Goal: Task Accomplishment & Management: Manage account settings

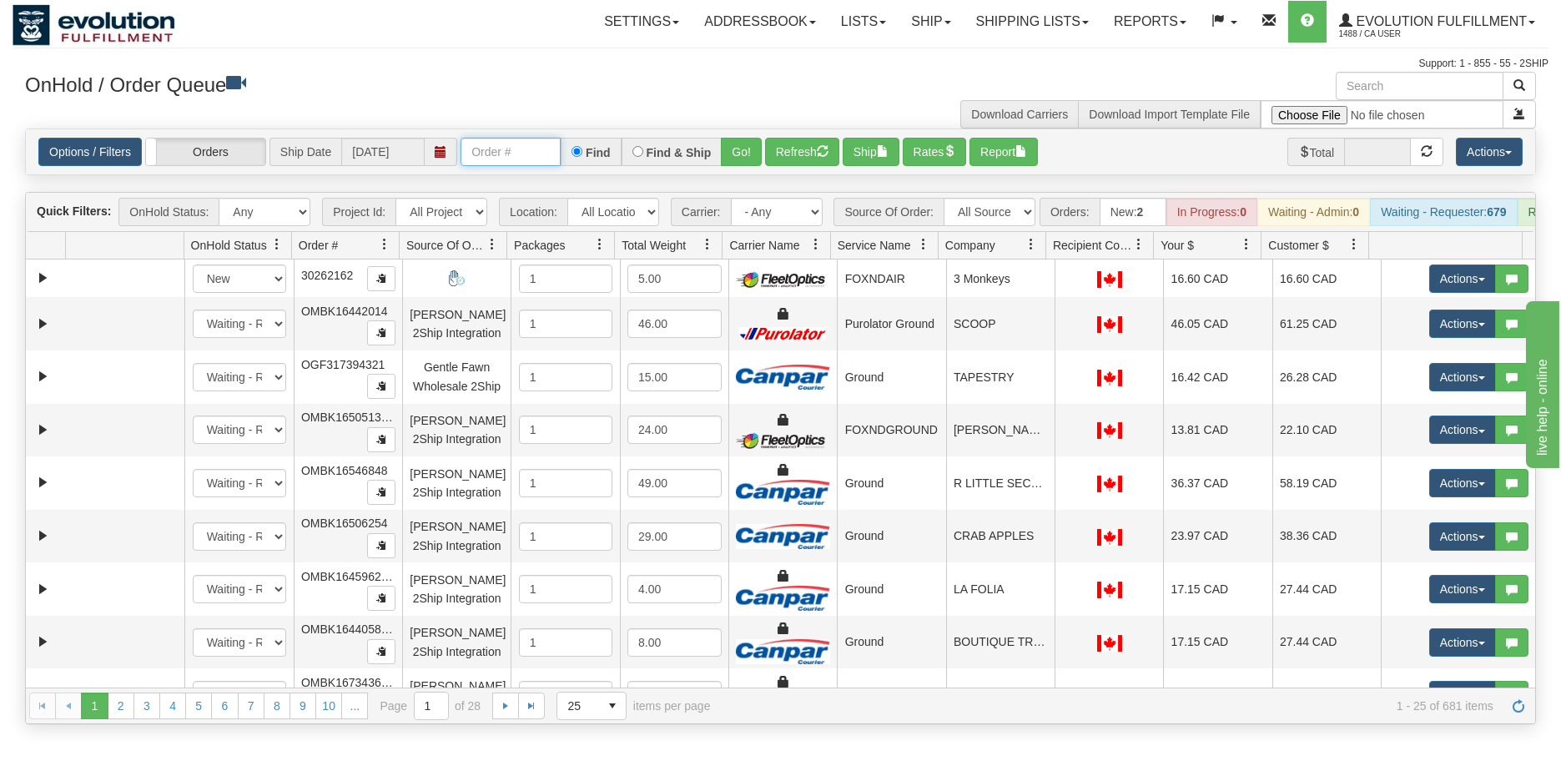
click at [531, 154] on input "text" at bounding box center [511, 152] width 100 height 28
click at [497, 163] on input "text" at bounding box center [511, 152] width 100 height 28
click at [743, 143] on button "Go!" at bounding box center [741, 152] width 41 height 28
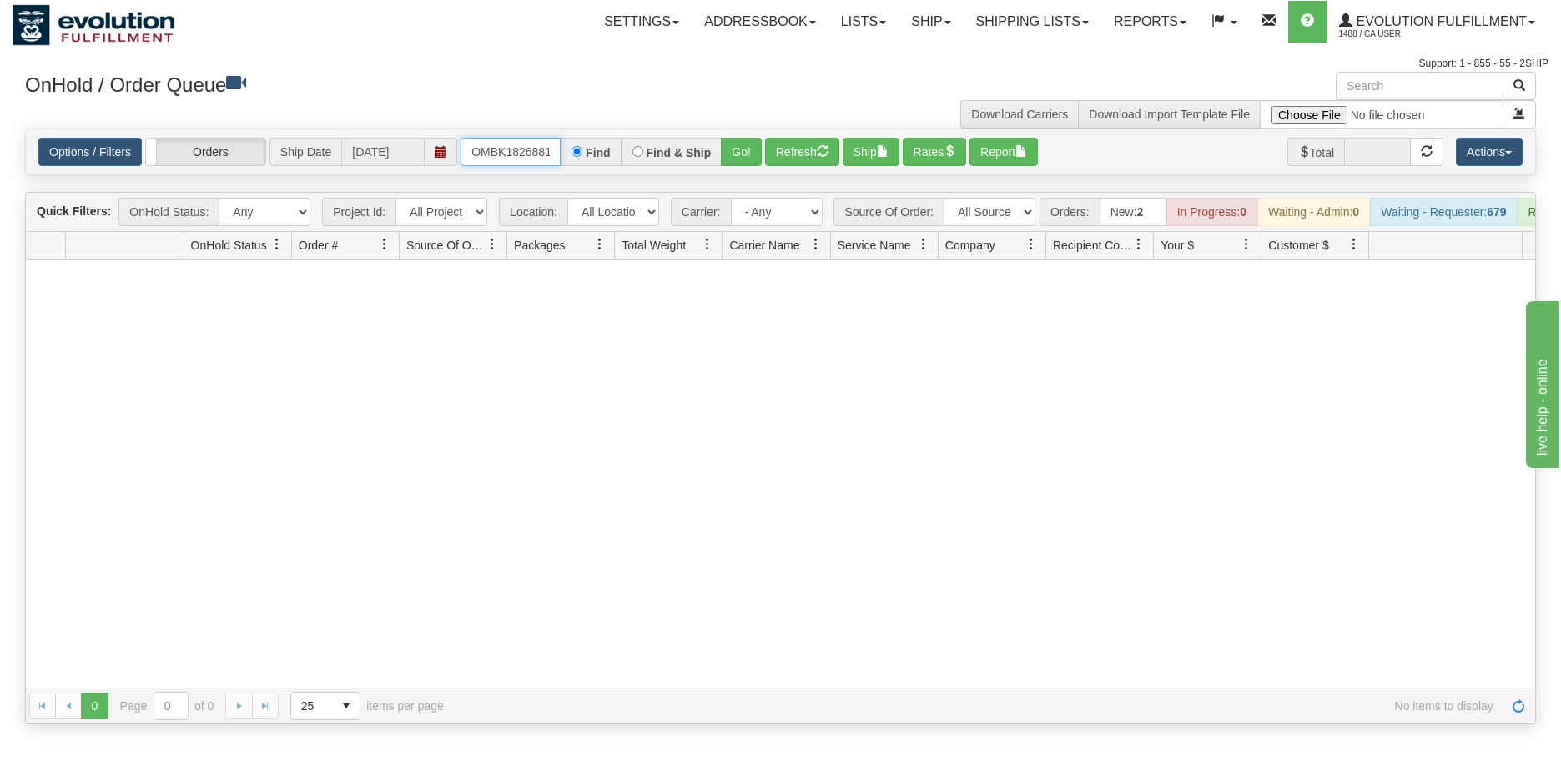
click at [534, 153] on input "OMBK18268810 BO01" at bounding box center [511, 152] width 100 height 28
type input "OMBK18268810_BO01"
click at [739, 154] on button "Go!" at bounding box center [741, 152] width 41 height 28
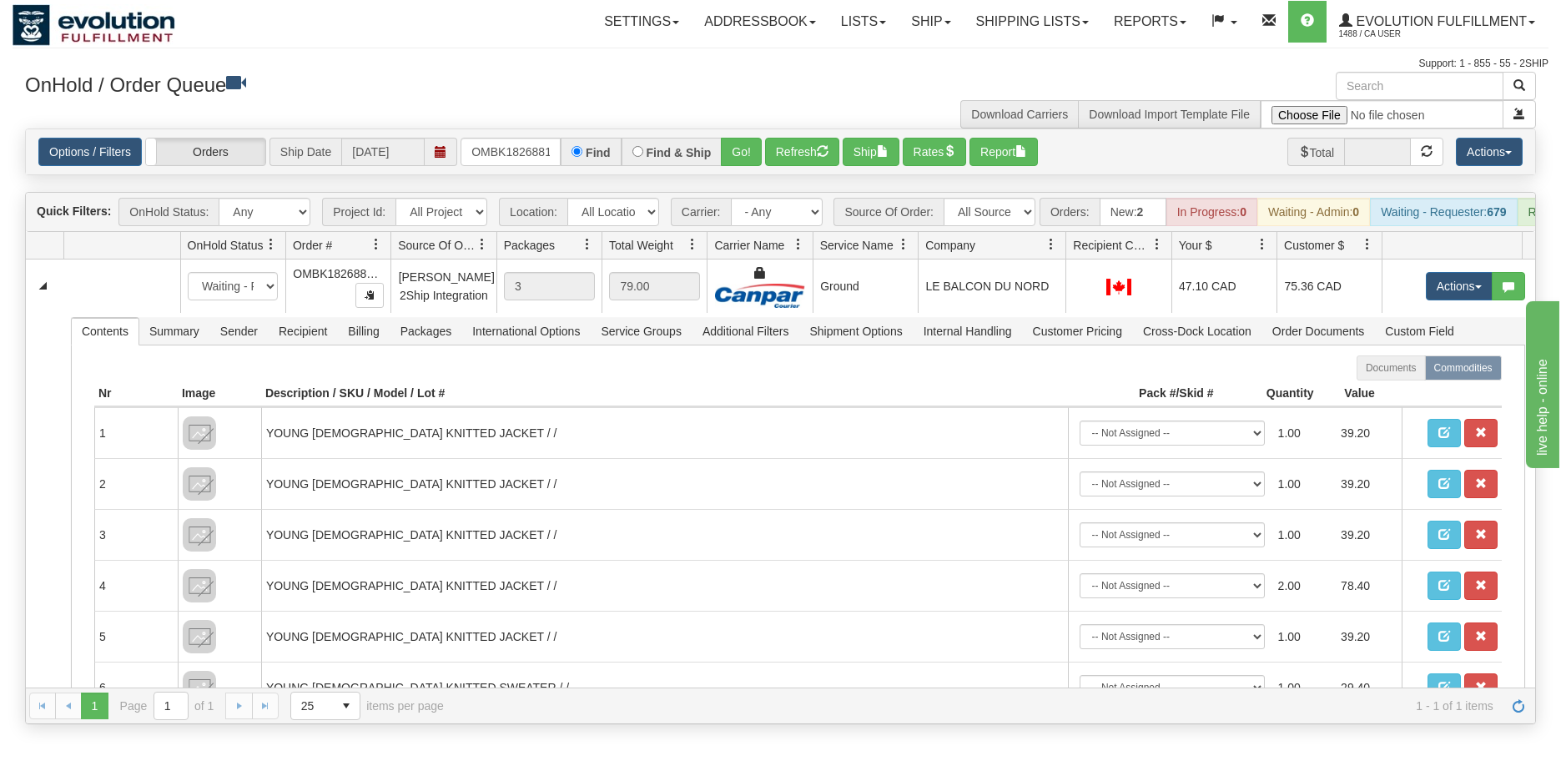
drag, startPoint x: 1046, startPoint y: 252, endPoint x: 1057, endPoint y: 254, distance: 11.0
click at [1057, 254] on div "Id Location Request Id Reply Id OnHold Status Order # Source Of Order Packages …" at bounding box center [774, 245] width 1497 height 27
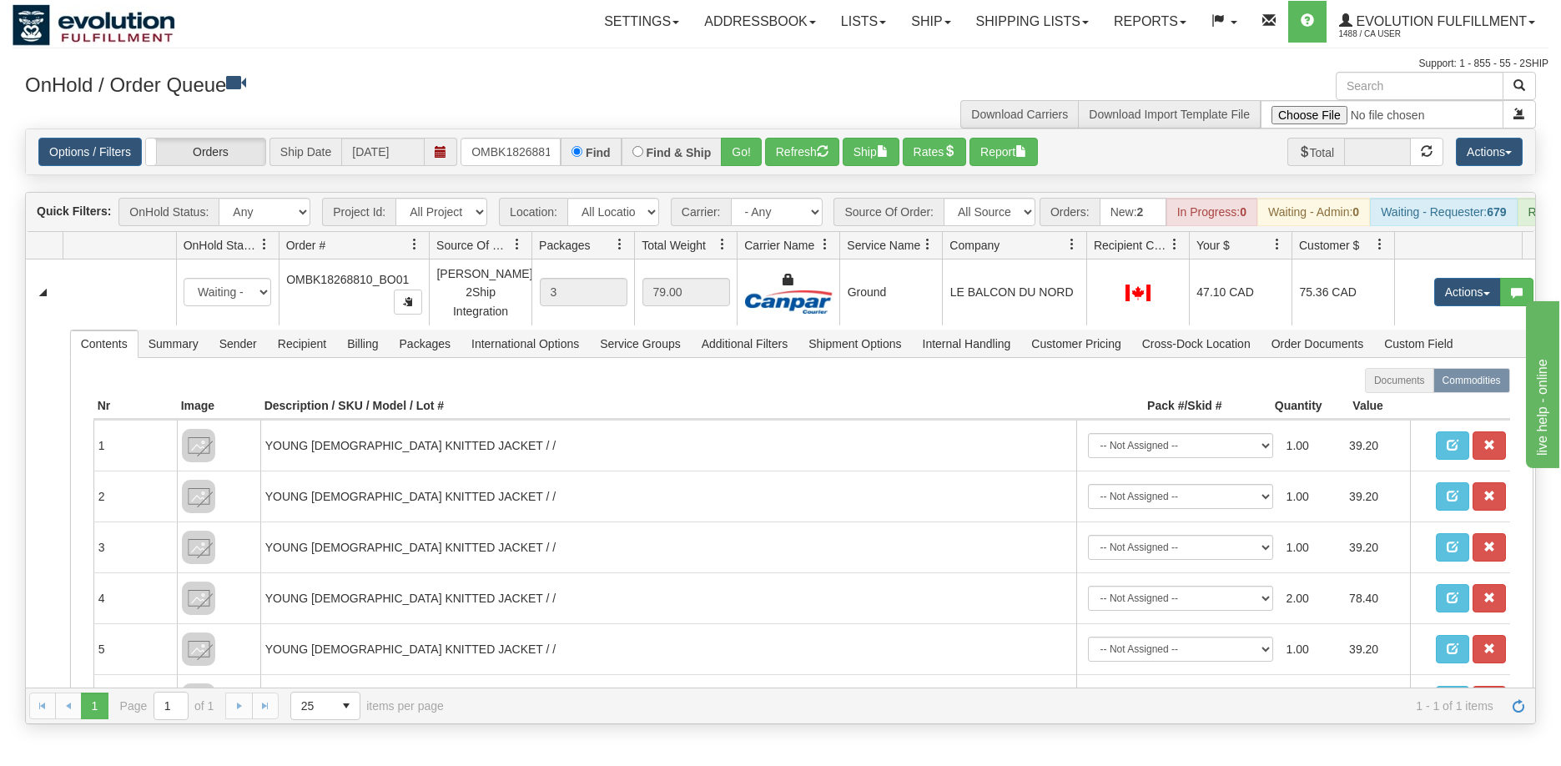
drag, startPoint x: 388, startPoint y: 258, endPoint x: 407, endPoint y: 258, distance: 19.2
click at [407, 258] on div "Id Location Request Id Reply Id OnHold Status Order # Source Of Order Packages …" at bounding box center [774, 245] width 1497 height 27
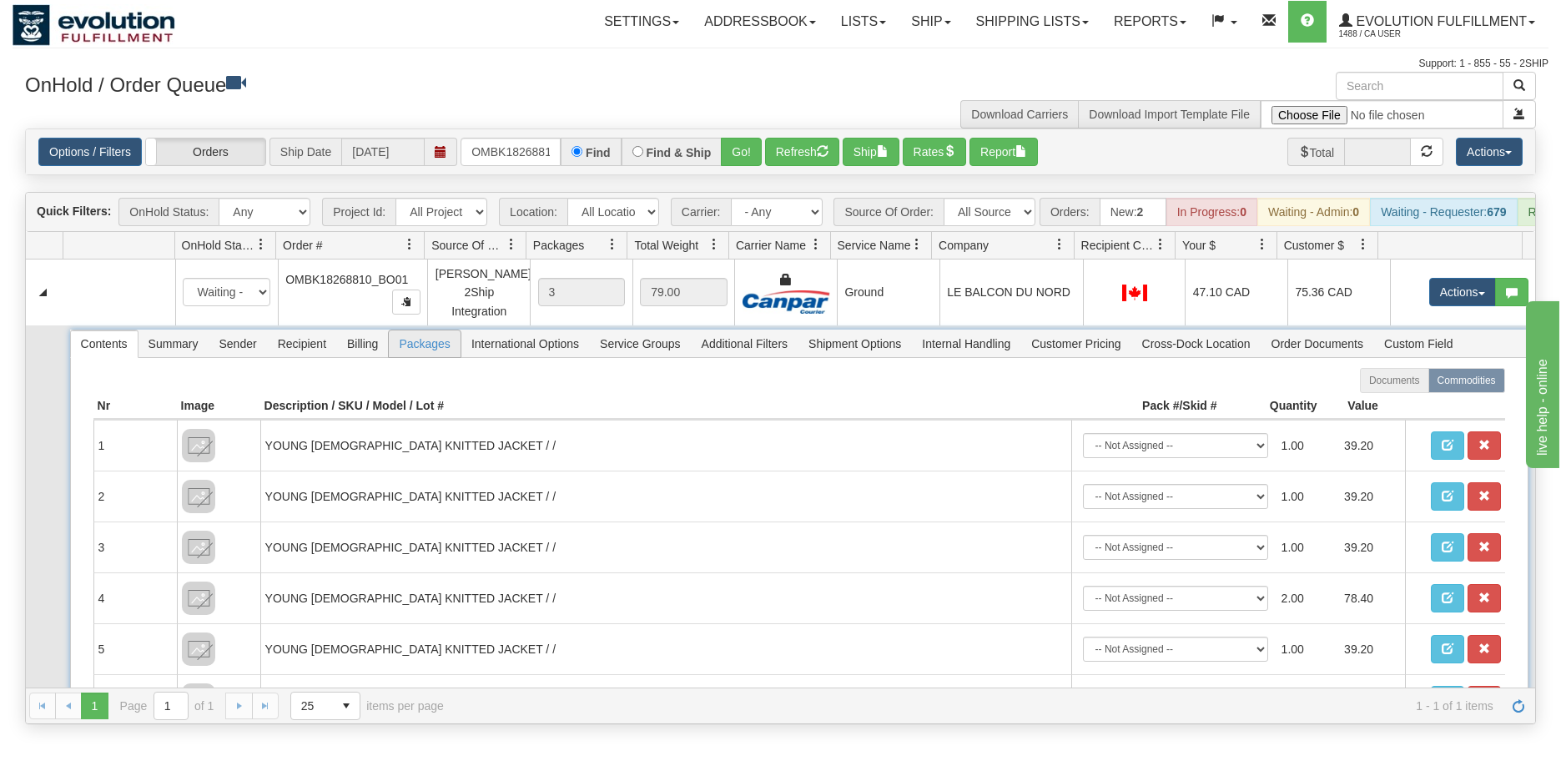
click at [426, 354] on span "Packages" at bounding box center [424, 343] width 71 height 27
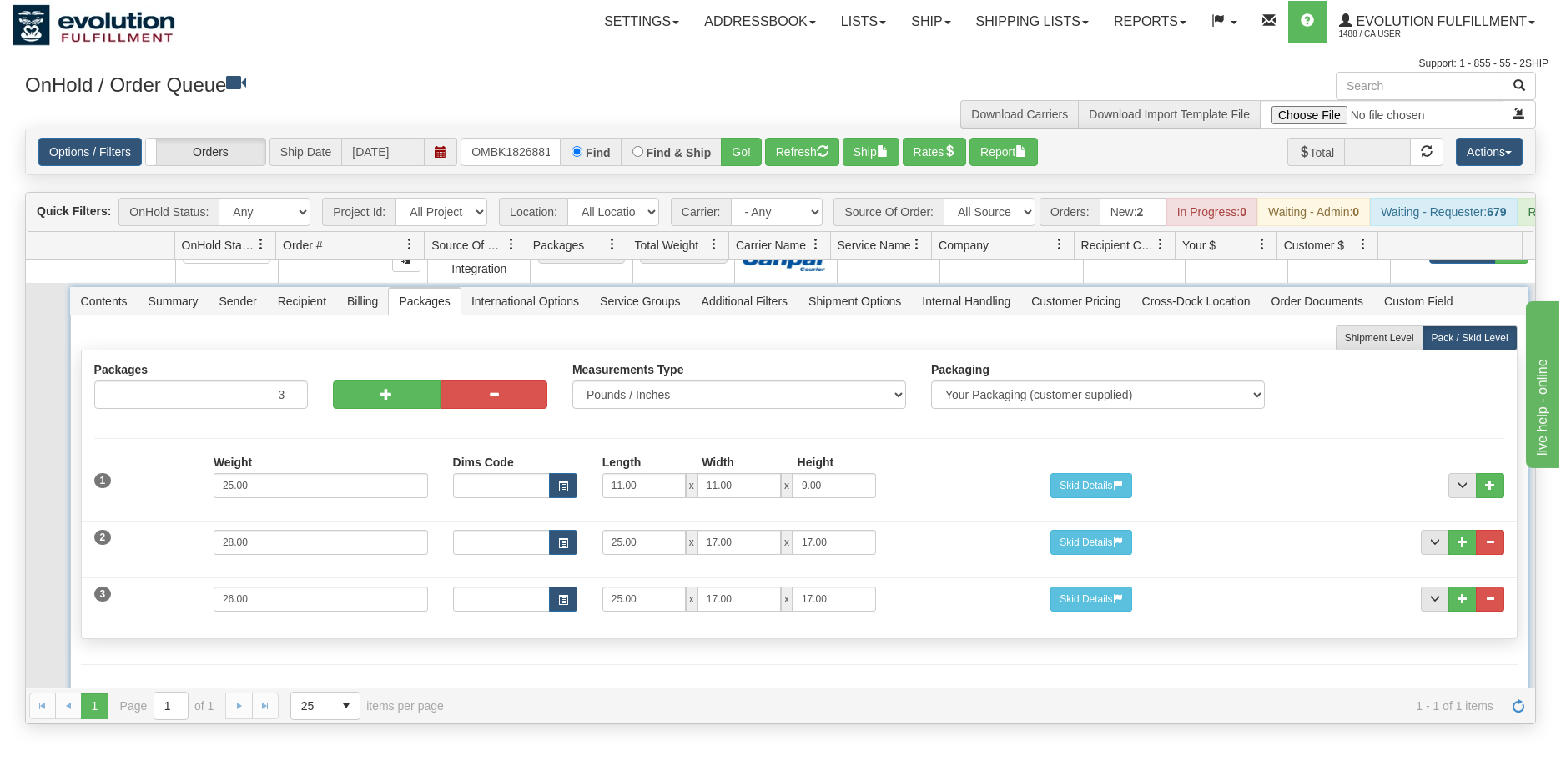
scroll to position [65, 0]
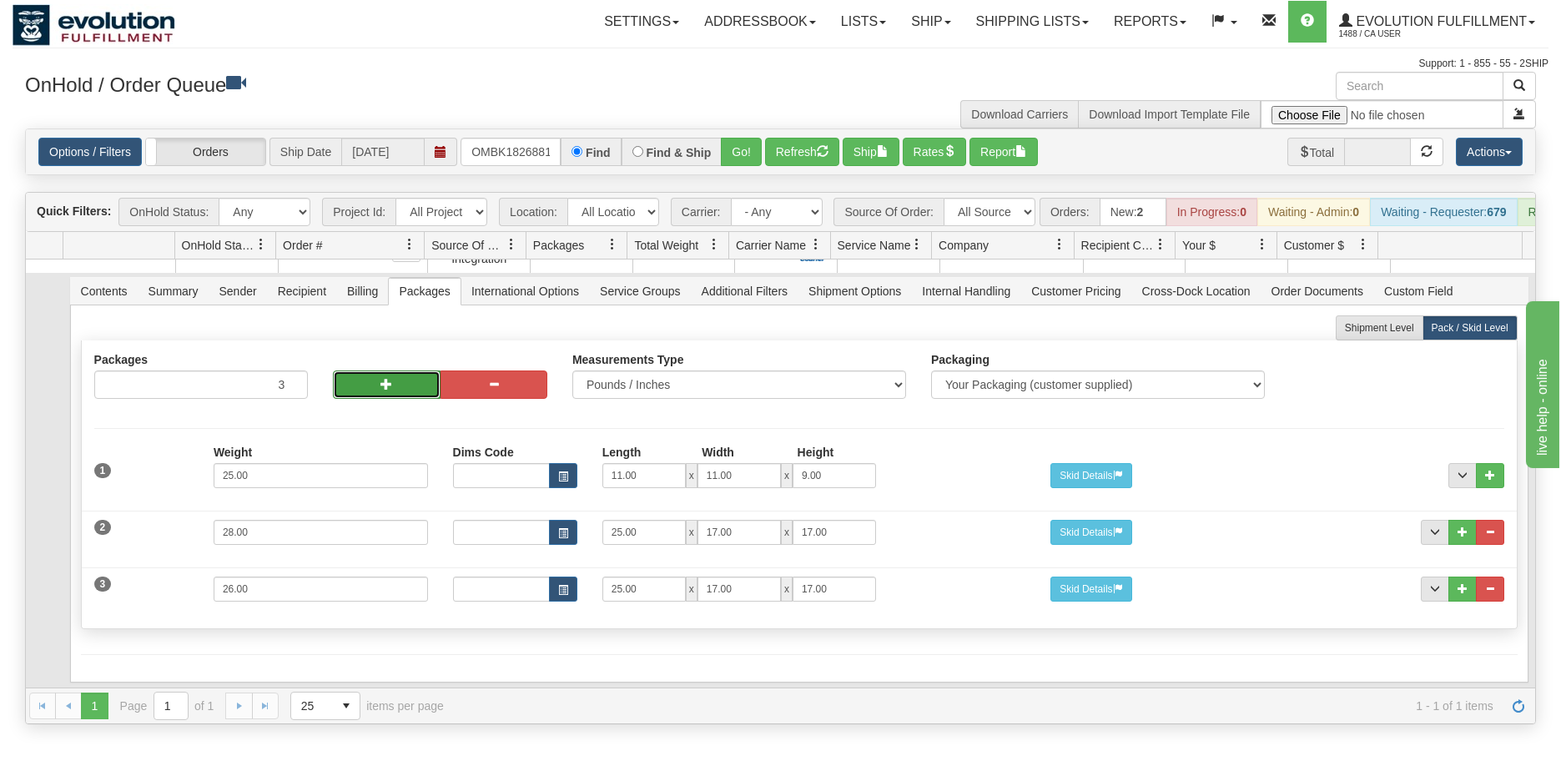
click at [367, 396] on button "button" at bounding box center [386, 385] width 107 height 28
click at [368, 396] on button "button" at bounding box center [386, 385] width 107 height 28
type input "5"
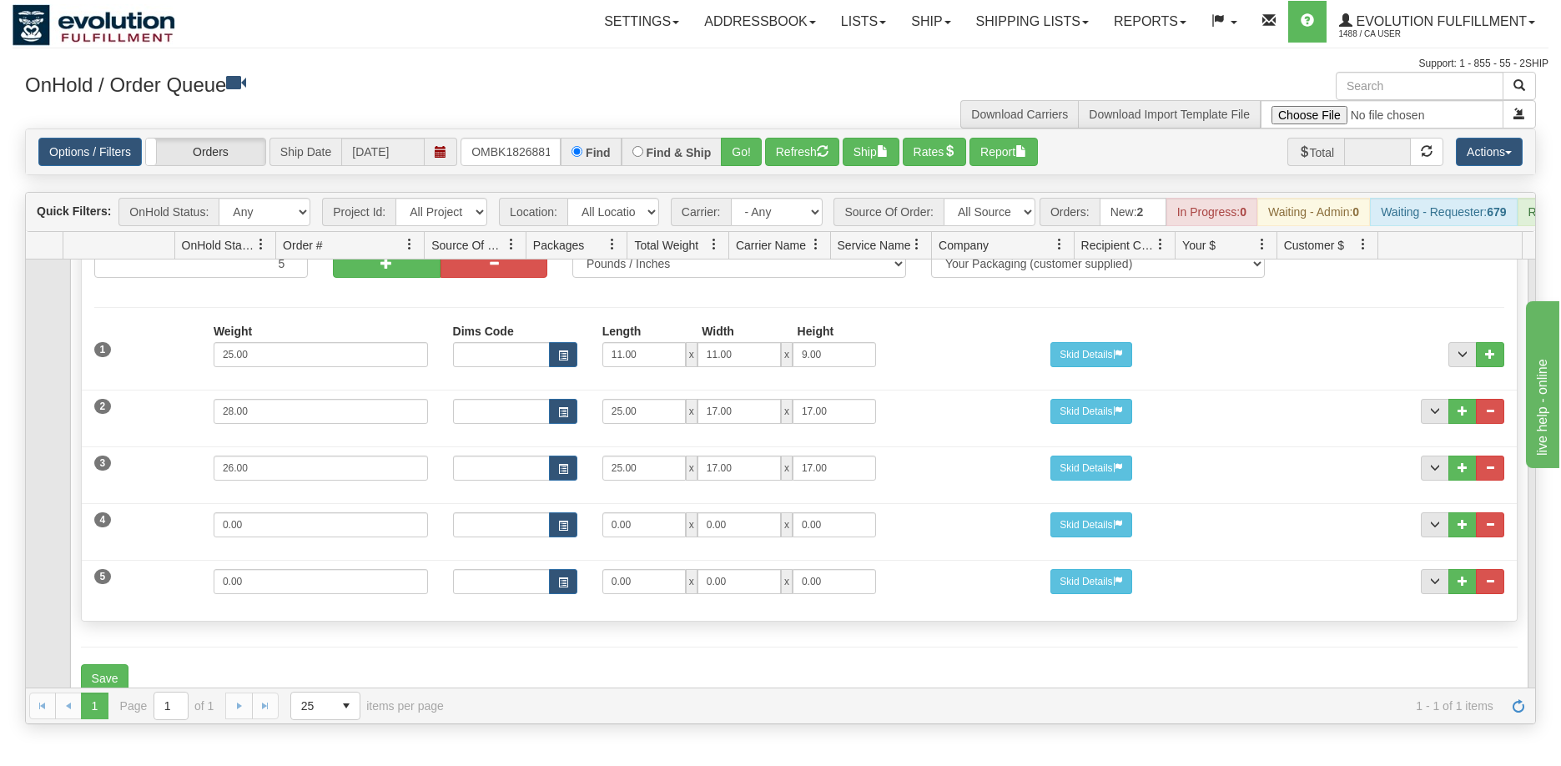
scroll to position [207, 0]
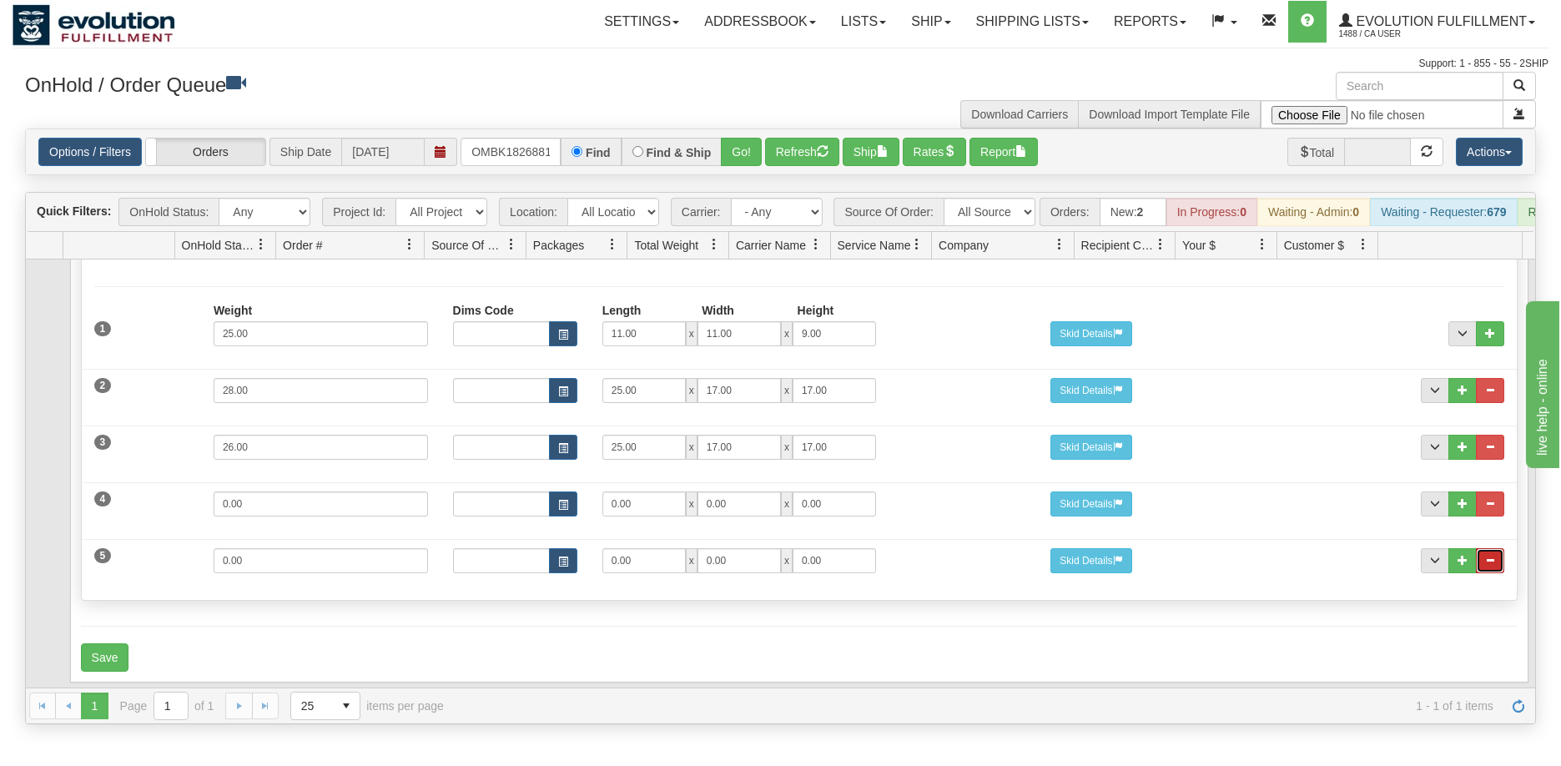
click at [1484, 557] on button "..." at bounding box center [1490, 560] width 28 height 25
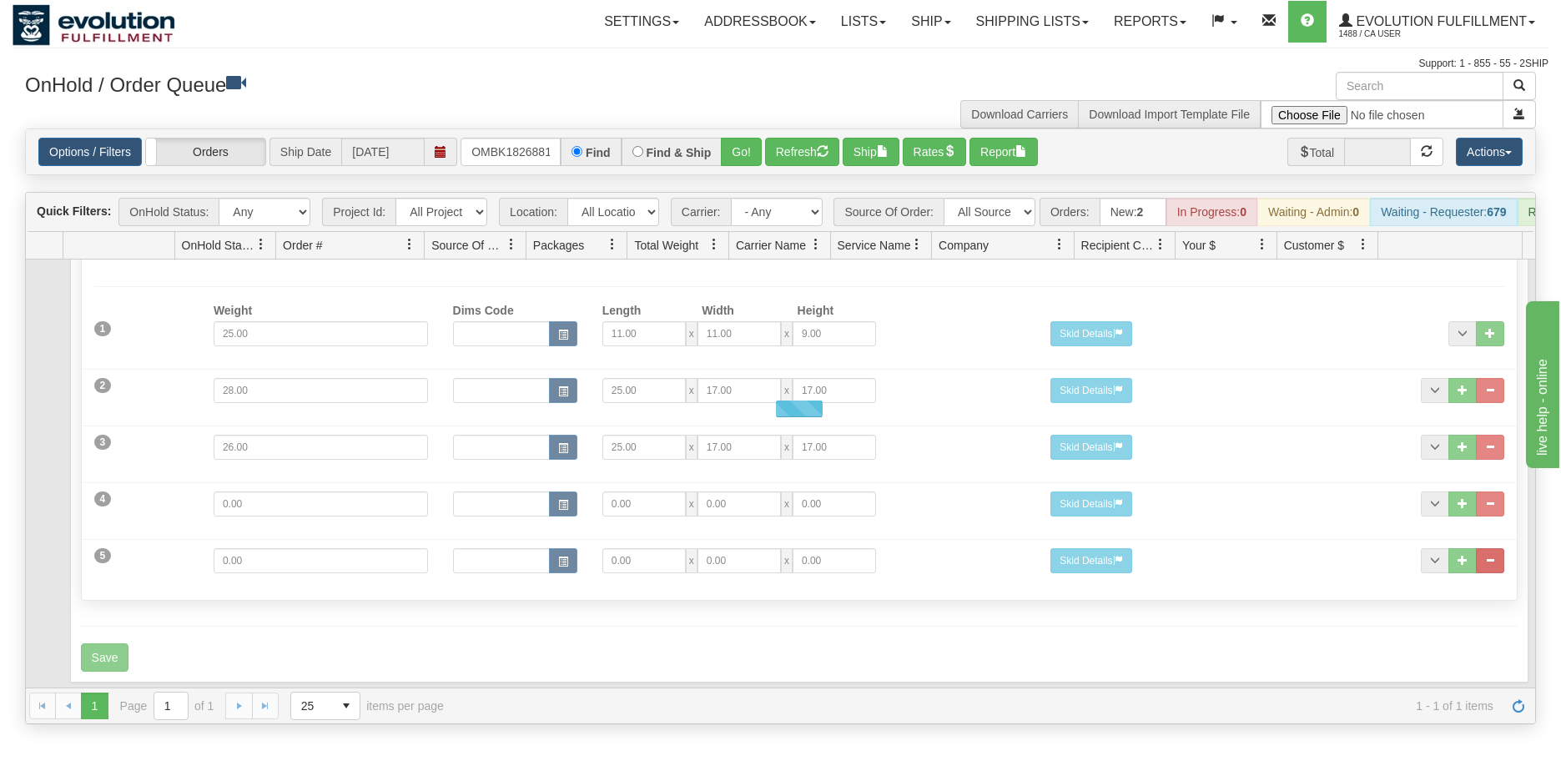
scroll to position [150, 0]
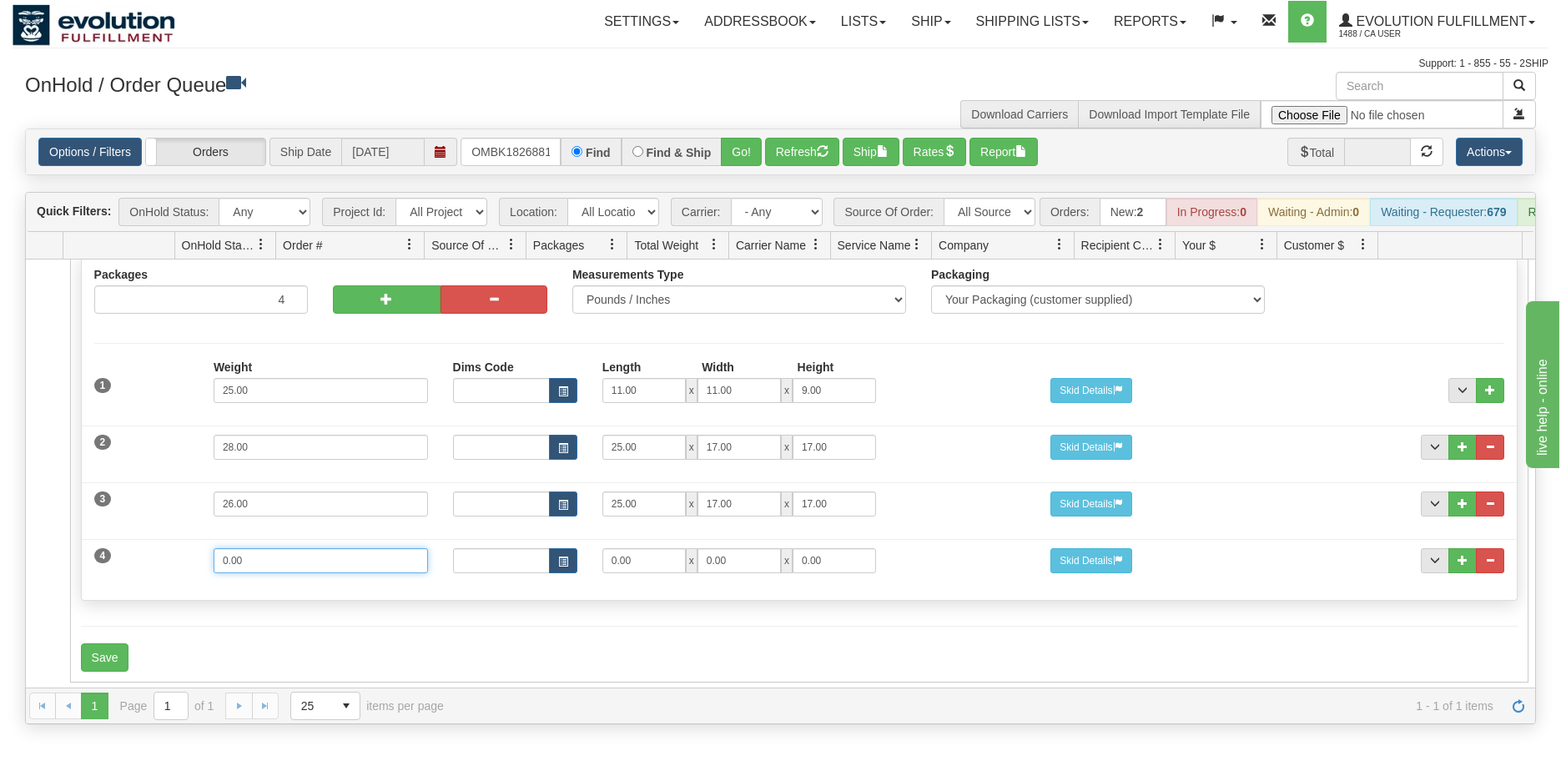
drag, startPoint x: 354, startPoint y: 563, endPoint x: -4, endPoint y: 554, distance: 358.1
click at [0, 554] on html "Toggle navigation Settings Shipping Preferences New Recipients" at bounding box center [780, 383] width 1561 height 766
drag, startPoint x: 469, startPoint y: 149, endPoint x: 582, endPoint y: 151, distance: 112.7
click at [582, 151] on div "OMBK18268810_BO01 Find Find & Ship Go!" at bounding box center [611, 152] width 301 height 28
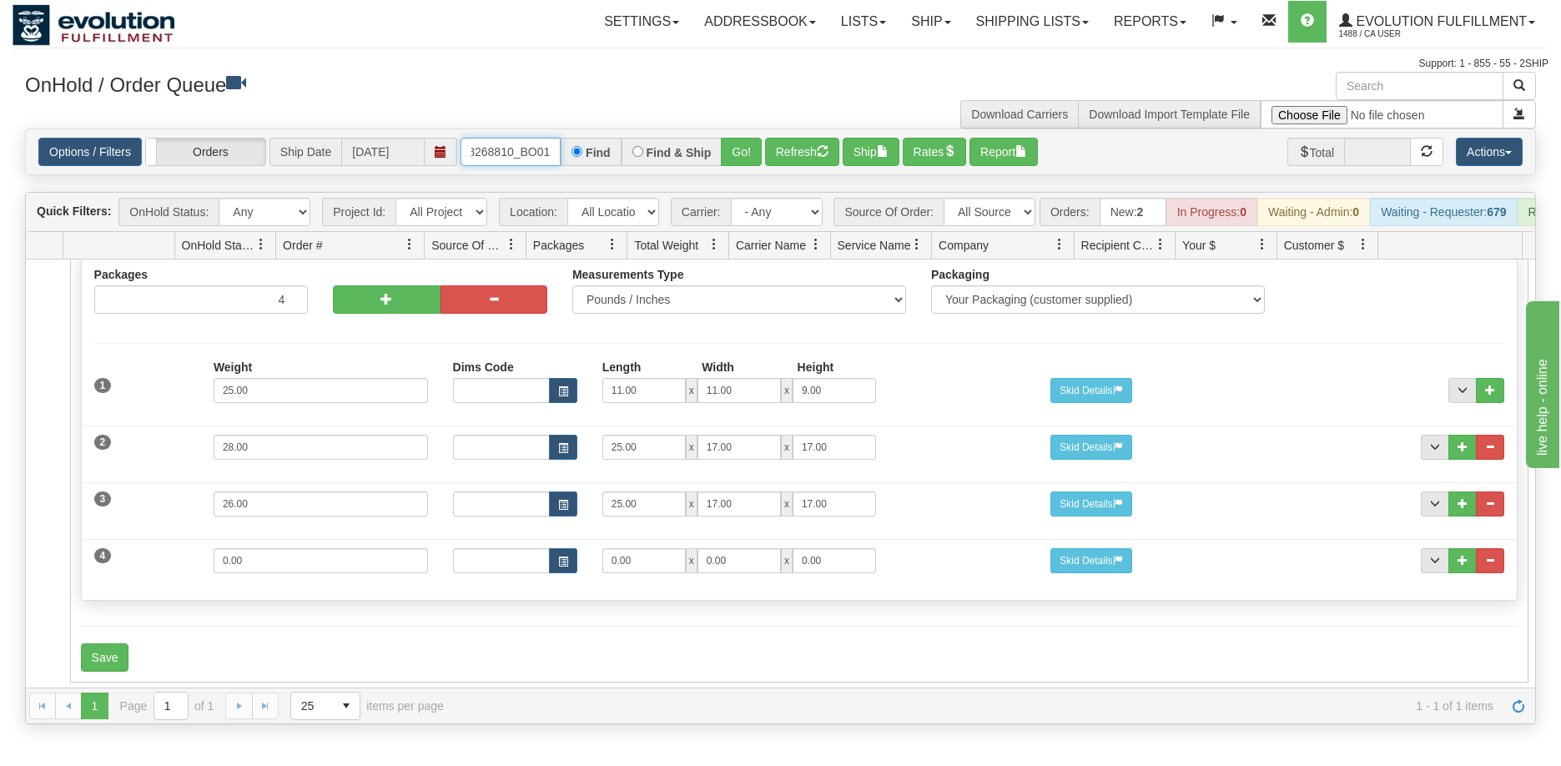
click at [552, 145] on input "OMBK18268810_BO01" at bounding box center [511, 152] width 100 height 28
click at [744, 144] on button "Go!" at bounding box center [741, 152] width 41 height 28
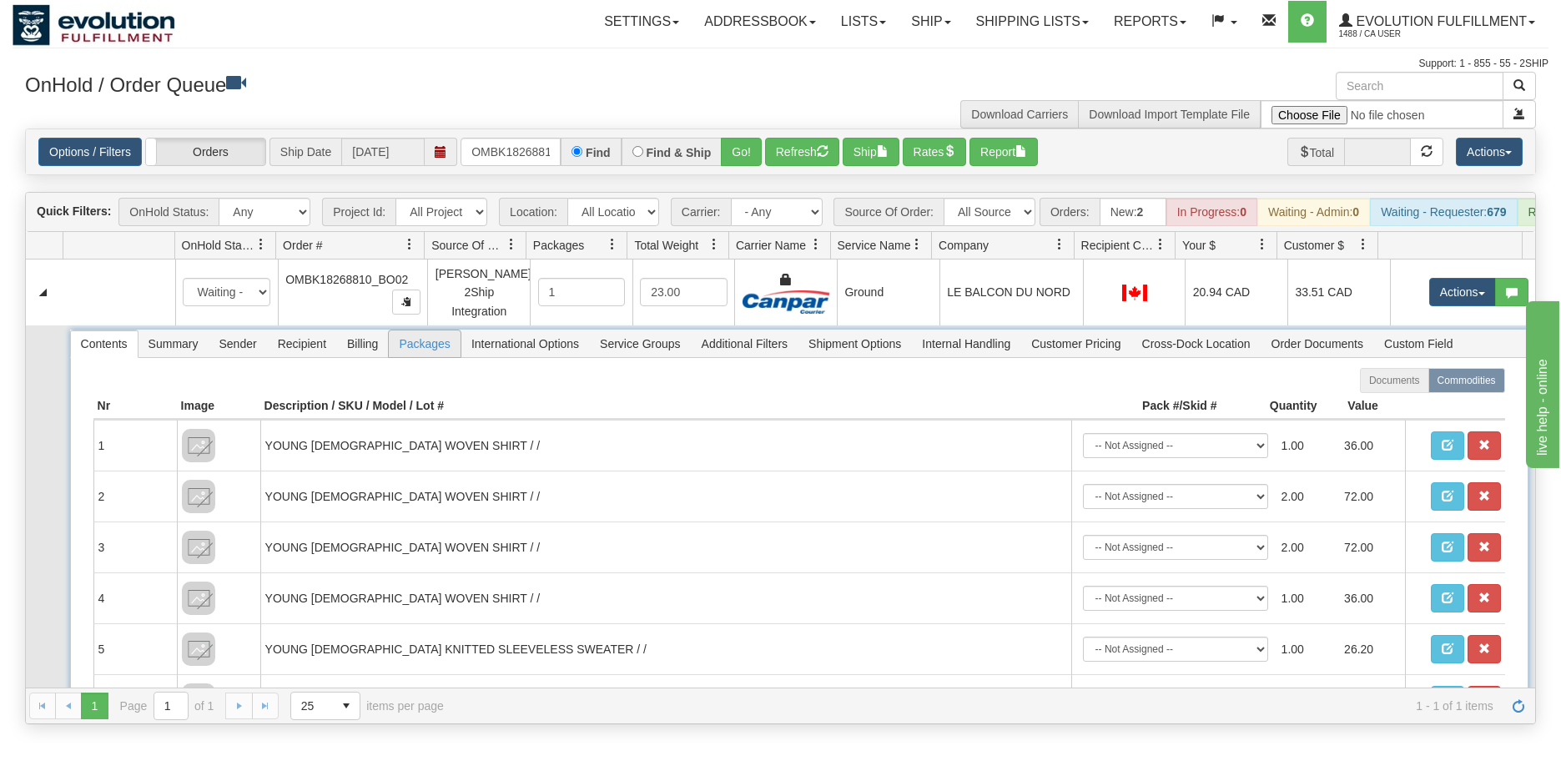
click at [419, 356] on span "Packages" at bounding box center [424, 343] width 71 height 27
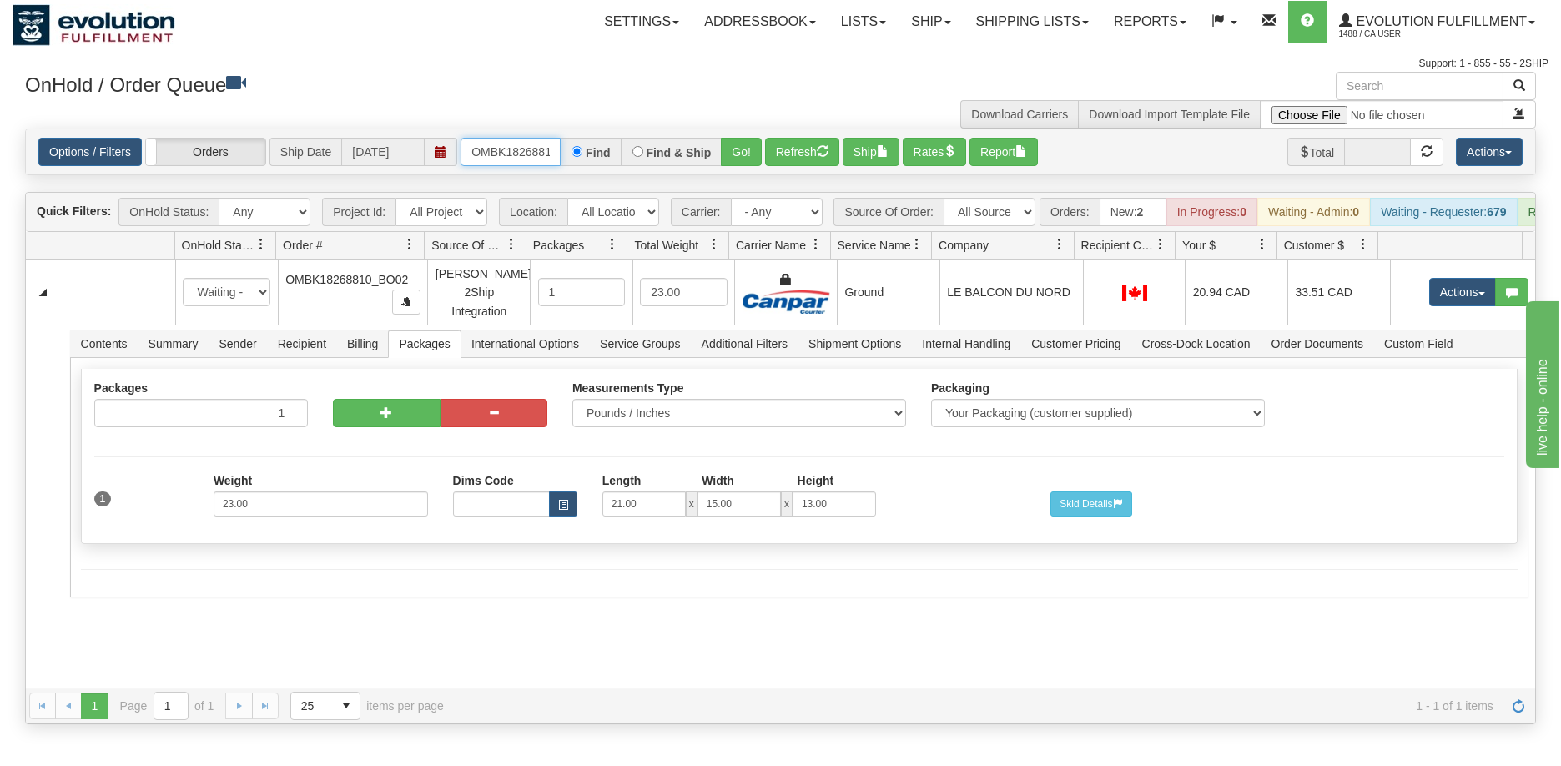
scroll to position [0, 44]
drag, startPoint x: 549, startPoint y: 156, endPoint x: 570, endPoint y: 156, distance: 20.9
click at [570, 156] on div "OMBK18268810_BO02 Find Find & Ship Go!" at bounding box center [611, 152] width 301 height 28
click at [550, 153] on input "OMBK18268810_BO02" at bounding box center [511, 152] width 100 height 28
type input "OMBK18268810_BO01"
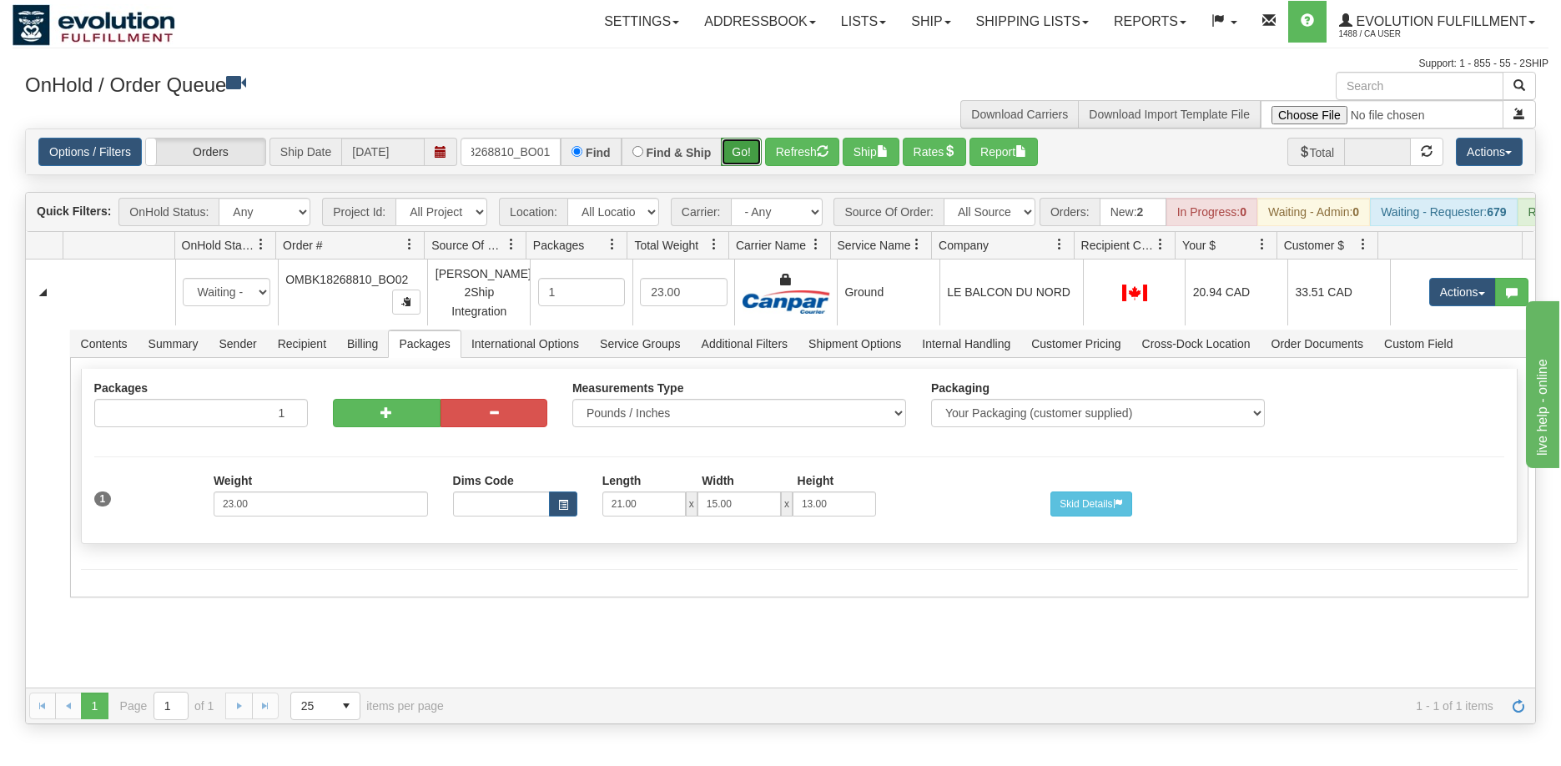
click at [733, 155] on button "Go!" at bounding box center [741, 152] width 41 height 28
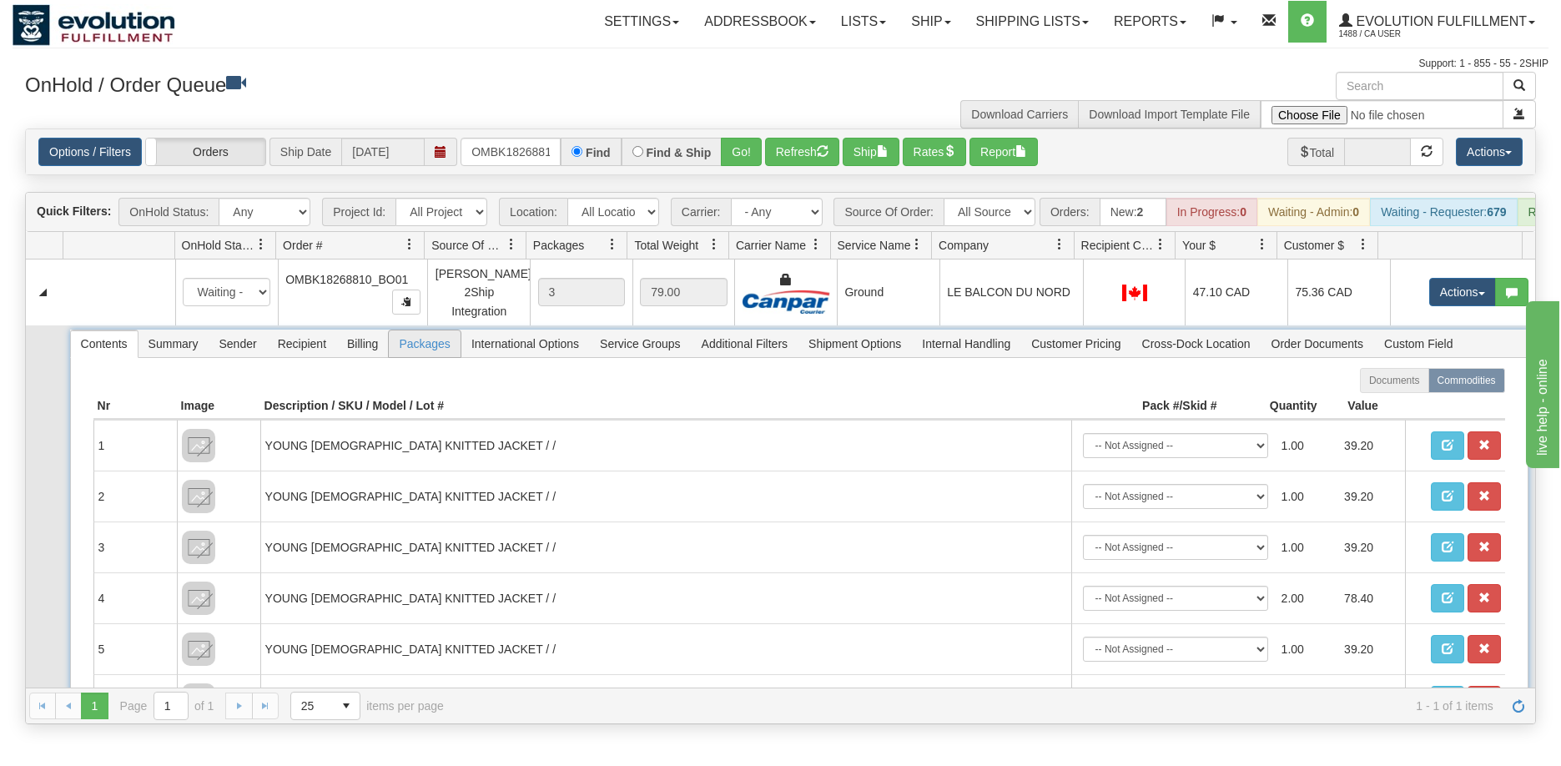
click at [424, 352] on span "Packages" at bounding box center [424, 343] width 71 height 27
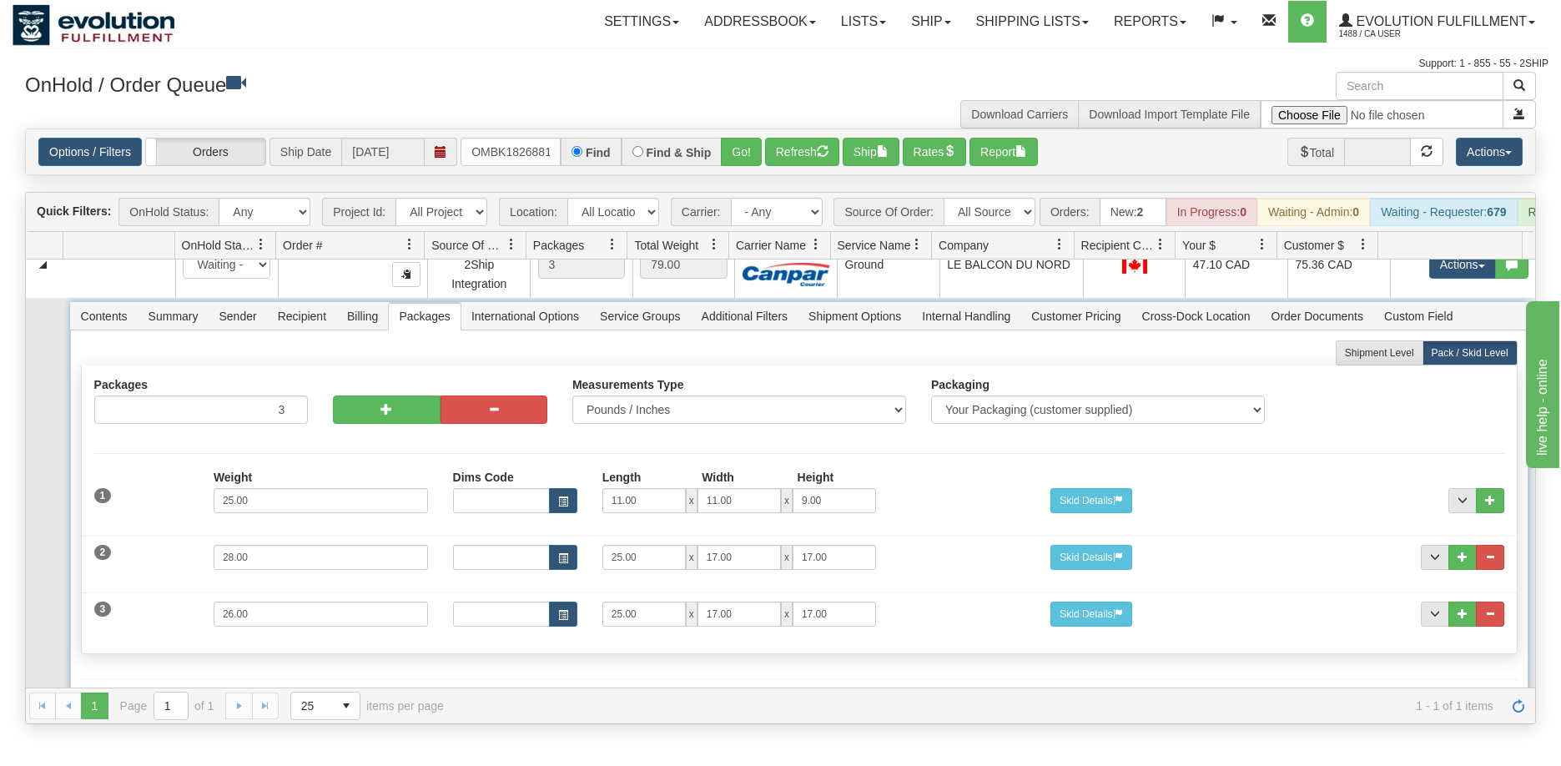
scroll to position [53, 0]
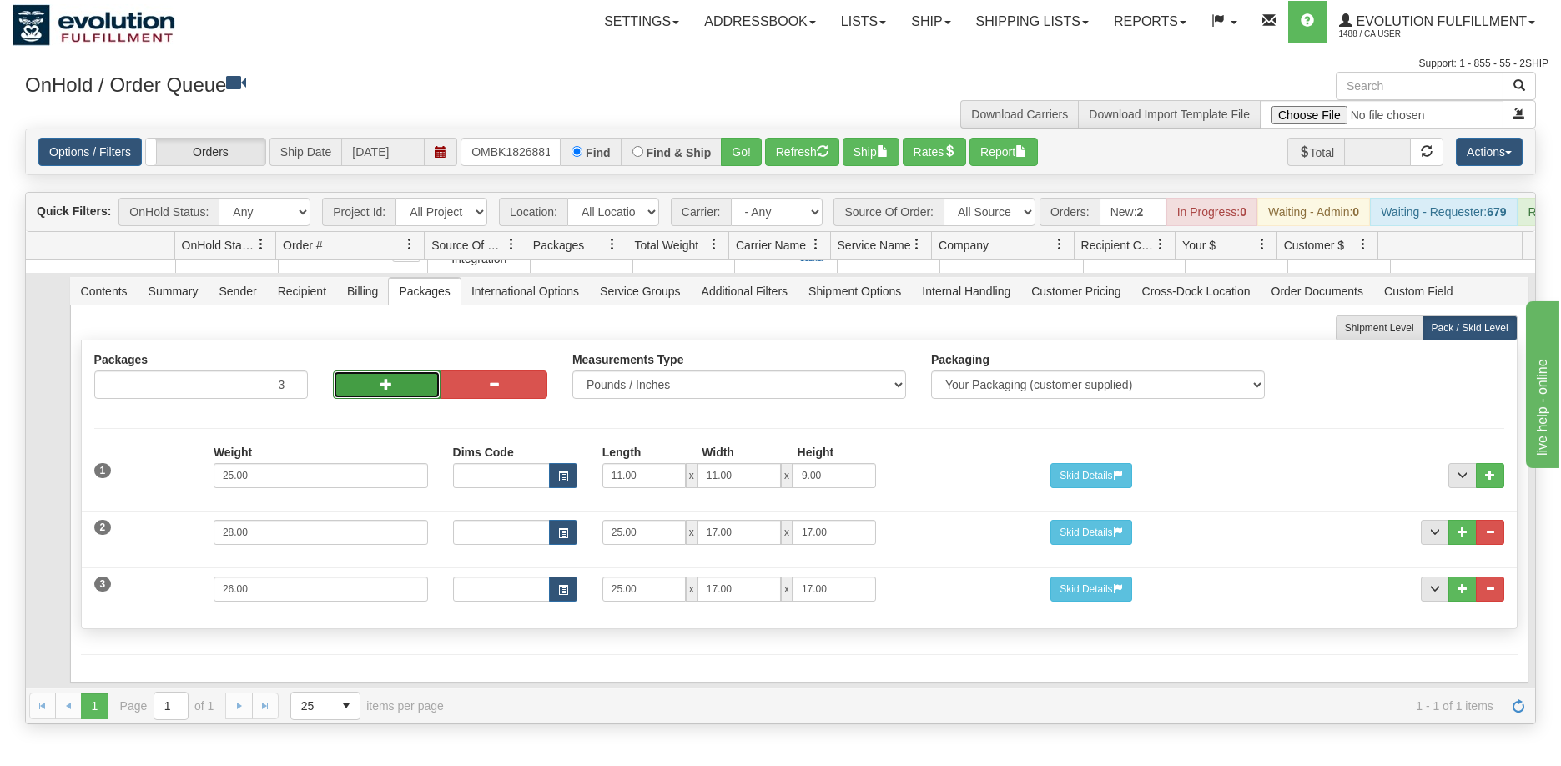
click at [388, 390] on span "button" at bounding box center [387, 384] width 12 height 12
type input "5"
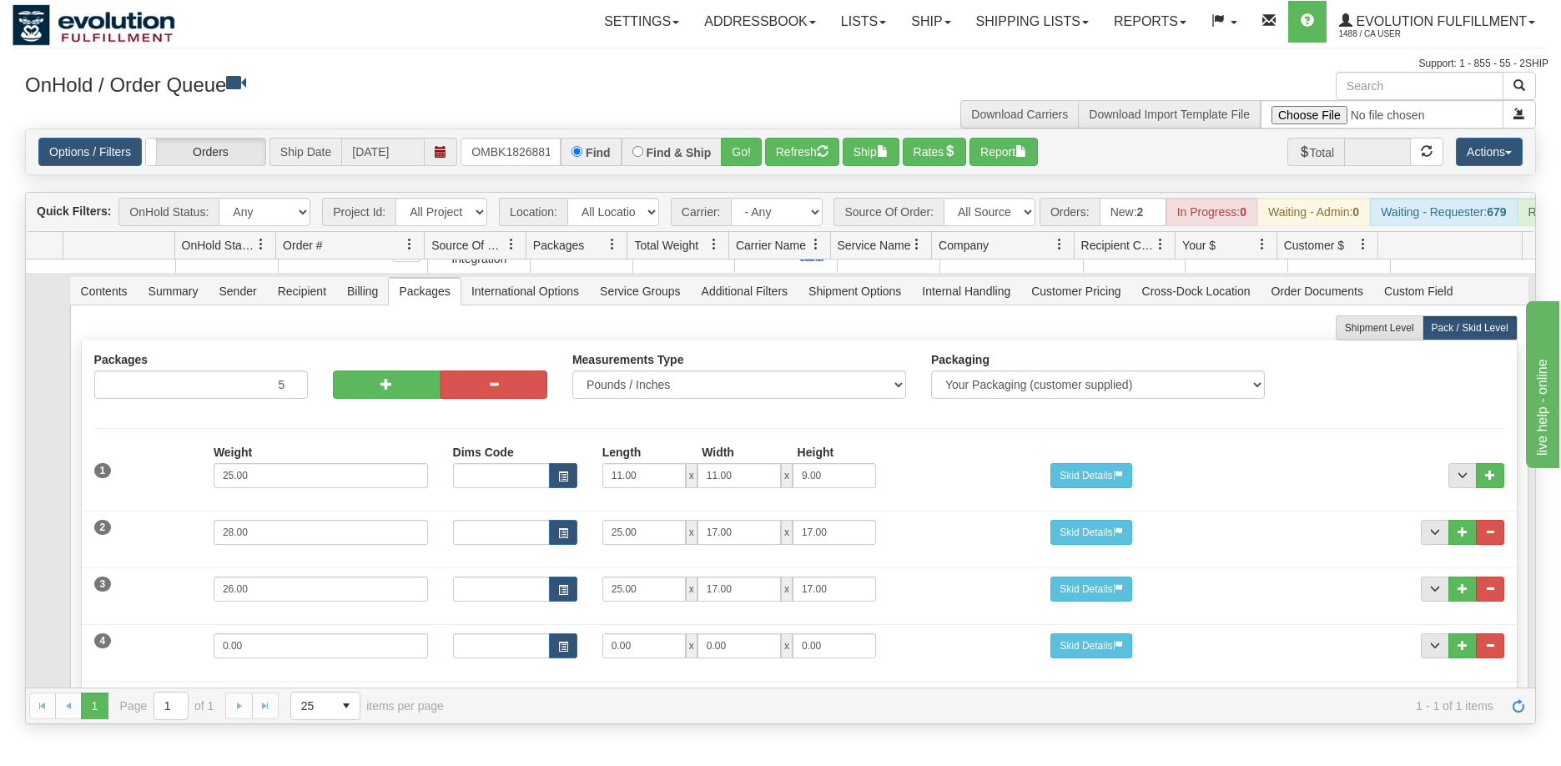
scroll to position [207, 0]
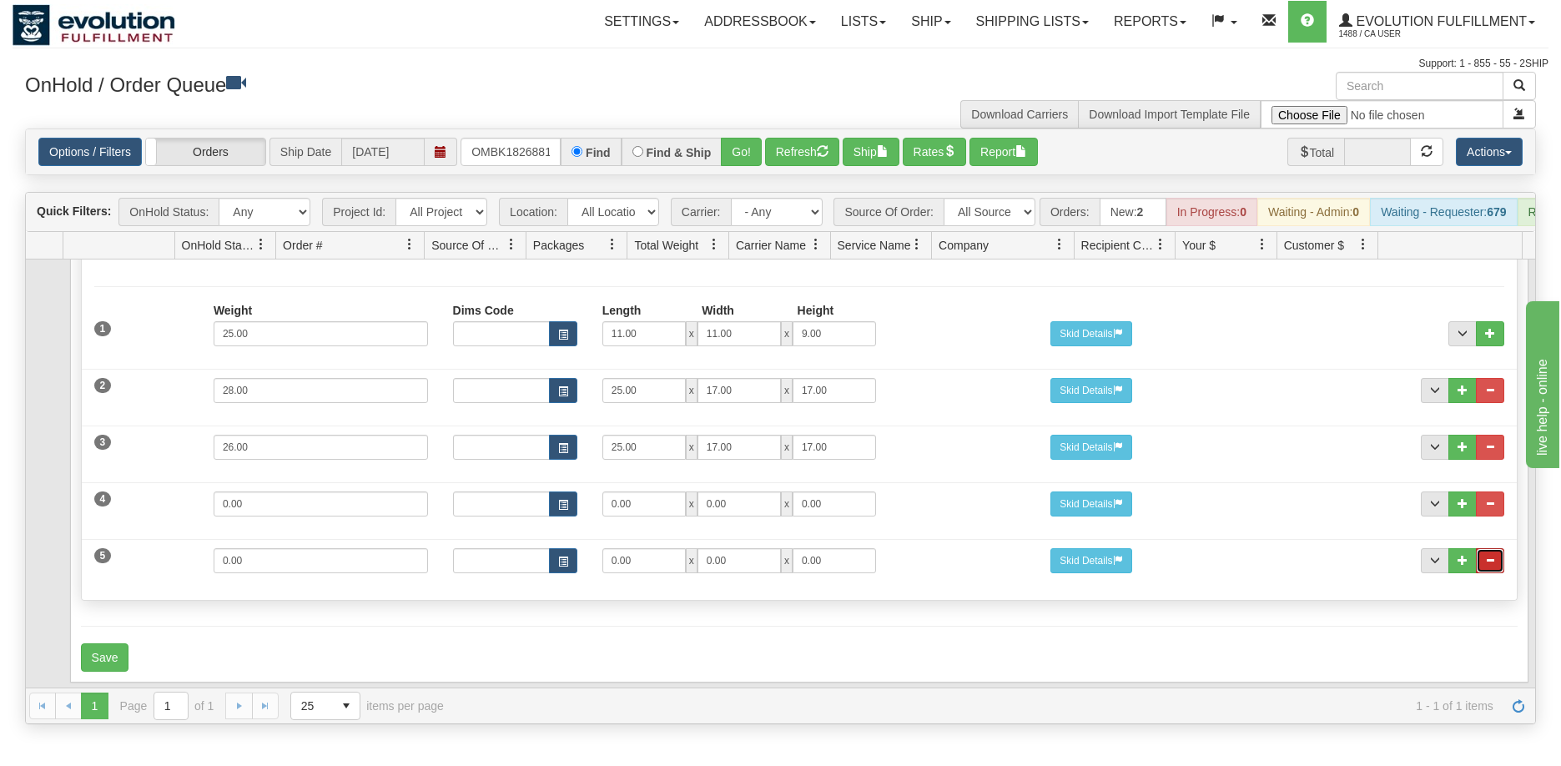
click at [1486, 566] on button "..." at bounding box center [1490, 560] width 28 height 25
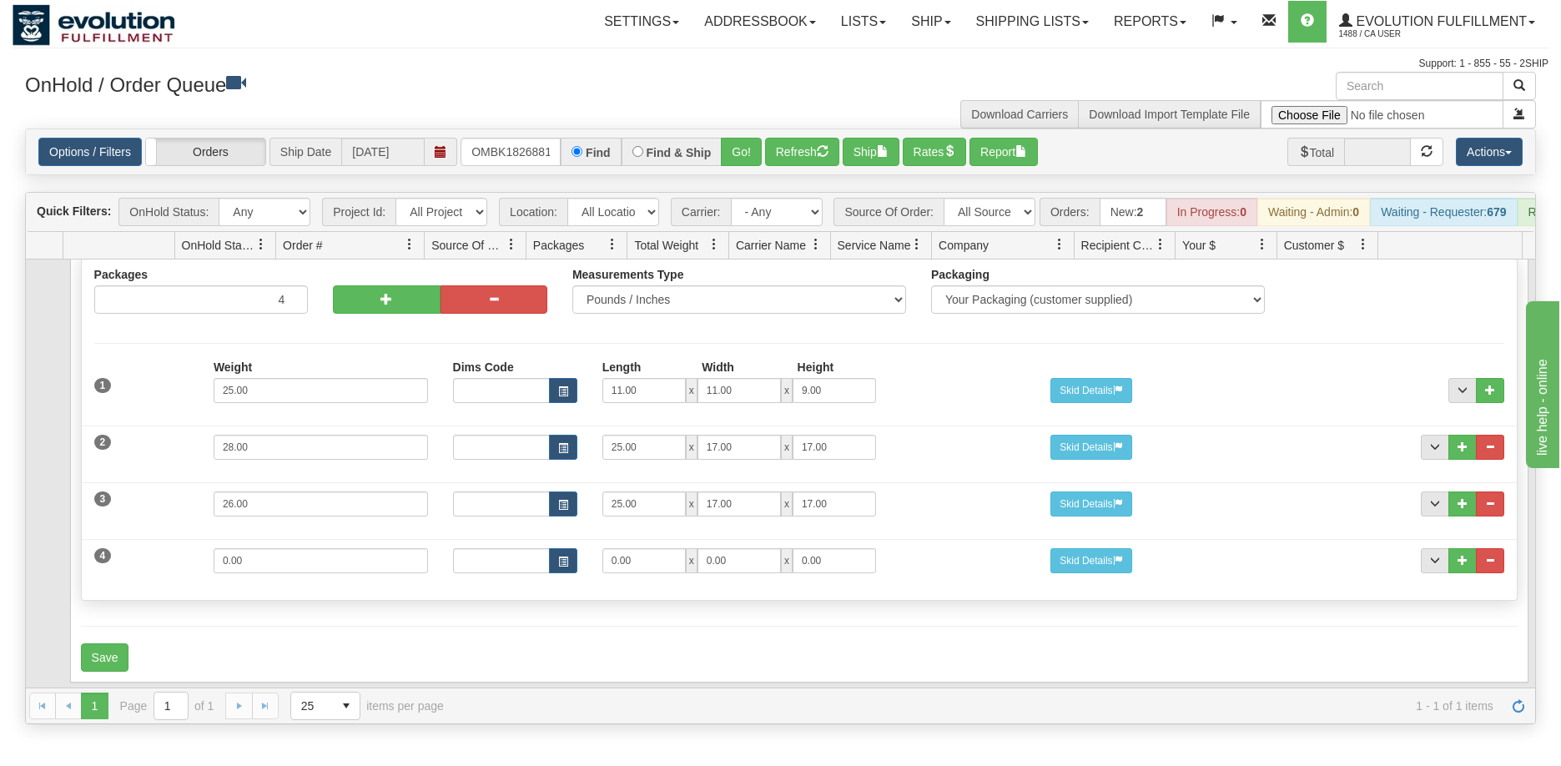
scroll to position [150, 0]
drag, startPoint x: 348, startPoint y: 566, endPoint x: 59, endPoint y: 533, distance: 290.6
click at [59, 537] on tr "Contents Summary Sender Recipient Billing Packages International Options Servic…" at bounding box center [781, 438] width 1510 height 500
type input "23"
type input "21"
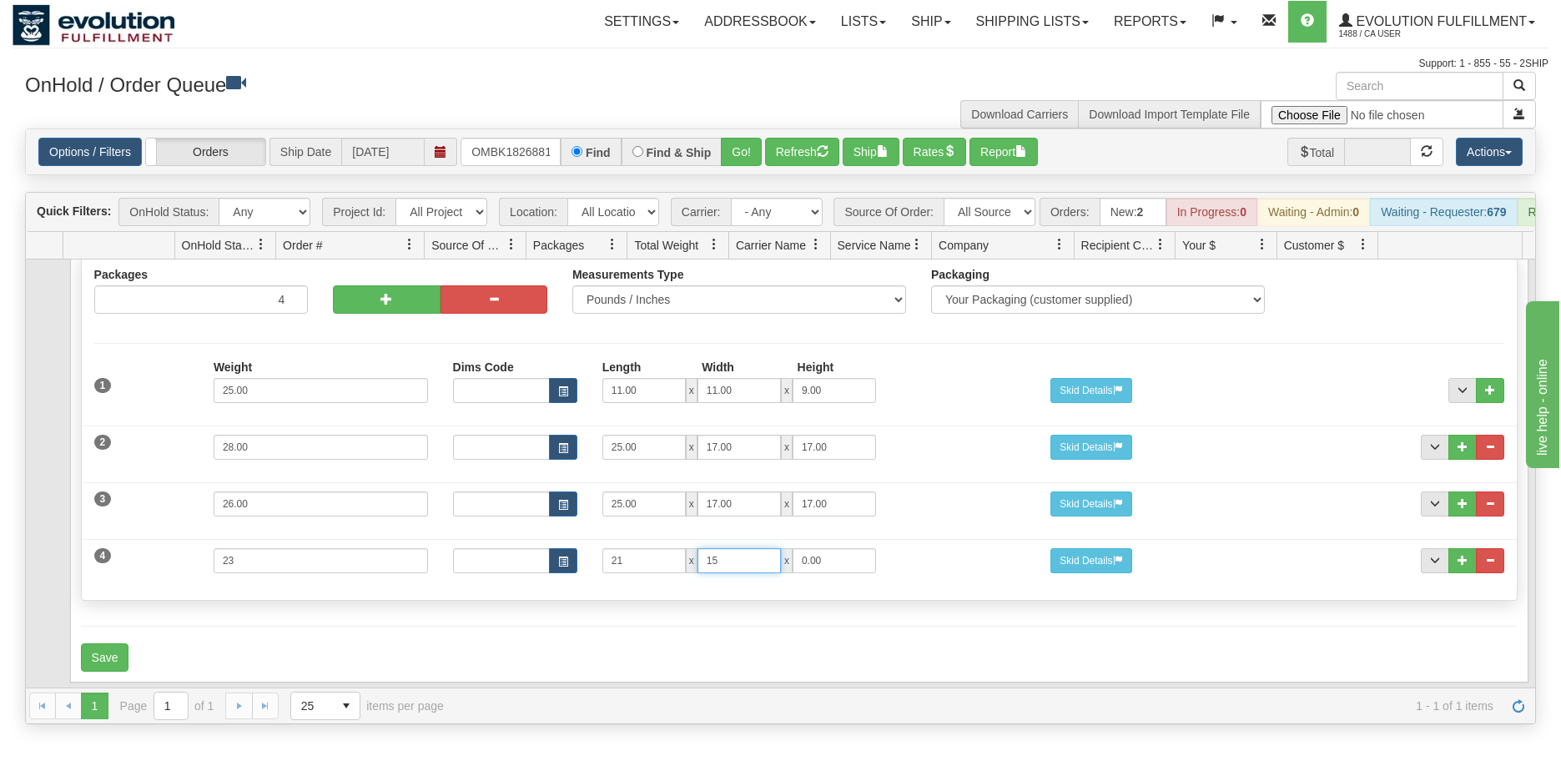
type input "15"
type input "13"
click at [100, 650] on button "Save" at bounding box center [105, 657] width 48 height 28
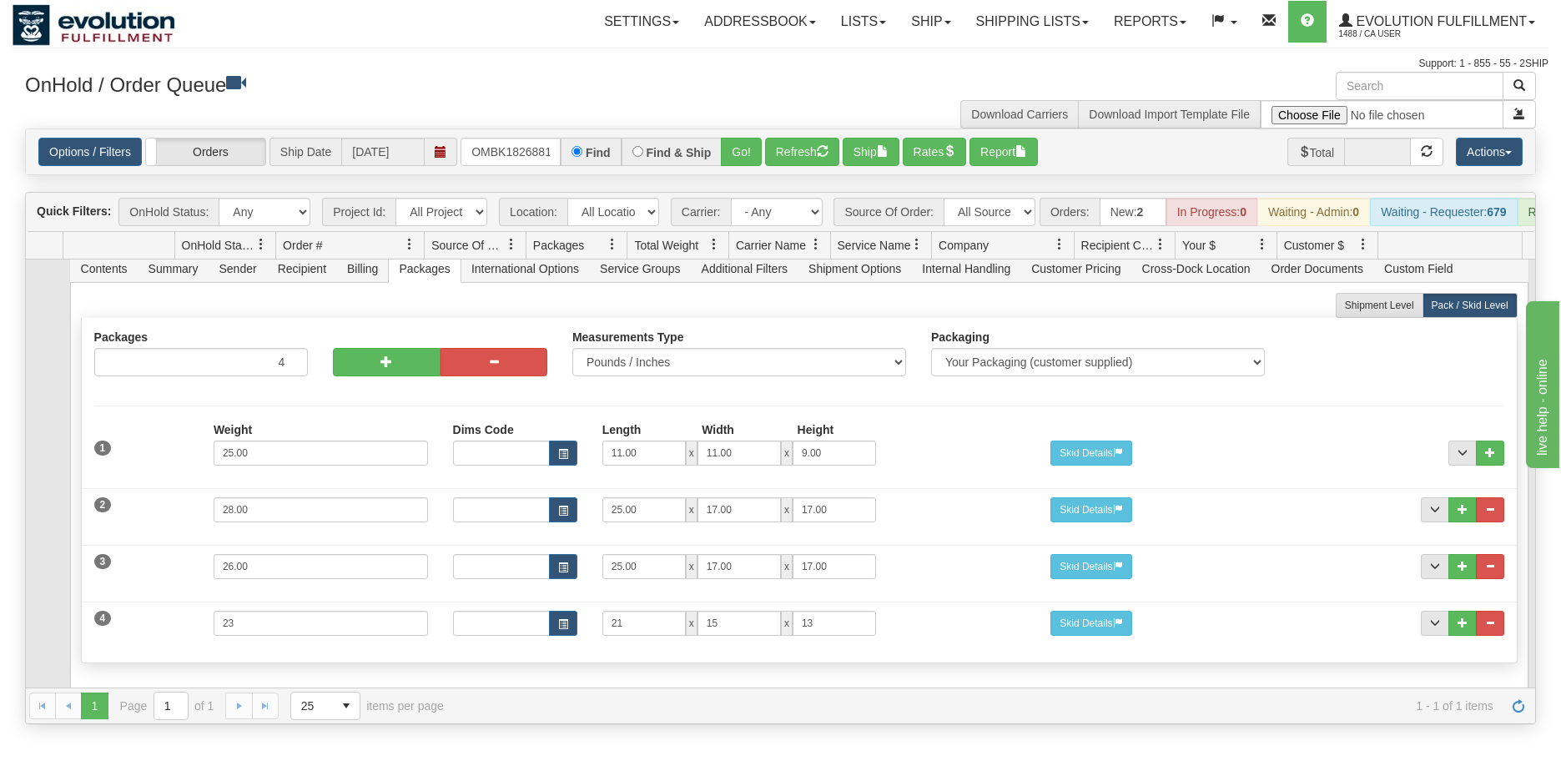
scroll to position [0, 0]
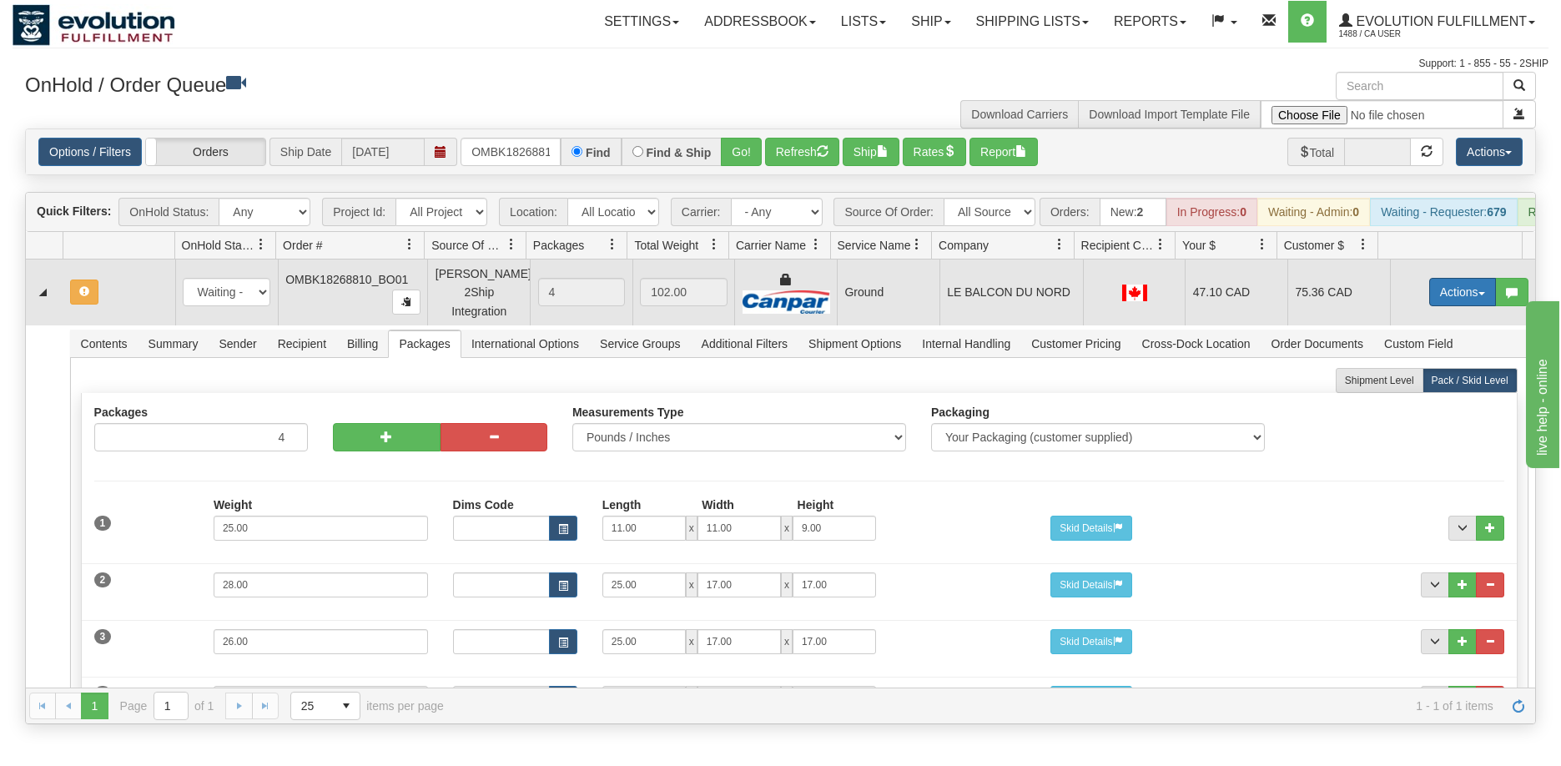
click at [1444, 305] on button "Actions" at bounding box center [1463, 292] width 67 height 28
click at [1414, 352] on span "Refresh Rates" at bounding box center [1422, 345] width 86 height 13
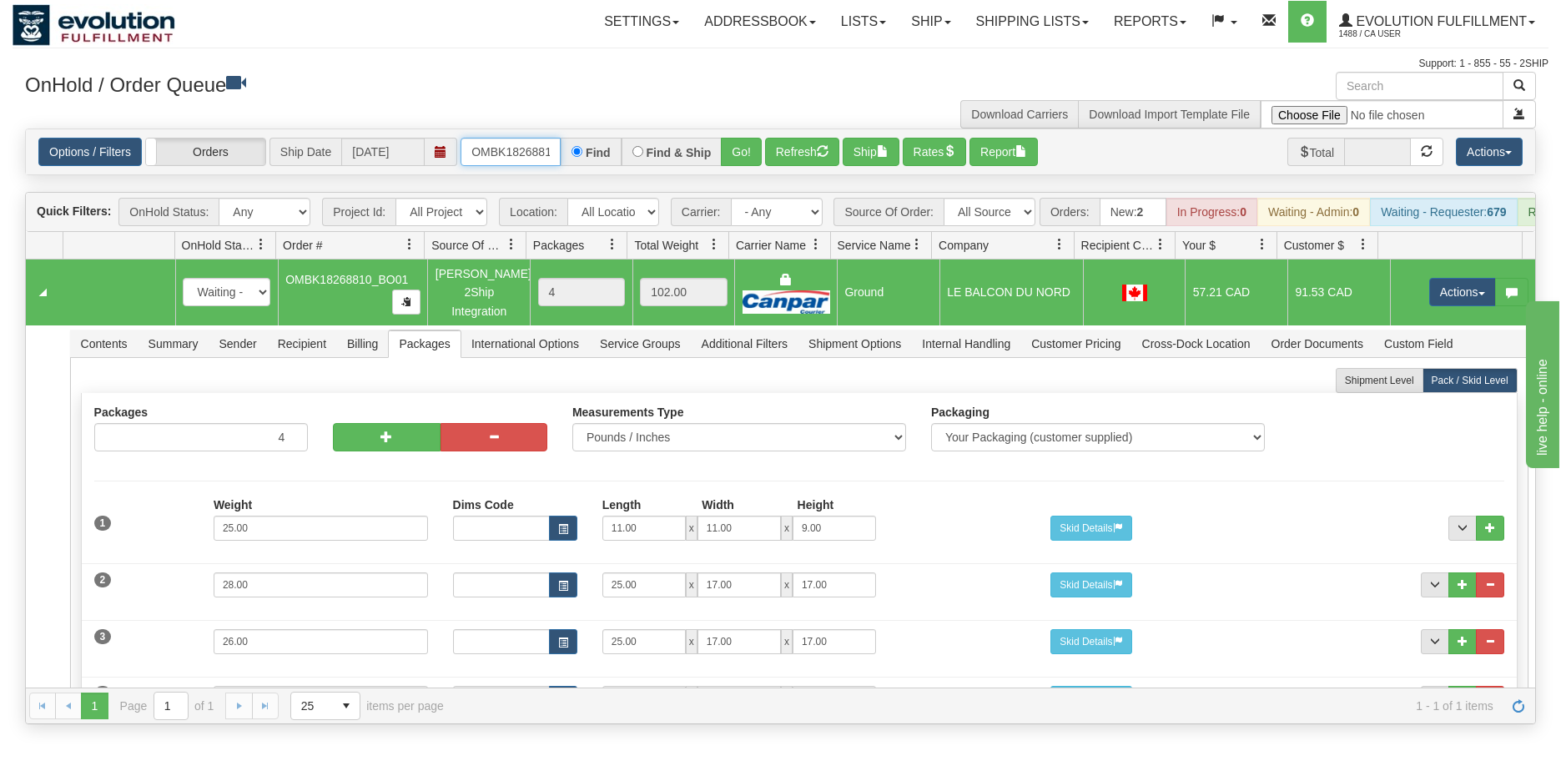
scroll to position [0, 44]
drag, startPoint x: 472, startPoint y: 152, endPoint x: 608, endPoint y: 151, distance: 136.0
click at [608, 151] on div "OMBK18268810_BO01 Find Find & Ship Go!" at bounding box center [611, 152] width 301 height 28
drag, startPoint x: 519, startPoint y: 151, endPoint x: 578, endPoint y: 152, distance: 58.4
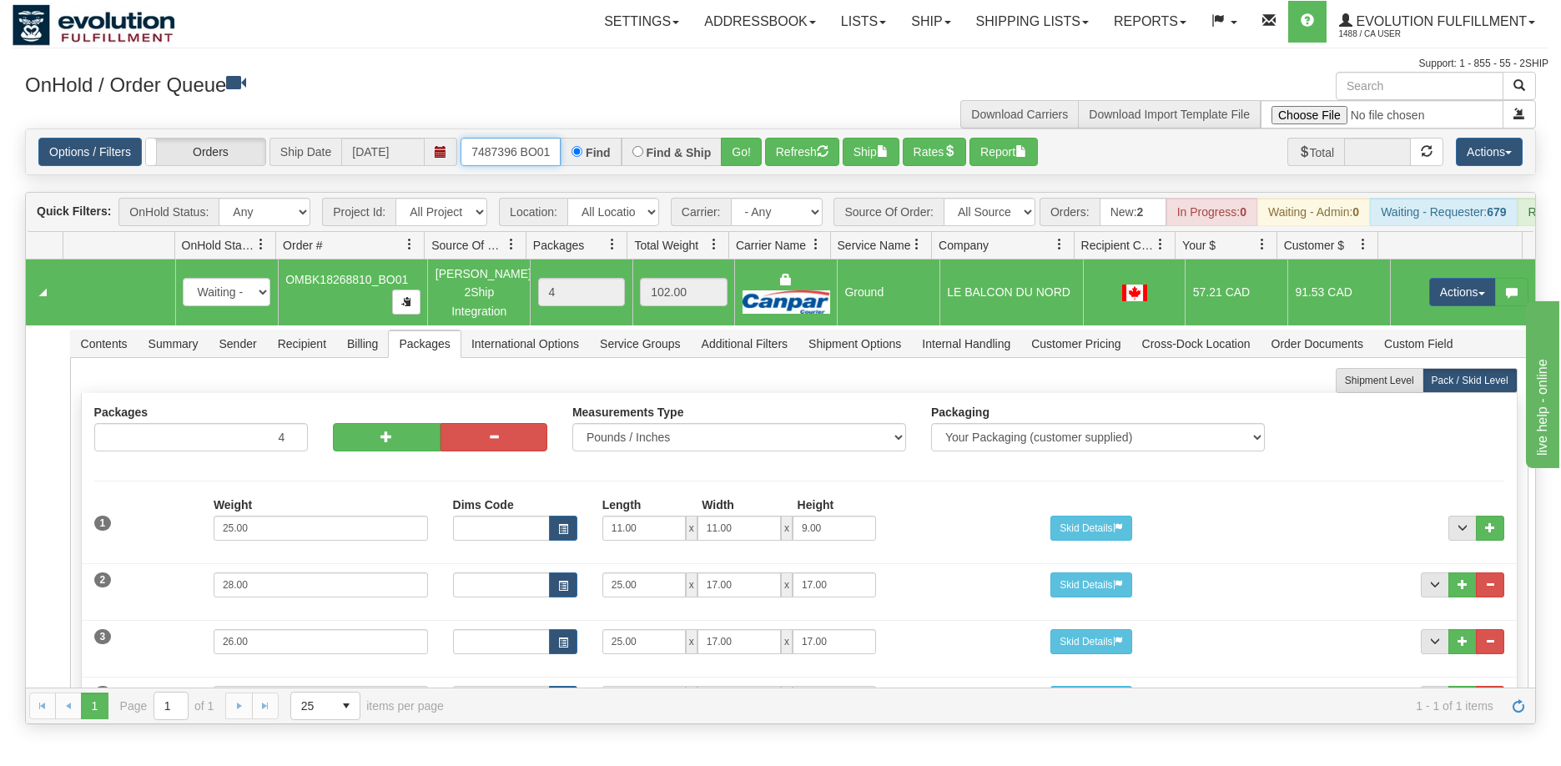
click at [581, 152] on div "OMBK17487396 BO01 Find Find & Ship Go!" at bounding box center [611, 152] width 301 height 28
click at [522, 152] on input "OMBK17487396 BO01" at bounding box center [511, 152] width 100 height 28
type input "OMBK17487396_BO01"
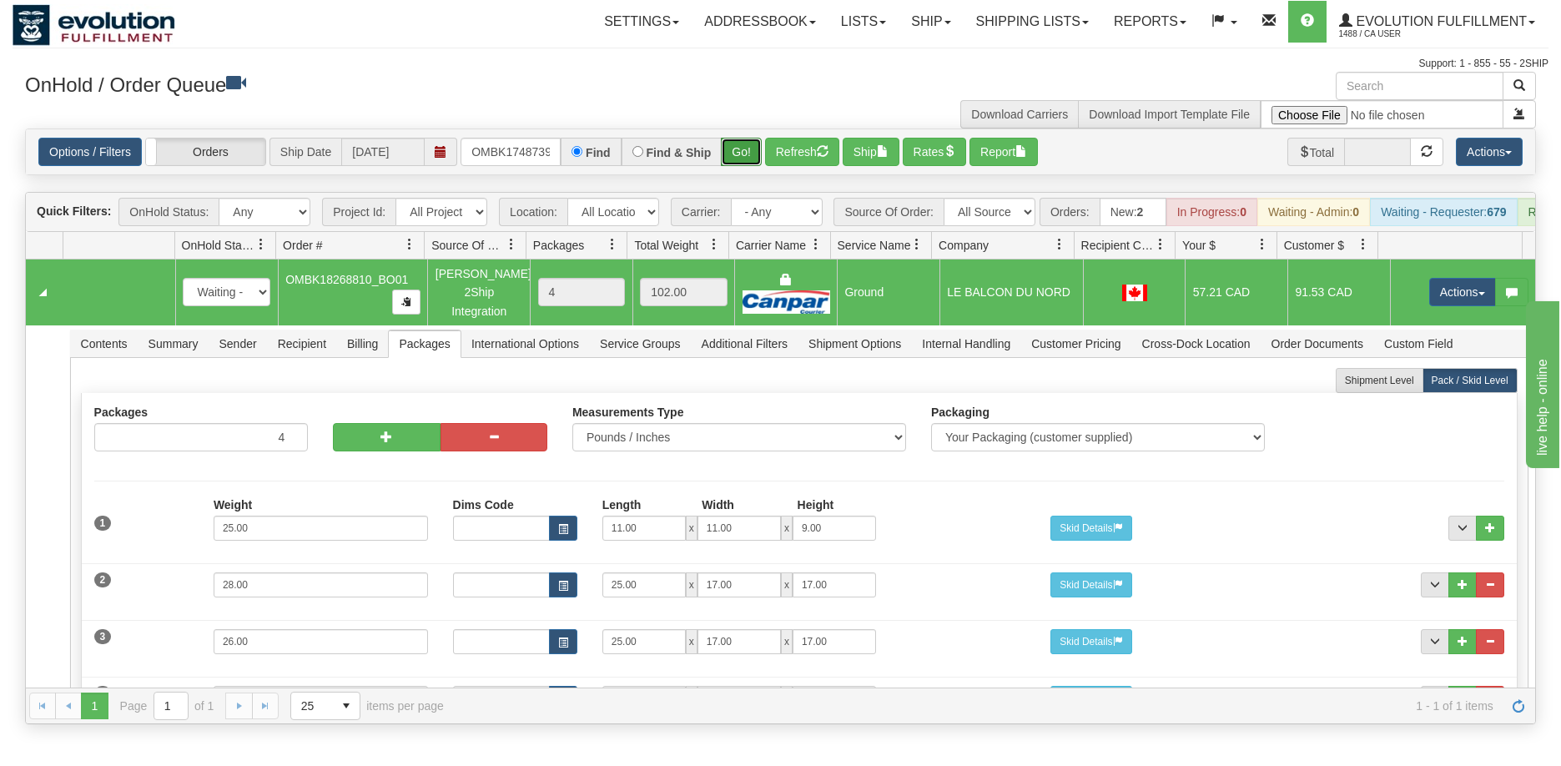
click at [735, 152] on button "Go!" at bounding box center [741, 152] width 41 height 28
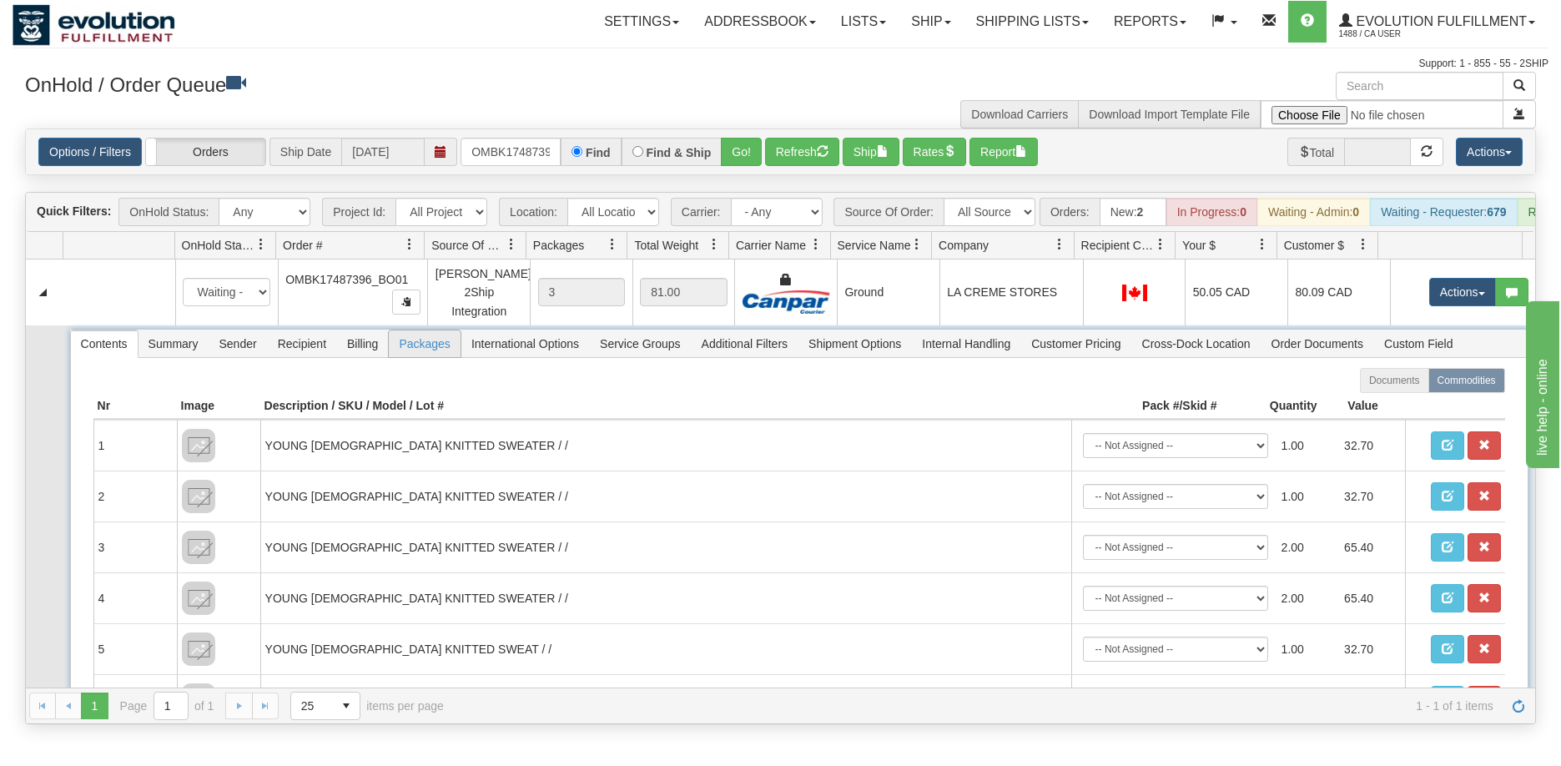
click at [421, 356] on span "Packages" at bounding box center [424, 343] width 71 height 27
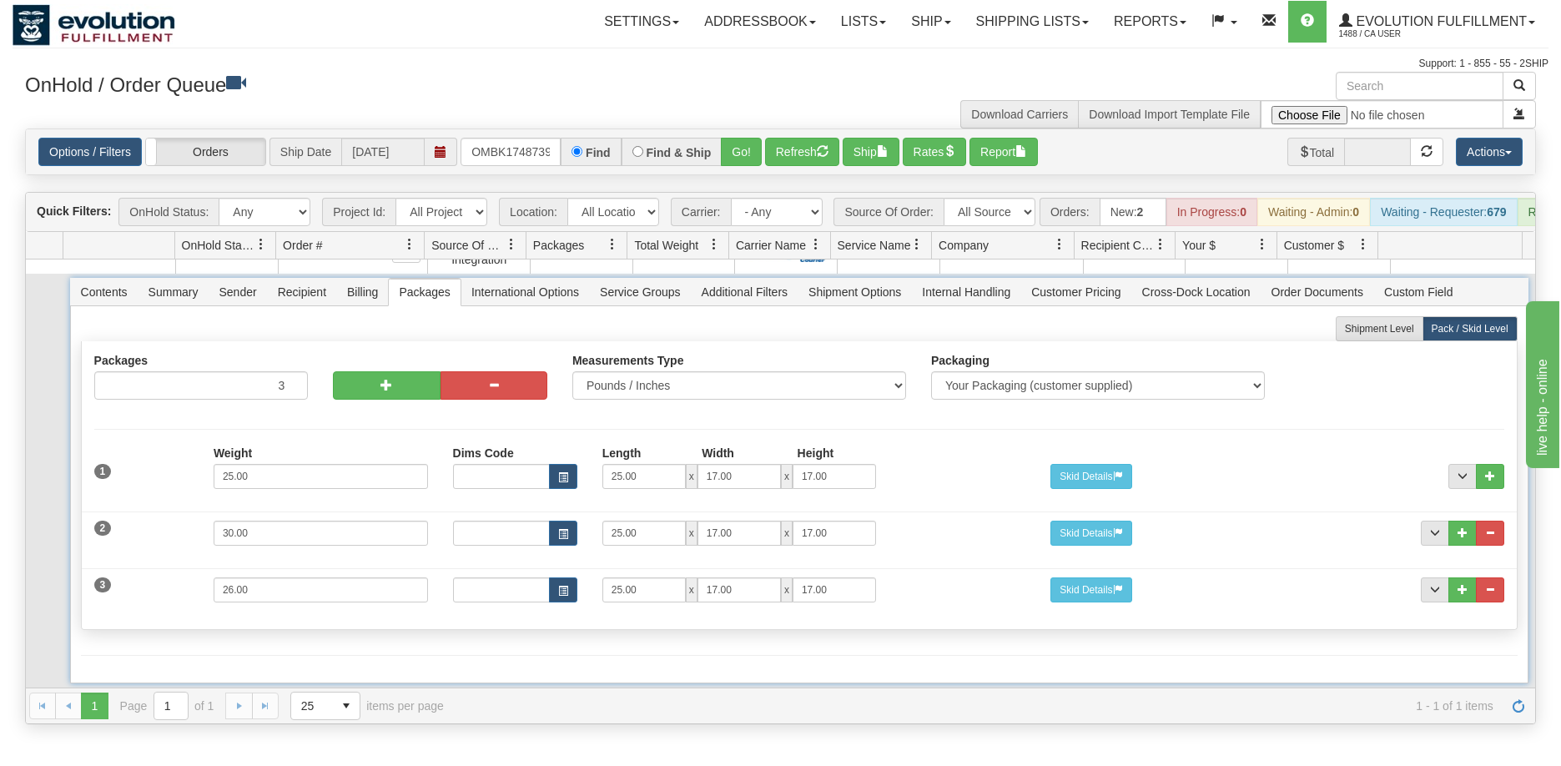
scroll to position [53, 0]
click at [371, 411] on div at bounding box center [440, 382] width 240 height 58
click at [383, 390] on span "button" at bounding box center [387, 384] width 12 height 12
click at [376, 391] on button "button" at bounding box center [386, 385] width 107 height 28
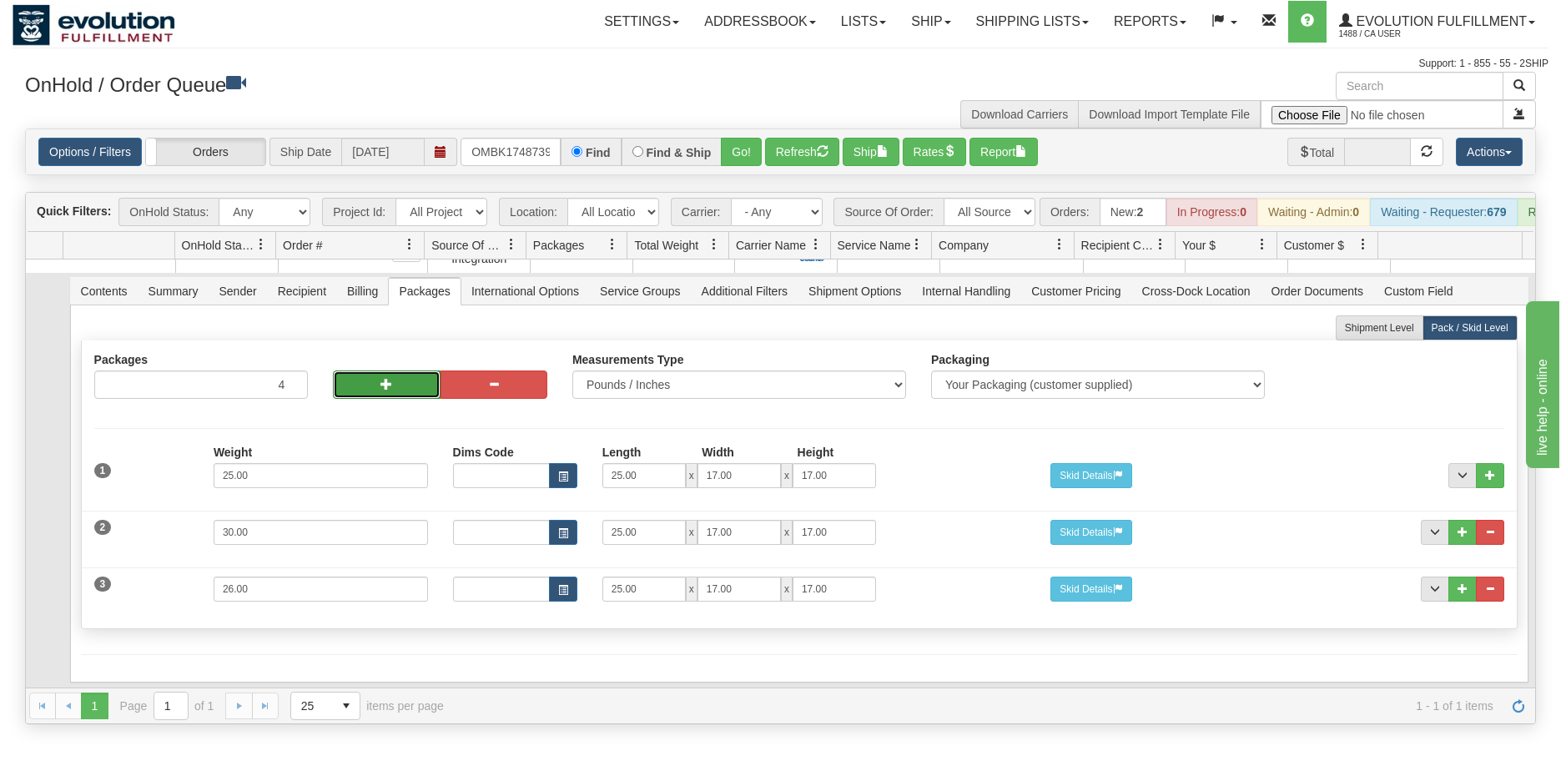
type input "5"
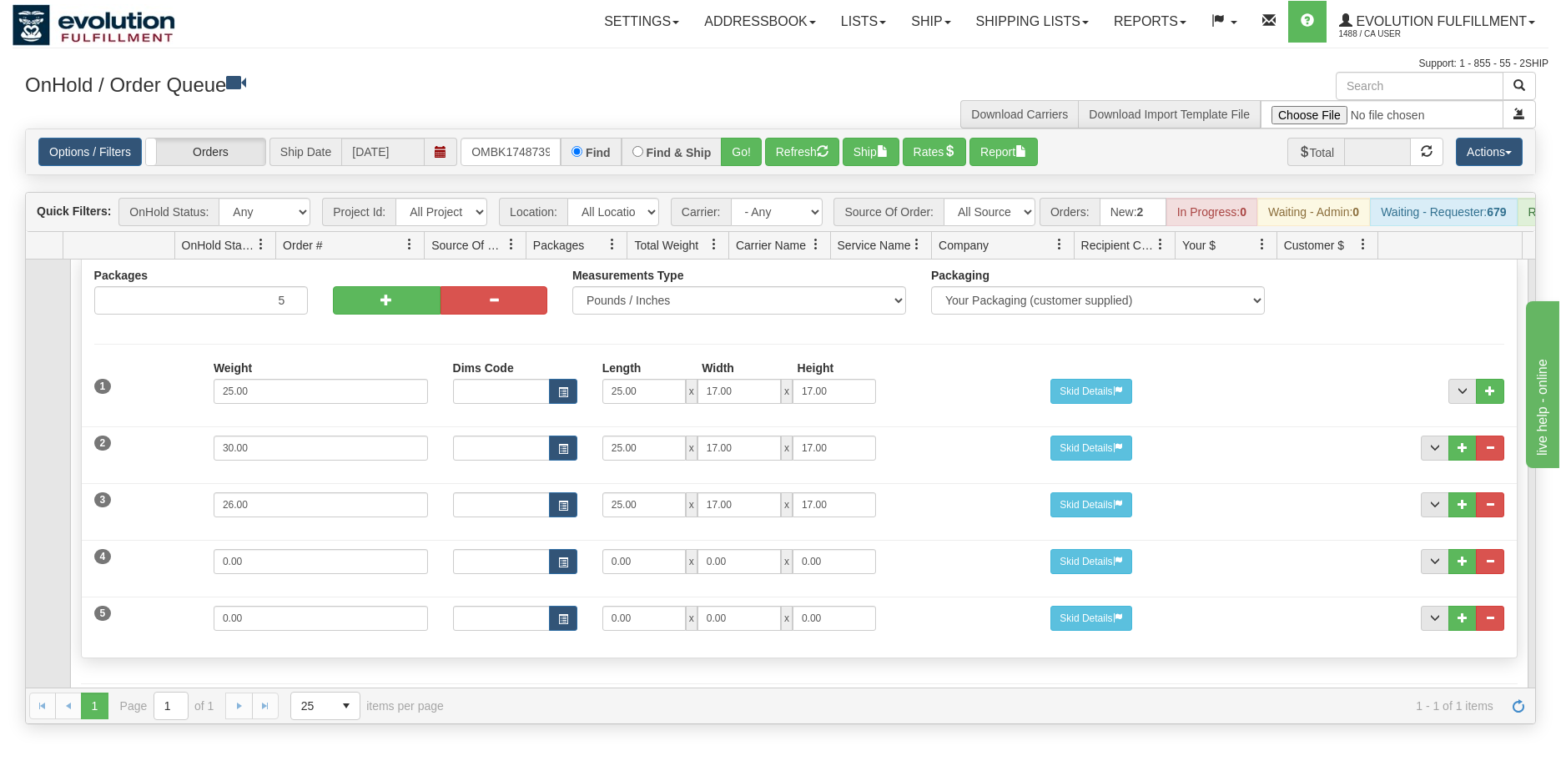
scroll to position [207, 0]
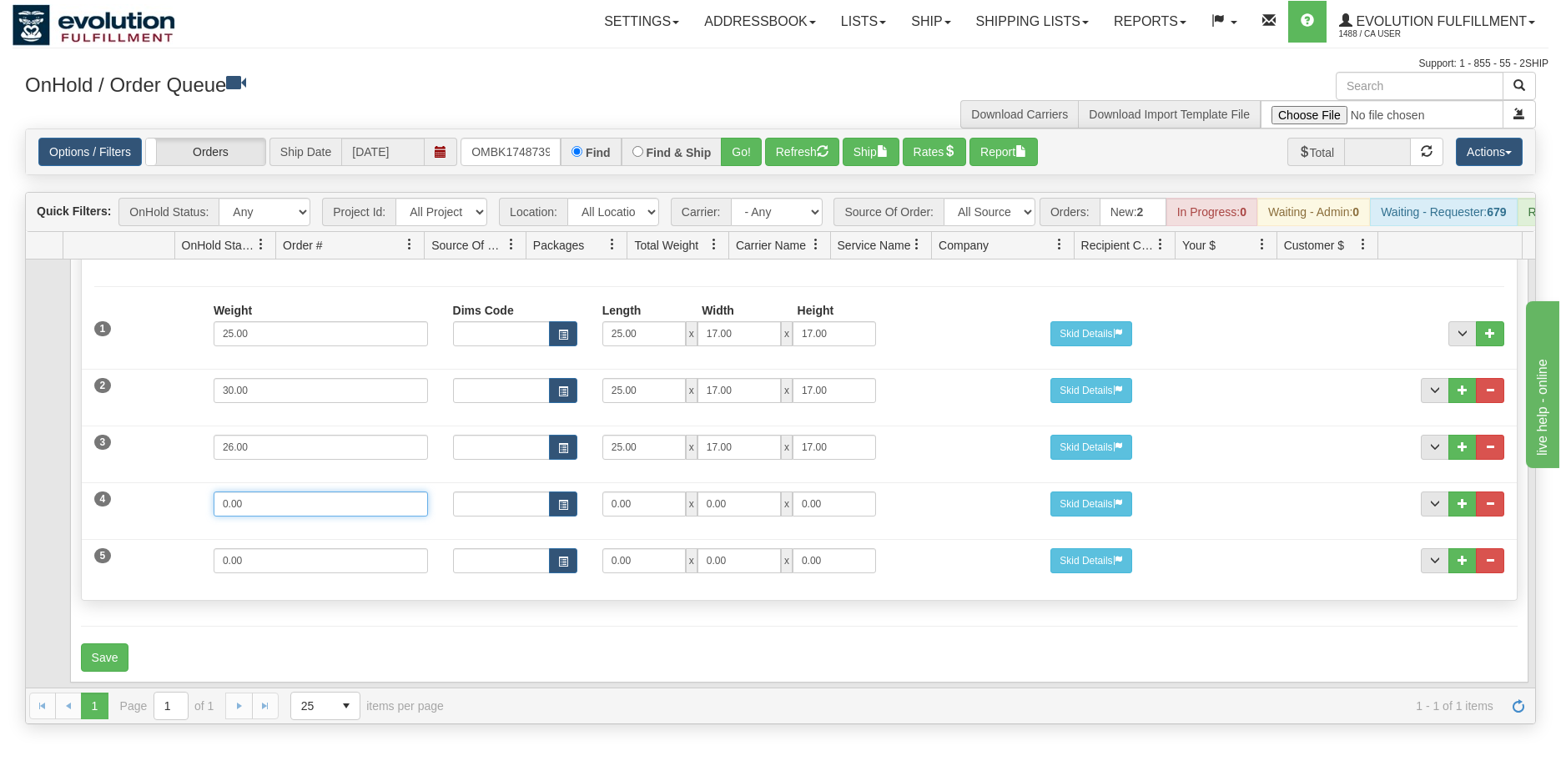
drag, startPoint x: 307, startPoint y: 502, endPoint x: 192, endPoint y: 487, distance: 116.1
click at [192, 487] on div "4 Weight 0.00 Dims Code Length Width Height 0.00 x 0.00 x" at bounding box center [799, 502] width 1435 height 56
type input "22"
drag, startPoint x: 630, startPoint y: 500, endPoint x: 566, endPoint y: 494, distance: 64.5
click at [566, 494] on div "Dims Code Length Width Height 24 x 0.00 x 0.00" at bounding box center [740, 504] width 598 height 25
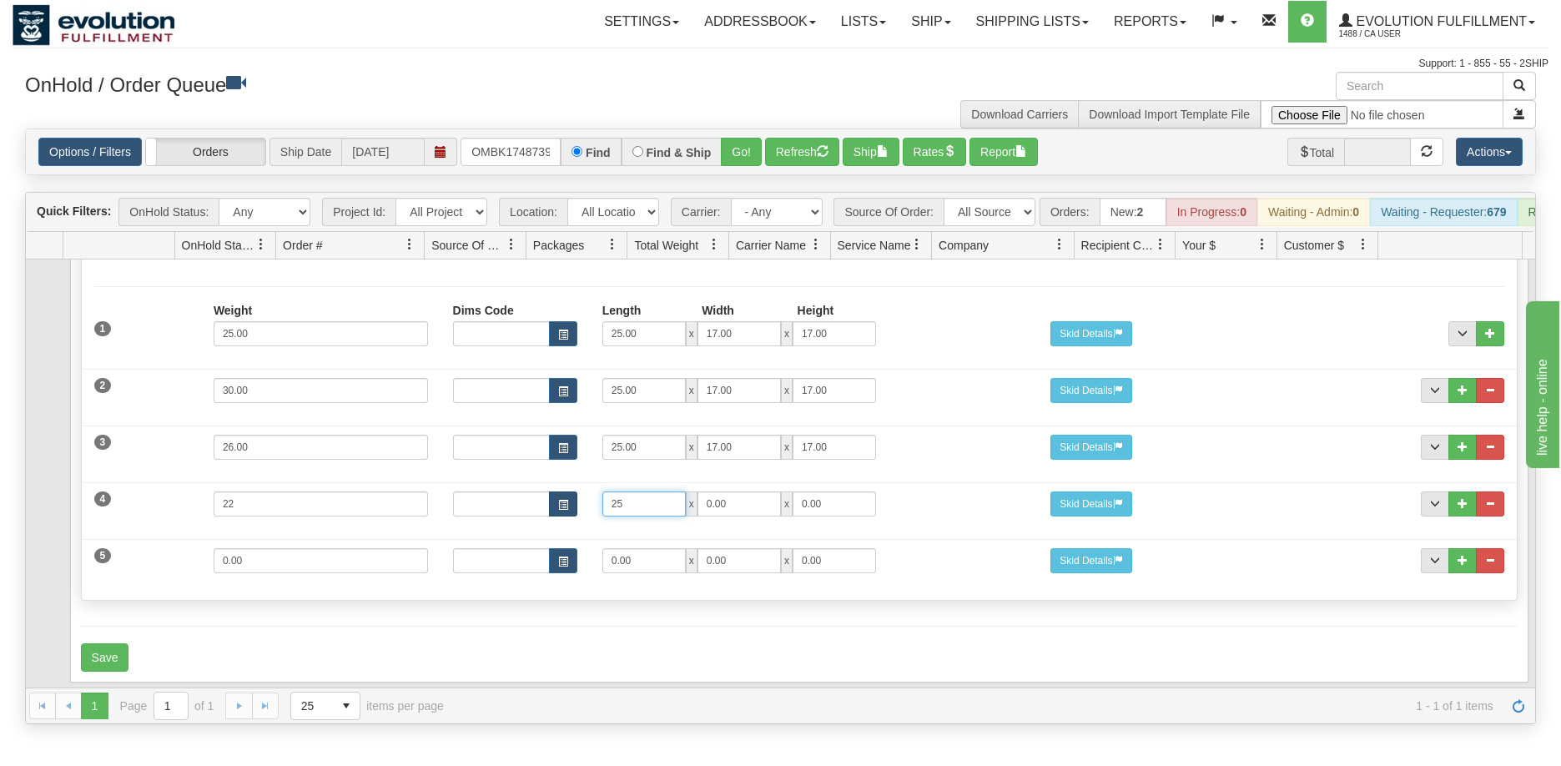
type input "25"
type input "17"
drag, startPoint x: 277, startPoint y: 564, endPoint x: 179, endPoint y: 547, distance: 100.0
click at [180, 548] on div "5 Weight 0.00 Dims Code Length Width Height 0.00 x 0.00 x" at bounding box center [799, 559] width 1435 height 56
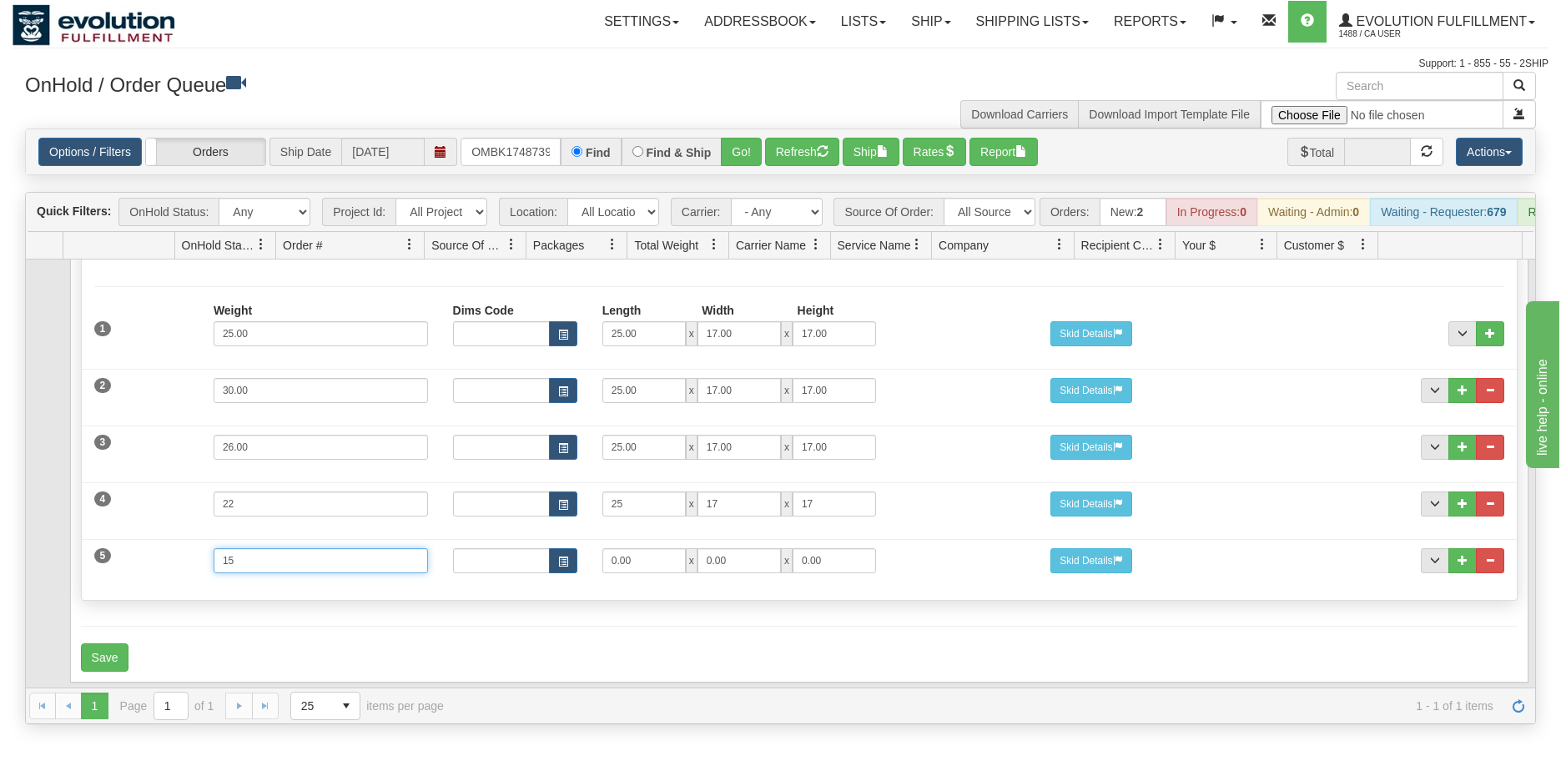
type input "15"
type input "21"
type input "15"
type input "13"
click at [95, 663] on button "Save" at bounding box center [105, 657] width 48 height 28
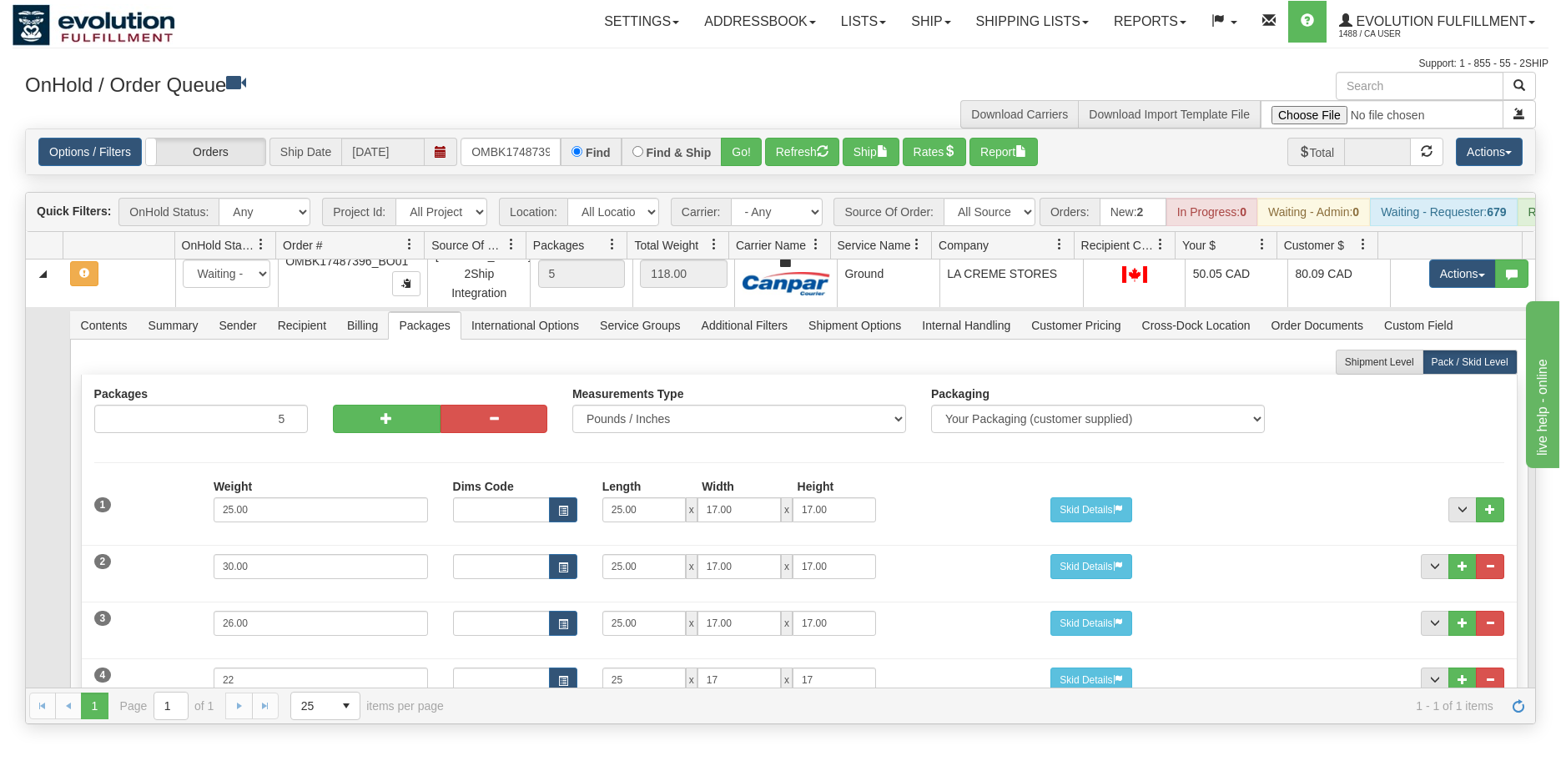
scroll to position [0, 0]
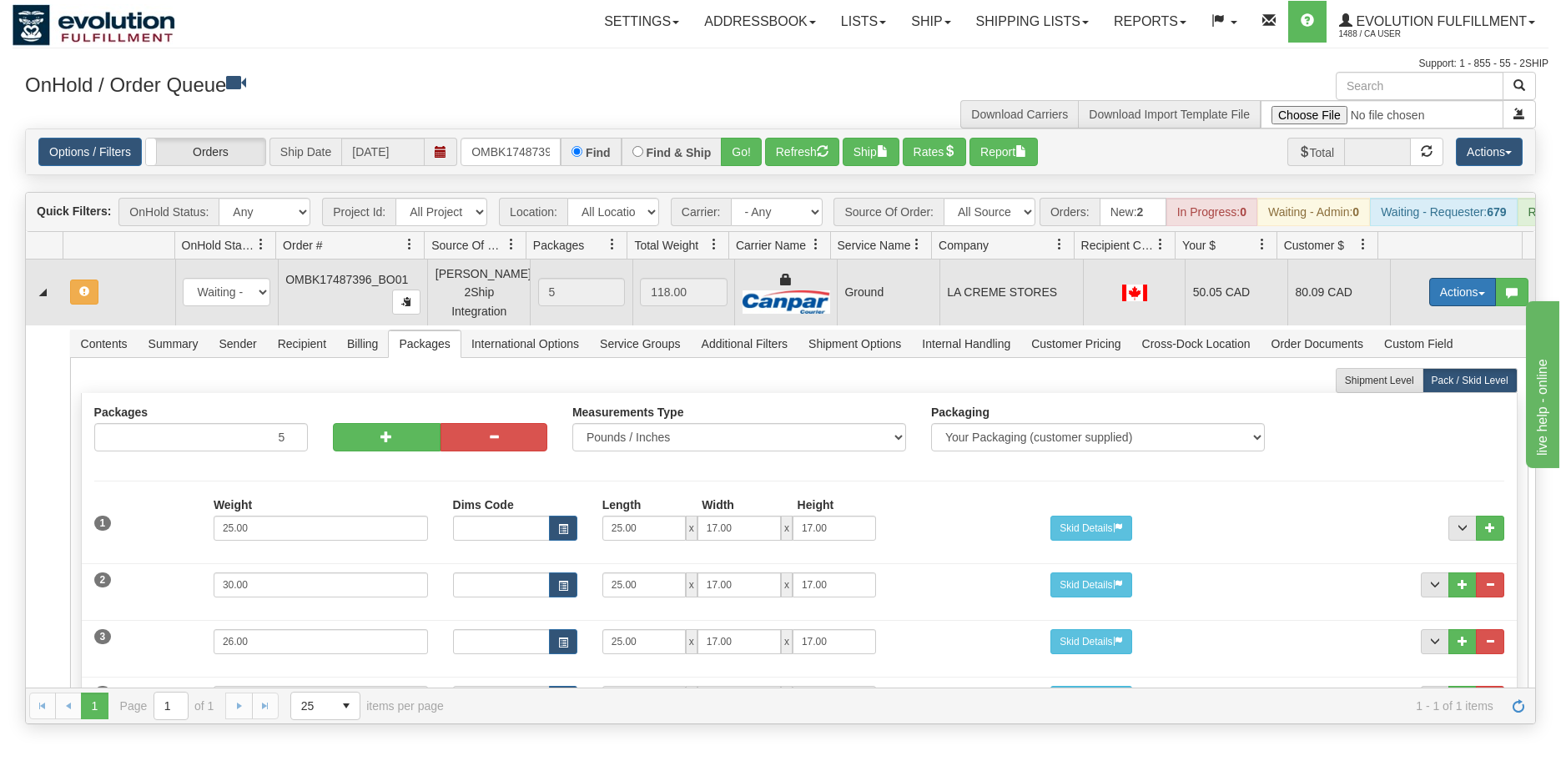
click at [1430, 302] on button "Actions" at bounding box center [1463, 292] width 67 height 28
click at [1397, 352] on span "Refresh Rates" at bounding box center [1422, 345] width 86 height 13
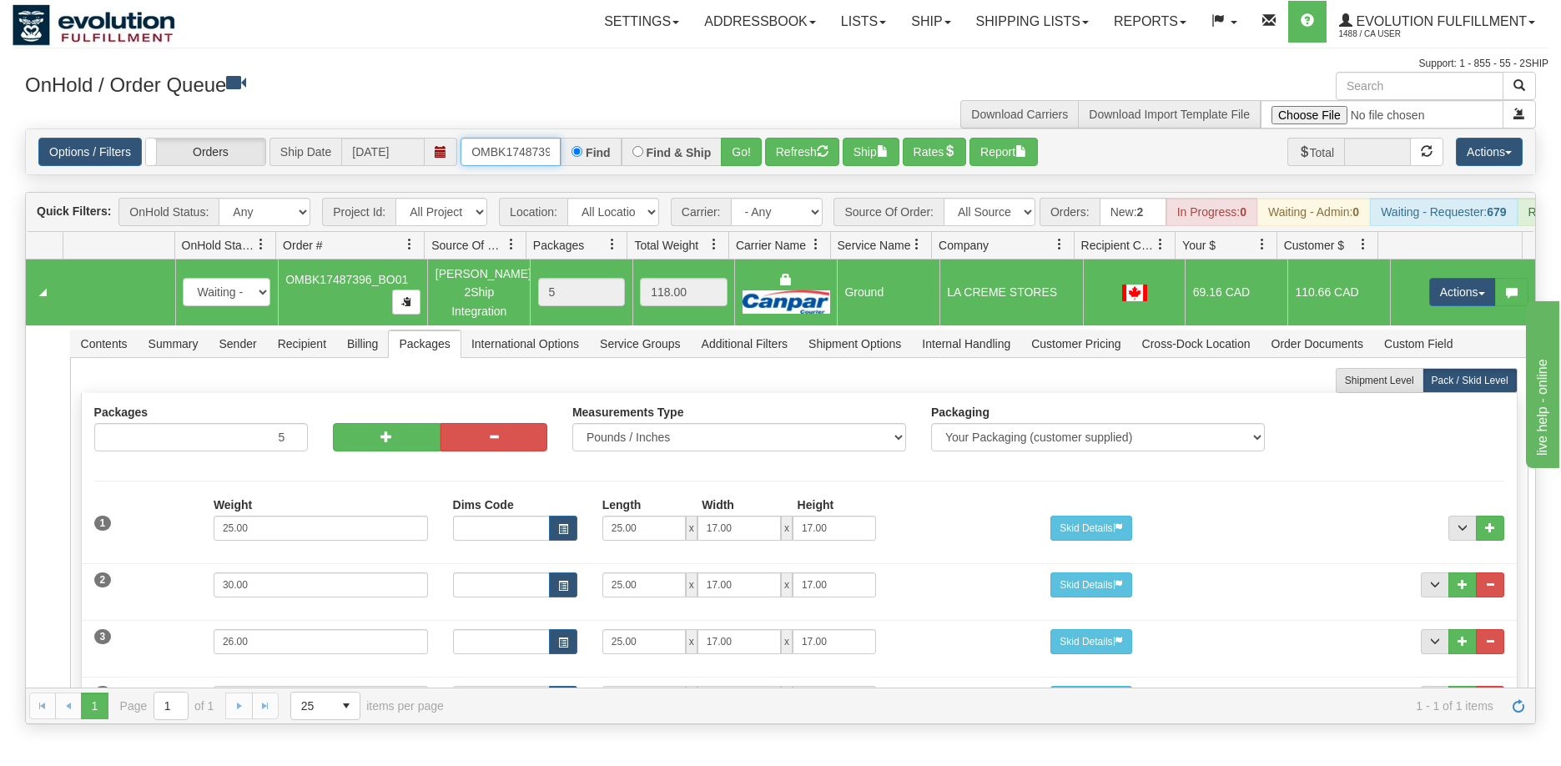
scroll to position [0, 44]
drag, startPoint x: 467, startPoint y: 146, endPoint x: 576, endPoint y: 166, distance: 110.3
click at [577, 166] on div "OMBK17487396_BO01 Find Find & Ship Go!" at bounding box center [611, 152] width 301 height 28
type input "OMBK17299329"
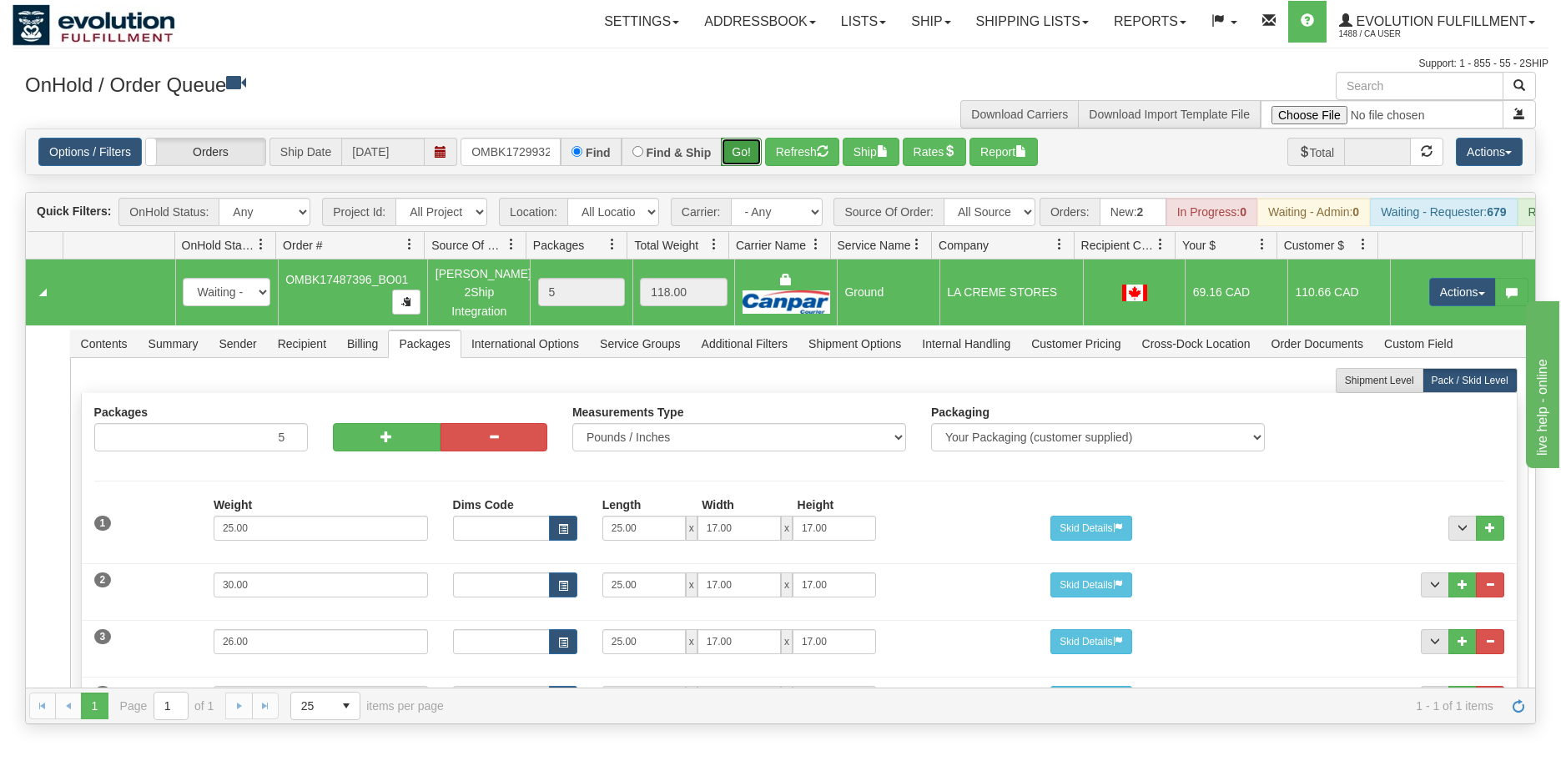
click at [746, 150] on button "Go!" at bounding box center [741, 152] width 41 height 28
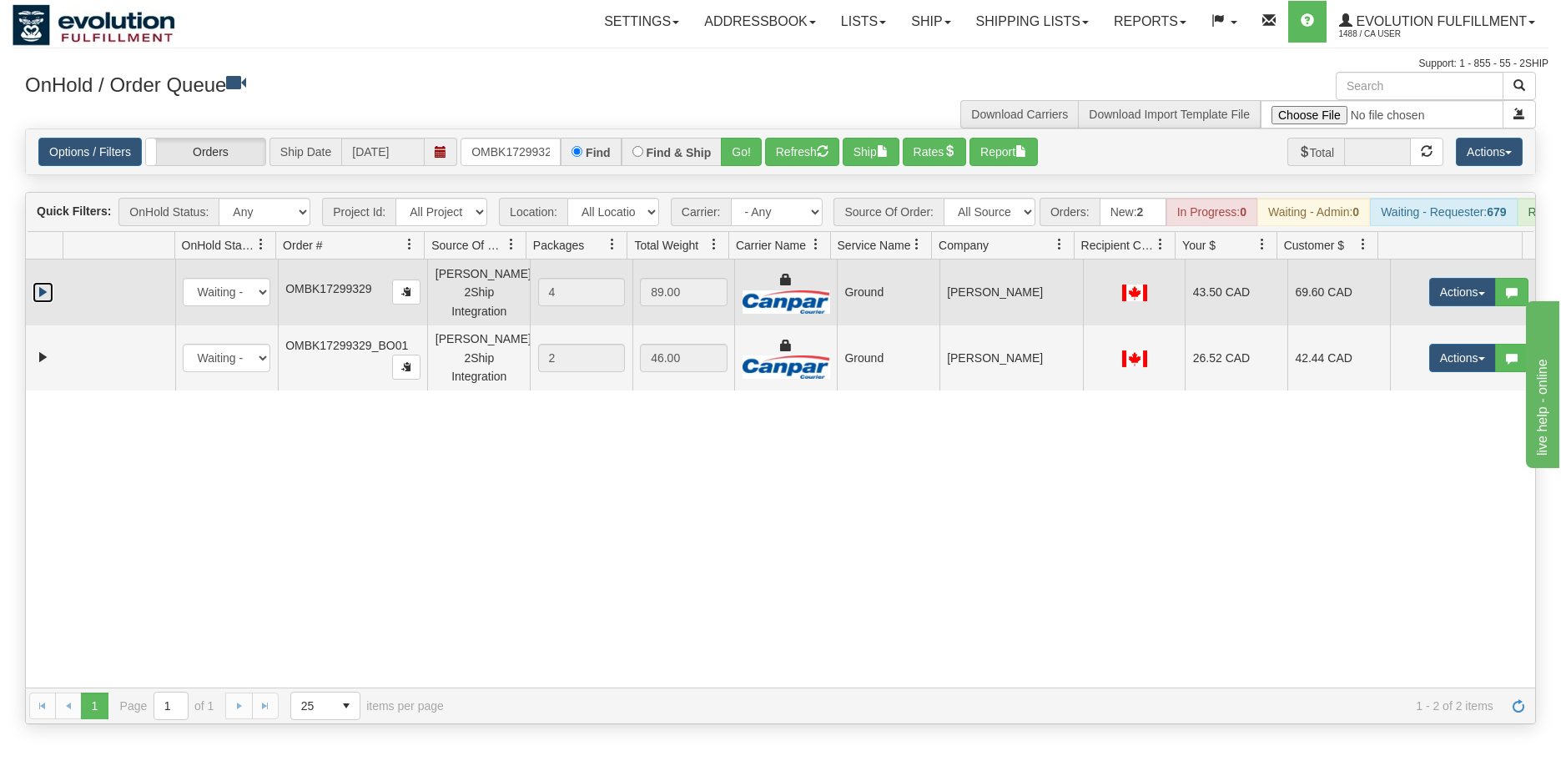
click at [42, 299] on link "Expand" at bounding box center [43, 292] width 21 height 21
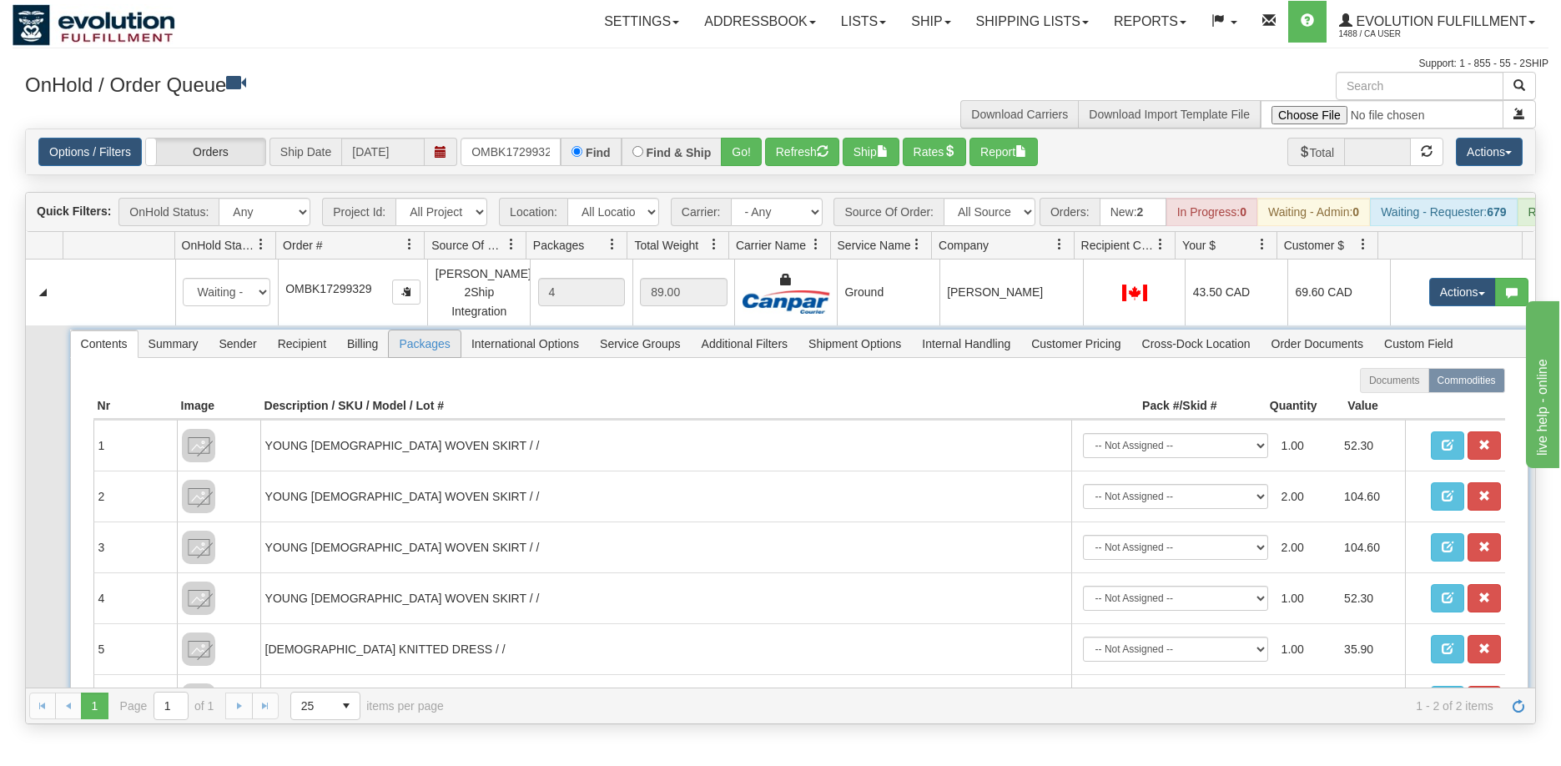
click at [419, 357] on span "Packages" at bounding box center [424, 343] width 71 height 27
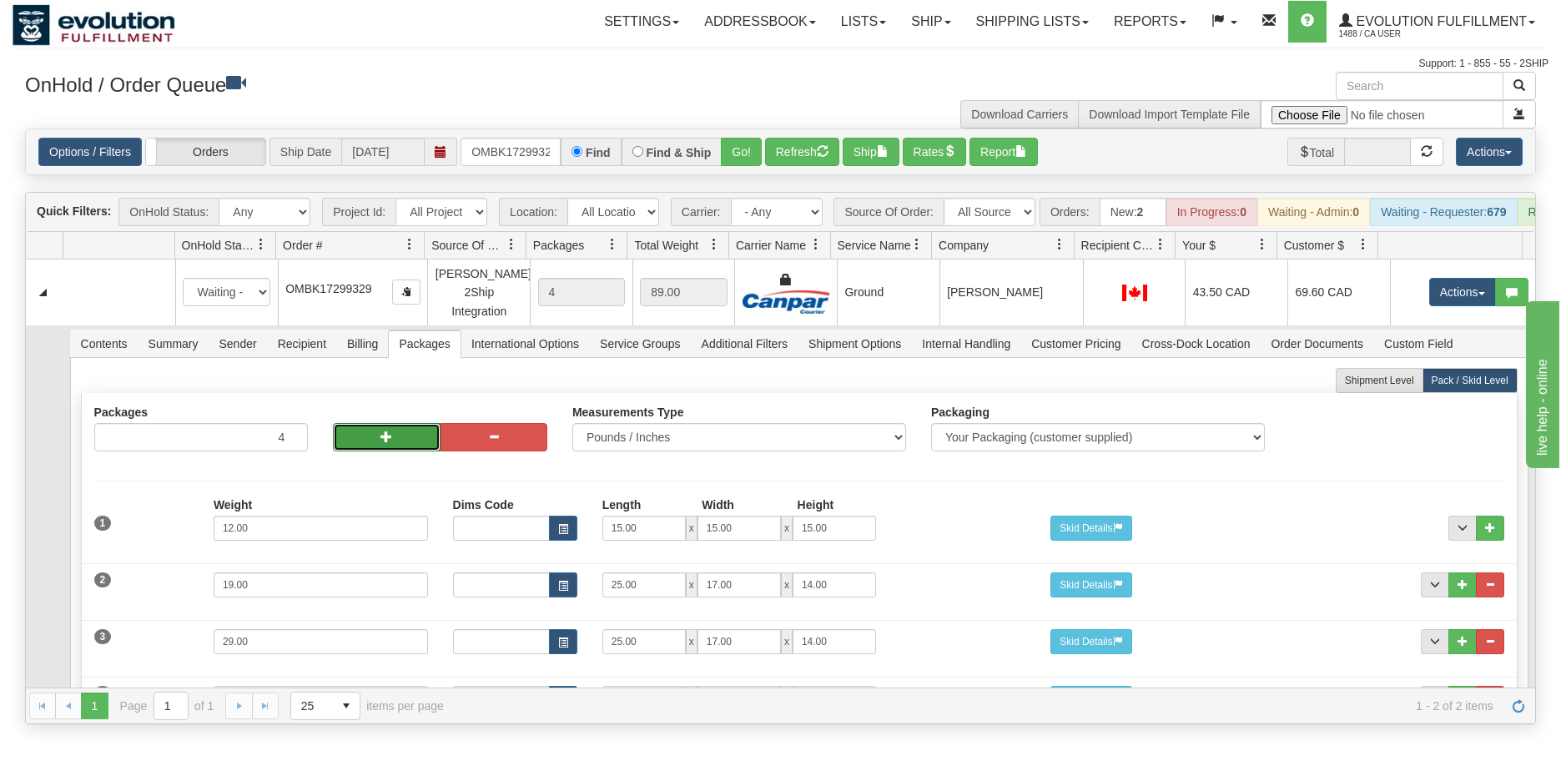
click at [390, 449] on button "button" at bounding box center [386, 437] width 107 height 28
type input "6"
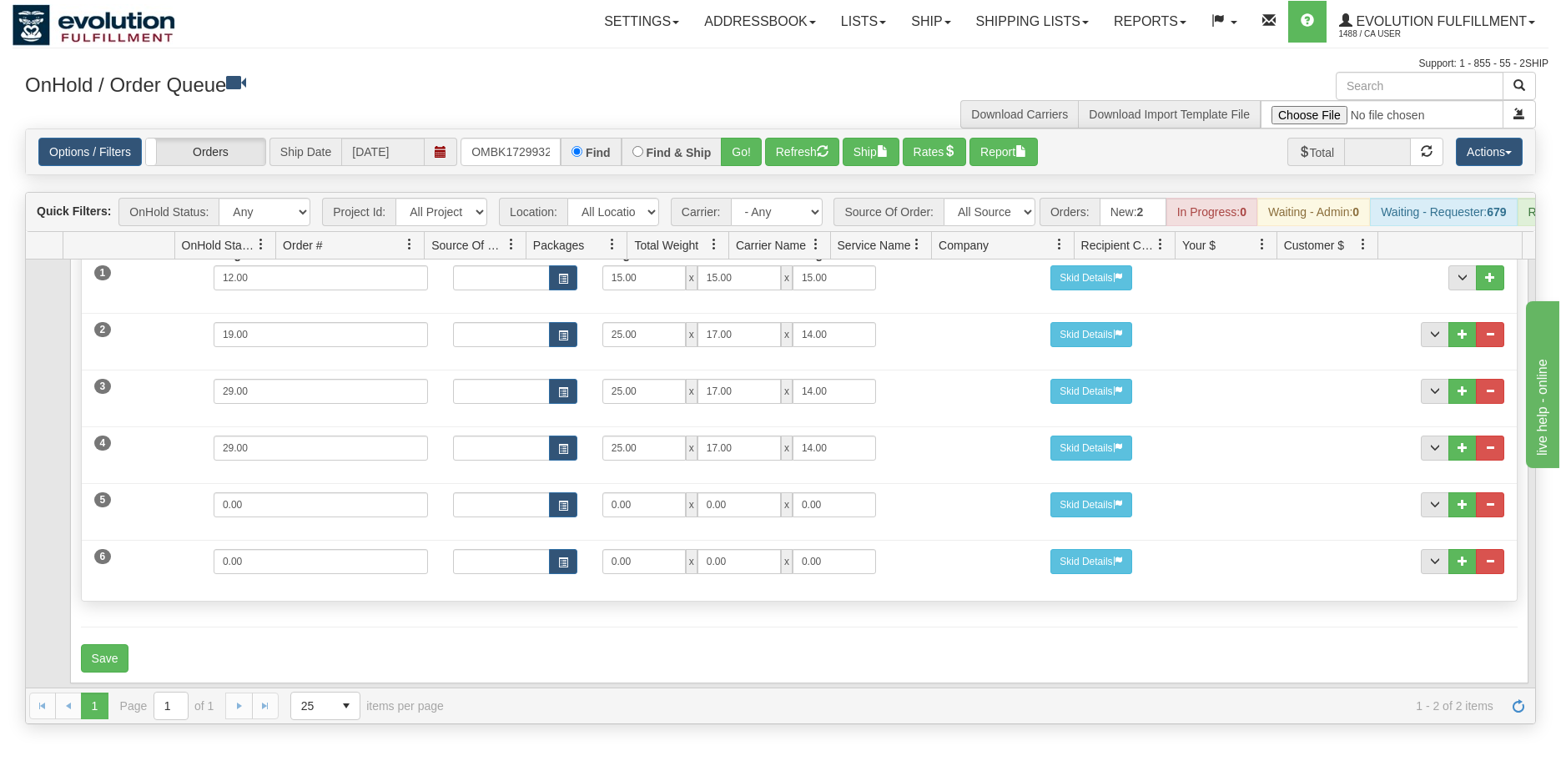
scroll to position [329, 0]
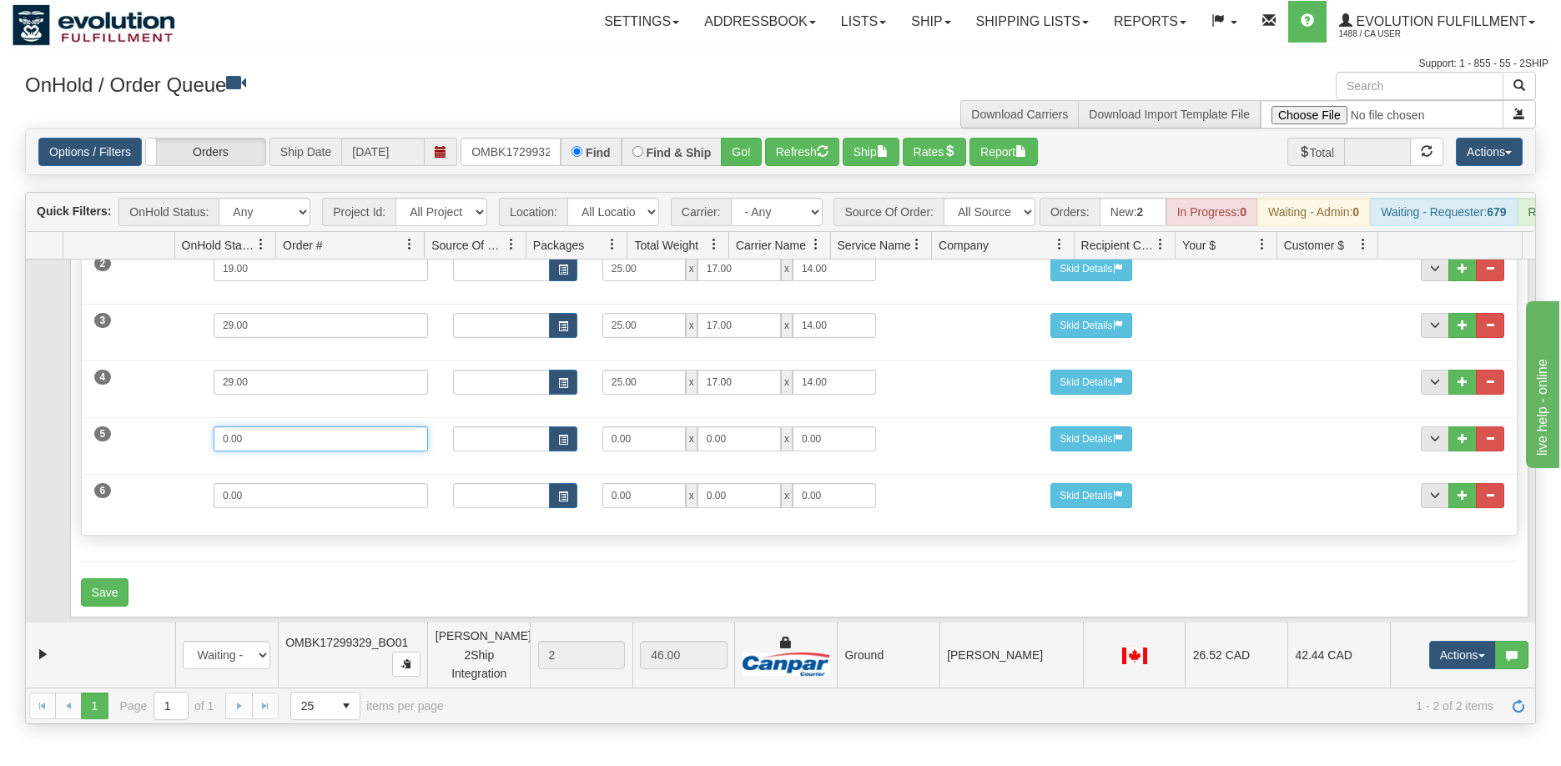
drag, startPoint x: 275, startPoint y: 447, endPoint x: 166, endPoint y: 443, distance: 108.6
click at [169, 446] on div "5 Weight 0.00 Dims Code Length Width Height 0.00 x 0.00 x" at bounding box center [799, 437] width 1435 height 56
type input "31"
type input "25"
type input "17"
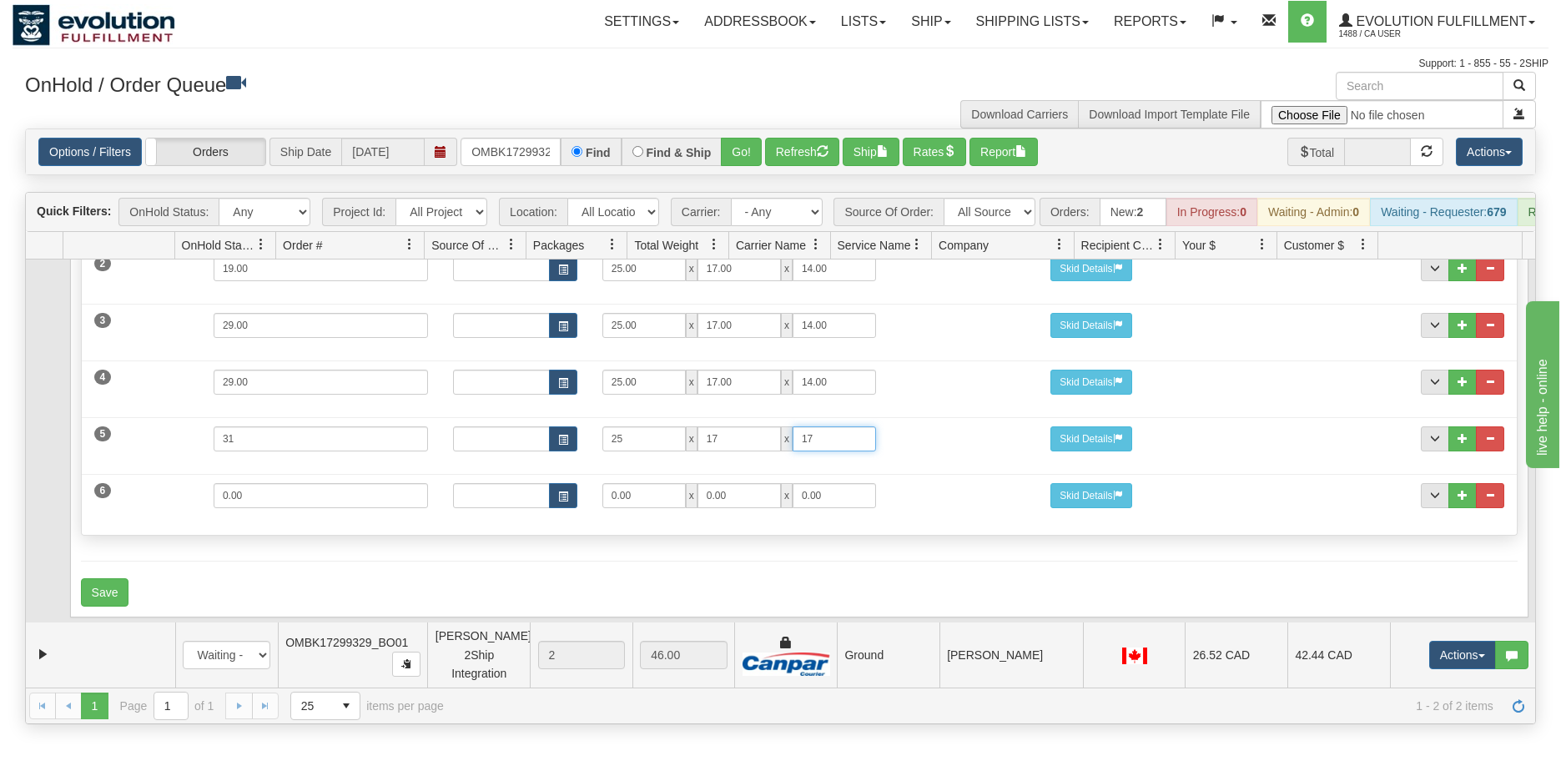
type input "17"
drag, startPoint x: 207, startPoint y: 497, endPoint x: 130, endPoint y: 482, distance: 78.4
click at [136, 486] on div "6 Weight 0.00 Dims Code Length Width Height 0.00 x 0.00 x" at bounding box center [799, 494] width 1435 height 56
type input "15"
drag, startPoint x: 653, startPoint y: 493, endPoint x: 576, endPoint y: 492, distance: 76.8
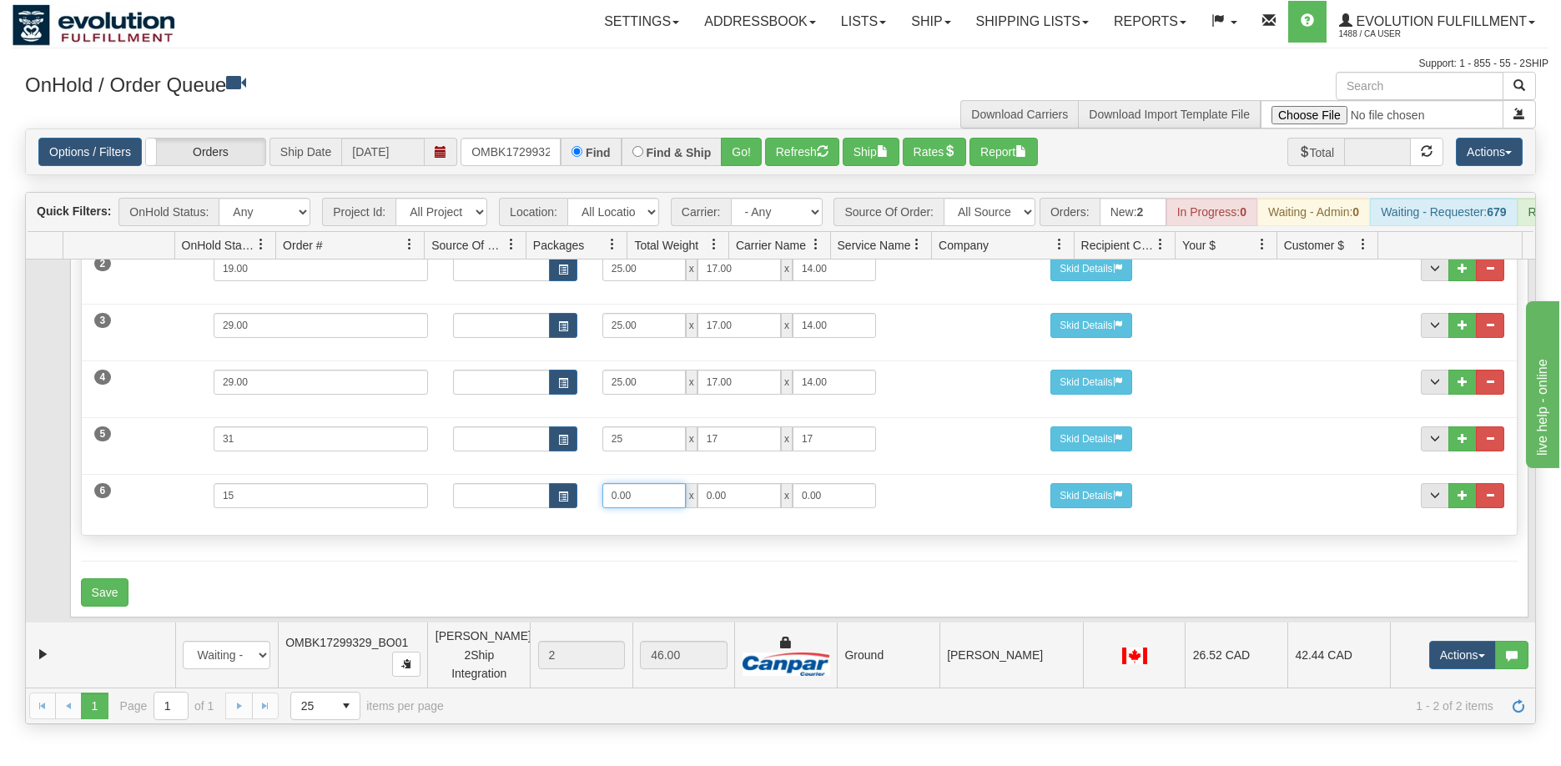
click at [576, 492] on div "Dims Code Length Width Height 0.00 x 0.00 x 0.00" at bounding box center [740, 495] width 598 height 25
type input "21"
type input "15"
type input "13"
click at [118, 583] on button "Save" at bounding box center [105, 592] width 48 height 28
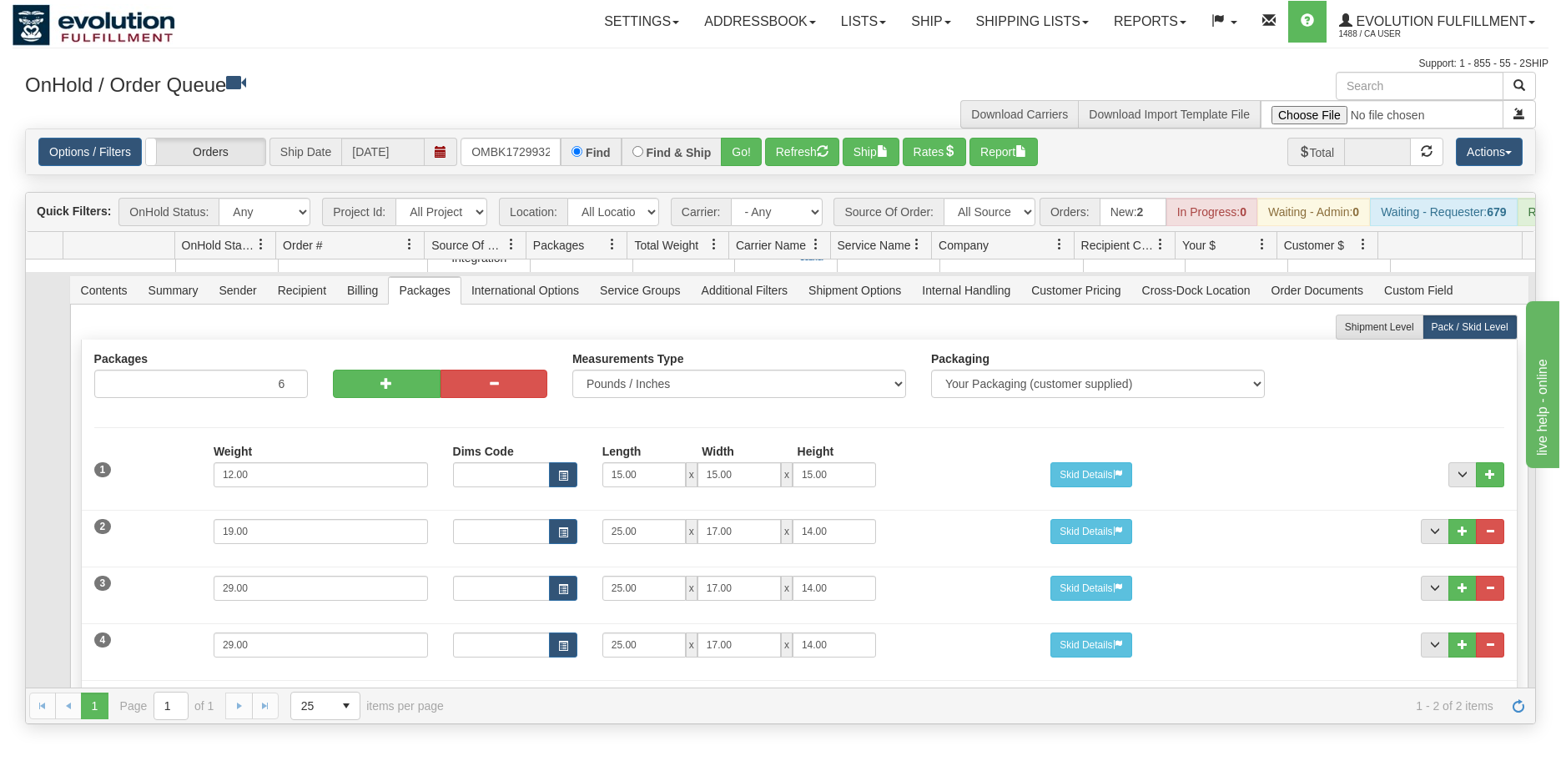
scroll to position [0, 0]
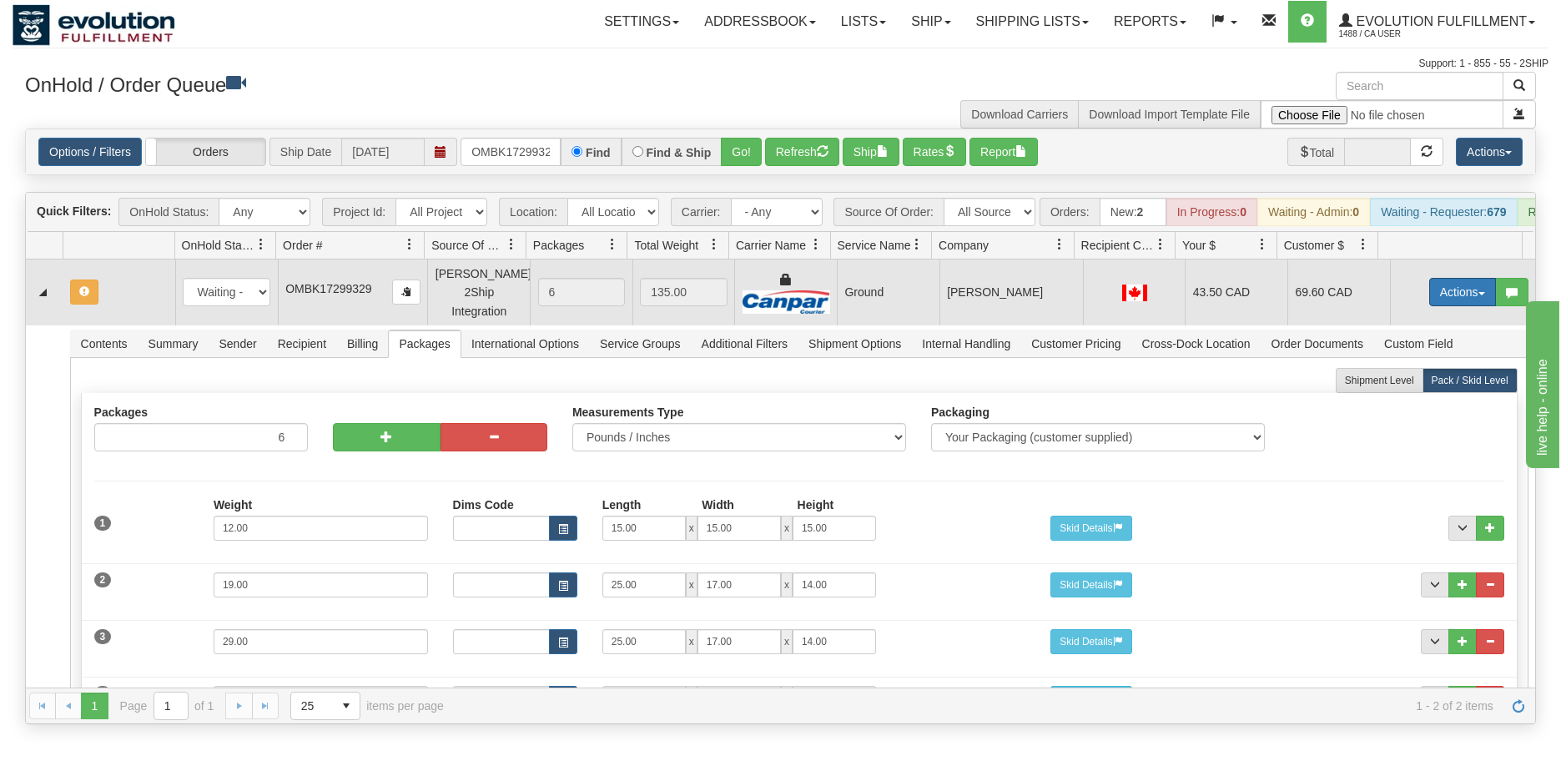
click at [1430, 304] on button "Actions" at bounding box center [1463, 292] width 67 height 28
click at [1415, 352] on span "Refresh Rates" at bounding box center [1422, 345] width 86 height 13
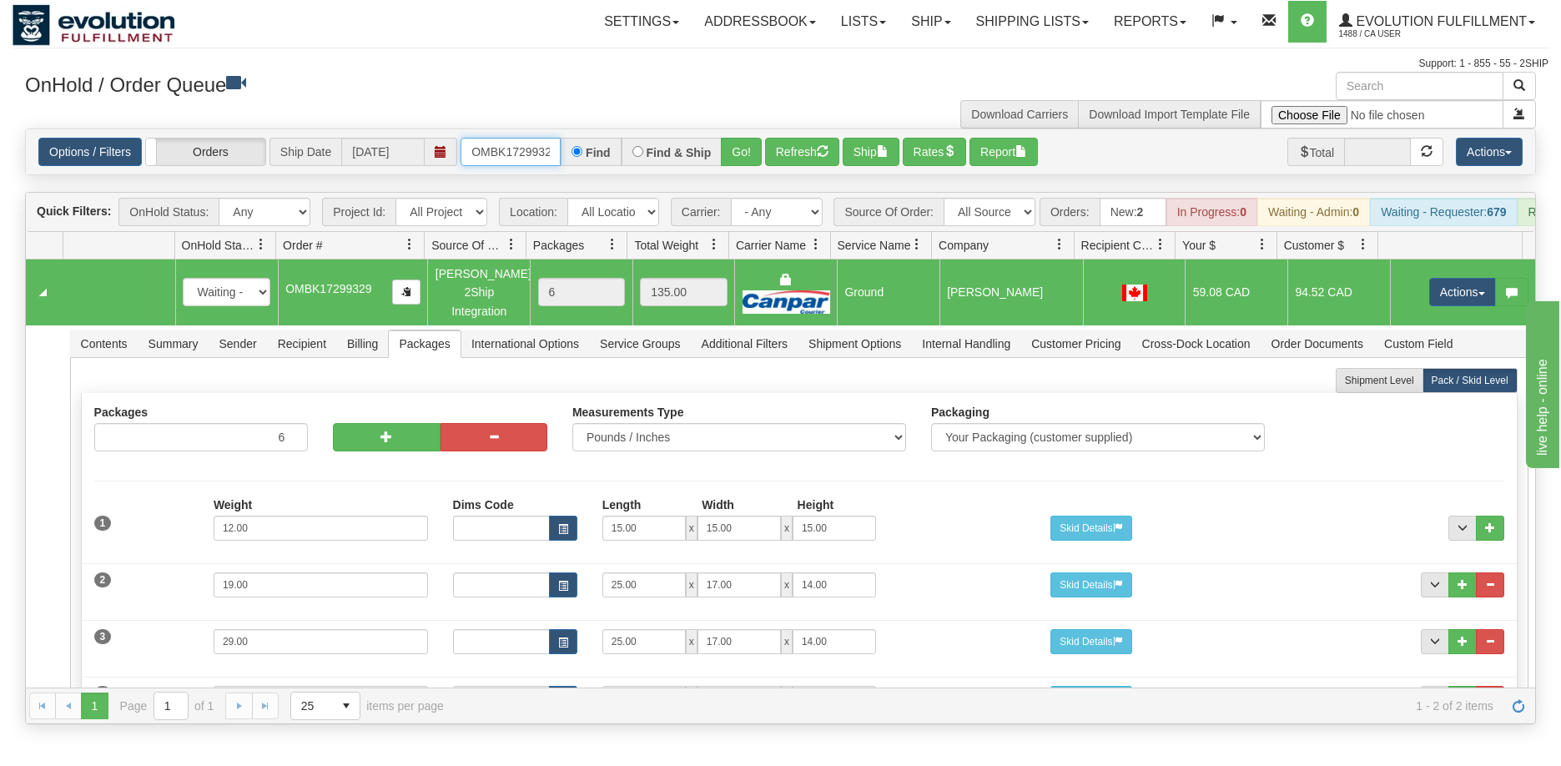
scroll to position [0, 8]
drag, startPoint x: 474, startPoint y: 150, endPoint x: 574, endPoint y: 169, distance: 101.8
click at [574, 169] on div "Options / Filters Group Shipments Orders Ship Date [DATE] OMBK17299329 Find Fin…" at bounding box center [781, 151] width 1510 height 45
drag, startPoint x: 527, startPoint y: 152, endPoint x: 563, endPoint y: 158, distance: 37.2
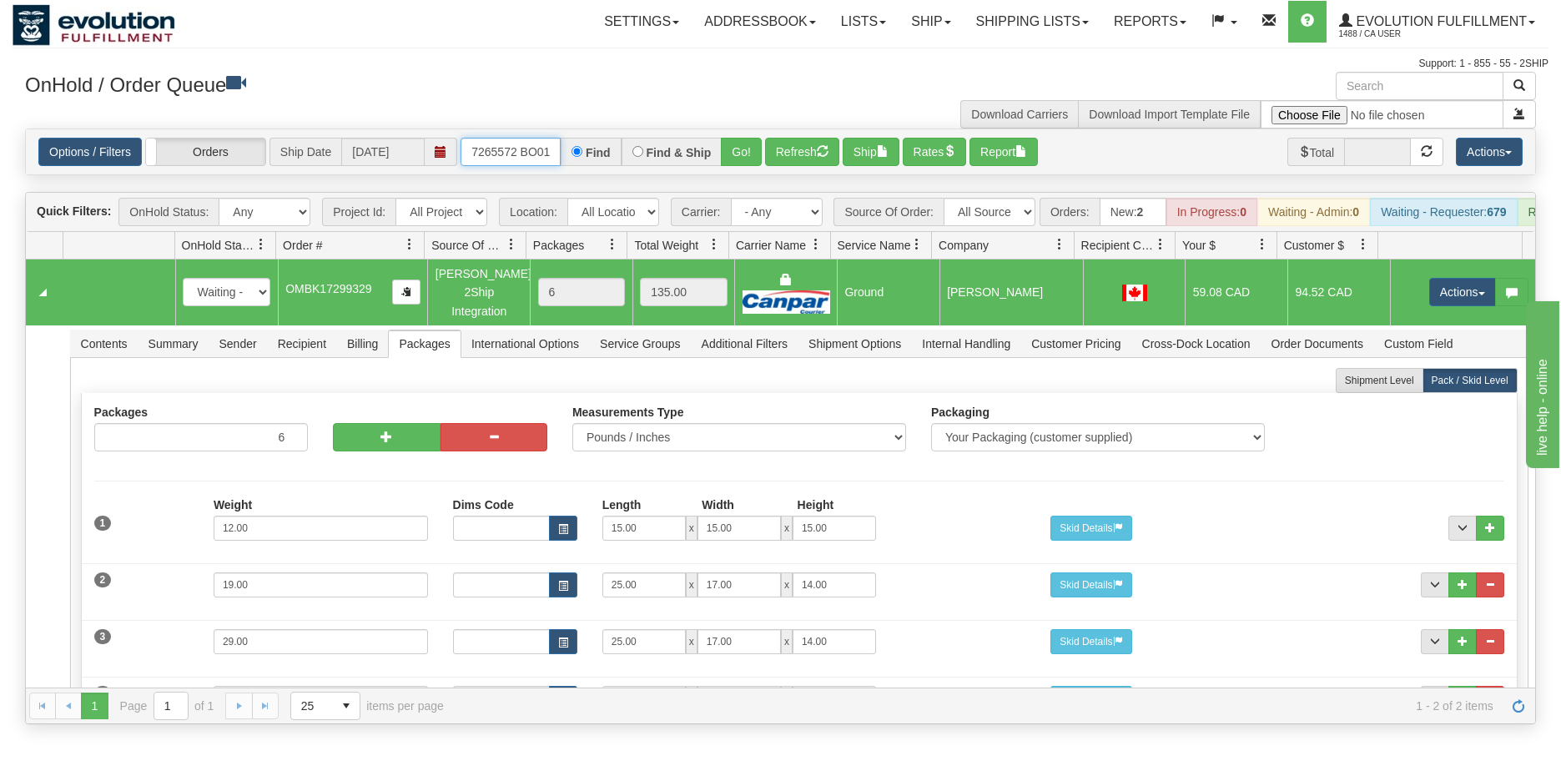
click at [563, 158] on div "OMBK17265572 BO01 Find Find & Ship Go!" at bounding box center [611, 152] width 301 height 28
click at [523, 149] on input "OMBK17265572 BO01" at bounding box center [511, 152] width 100 height 28
type input "OMBK17265572_BO01"
click at [726, 147] on button "Go!" at bounding box center [741, 152] width 41 height 28
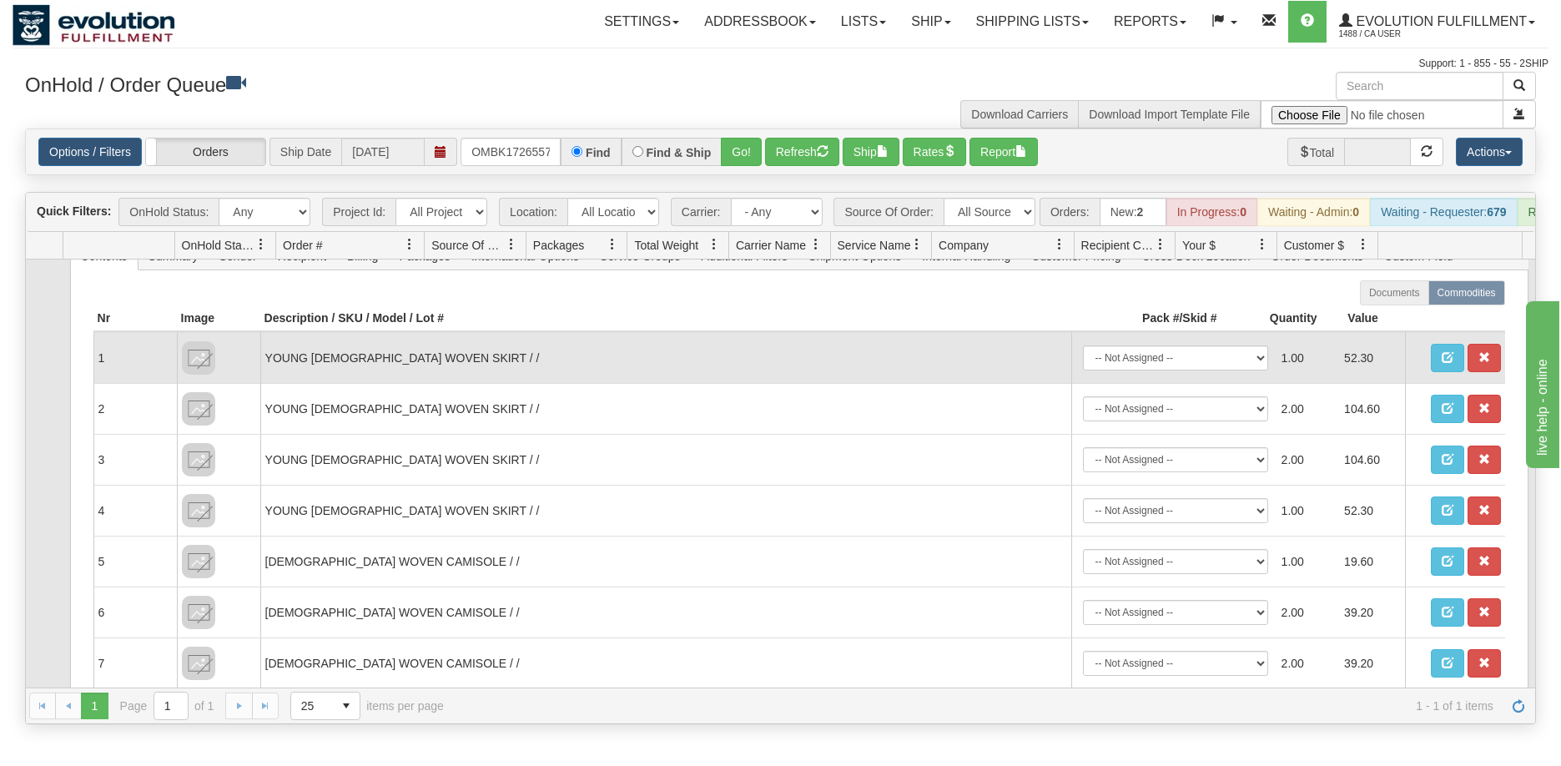
scroll to position [0, 0]
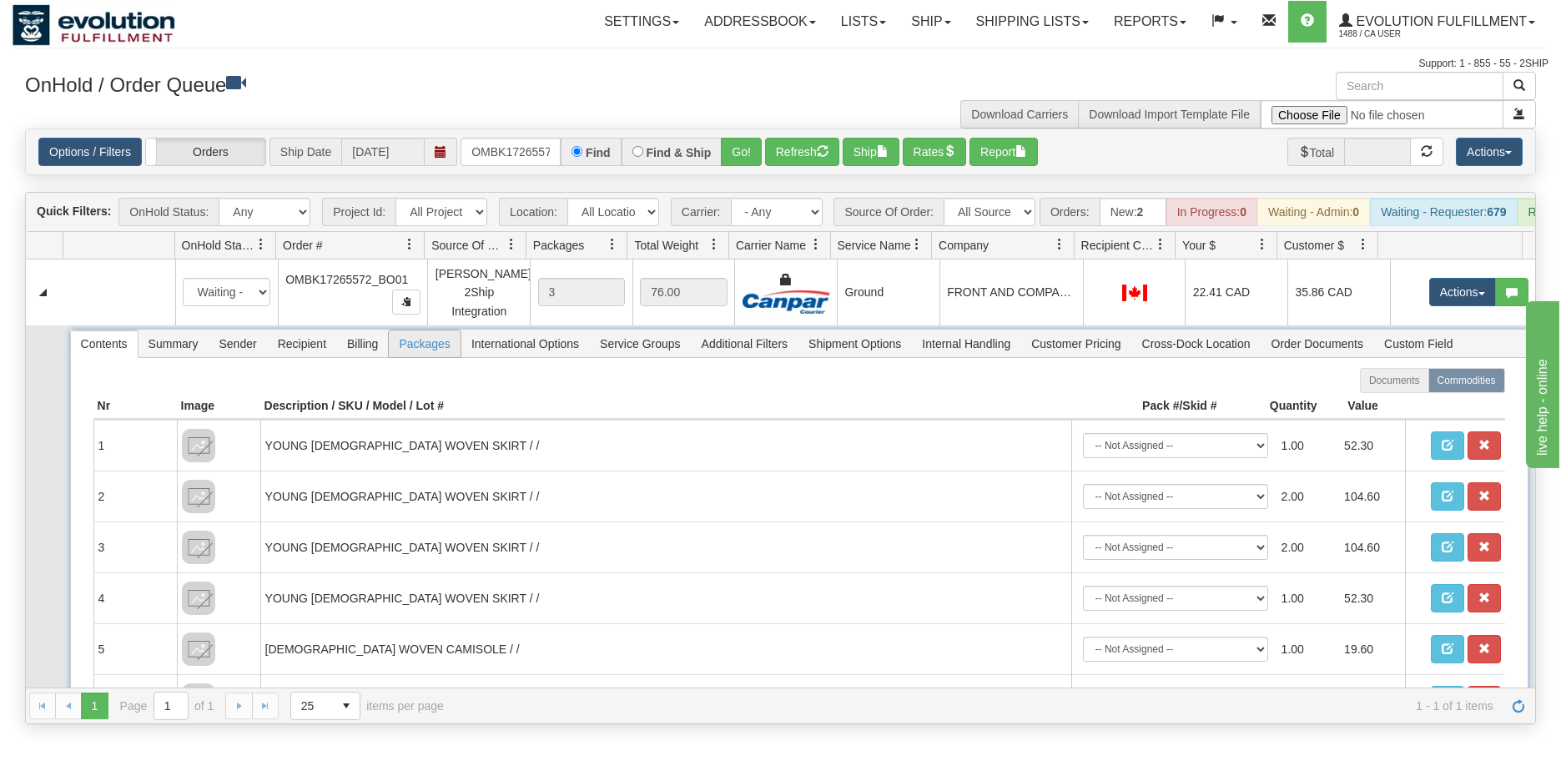
click at [431, 357] on span "Packages" at bounding box center [424, 343] width 71 height 27
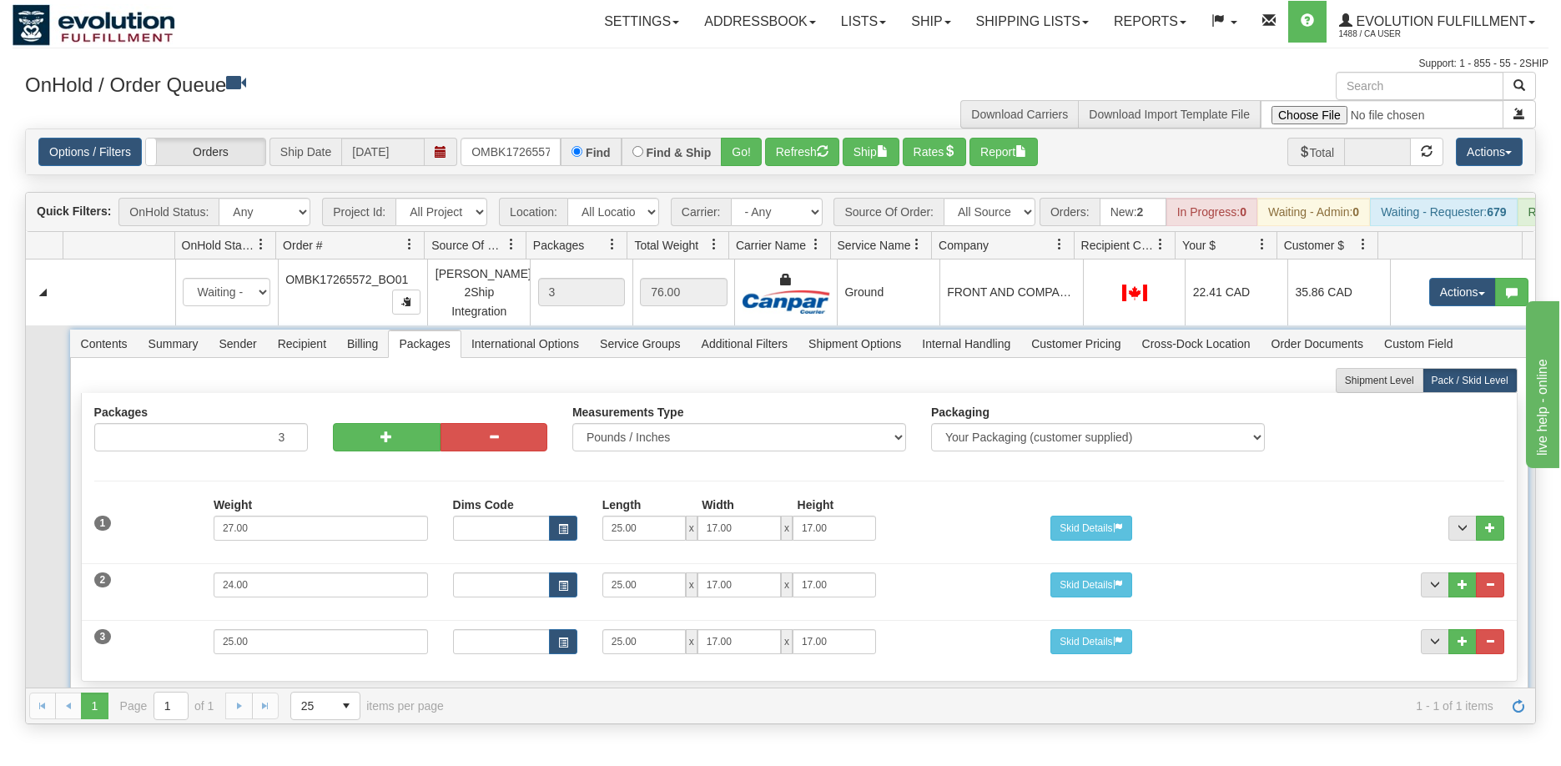
scroll to position [53, 0]
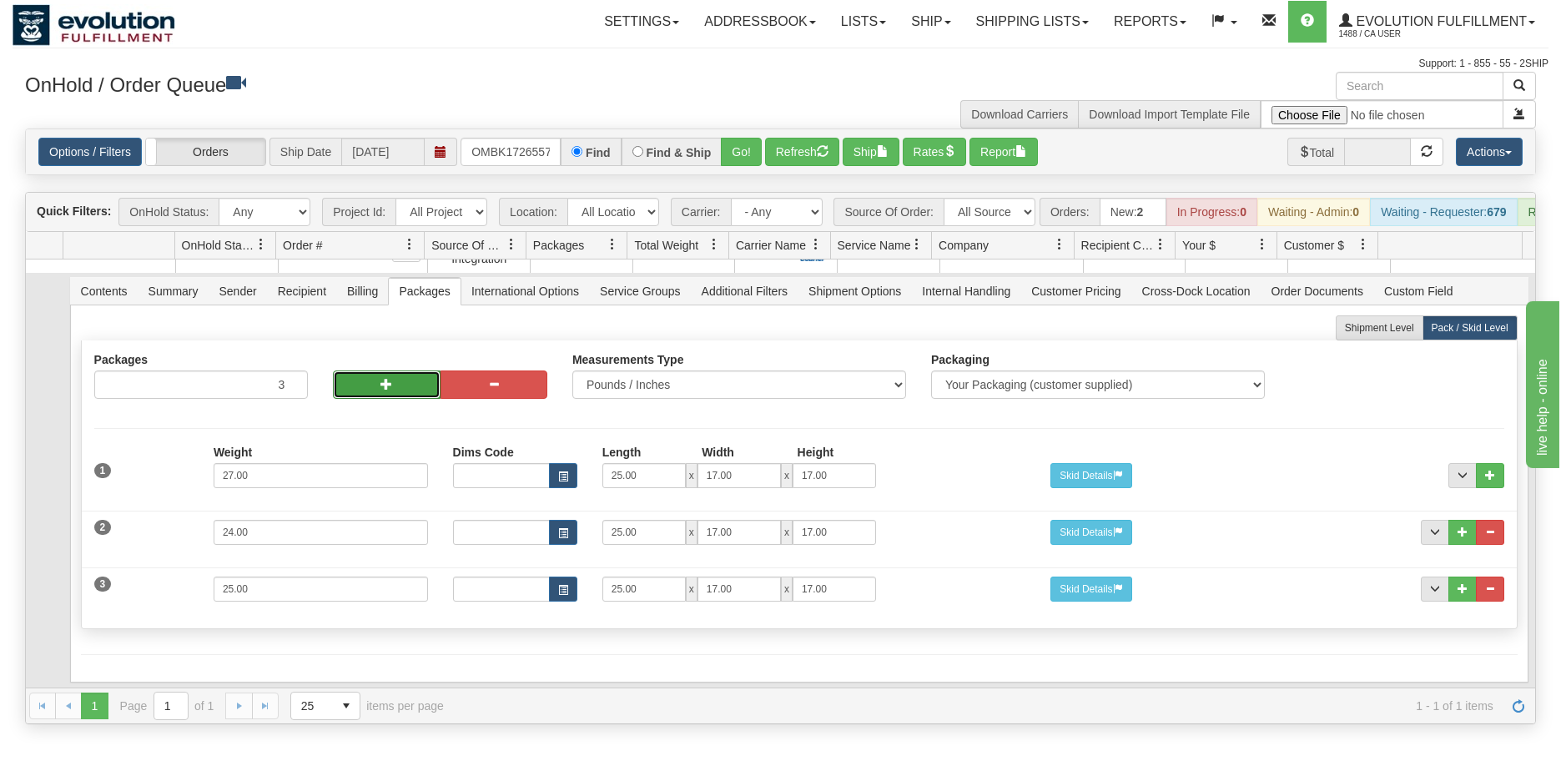
click at [357, 399] on button "button" at bounding box center [386, 385] width 107 height 28
type input "5"
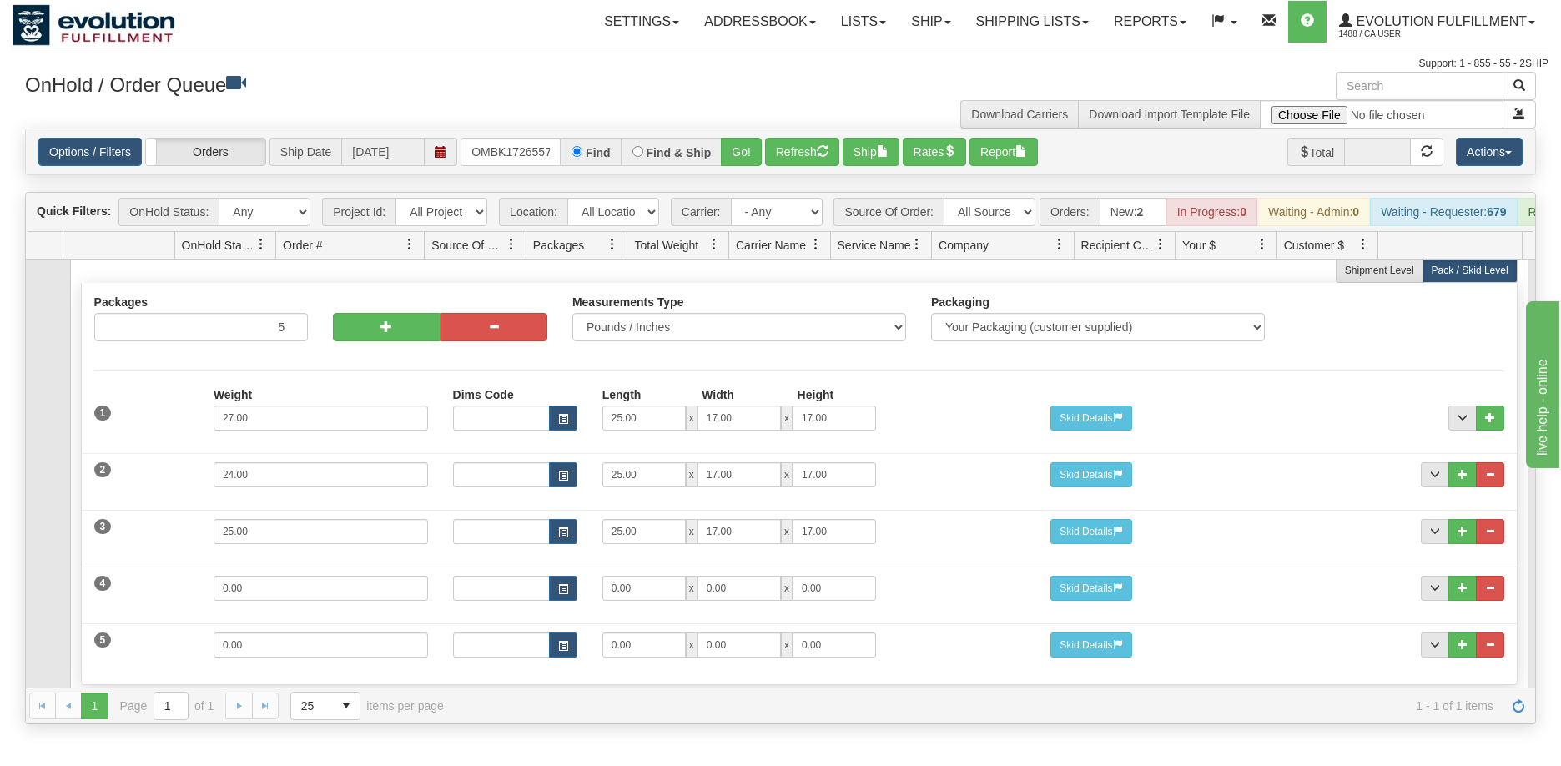
scroll to position [207, 0]
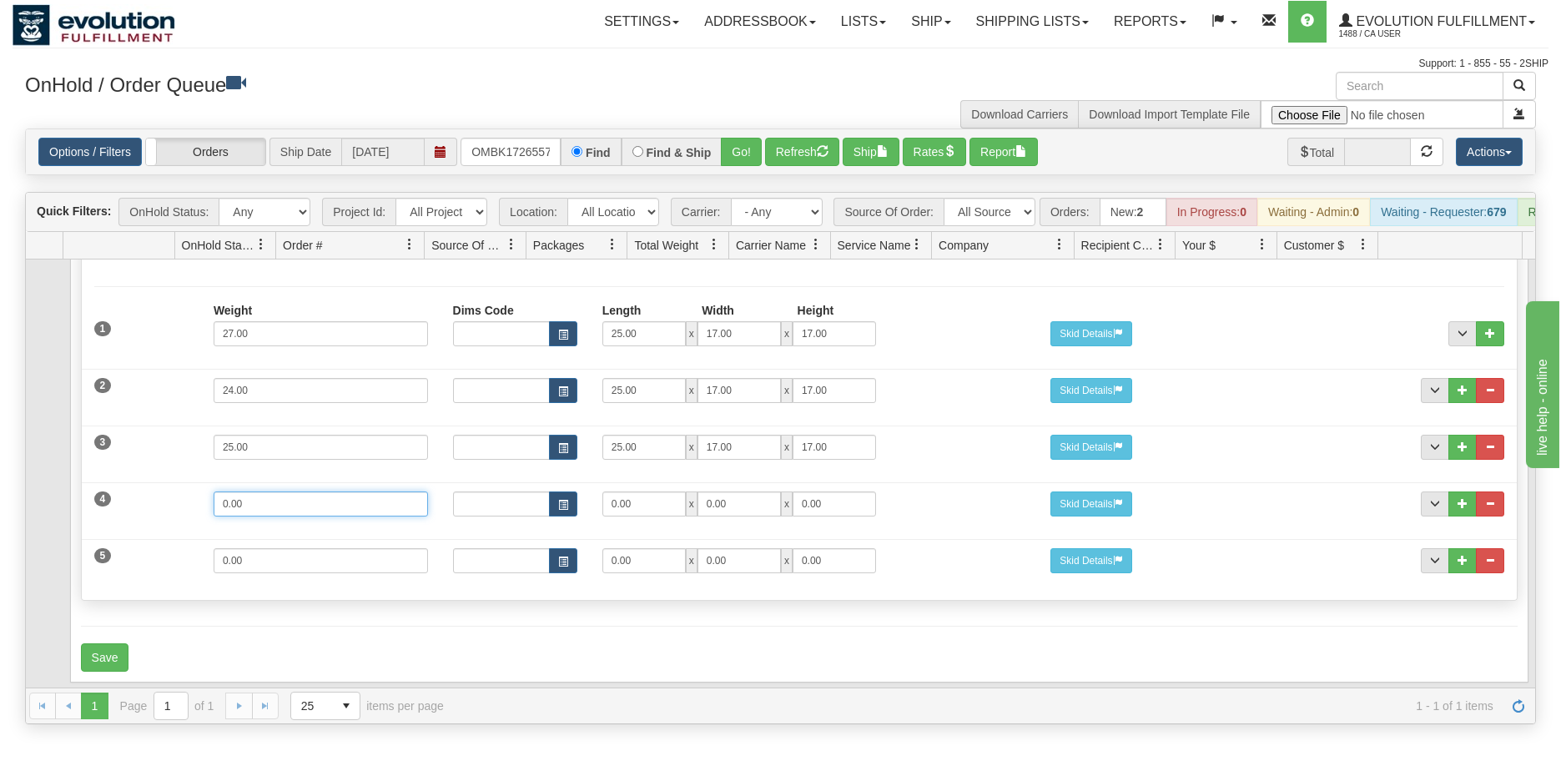
drag, startPoint x: 281, startPoint y: 495, endPoint x: 160, endPoint y: 494, distance: 121.0
click at [161, 497] on div "4 Weight 0.00 Dims Code Length Width Height 0.00 x 0.00 x" at bounding box center [799, 502] width 1435 height 56
type input "25"
click at [720, 503] on input "1" at bounding box center [739, 504] width 83 height 25
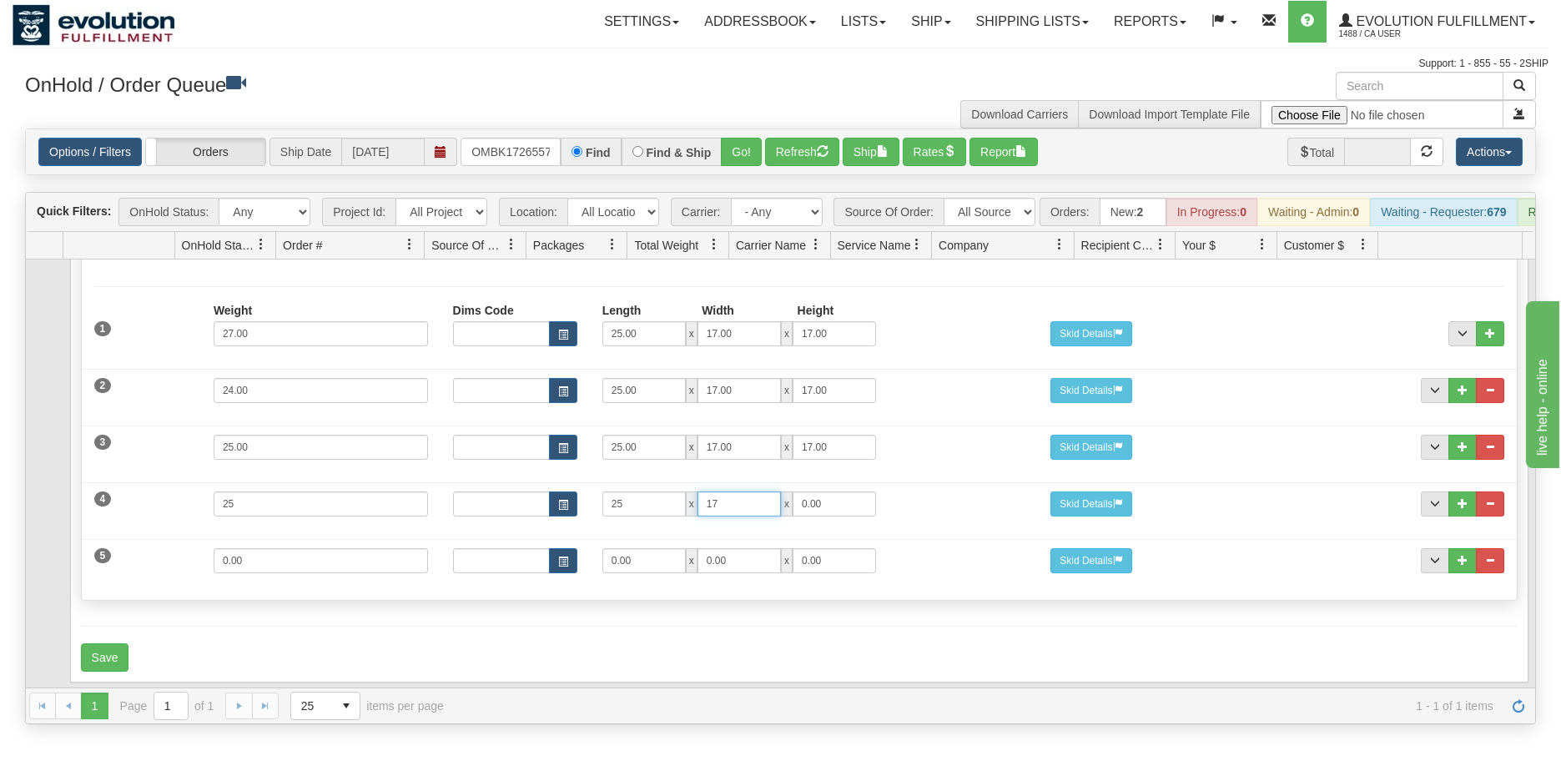
type input "17"
drag, startPoint x: 343, startPoint y: 558, endPoint x: 107, endPoint y: 547, distance: 236.4
click at [110, 550] on div "5 Weight 0.00 Dims Code Length Width Height 0.00 x 0.00 x" at bounding box center [799, 559] width 1435 height 56
type input "9"
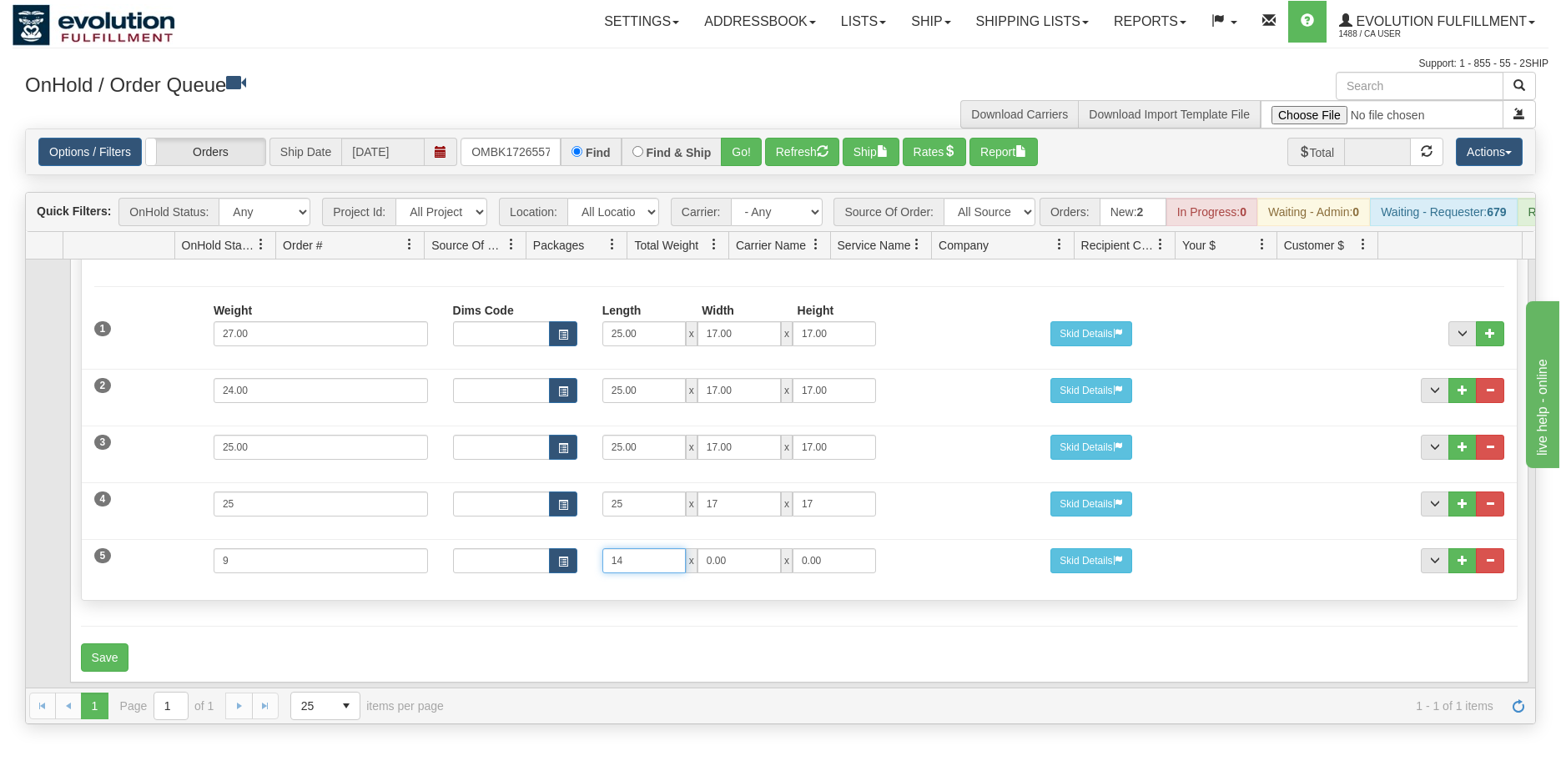
type input "14"
type input "6"
click at [106, 663] on button "Save" at bounding box center [105, 657] width 48 height 28
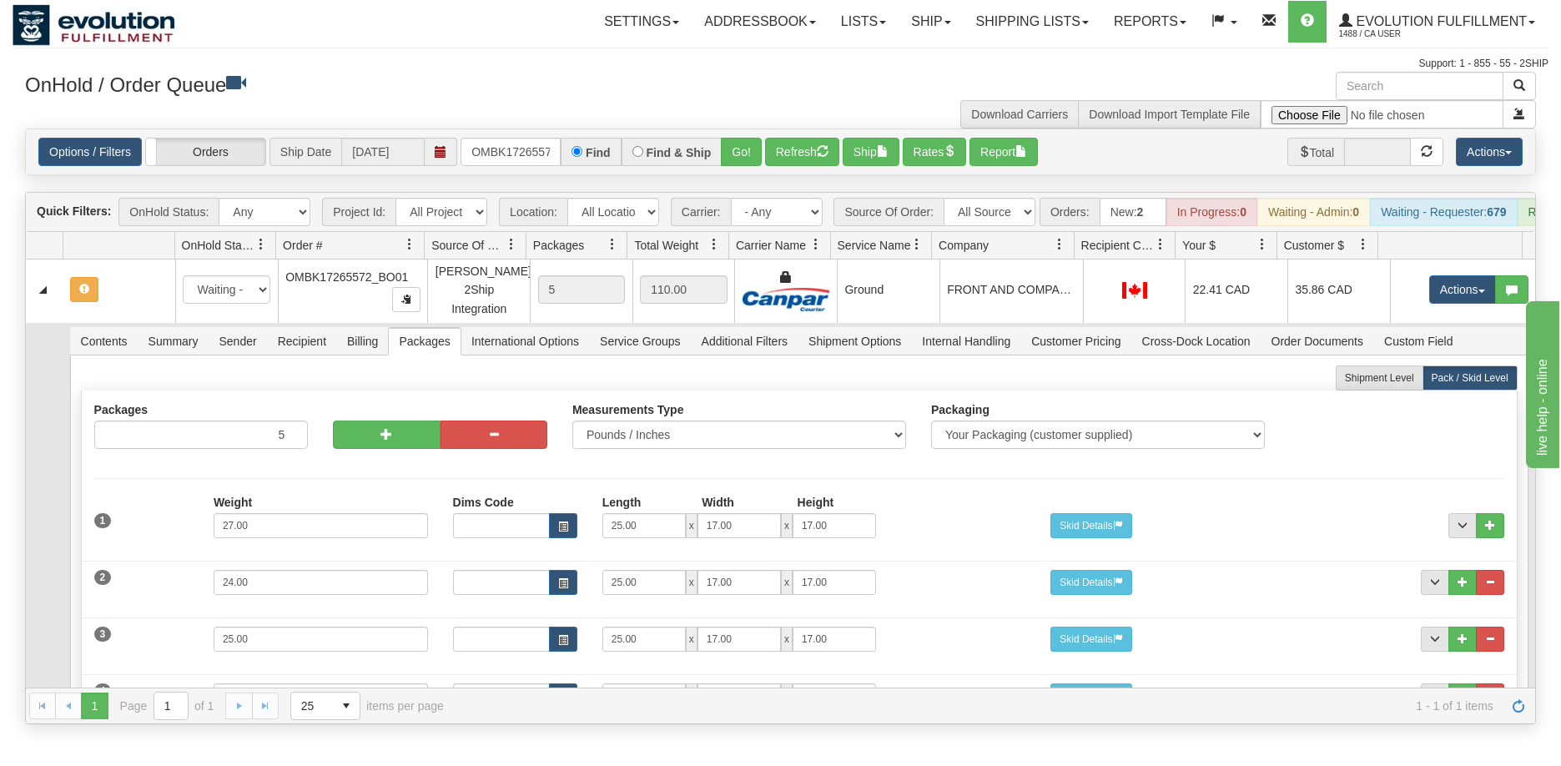
scroll to position [0, 0]
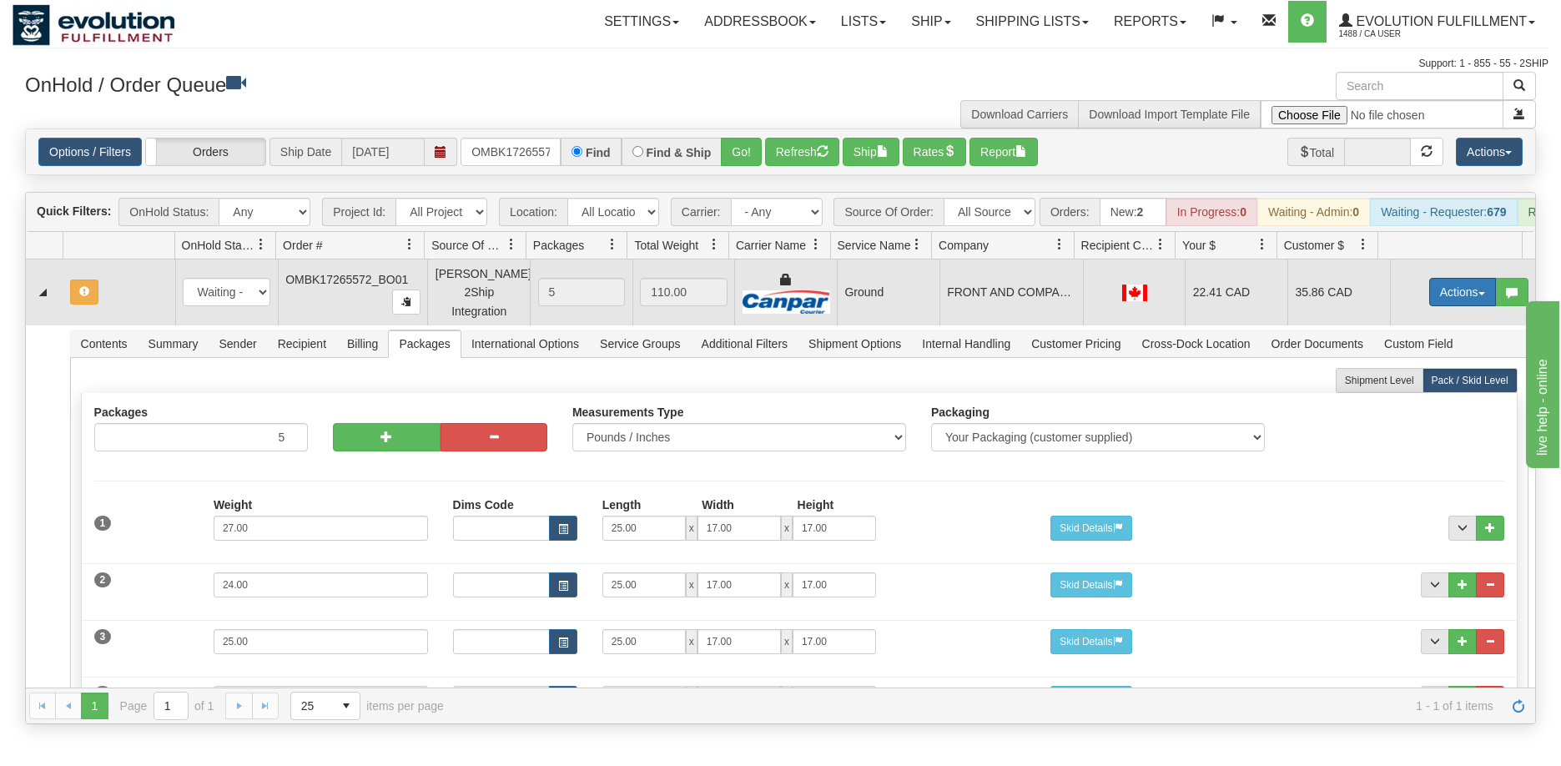
click at [1460, 304] on button "Actions" at bounding box center [1463, 292] width 67 height 28
click at [1405, 352] on span "Refresh Rates" at bounding box center [1422, 345] width 86 height 13
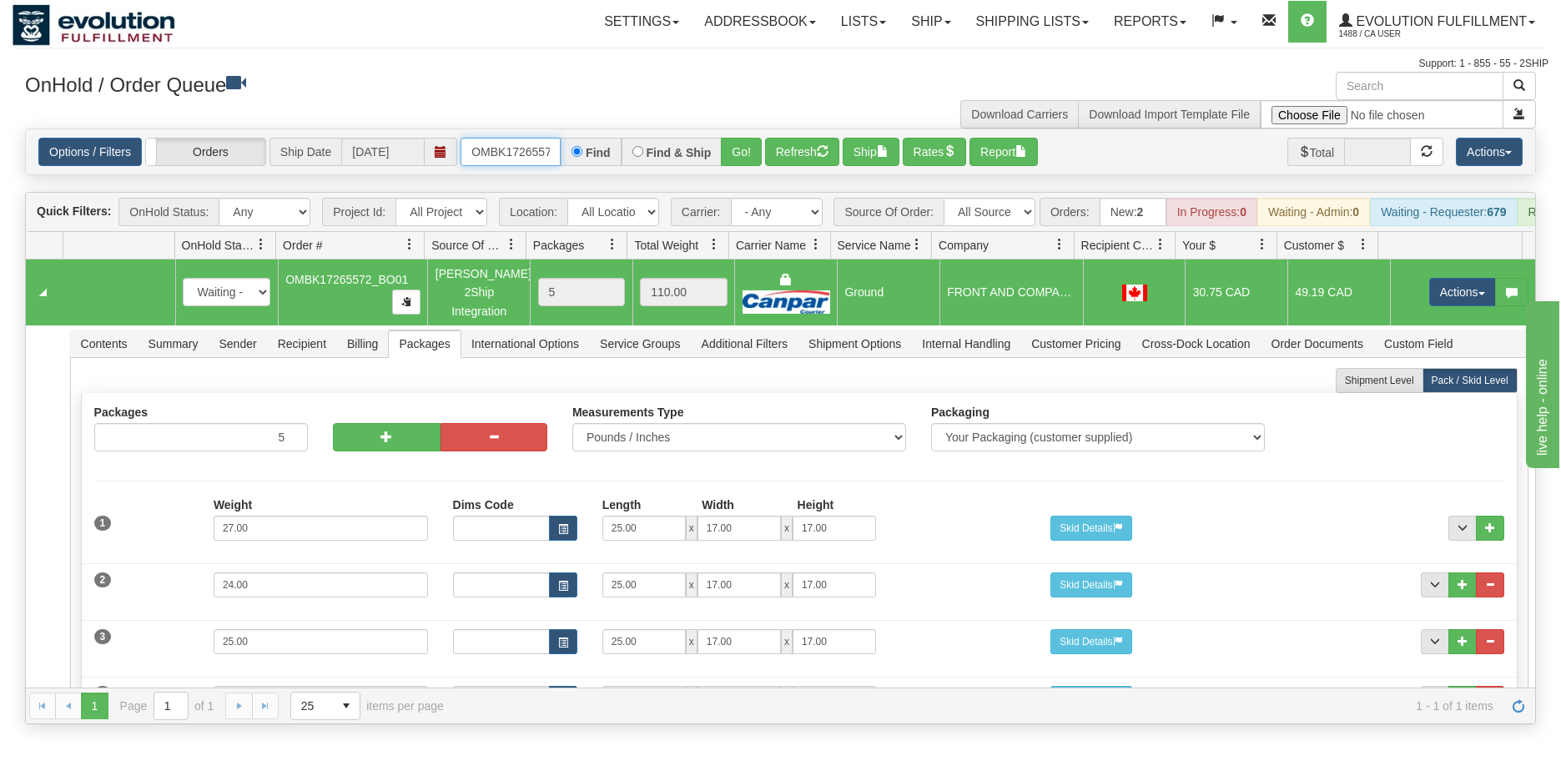
scroll to position [0, 44]
drag, startPoint x: 467, startPoint y: 151, endPoint x: 592, endPoint y: 149, distance: 124.4
click at [592, 149] on div "OMBK17265572_BO01 Find Find & Ship Go!" at bounding box center [611, 152] width 301 height 28
type input "OMBK17605197"
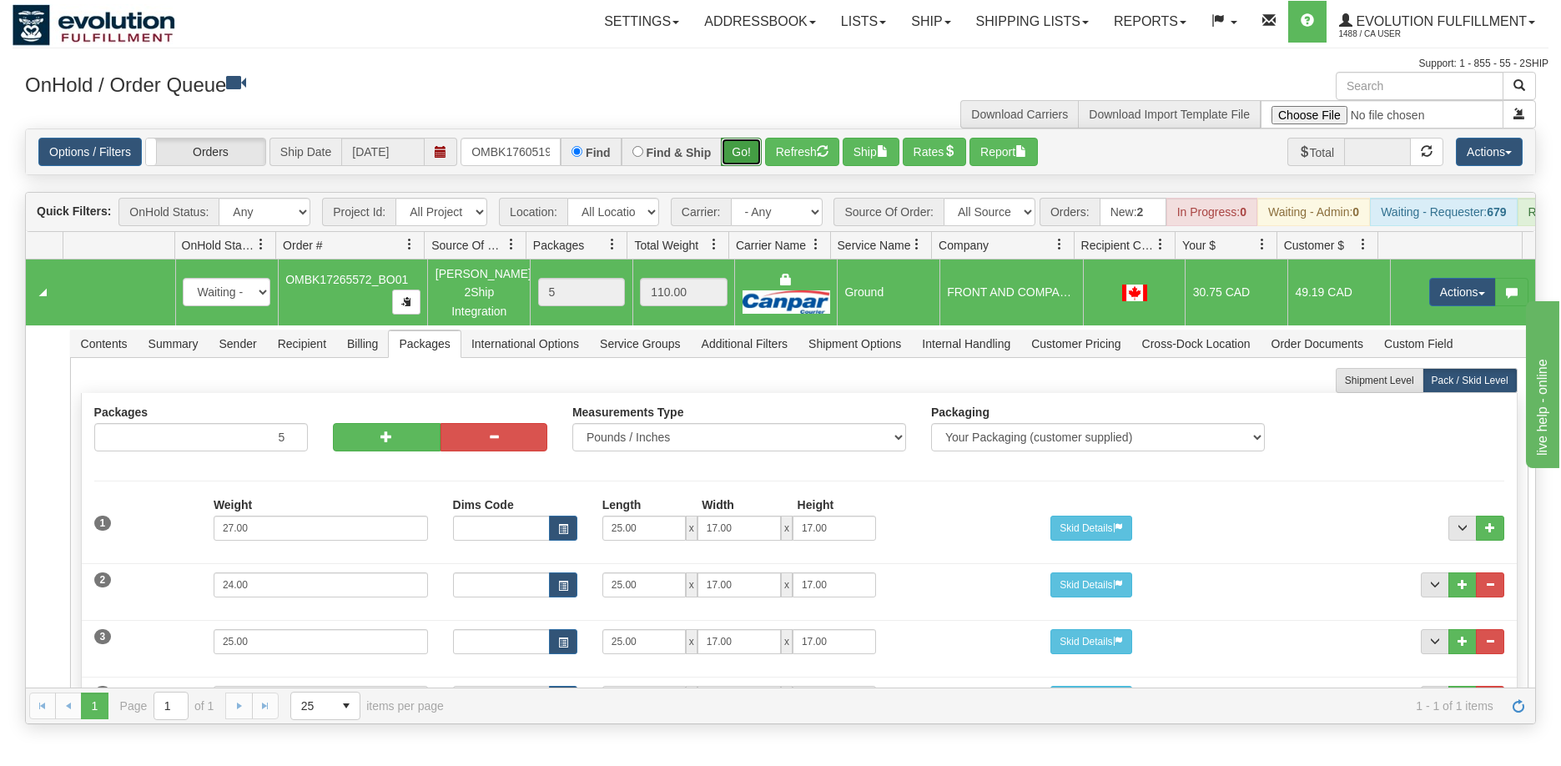
click at [742, 145] on button "Go!" at bounding box center [741, 152] width 41 height 28
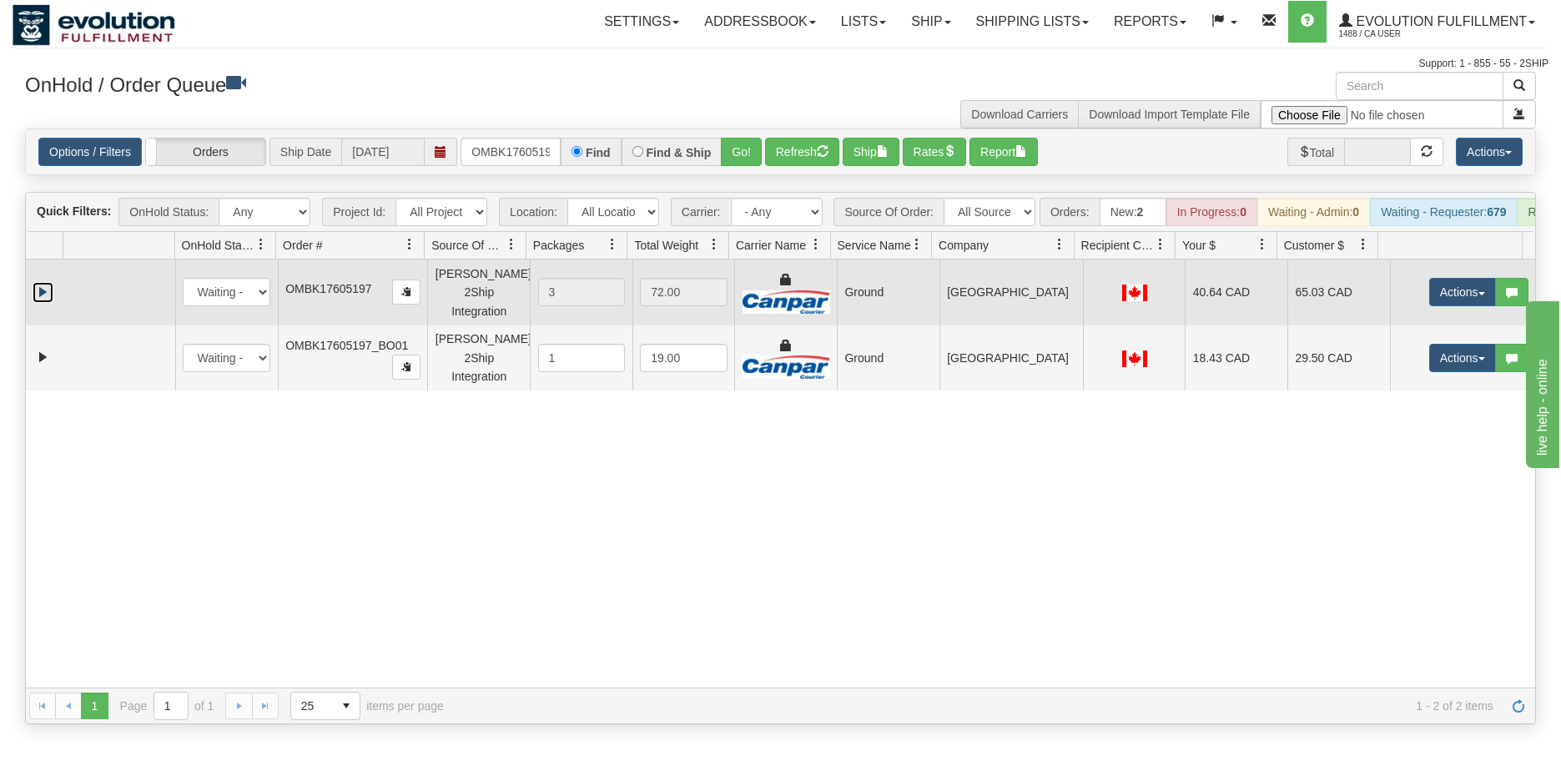
click at [39, 302] on link "Expand" at bounding box center [43, 292] width 21 height 21
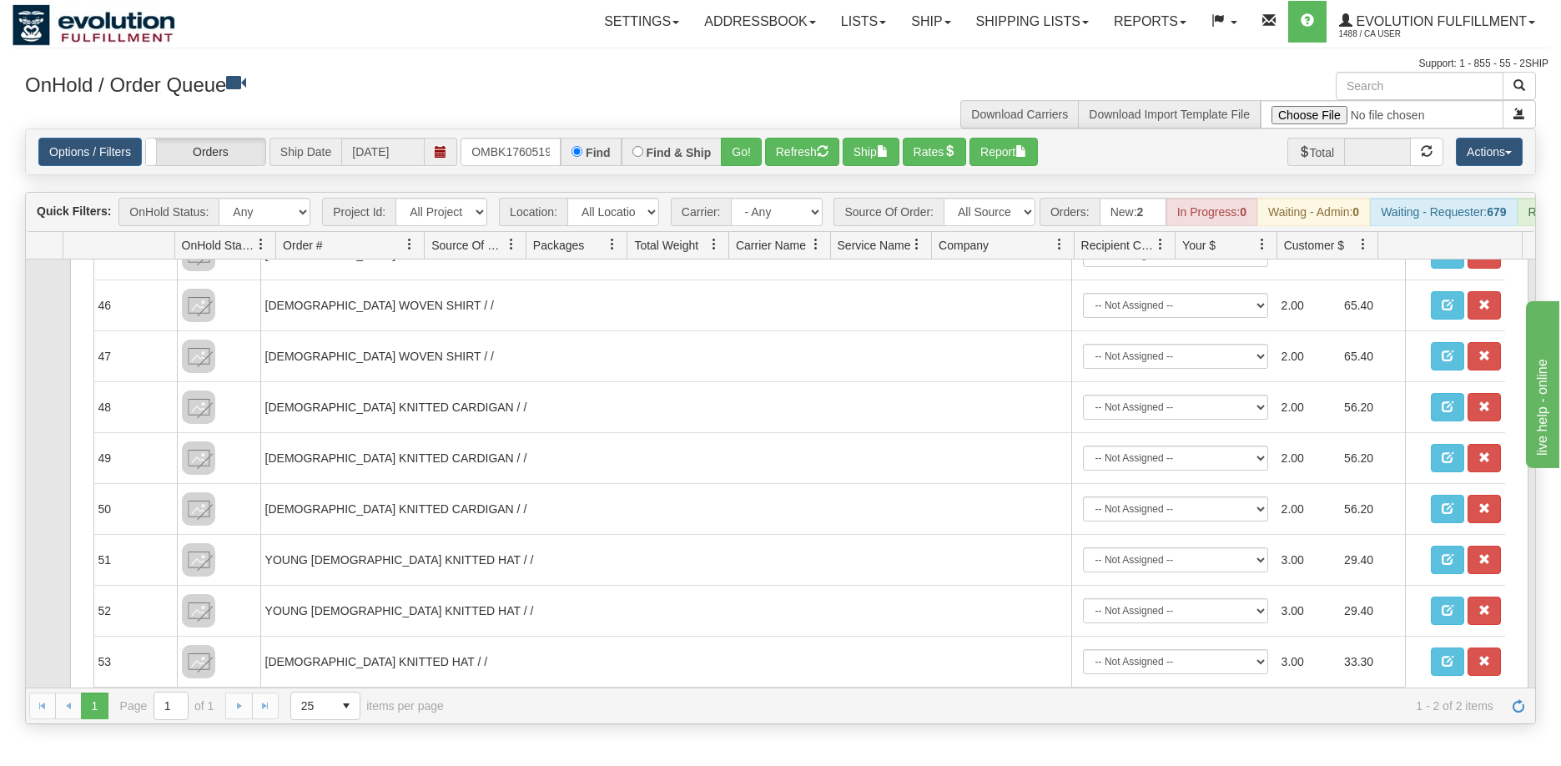
scroll to position [2583, 0]
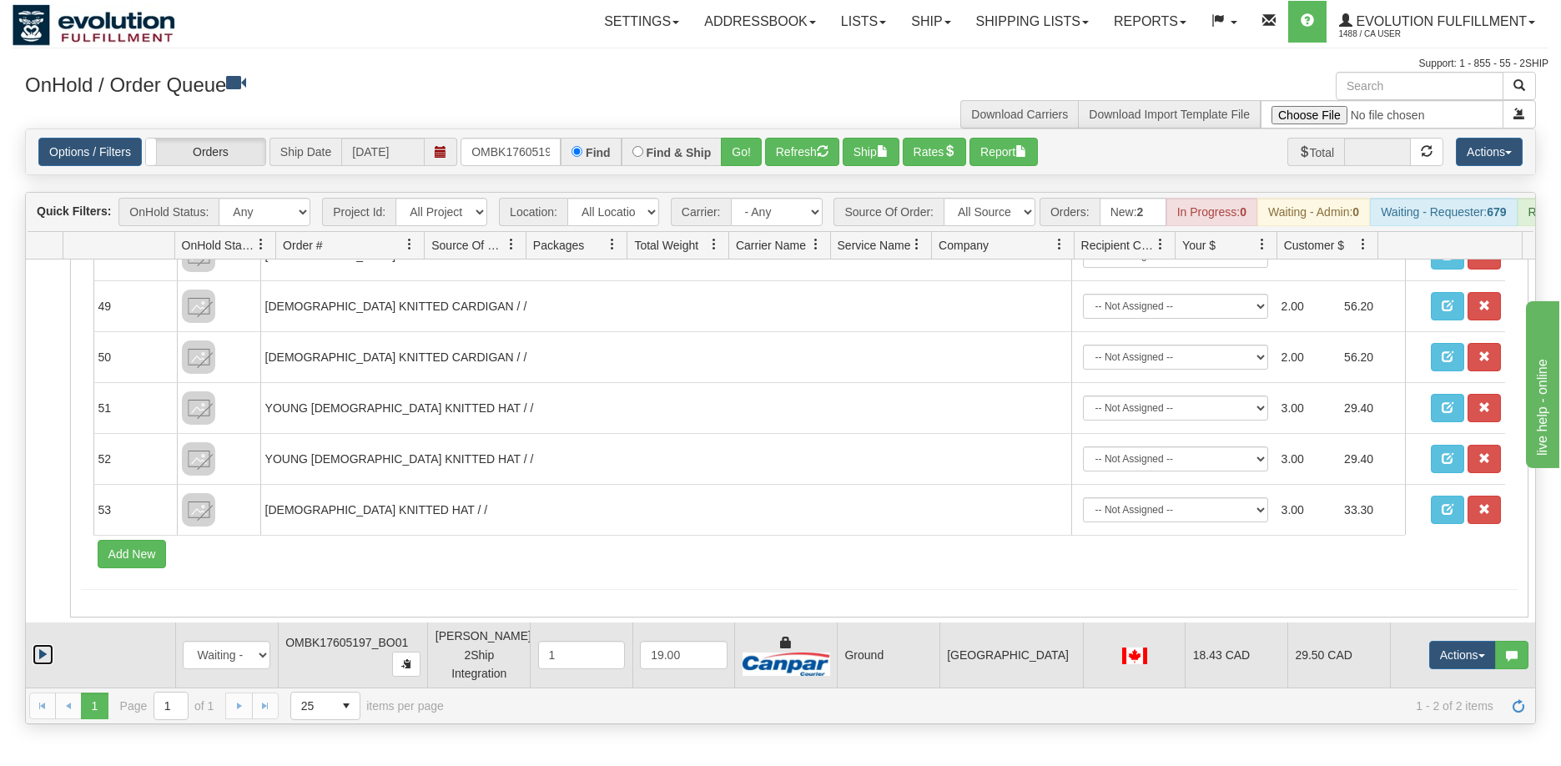
click at [44, 665] on link "Expand" at bounding box center [43, 654] width 21 height 21
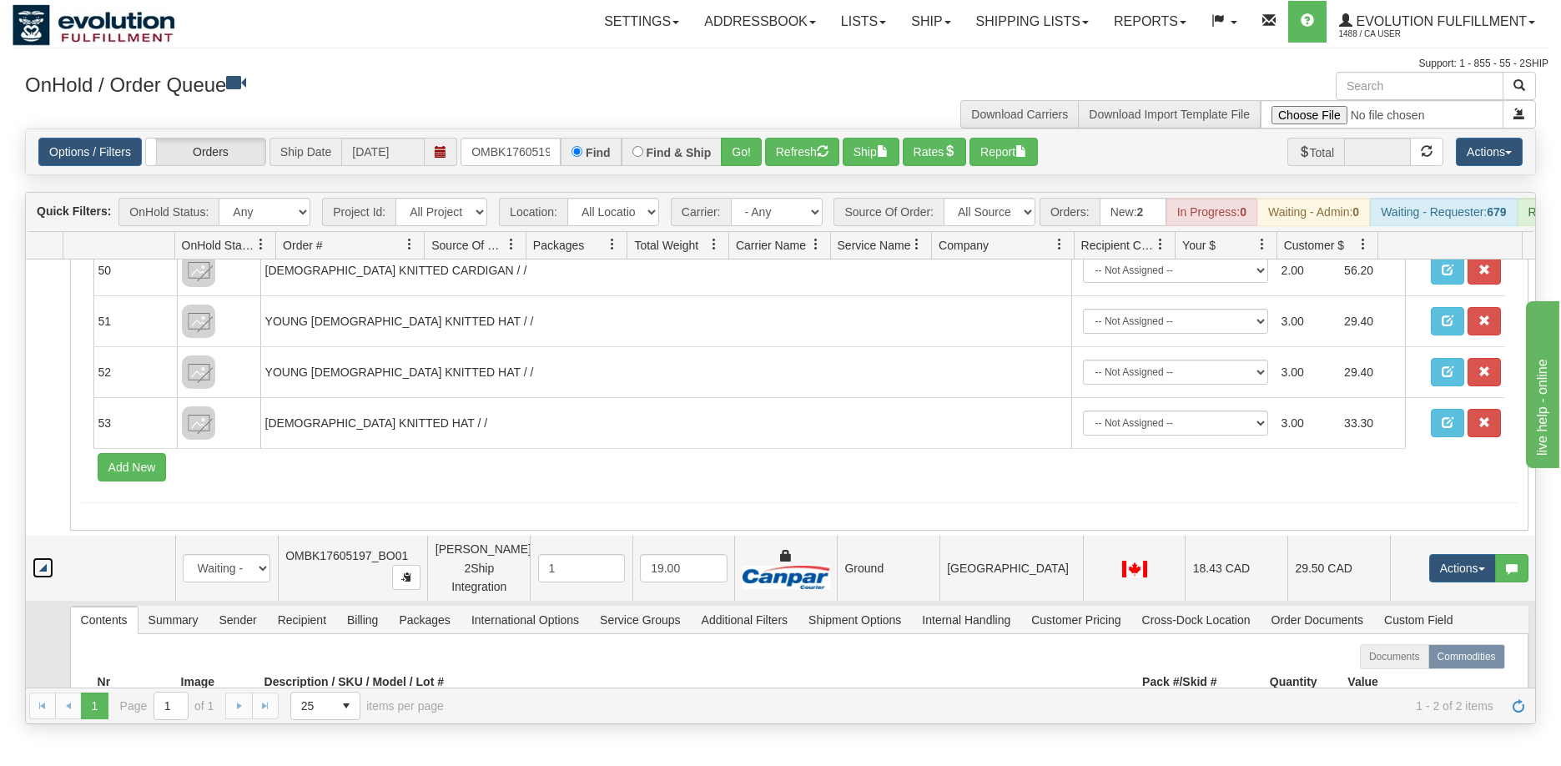
scroll to position [2892, 0]
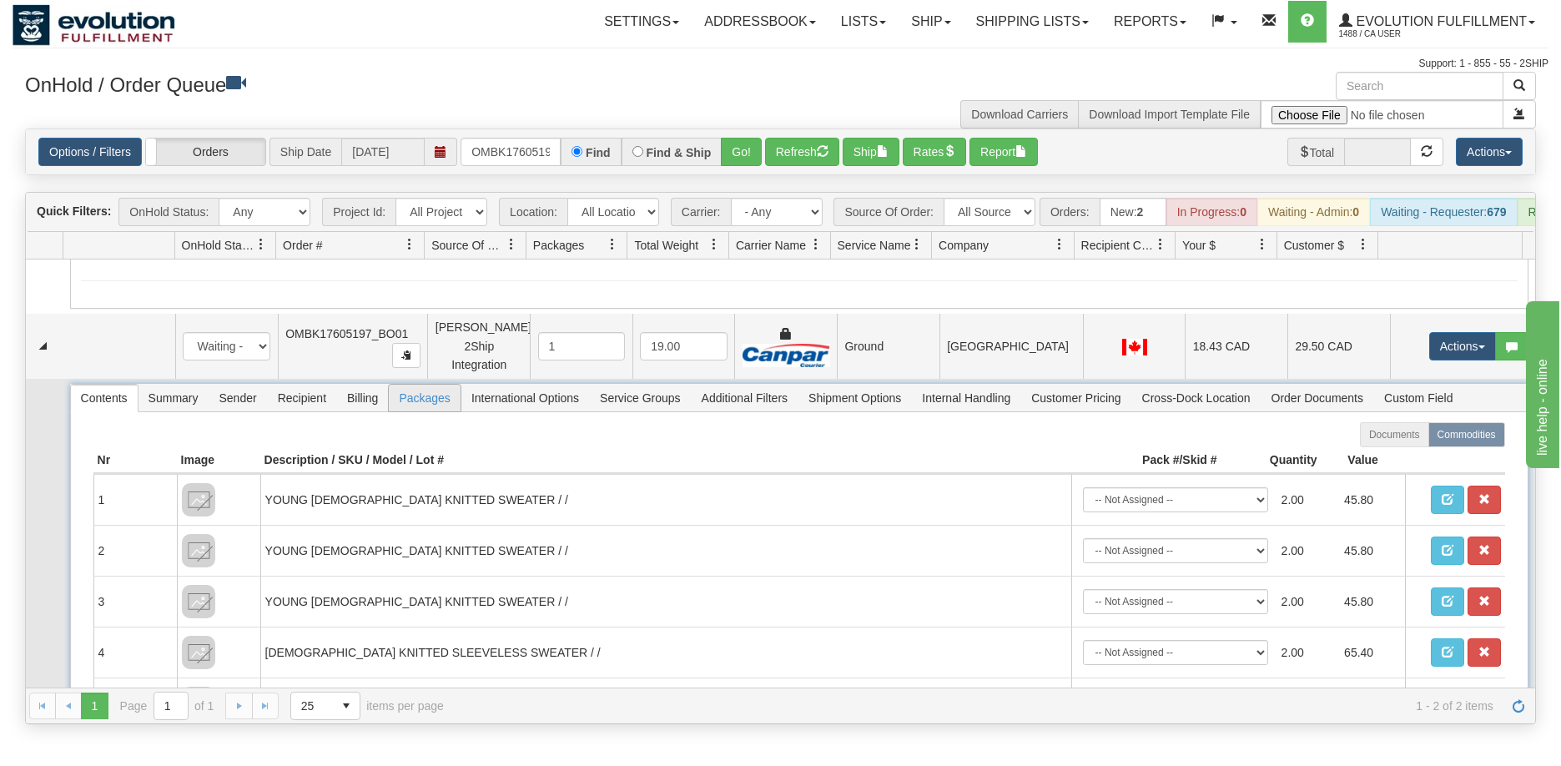
click at [427, 411] on span "Packages" at bounding box center [424, 398] width 71 height 27
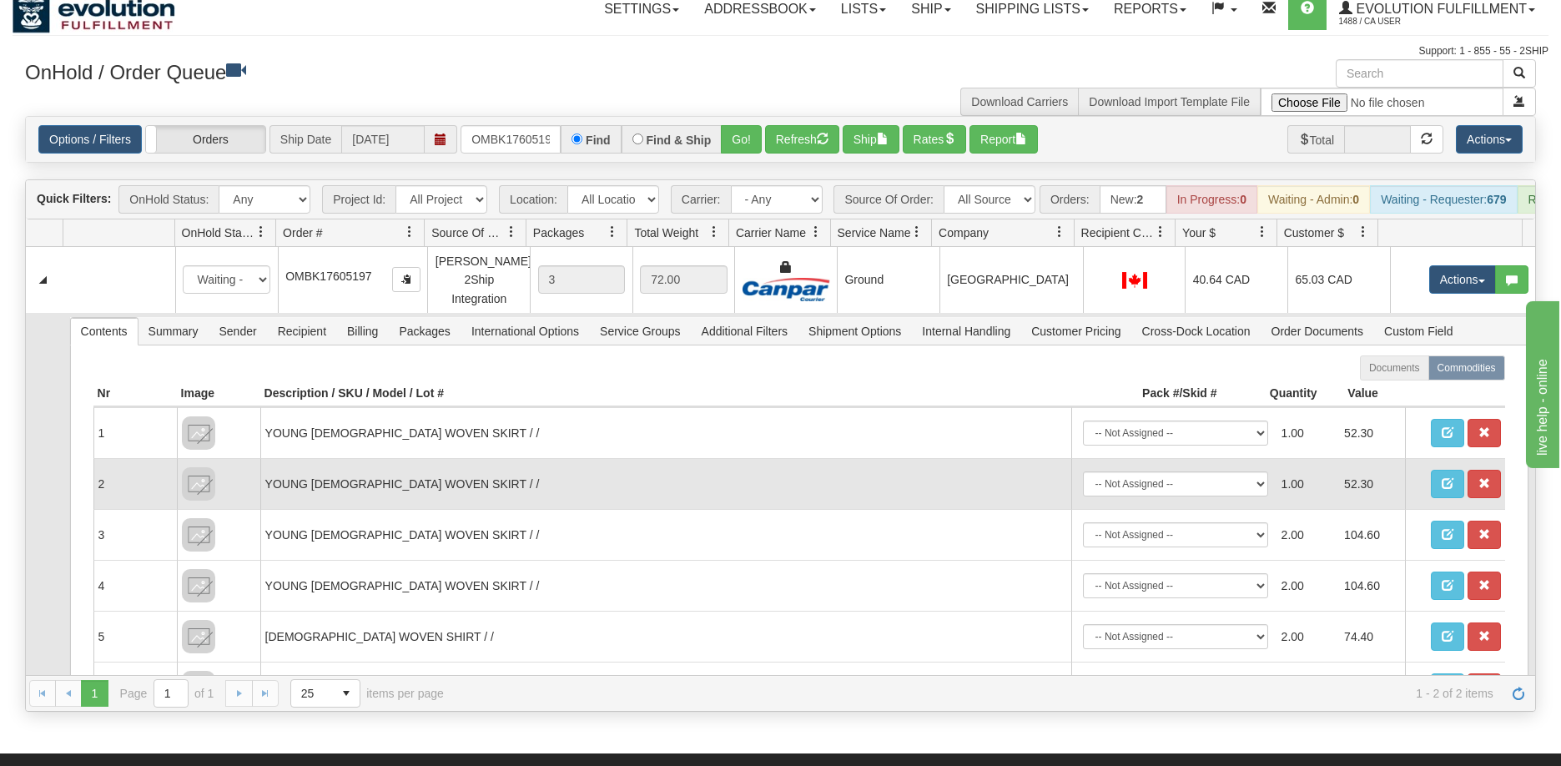
scroll to position [12, 0]
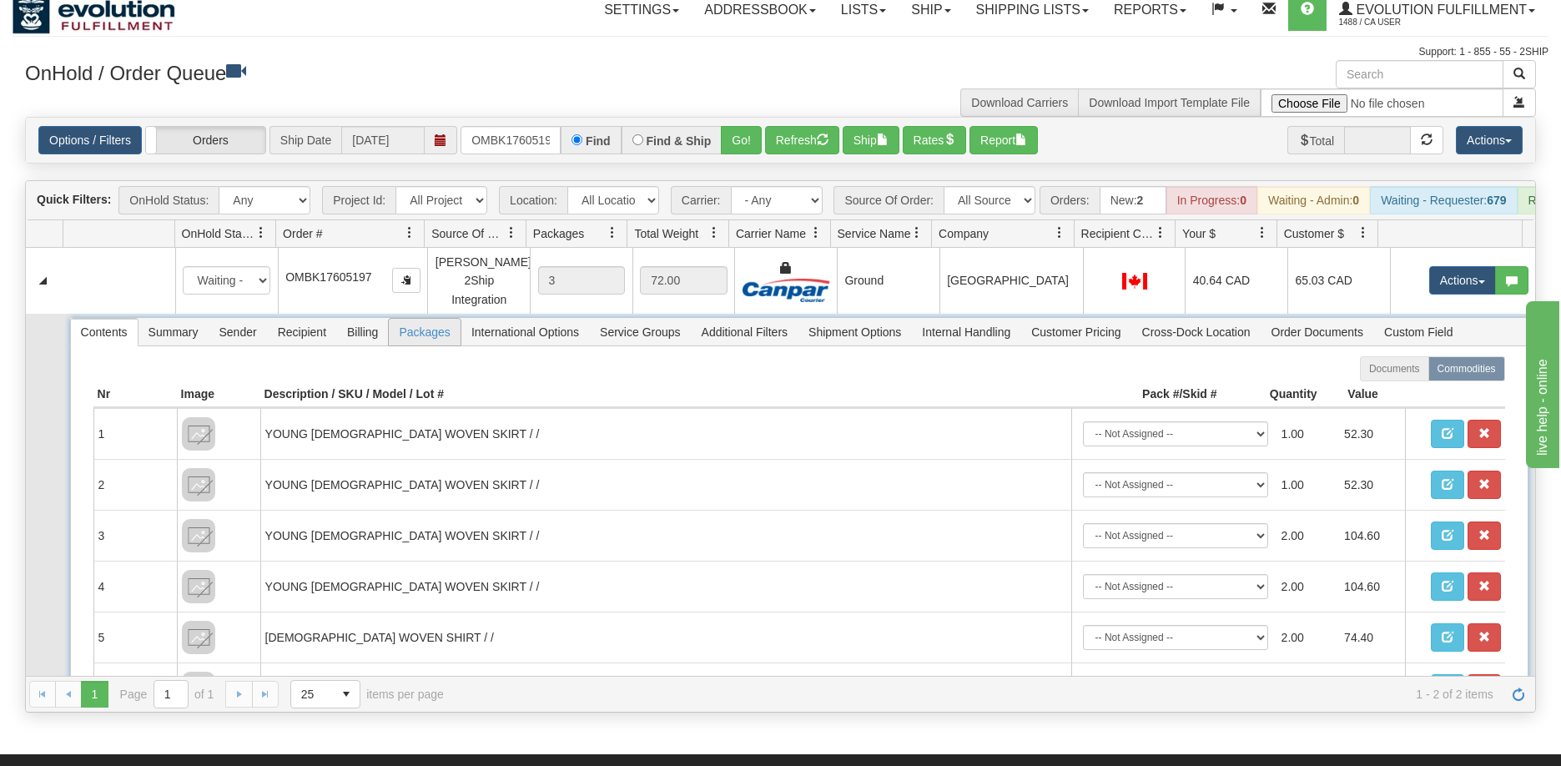
click at [417, 343] on span "Packages" at bounding box center [424, 332] width 71 height 27
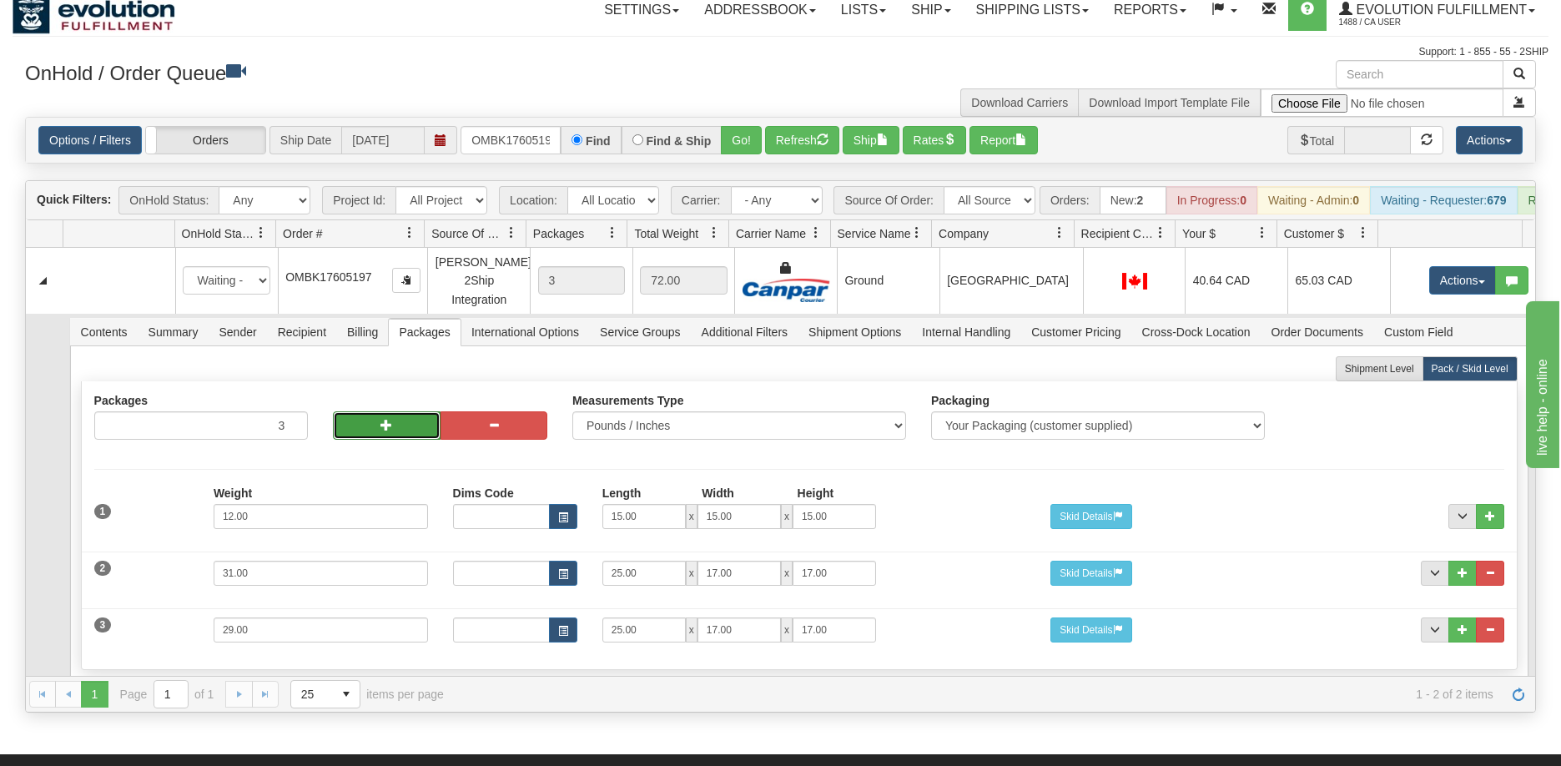
click at [381, 431] on span "button" at bounding box center [387, 425] width 12 height 12
click at [394, 440] on button "button" at bounding box center [386, 425] width 107 height 28
type input "5"
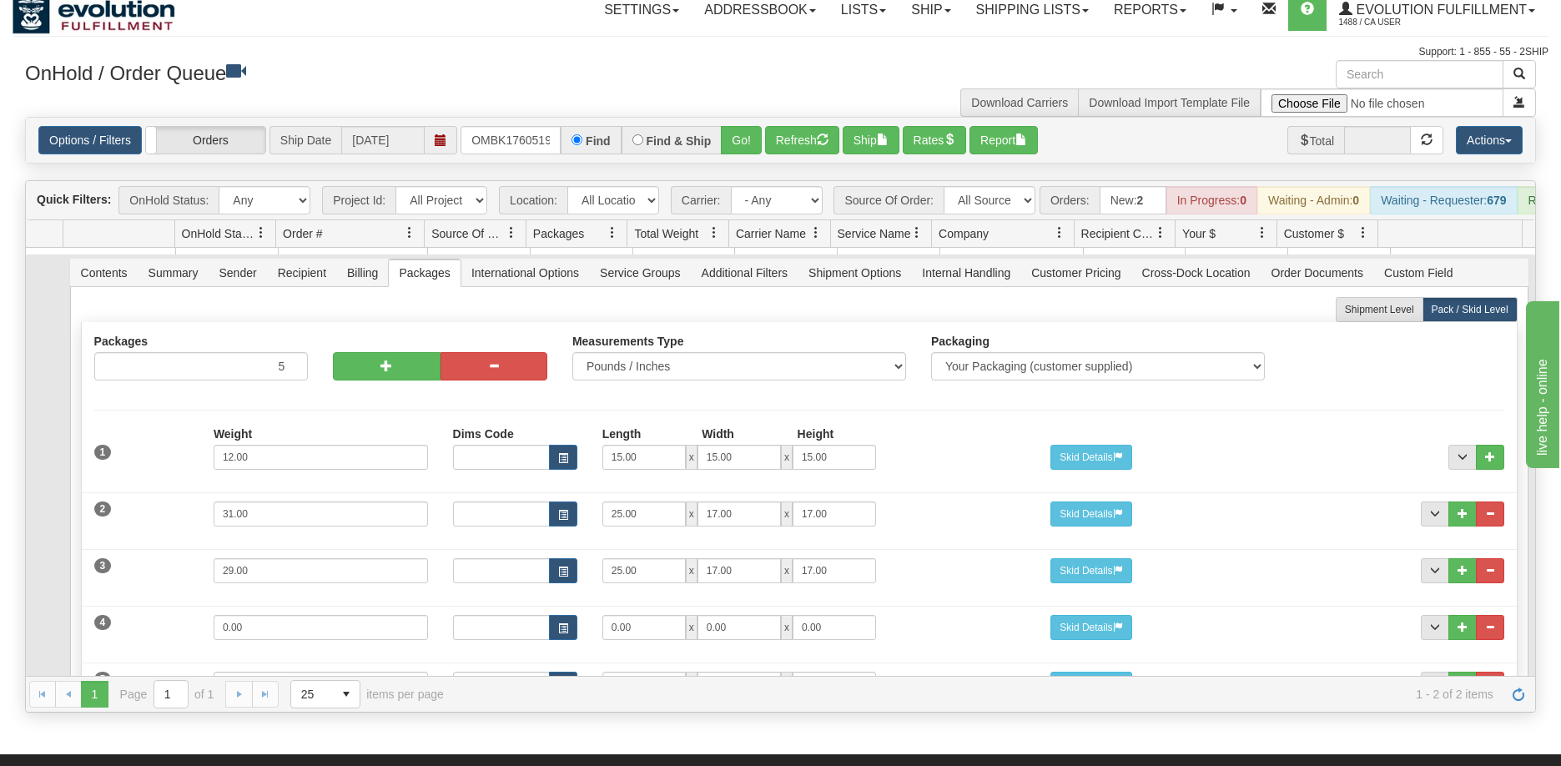
scroll to position [250, 0]
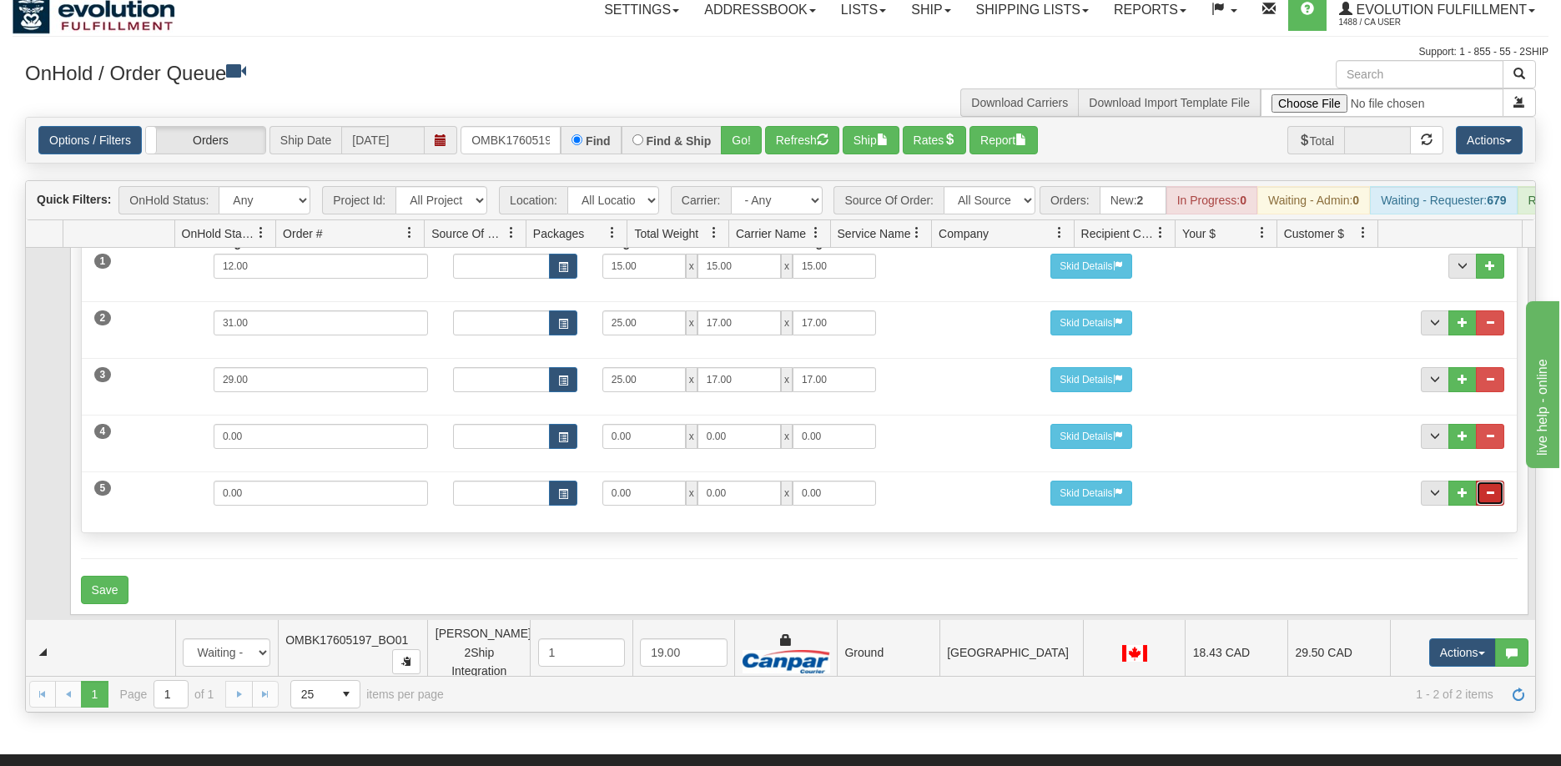
click at [1486, 497] on span "..." at bounding box center [1491, 492] width 10 height 10
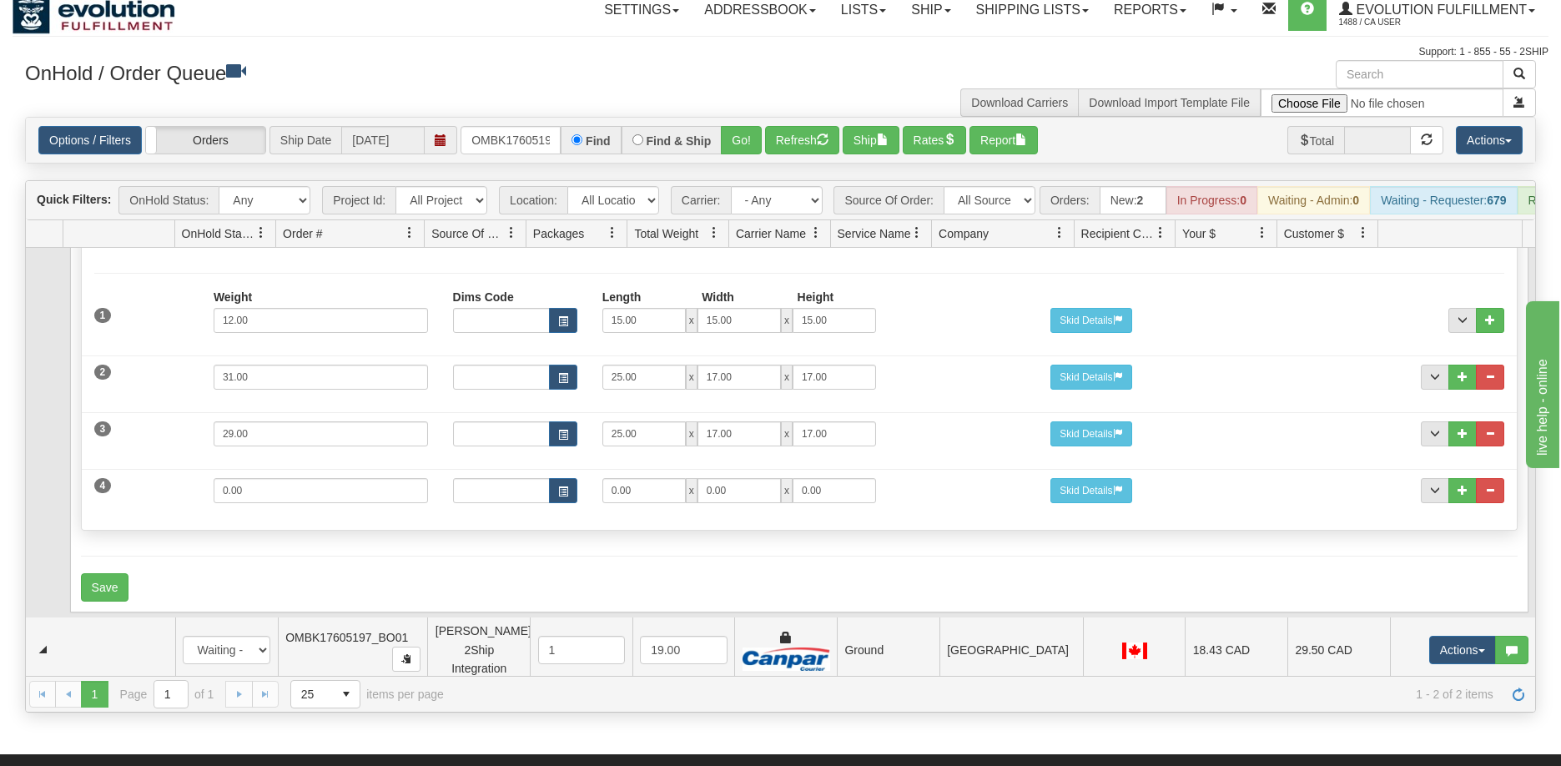
scroll to position [167, 0]
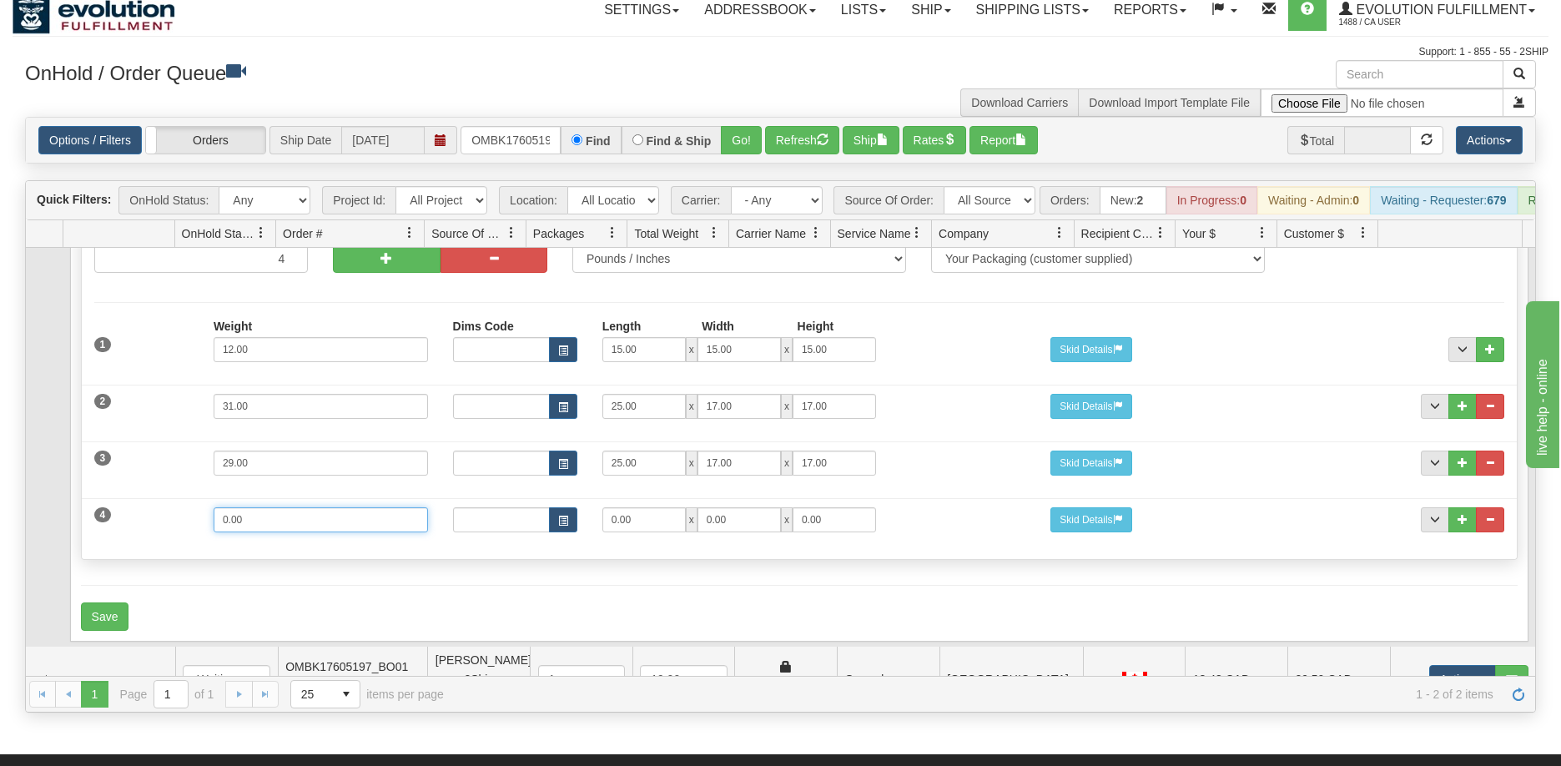
drag, startPoint x: 277, startPoint y: 529, endPoint x: 104, endPoint y: 521, distance: 173.0
click at [104, 521] on div "4 Weight 0.00 Dims Code Length Width Height 0.00 x 0.00 x" at bounding box center [799, 518] width 1435 height 56
type input "19"
type input "25"
type input "17"
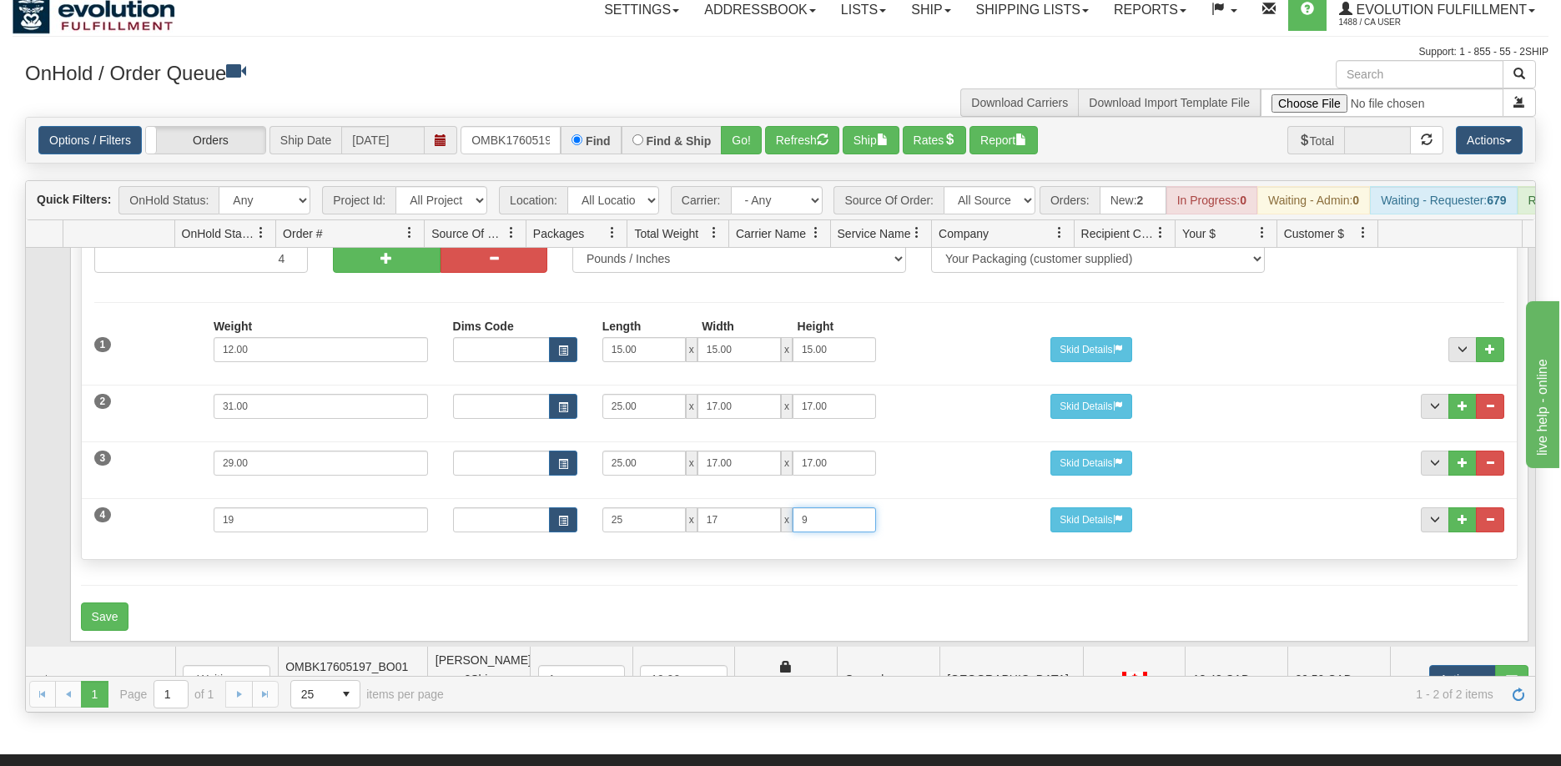
type input "9"
click at [110, 614] on form "Shipment Level Pack / Skid Level Packages 4 4" at bounding box center [799, 409] width 1437 height 441
click at [114, 619] on button "Save" at bounding box center [105, 617] width 48 height 28
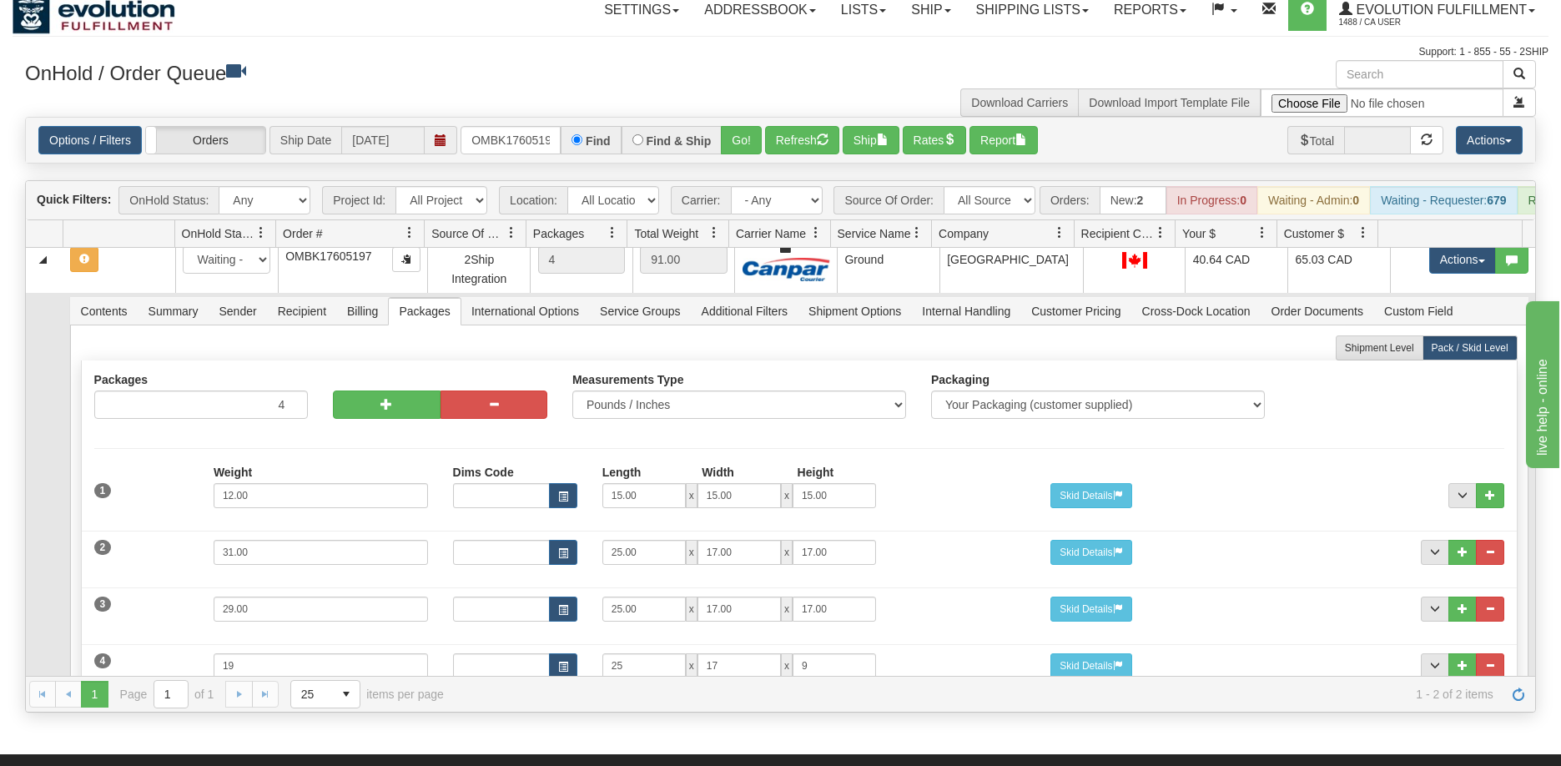
scroll to position [0, 0]
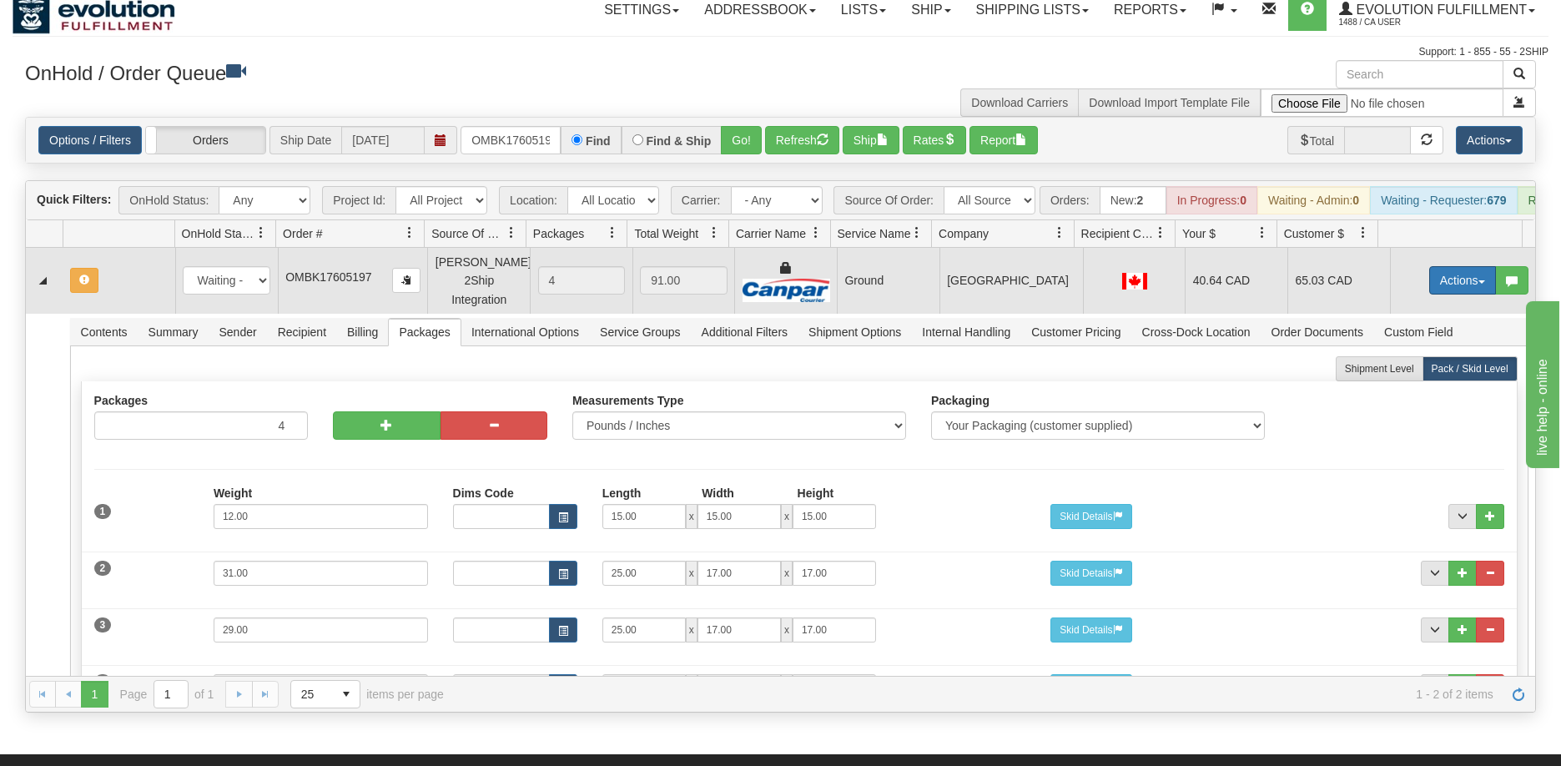
click at [1456, 295] on button "Actions" at bounding box center [1463, 280] width 67 height 28
click at [1409, 340] on span "Refresh Rates" at bounding box center [1422, 333] width 86 height 13
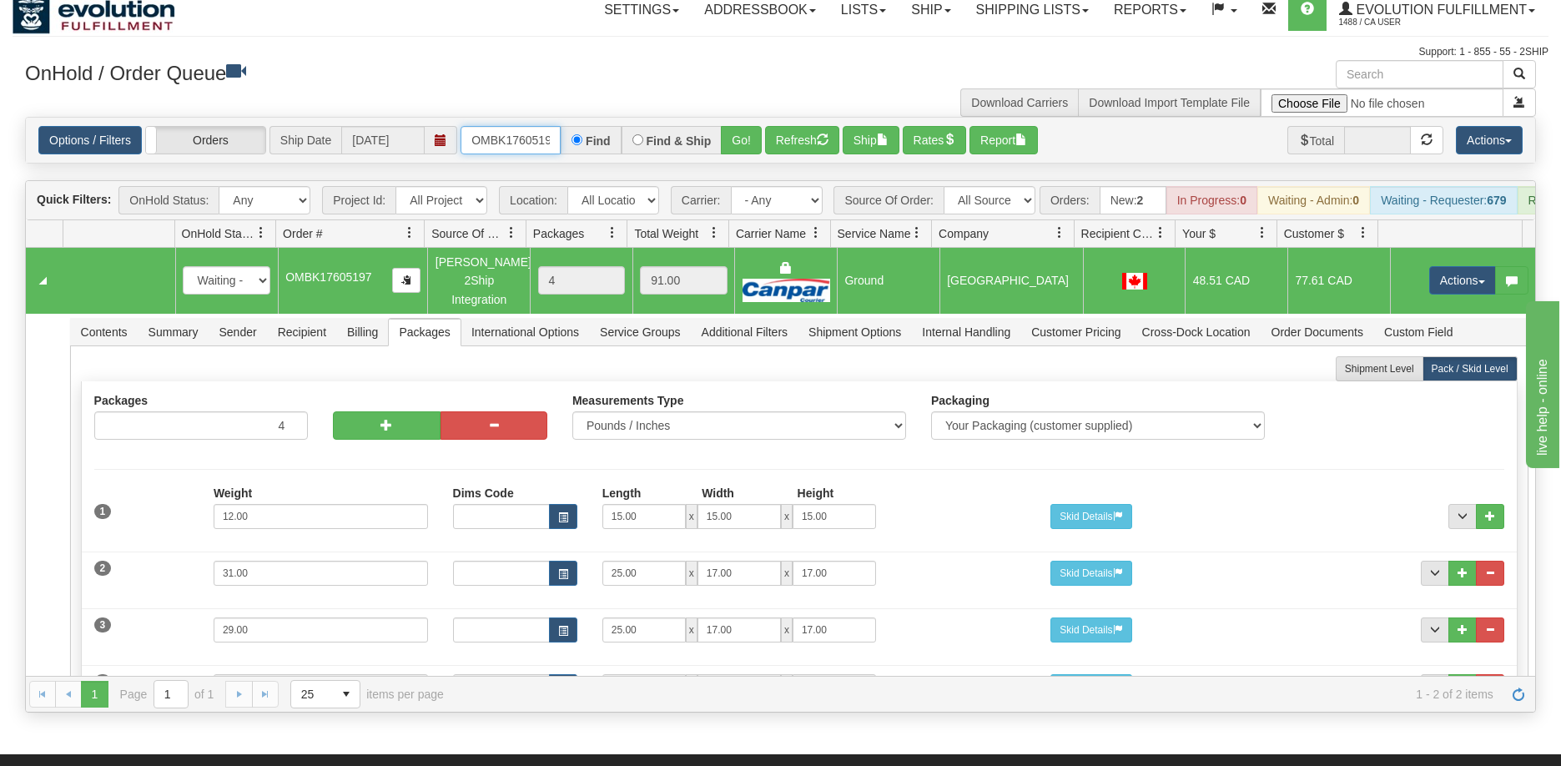
scroll to position [0, 8]
drag, startPoint x: 471, startPoint y: 143, endPoint x: 617, endPoint y: 141, distance: 146.1
click at [617, 141] on div "OMBK17605197 Find Find & Ship Go!" at bounding box center [611, 140] width 301 height 28
type input "OMBK17383472"
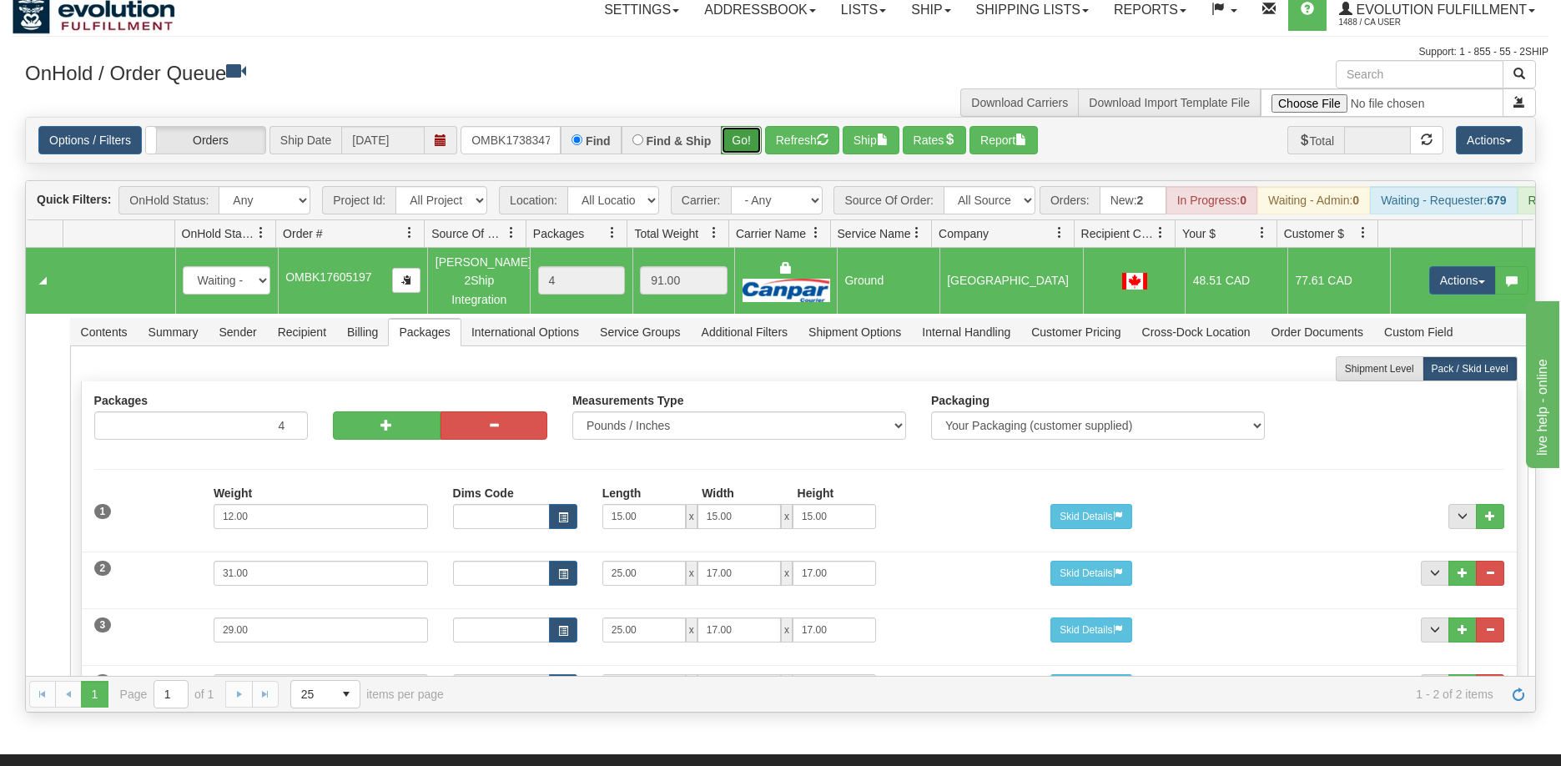
click at [739, 139] on button "Go!" at bounding box center [741, 140] width 41 height 28
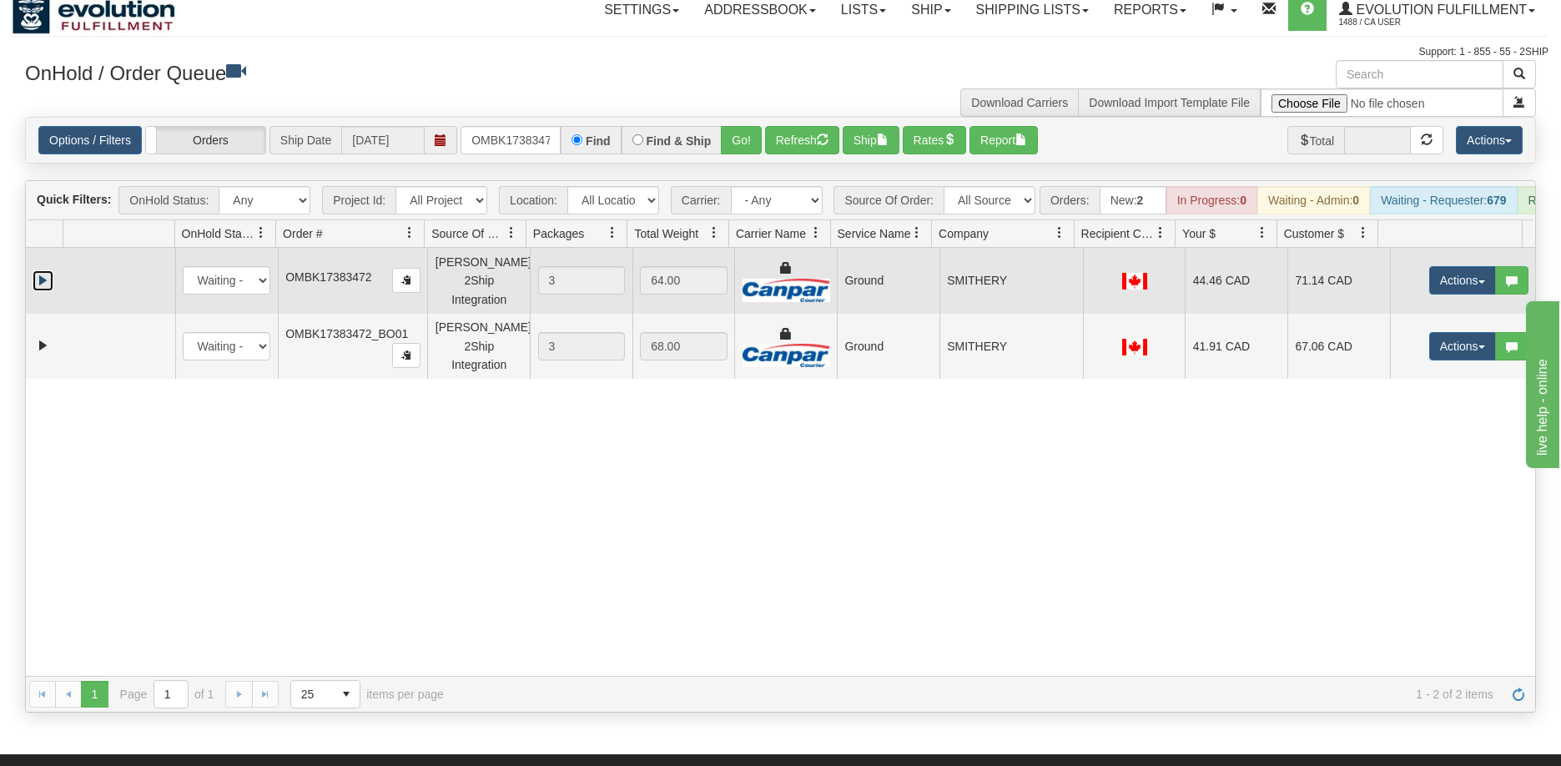
click at [42, 291] on link "Expand" at bounding box center [43, 280] width 21 height 21
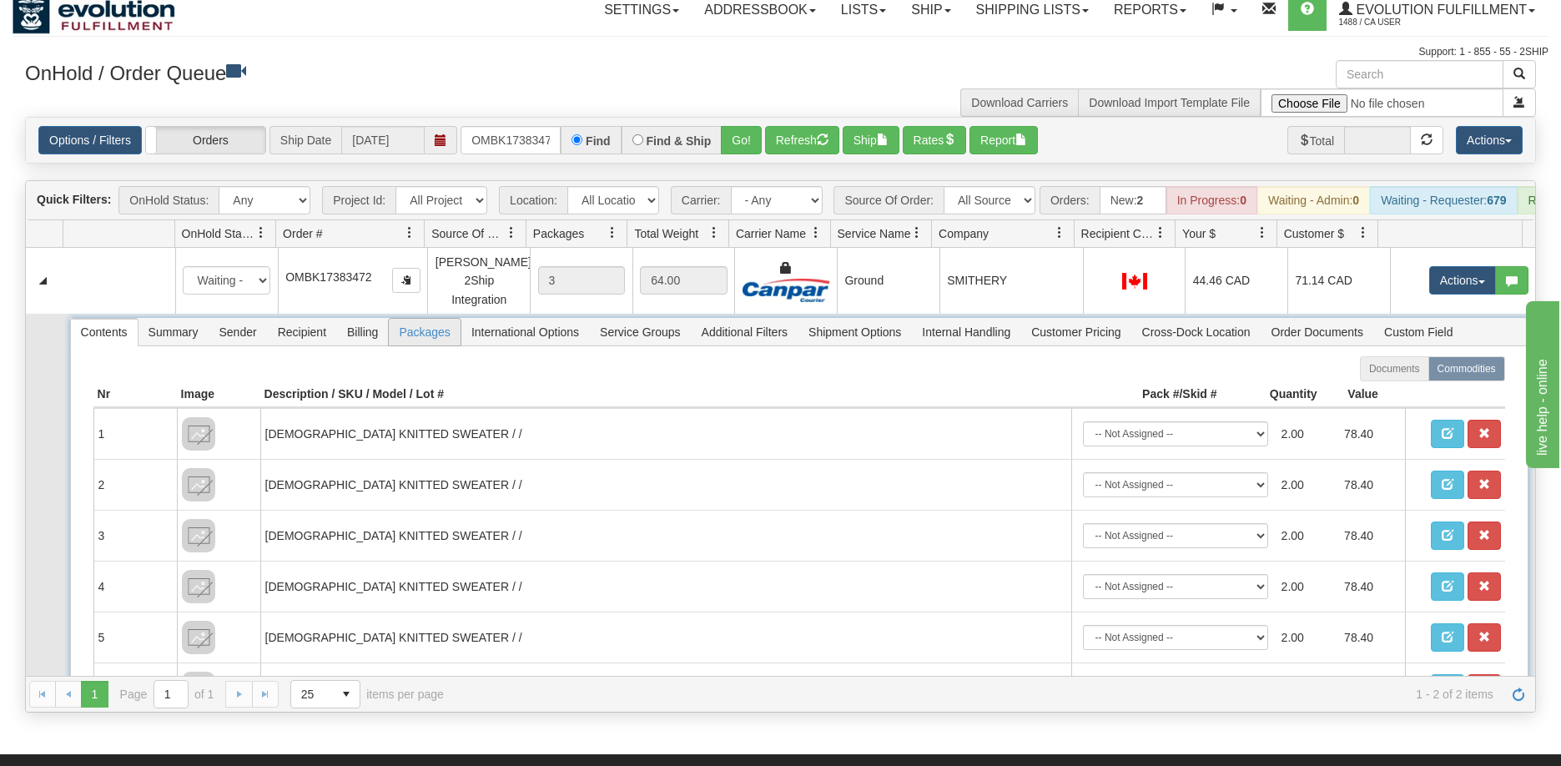
click at [425, 346] on span "Packages" at bounding box center [424, 332] width 71 height 27
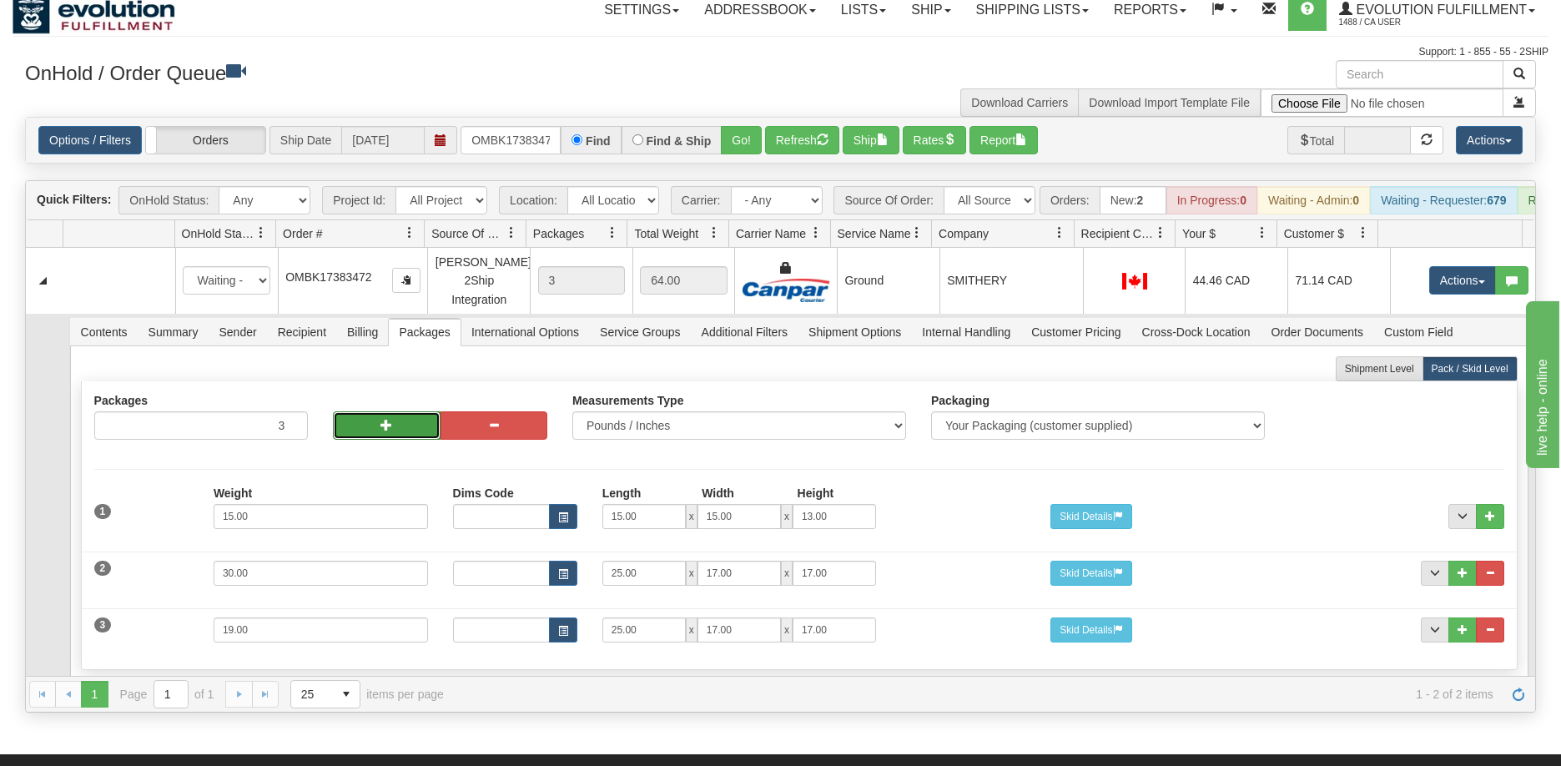
click at [388, 431] on span "button" at bounding box center [387, 425] width 12 height 12
type input "5"
click at [388, 431] on span "button" at bounding box center [387, 425] width 12 height 12
type input "6"
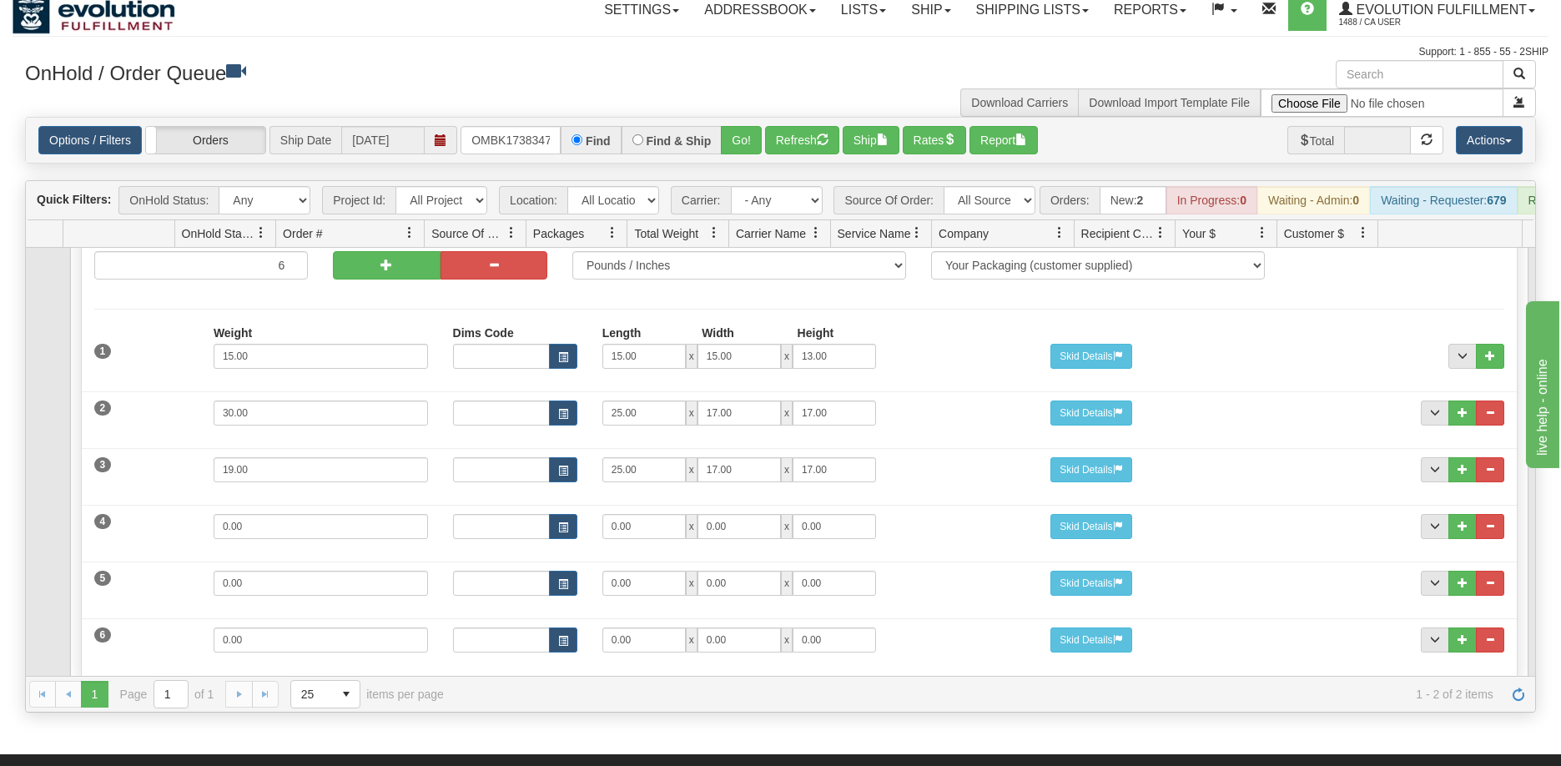
scroll to position [167, 0]
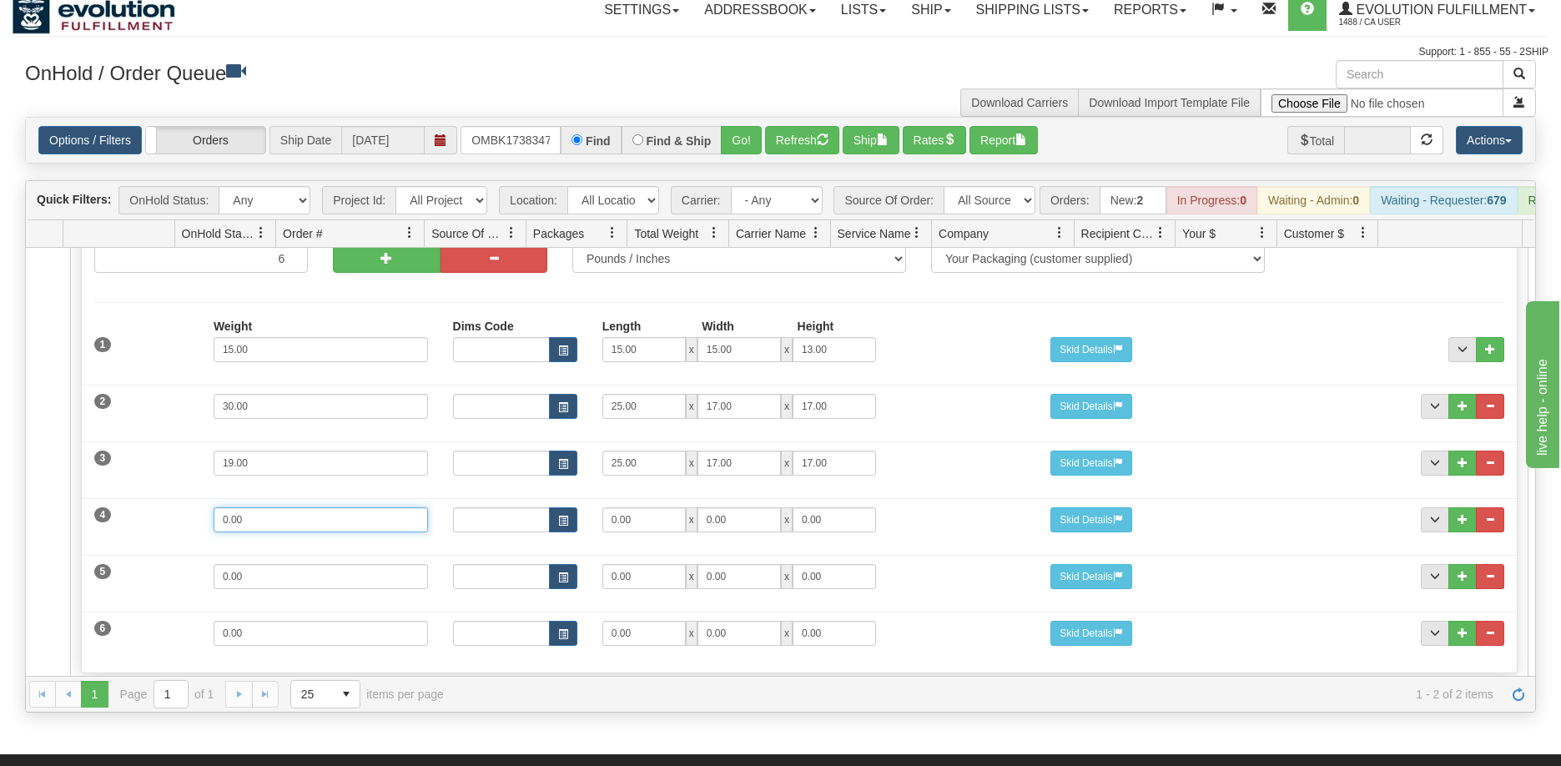
drag, startPoint x: 275, startPoint y: 528, endPoint x: -4, endPoint y: 512, distance: 279.2
click at [0, 512] on html "Toggle navigation Settings Shipping Preferences New Recipients" at bounding box center [780, 371] width 1561 height 766
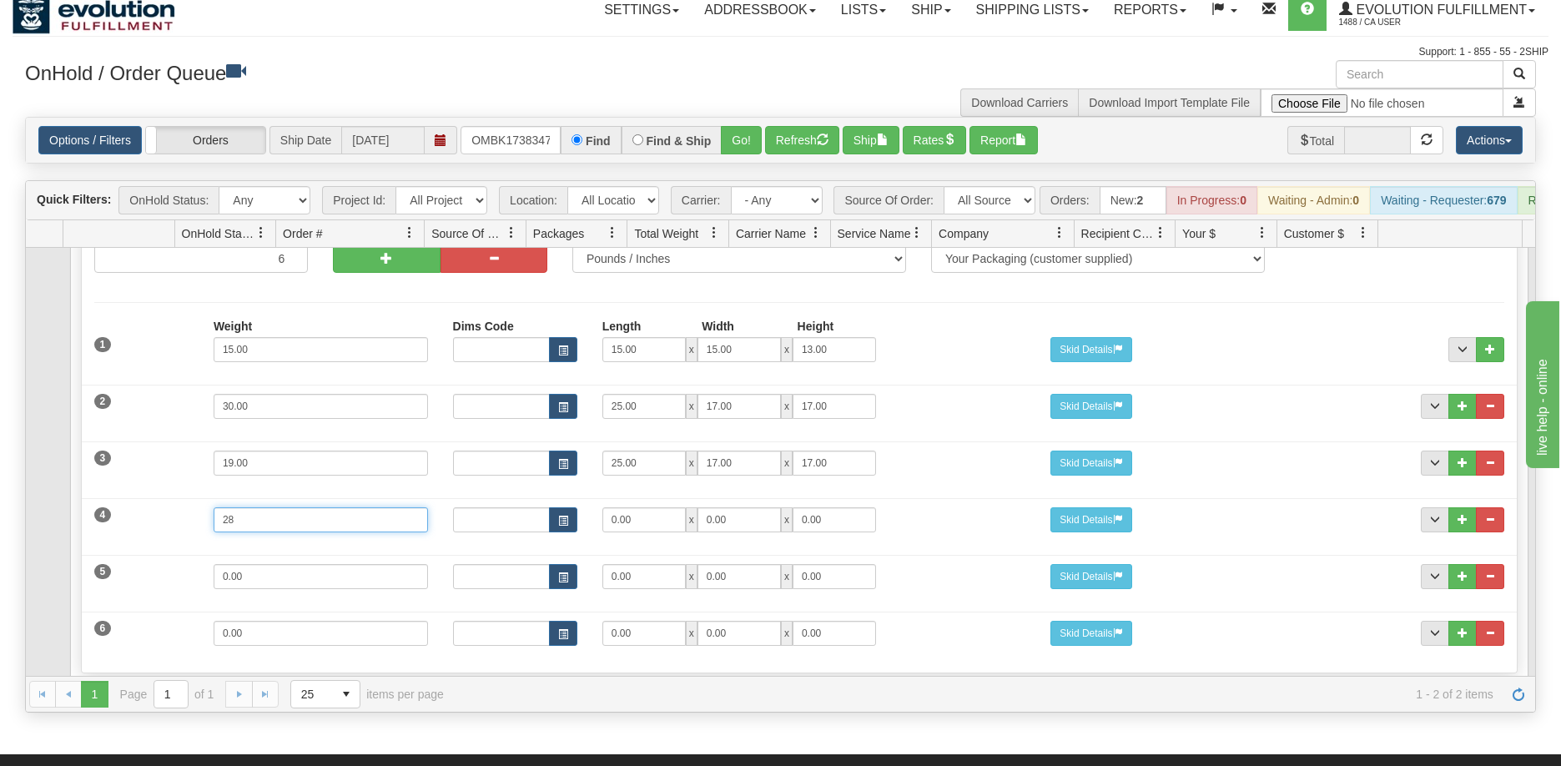
type input "28"
drag, startPoint x: 285, startPoint y: 597, endPoint x: 88, endPoint y: 576, distance: 198.1
click at [88, 576] on div "5 Weight 0.00 Dims Code Length Width Height 0.00 x 0.00 x" at bounding box center [799, 575] width 1435 height 56
click at [297, 589] on input "0.00" at bounding box center [321, 576] width 214 height 25
drag, startPoint x: 297, startPoint y: 594, endPoint x: 156, endPoint y: 593, distance: 141.0
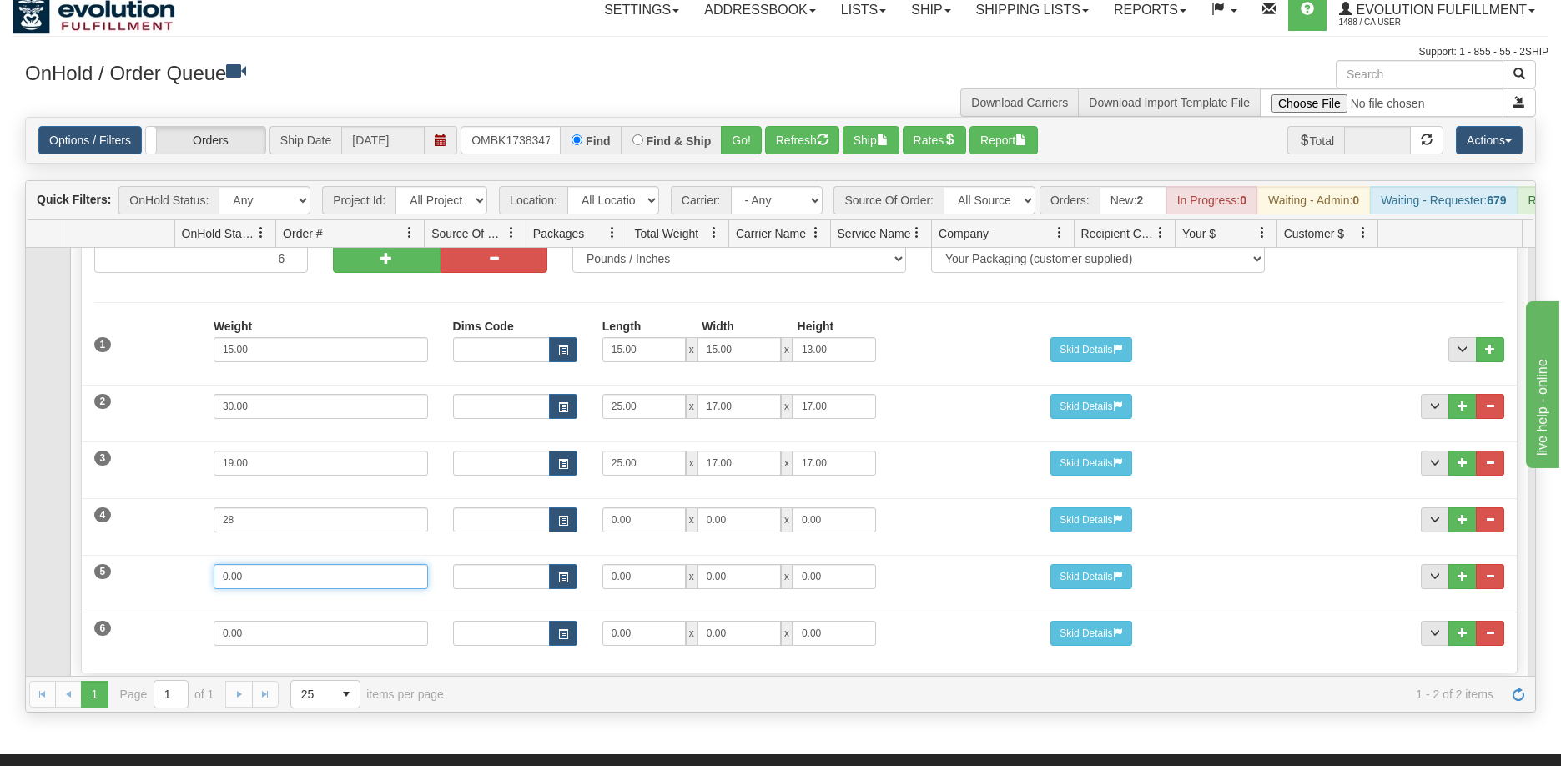
click at [156, 593] on div "5 Weight 0.00 Dims Code Length Width Height 0.00 x 0.00 x" at bounding box center [799, 575] width 1435 height 56
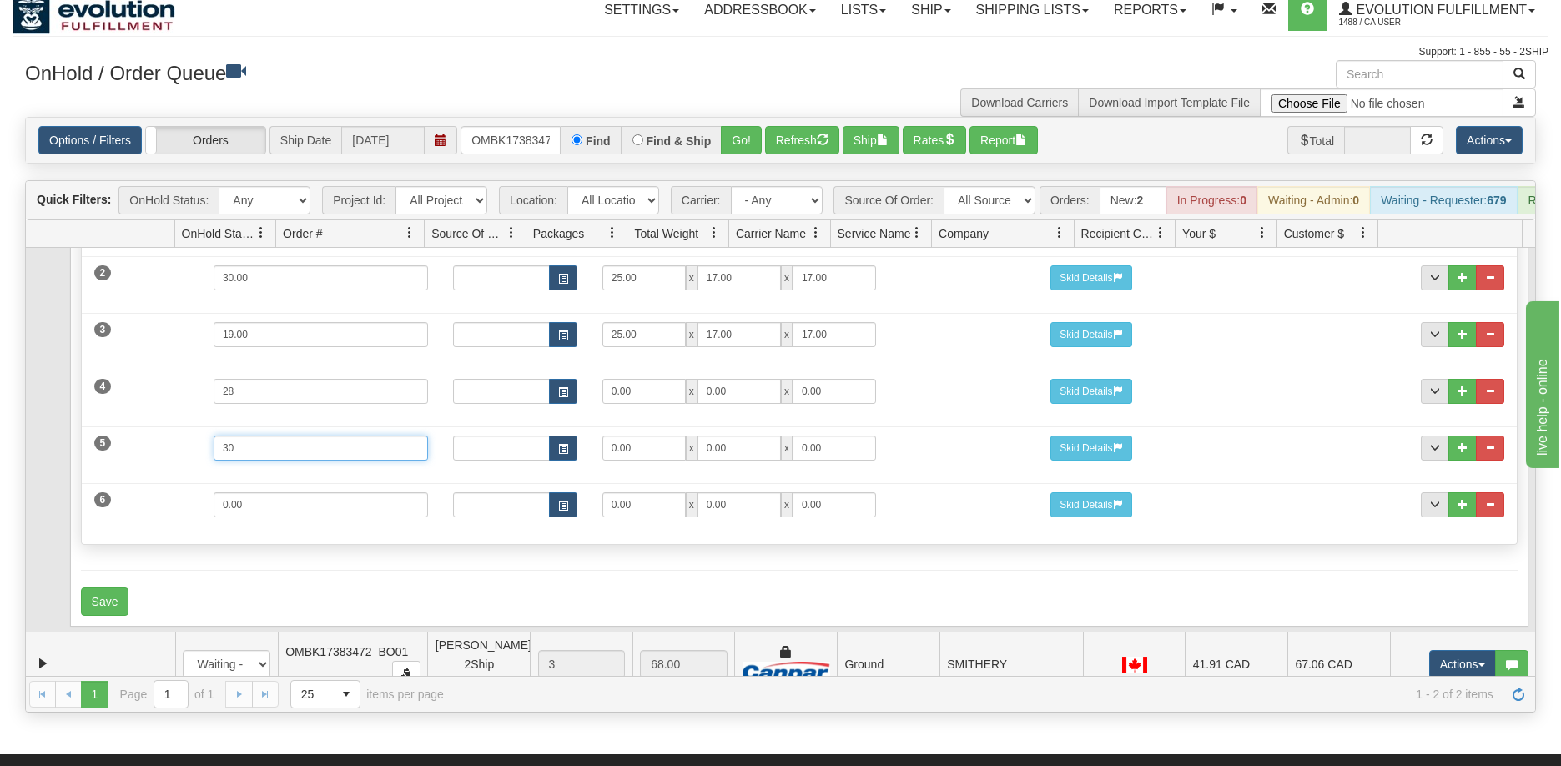
scroll to position [329, 0]
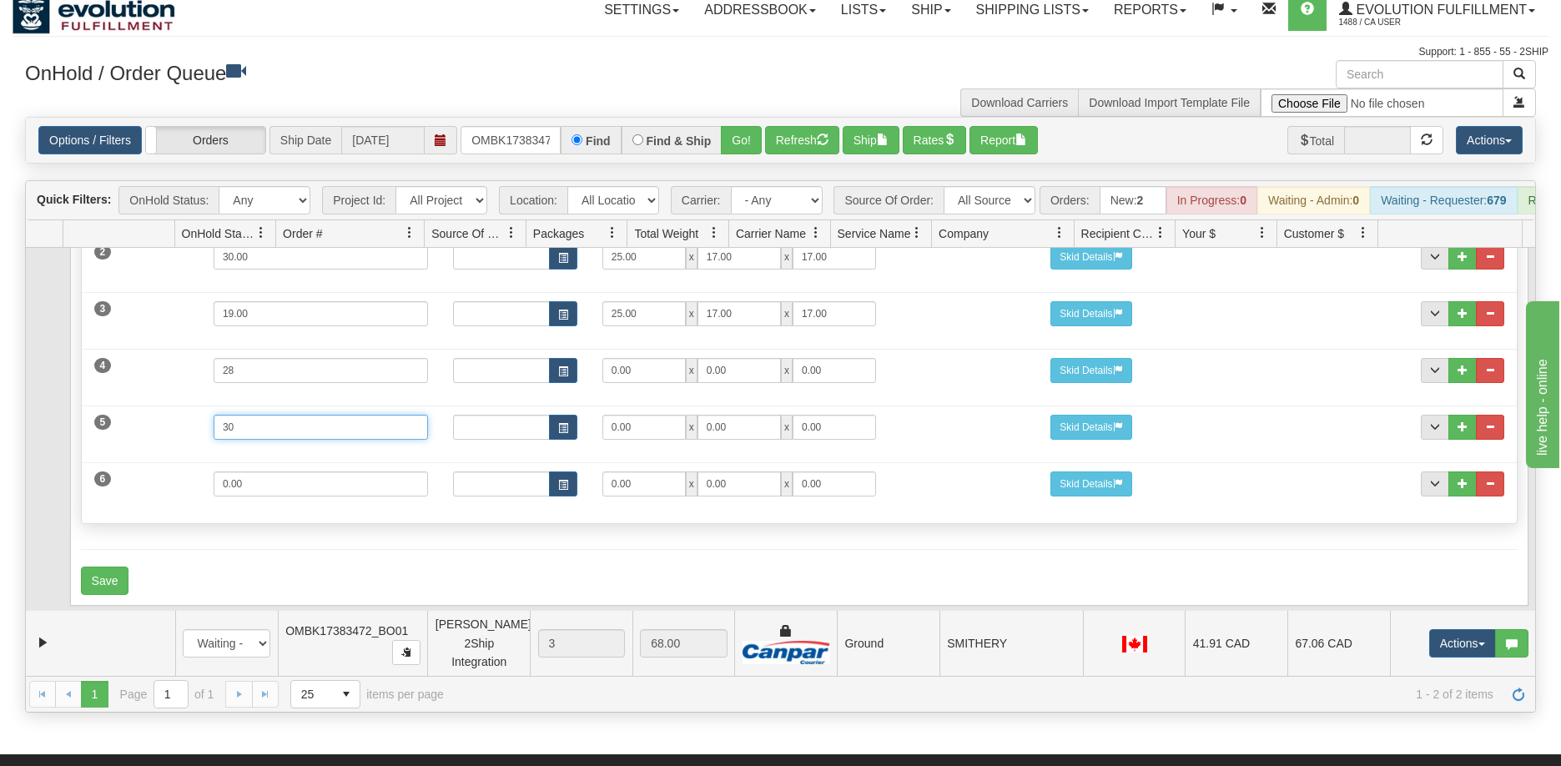
type input "30"
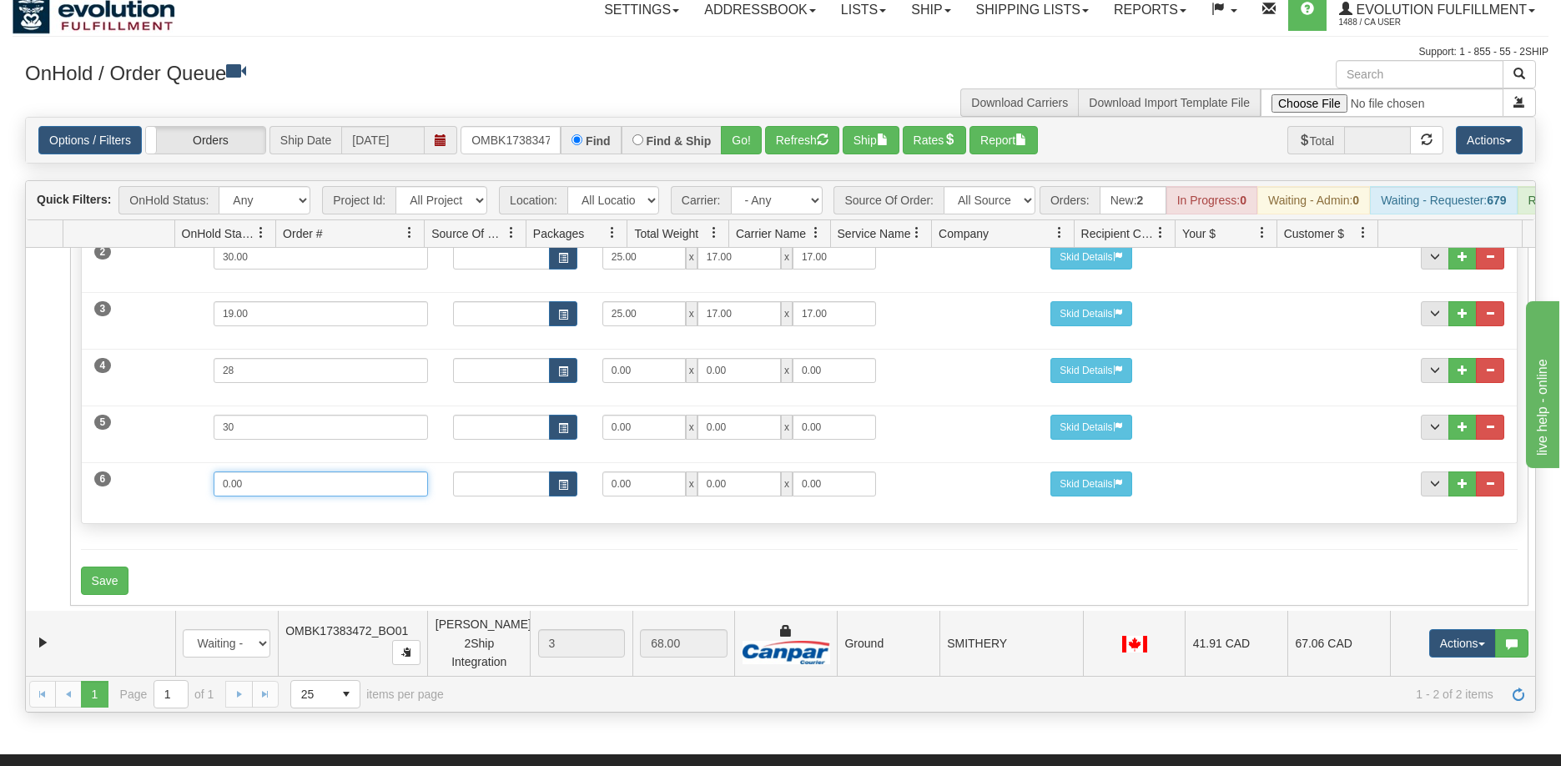
drag, startPoint x: 307, startPoint y: 485, endPoint x: -4, endPoint y: 491, distance: 311.3
click at [0, 491] on html "Toggle navigation Settings Shipping Preferences New Recipients" at bounding box center [780, 371] width 1561 height 766
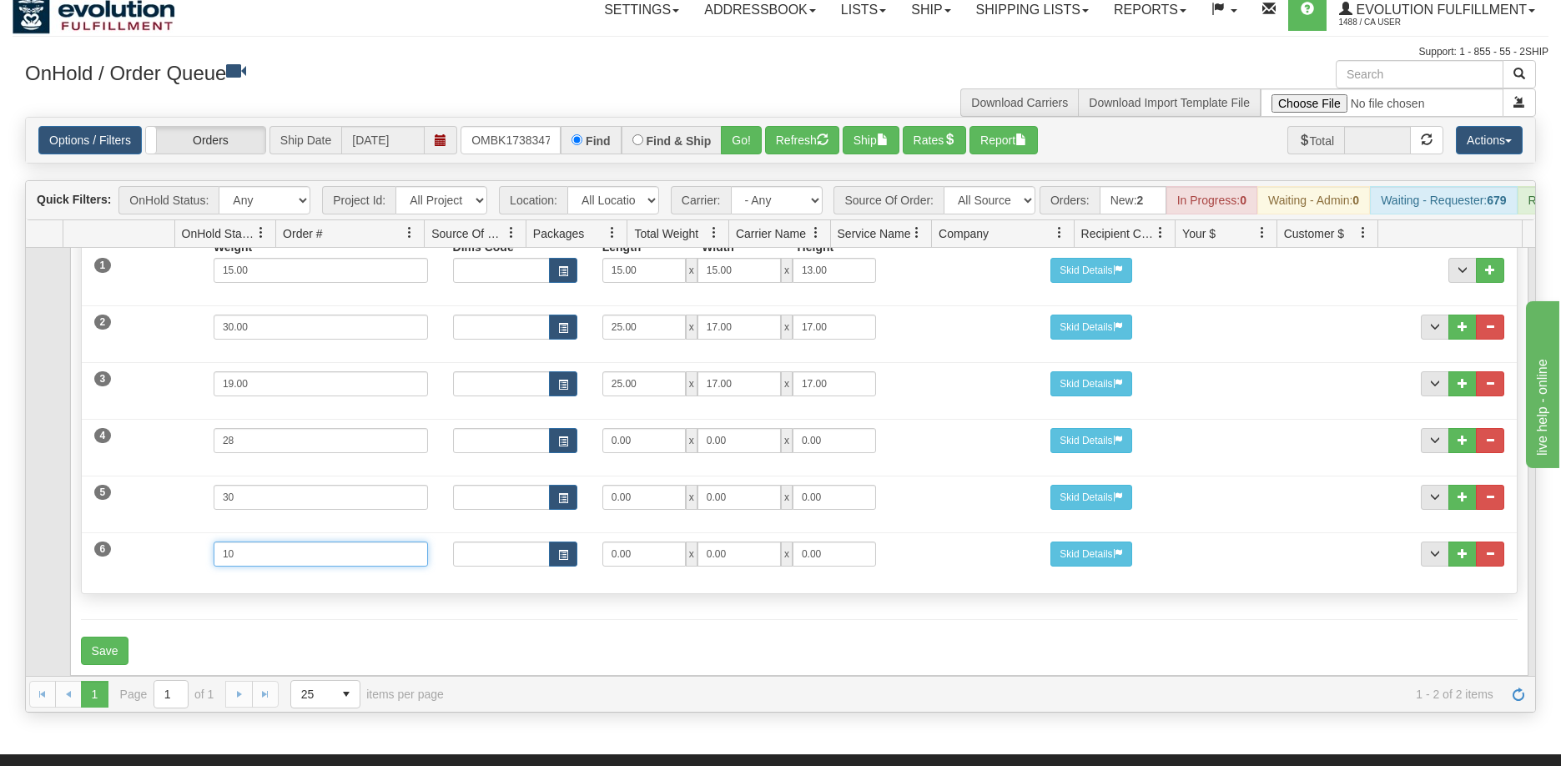
scroll to position [245, 0]
type input "10"
drag, startPoint x: 647, startPoint y: 461, endPoint x: 550, endPoint y: 457, distance: 96.9
click at [550, 454] on div "Dims Code Length Width Height 0.00 x 0.00 x 0.00" at bounding box center [740, 441] width 598 height 25
type input "25"
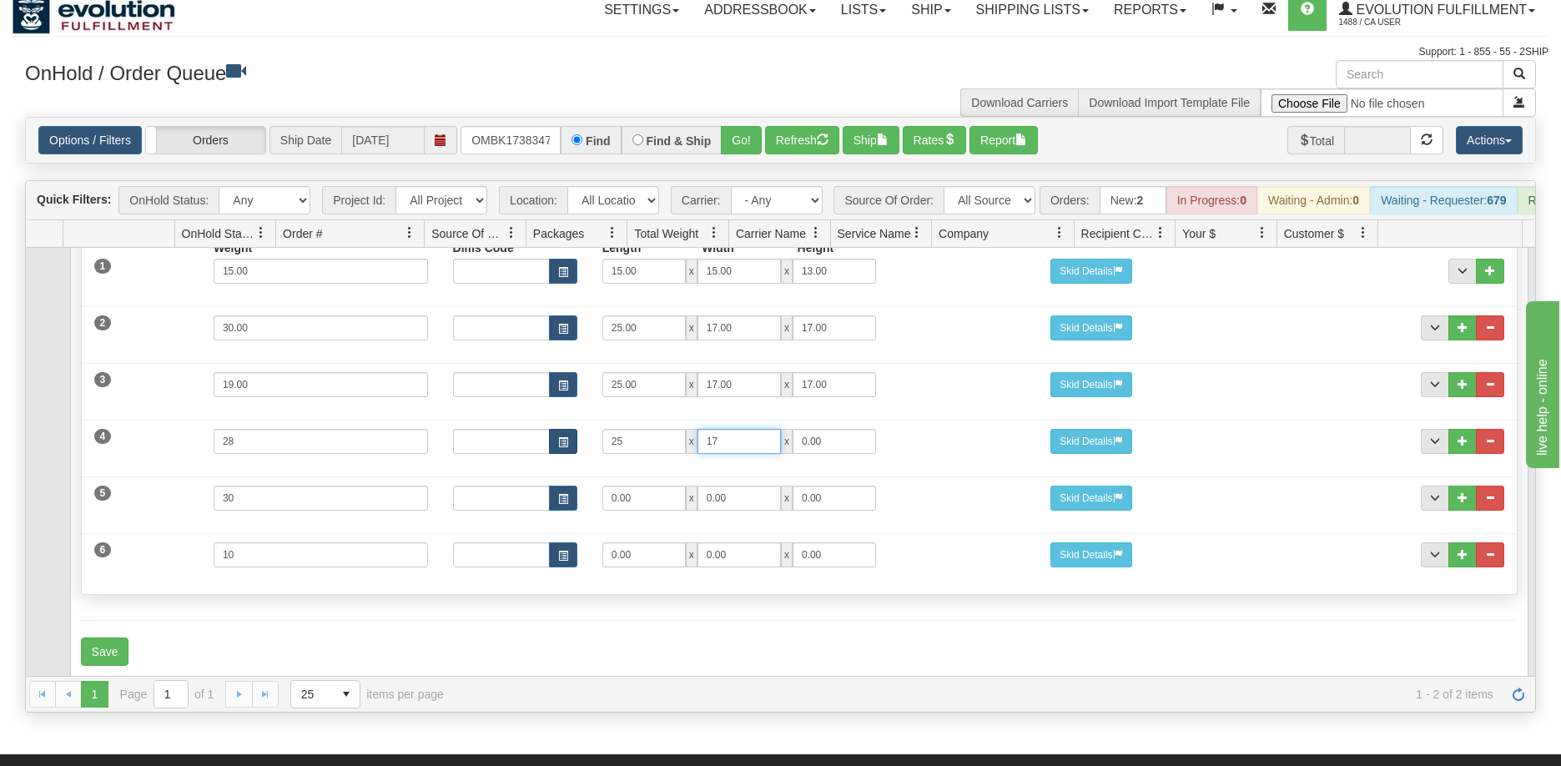
type input "17"
drag, startPoint x: 646, startPoint y: 517, endPoint x: 462, endPoint y: 502, distance: 184.2
click at [462, 502] on div "Dims Code Length Width Height 0.00 x 0.00 x 0.00" at bounding box center [740, 498] width 598 height 25
type input "25"
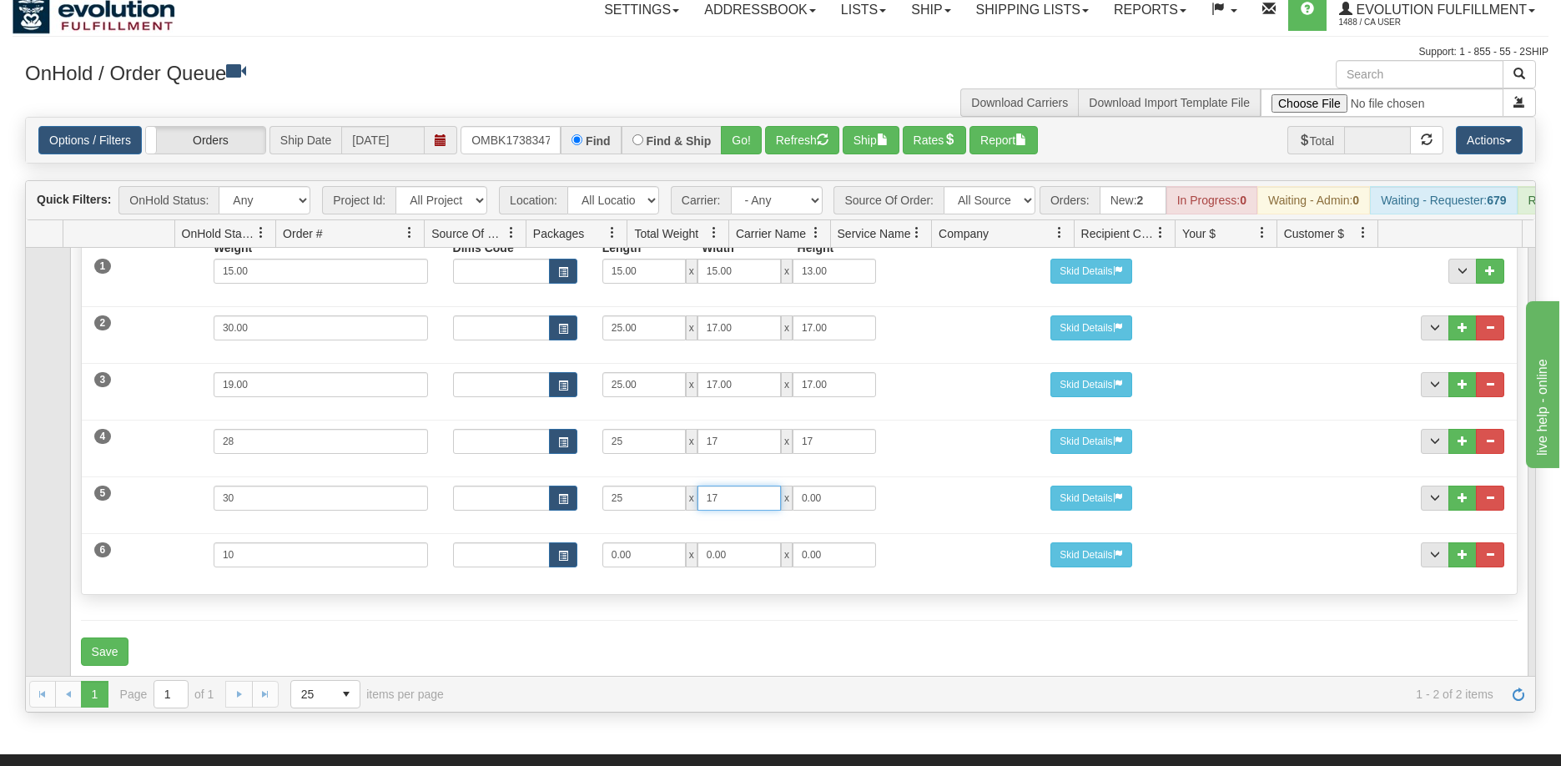
type input "17"
drag, startPoint x: 633, startPoint y: 578, endPoint x: 588, endPoint y: 565, distance: 46.8
click at [590, 565] on div "0.00 x 0.00 x 0.00" at bounding box center [739, 554] width 299 height 25
type input "15"
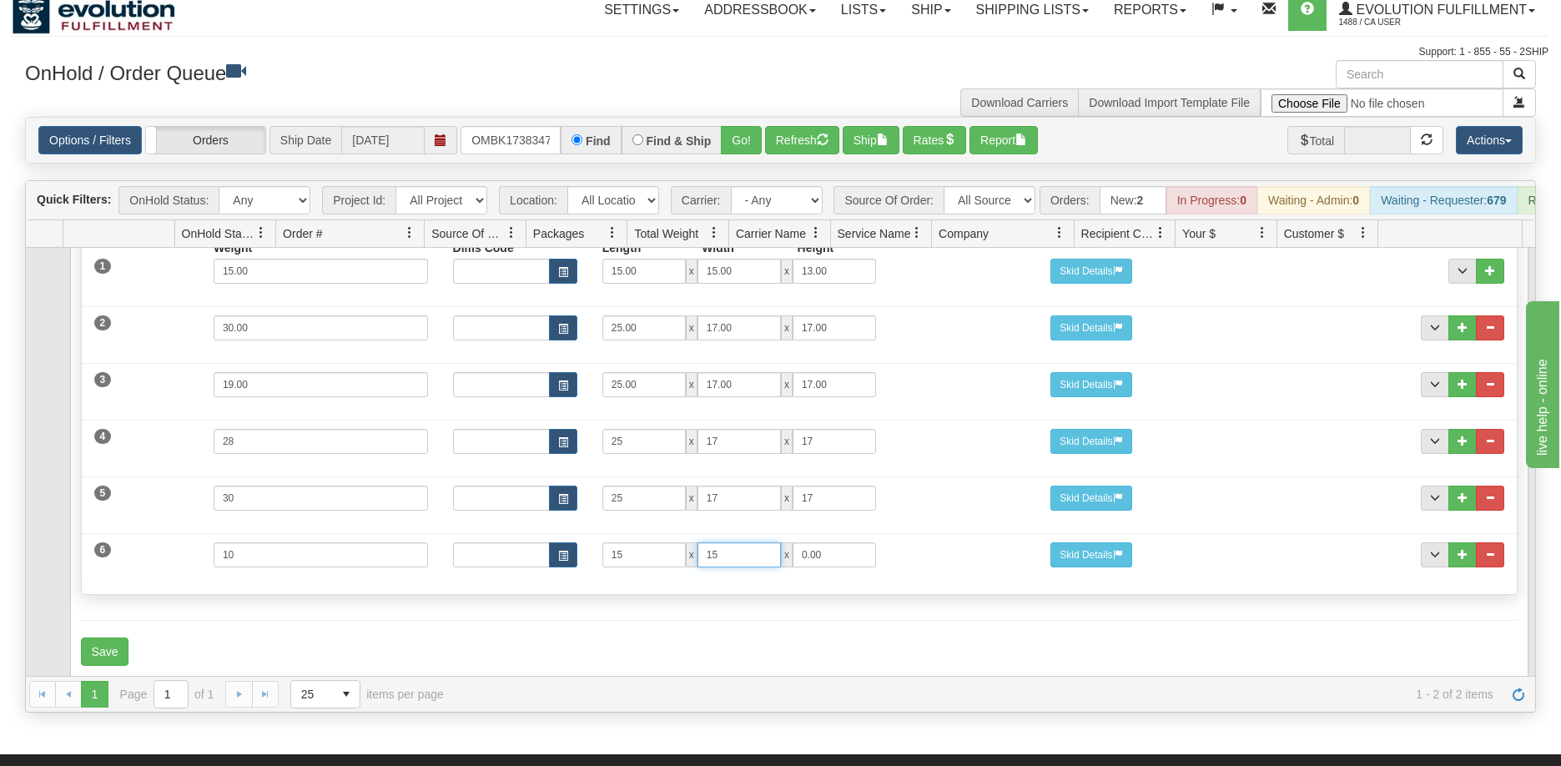
type input "15"
click at [119, 654] on button "Save" at bounding box center [105, 652] width 48 height 28
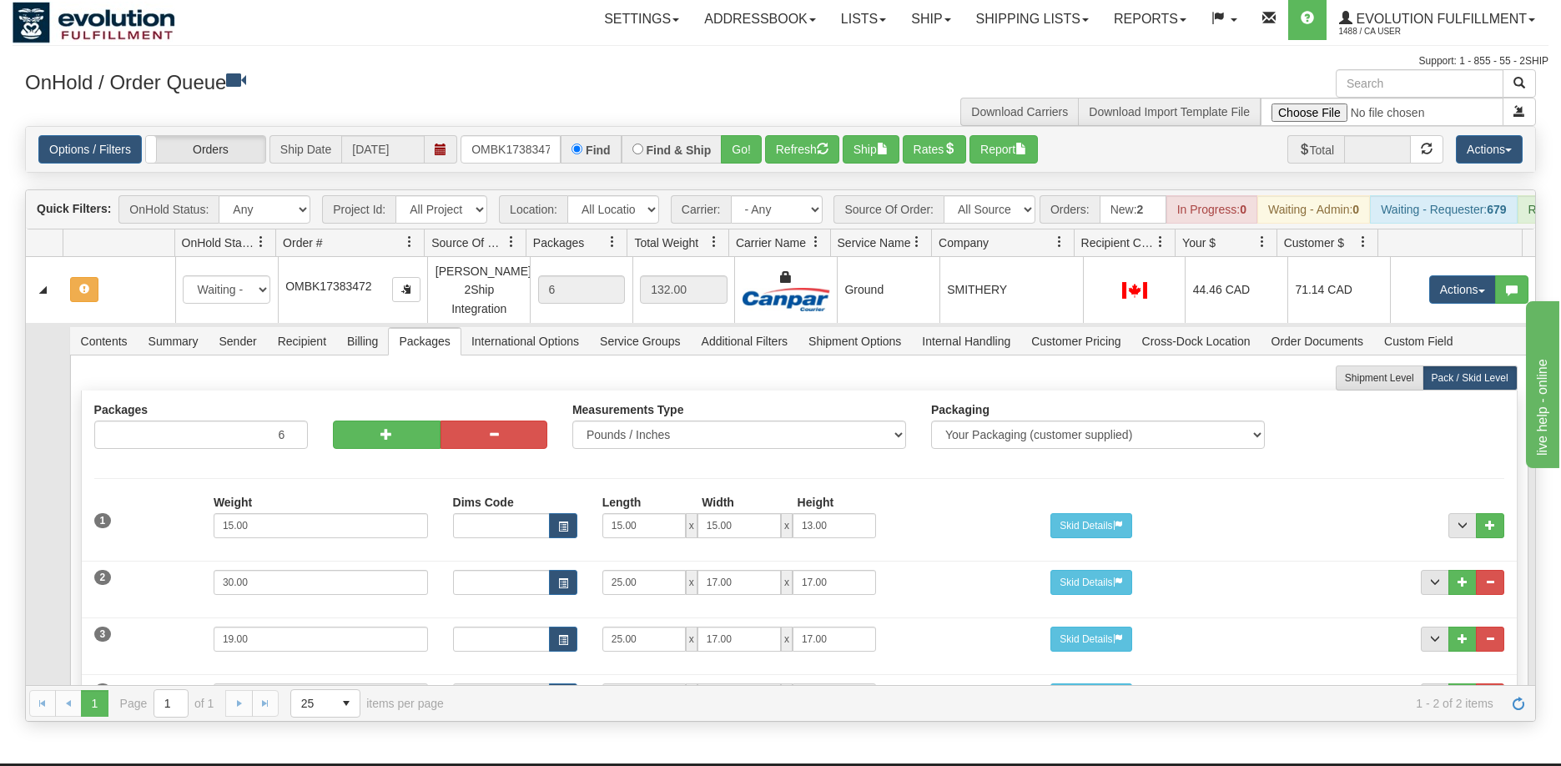
scroll to position [0, 0]
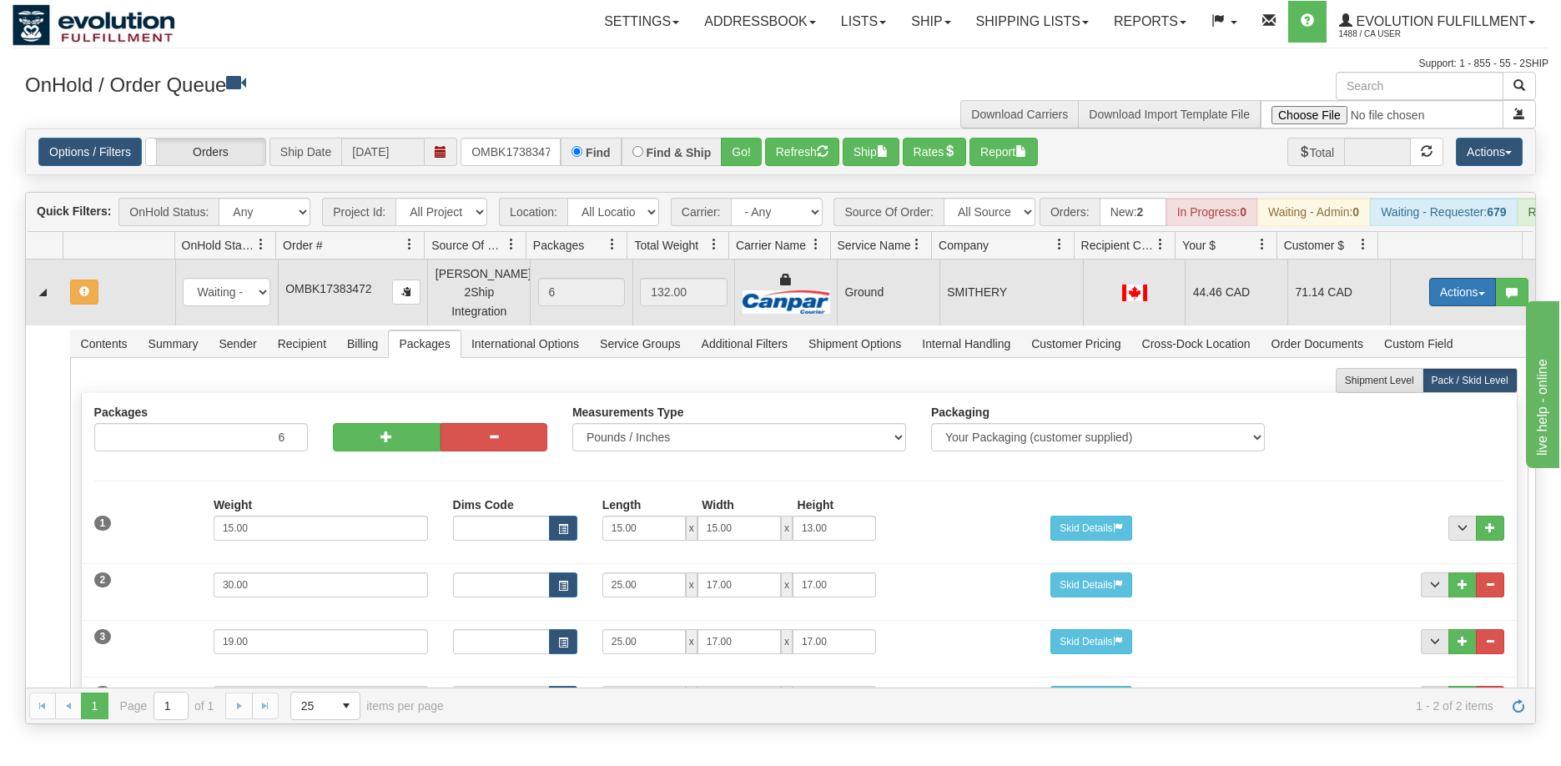
click at [1443, 304] on button "Actions" at bounding box center [1463, 292] width 67 height 28
click at [1405, 352] on span "Refresh Rates" at bounding box center [1422, 345] width 86 height 13
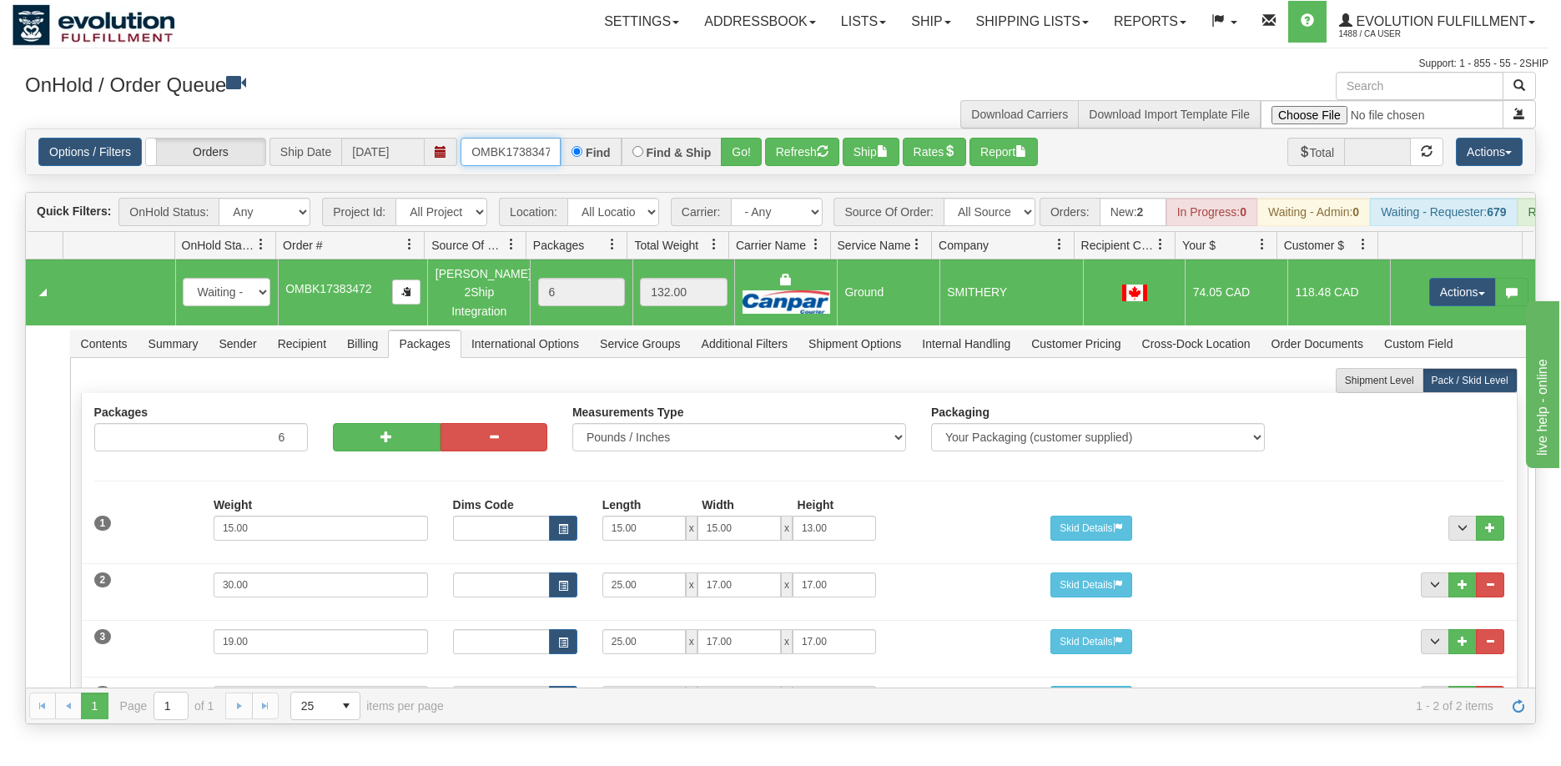
scroll to position [0, 8]
drag, startPoint x: 471, startPoint y: 157, endPoint x: 633, endPoint y: 164, distance: 162.1
click at [633, 164] on div "OMBK17383472 Find Find & Ship Go!" at bounding box center [611, 152] width 301 height 28
drag, startPoint x: 525, startPoint y: 157, endPoint x: 573, endPoint y: 165, distance: 48.3
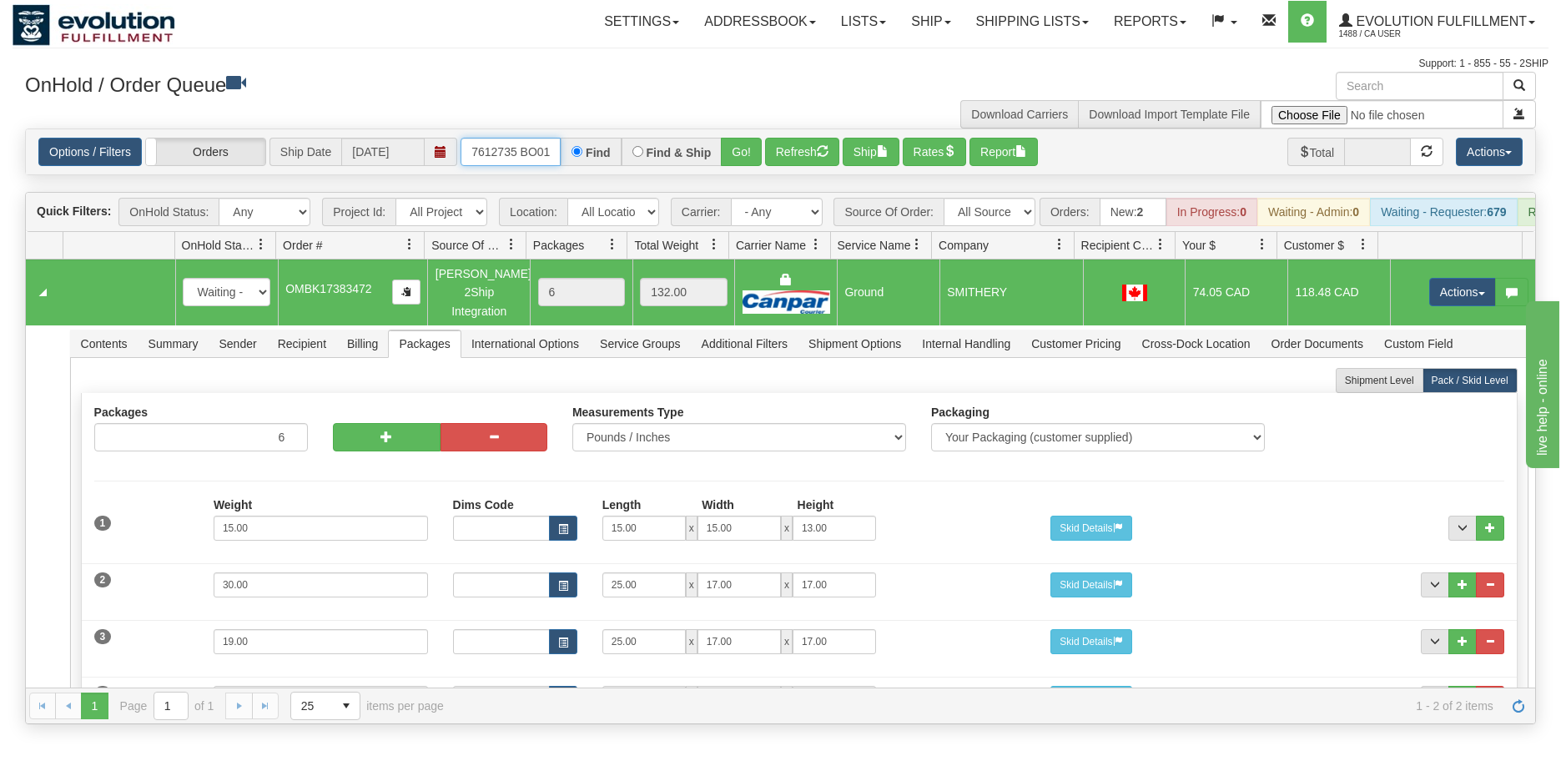
click at [577, 165] on div "OMBK17612735 BO01 Find Find & Ship Go!" at bounding box center [611, 152] width 301 height 28
click at [520, 149] on input "OMBK17612735 BO01" at bounding box center [511, 152] width 100 height 28
type input "OMBK17612735_BO01"
click at [747, 151] on button "Go!" at bounding box center [741, 152] width 41 height 28
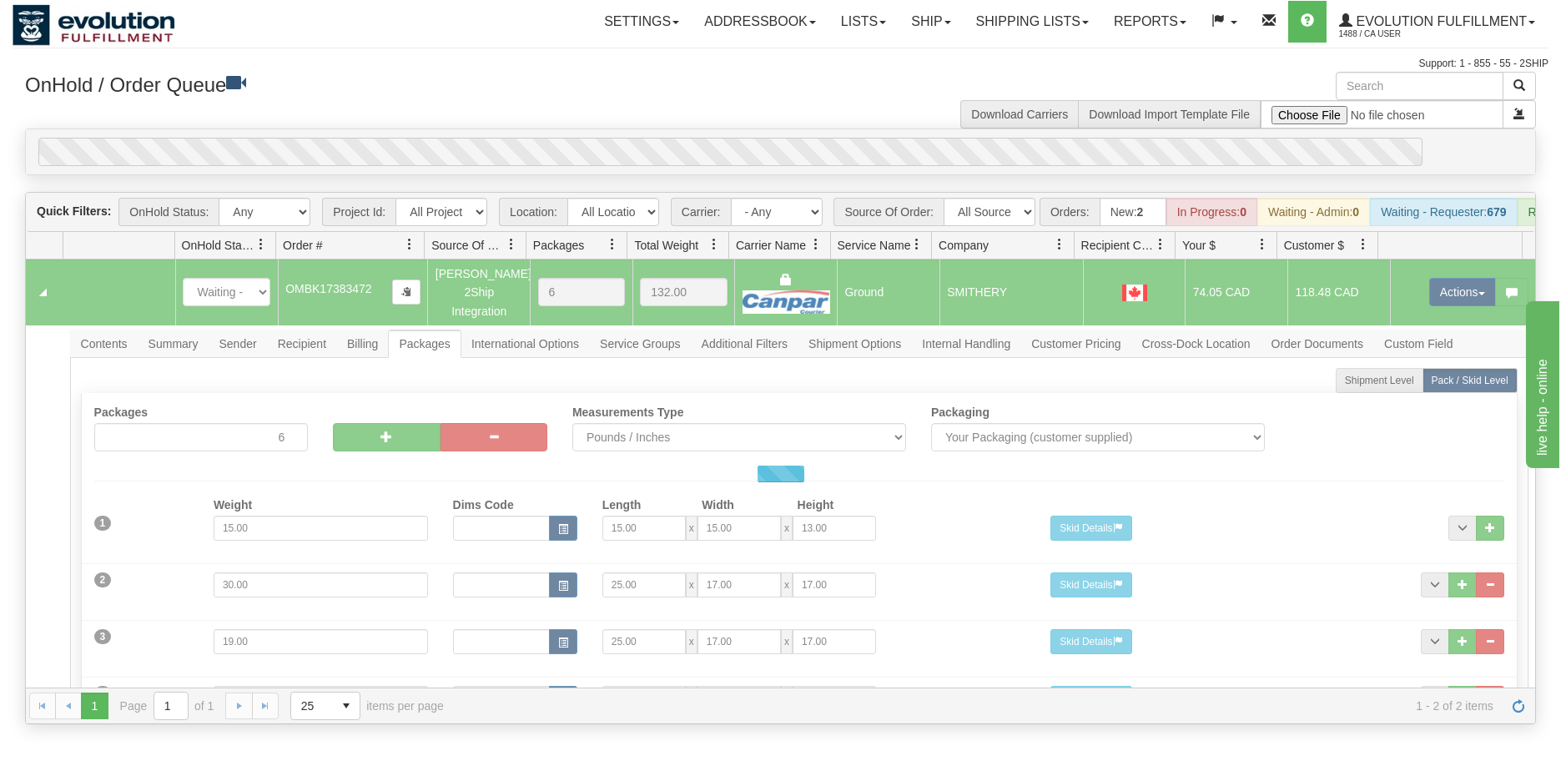
scroll to position [0, 0]
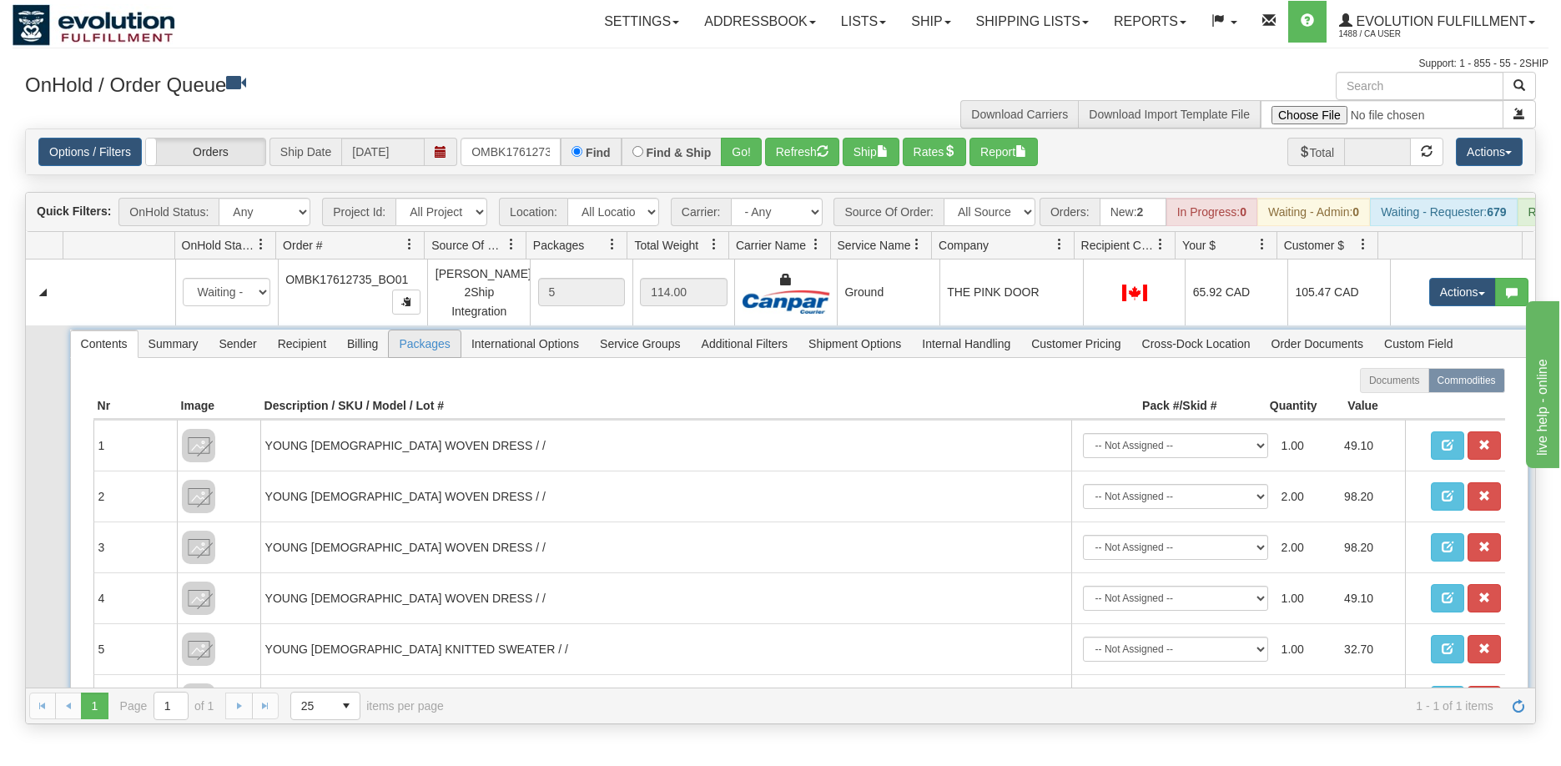
click at [417, 357] on span "Packages" at bounding box center [424, 343] width 71 height 27
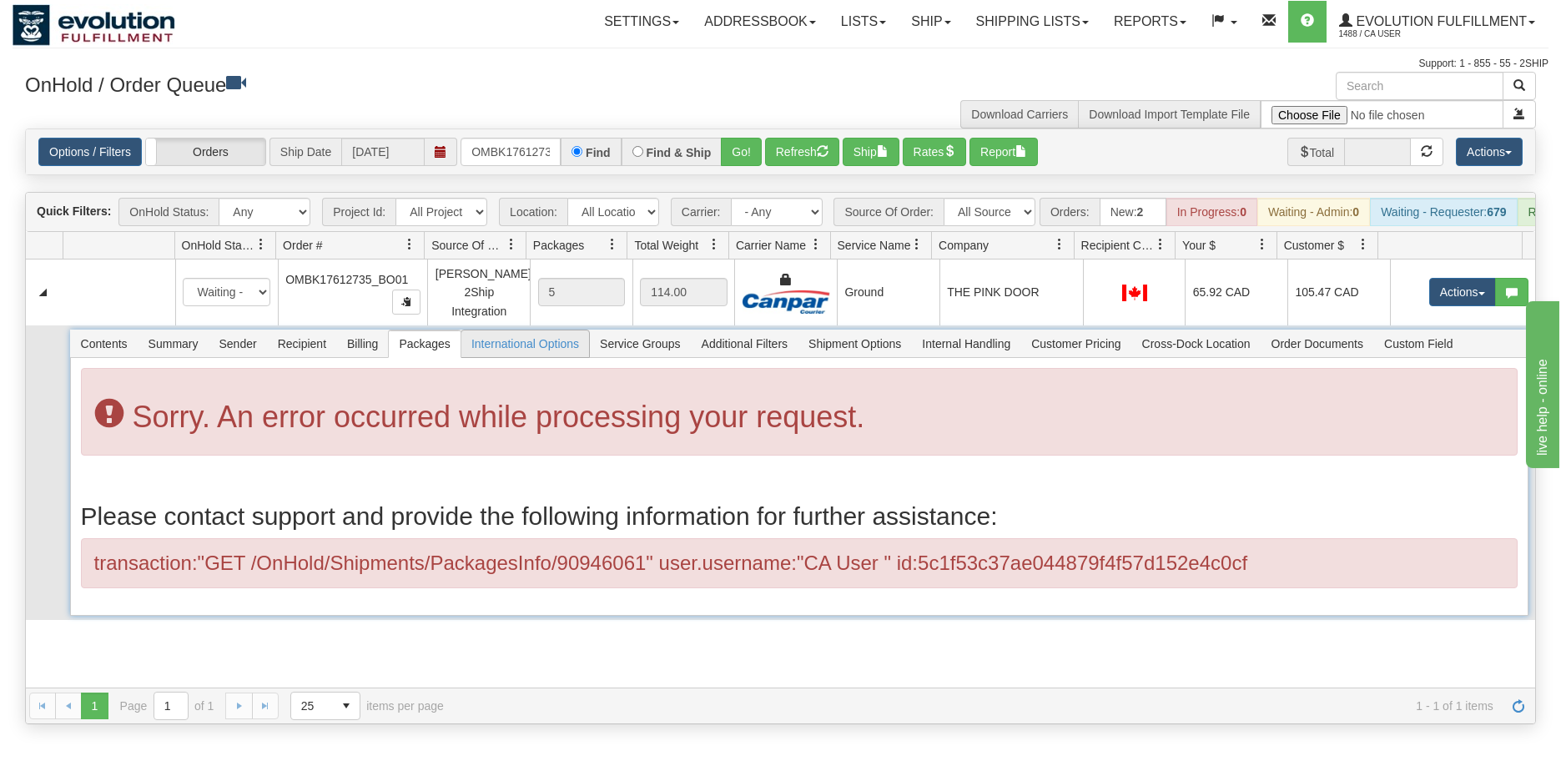
click at [498, 354] on span "International Options" at bounding box center [526, 343] width 128 height 27
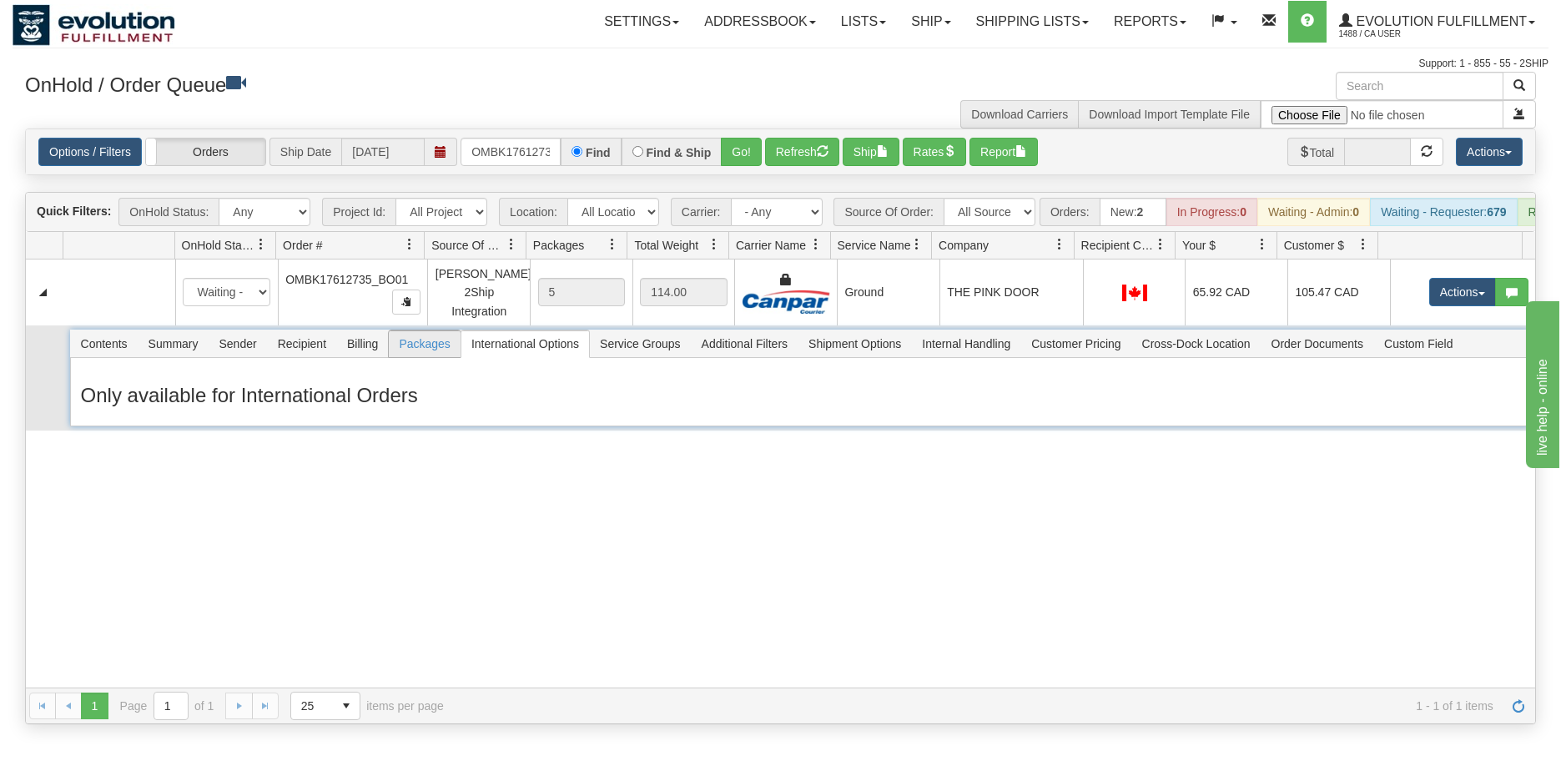
click at [425, 357] on span "Packages" at bounding box center [424, 343] width 71 height 27
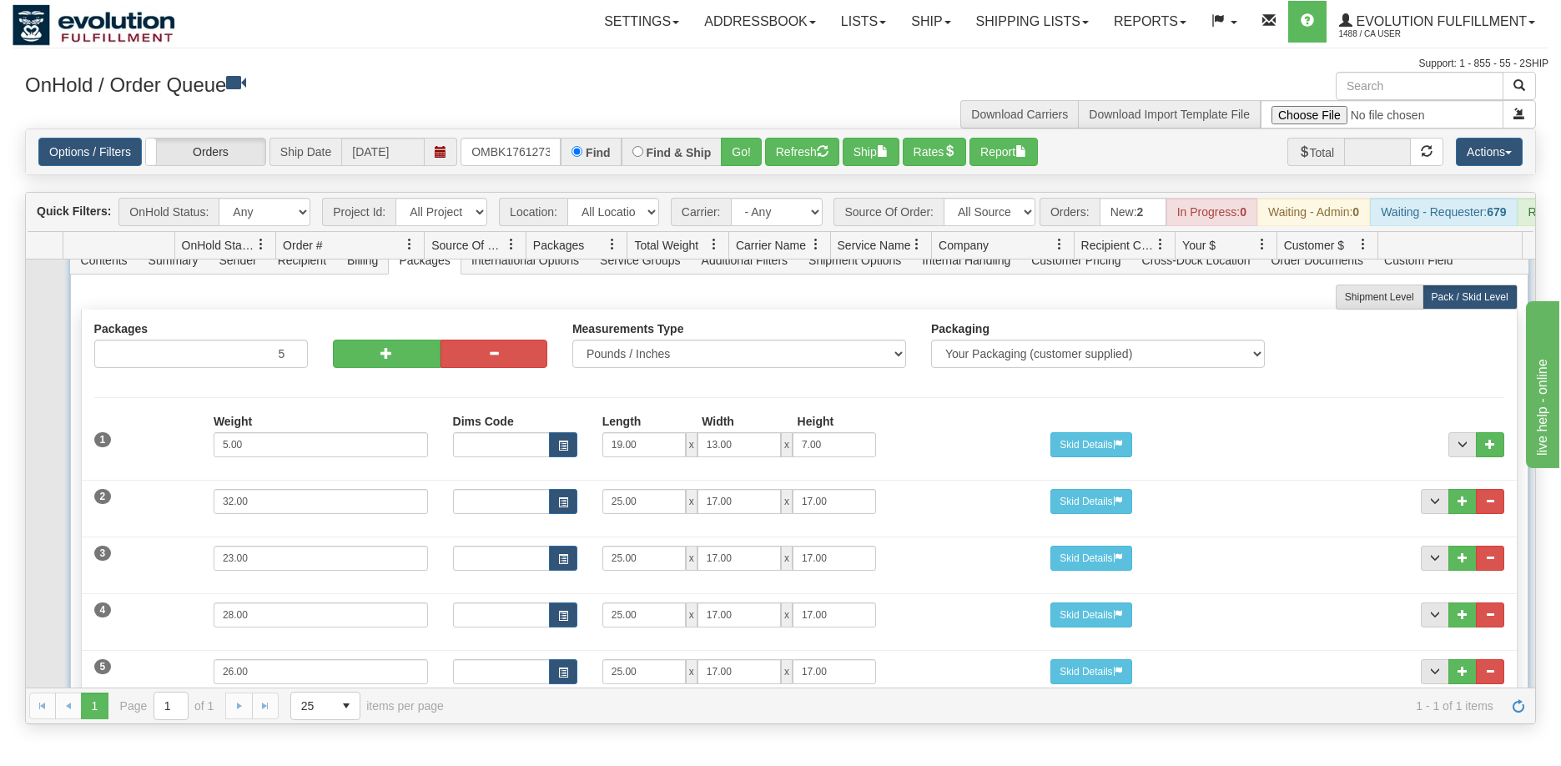
scroll to position [167, 0]
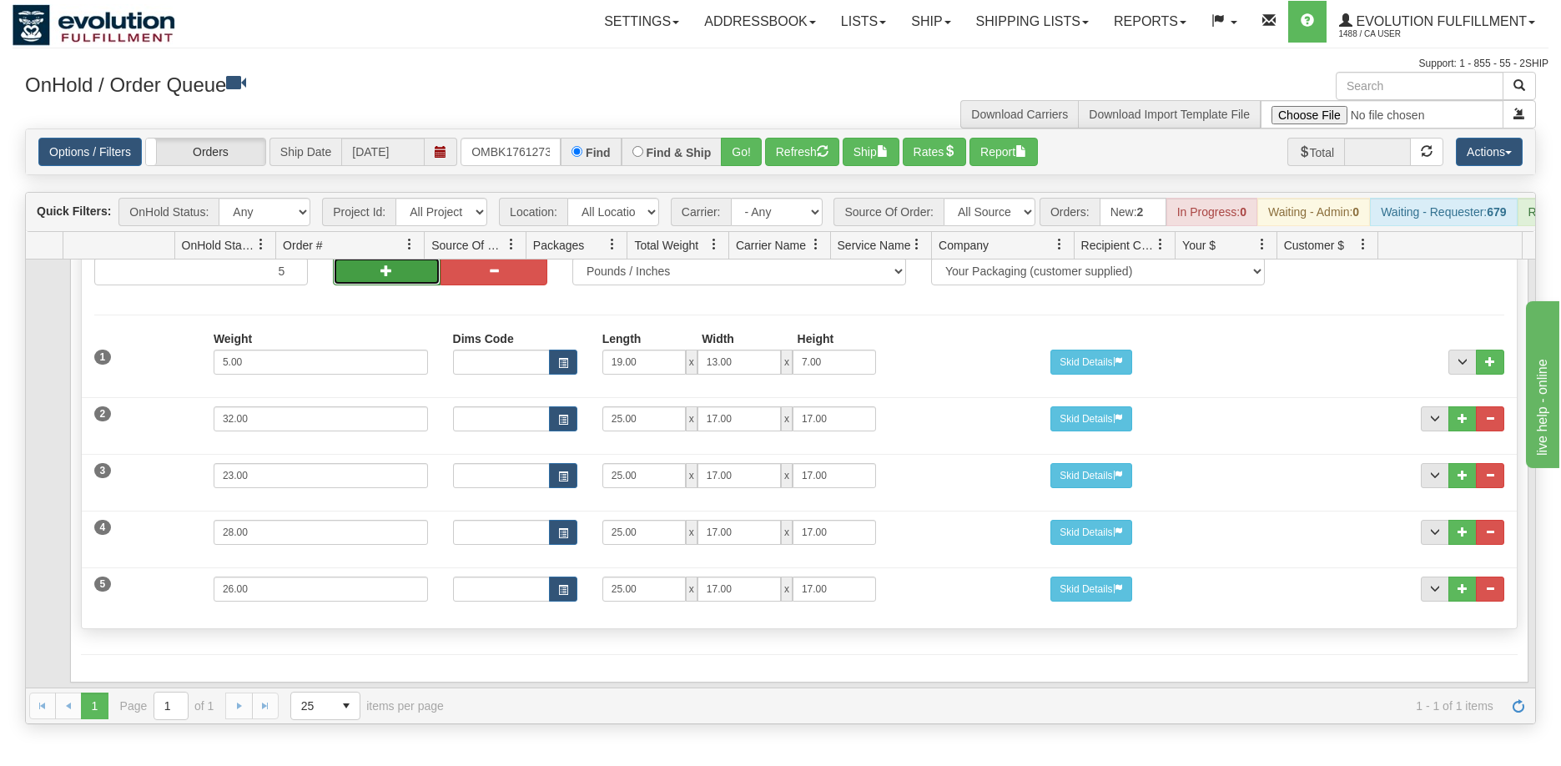
click at [361, 285] on button "button" at bounding box center [386, 271] width 107 height 28
type input "7"
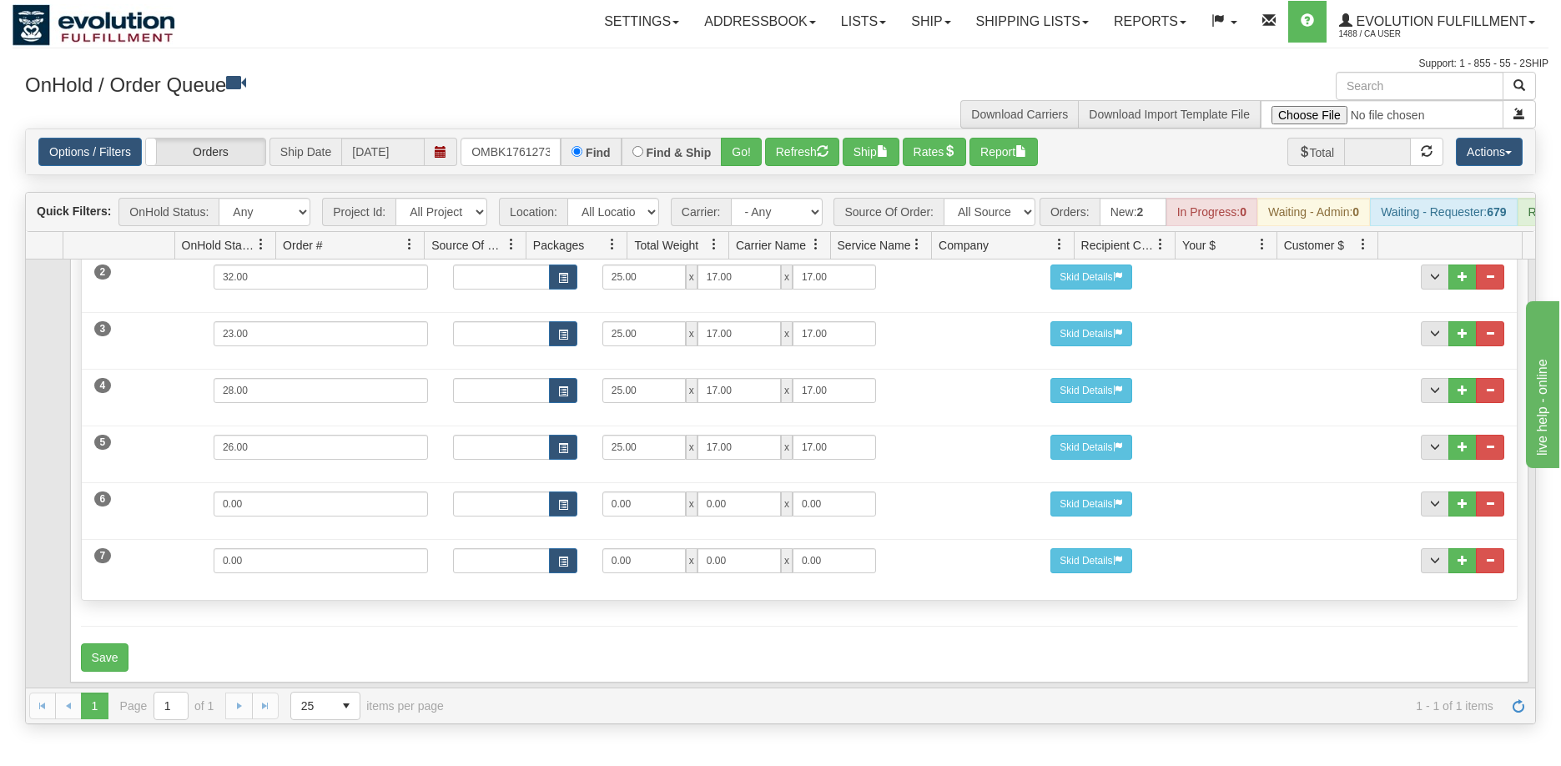
scroll to position [320, 0]
click at [1486, 563] on span "..." at bounding box center [1491, 560] width 10 height 10
drag, startPoint x: 303, startPoint y: 563, endPoint x: 128, endPoint y: 555, distance: 175.5
click at [129, 557] on div "6 Weight 0.00 Dims Code Length Width Height 0.00 x 0.00 x" at bounding box center [799, 559] width 1435 height 56
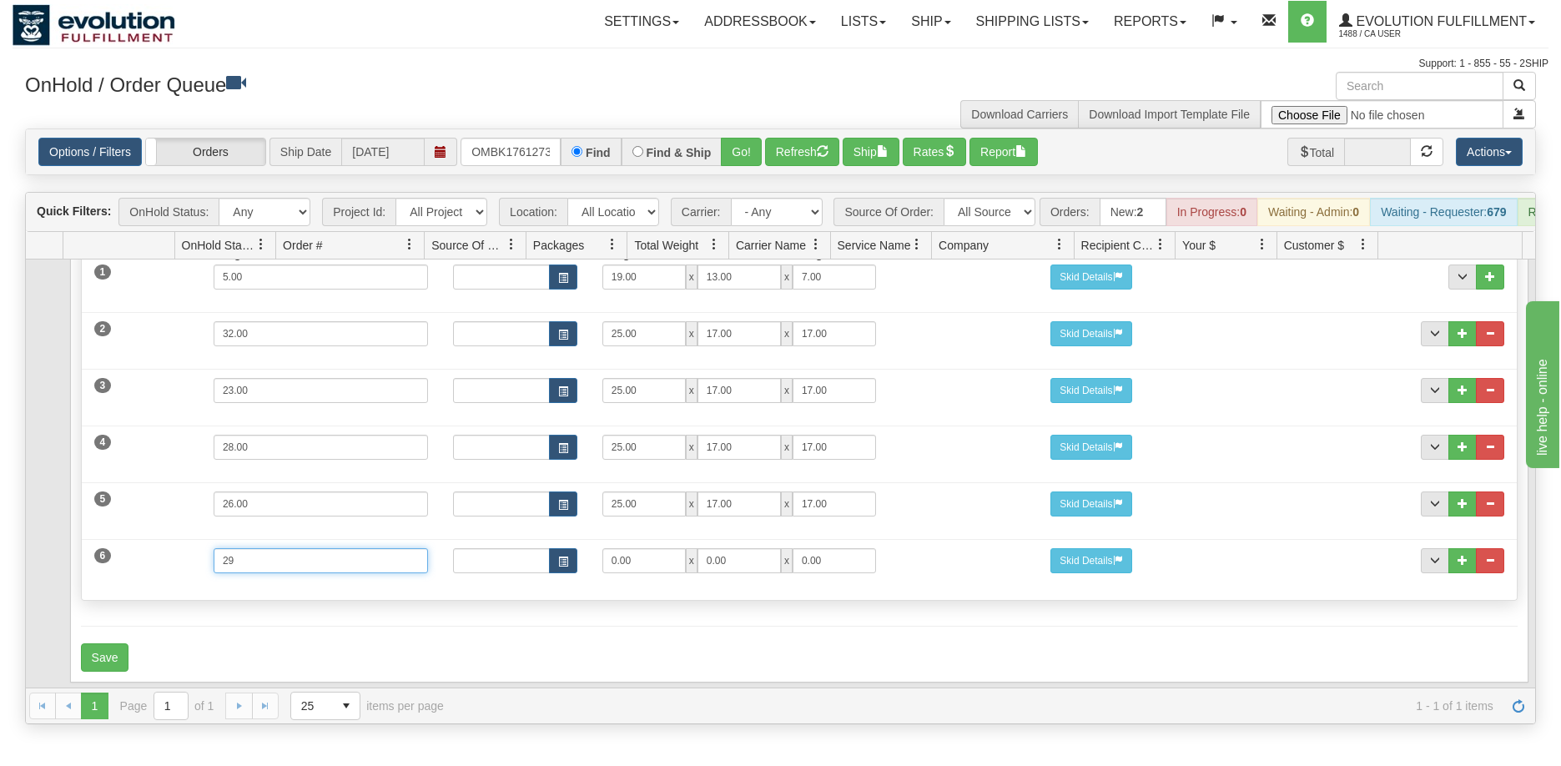
type input "29"
type input "25"
type input "17"
type input "13"
click at [189, 594] on div "Packages 6 6 Measurements Type" at bounding box center [799, 371] width 1437 height 459
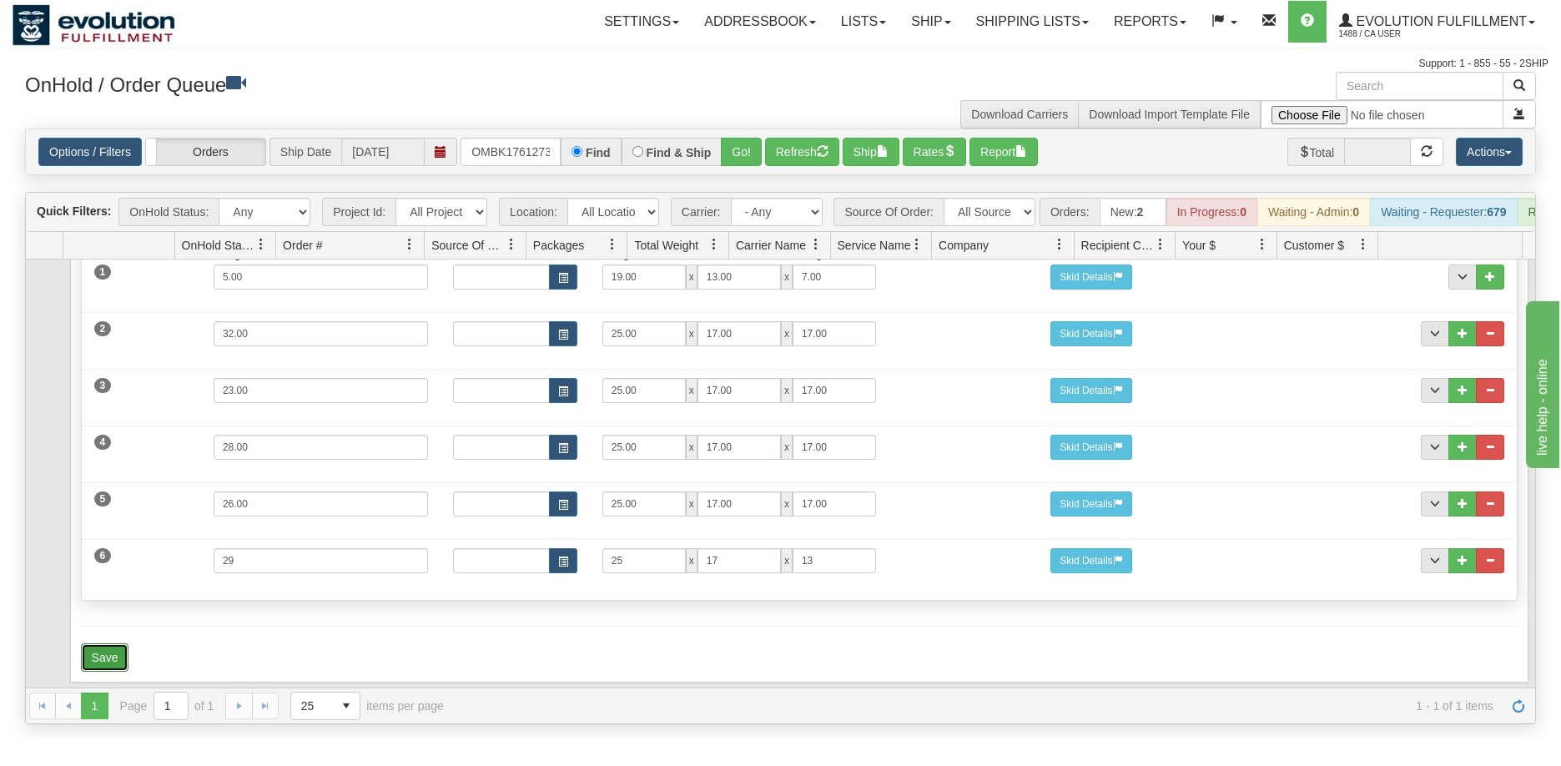
click at [103, 655] on button "Save" at bounding box center [105, 657] width 48 height 28
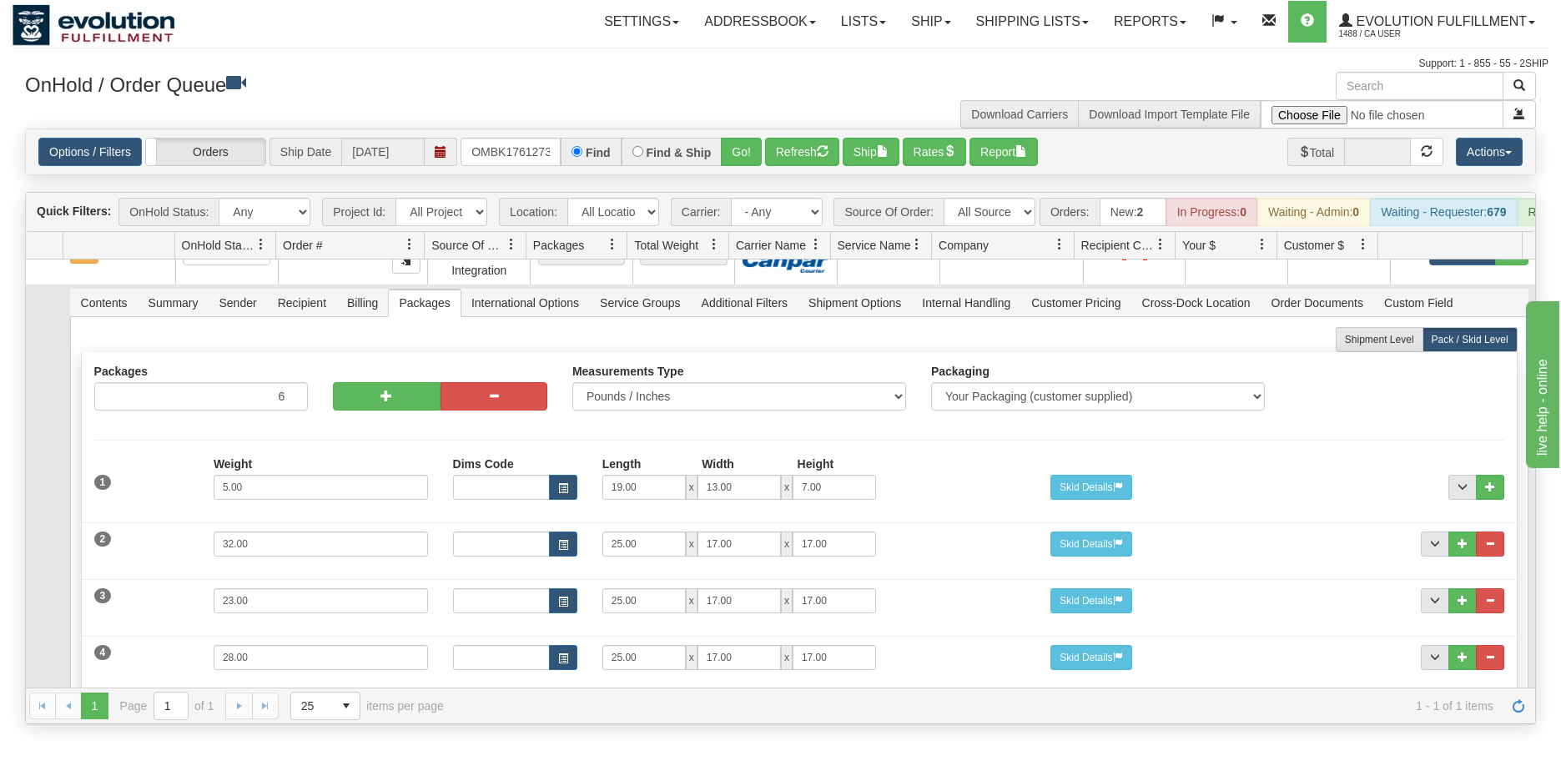
scroll to position [0, 0]
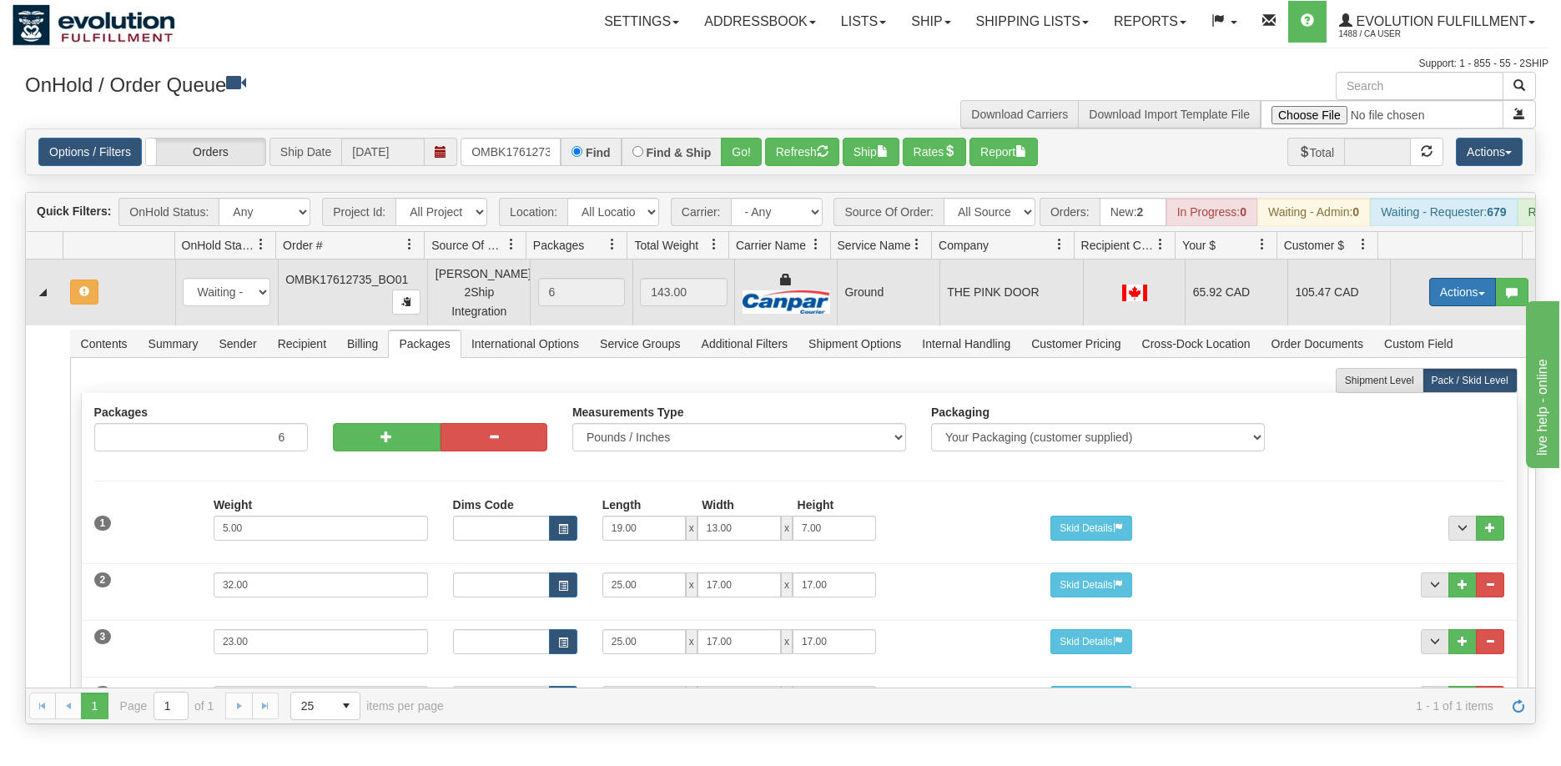
click at [1444, 297] on button "Actions" at bounding box center [1463, 292] width 67 height 28
click at [1410, 352] on span "Refresh Rates" at bounding box center [1422, 345] width 86 height 13
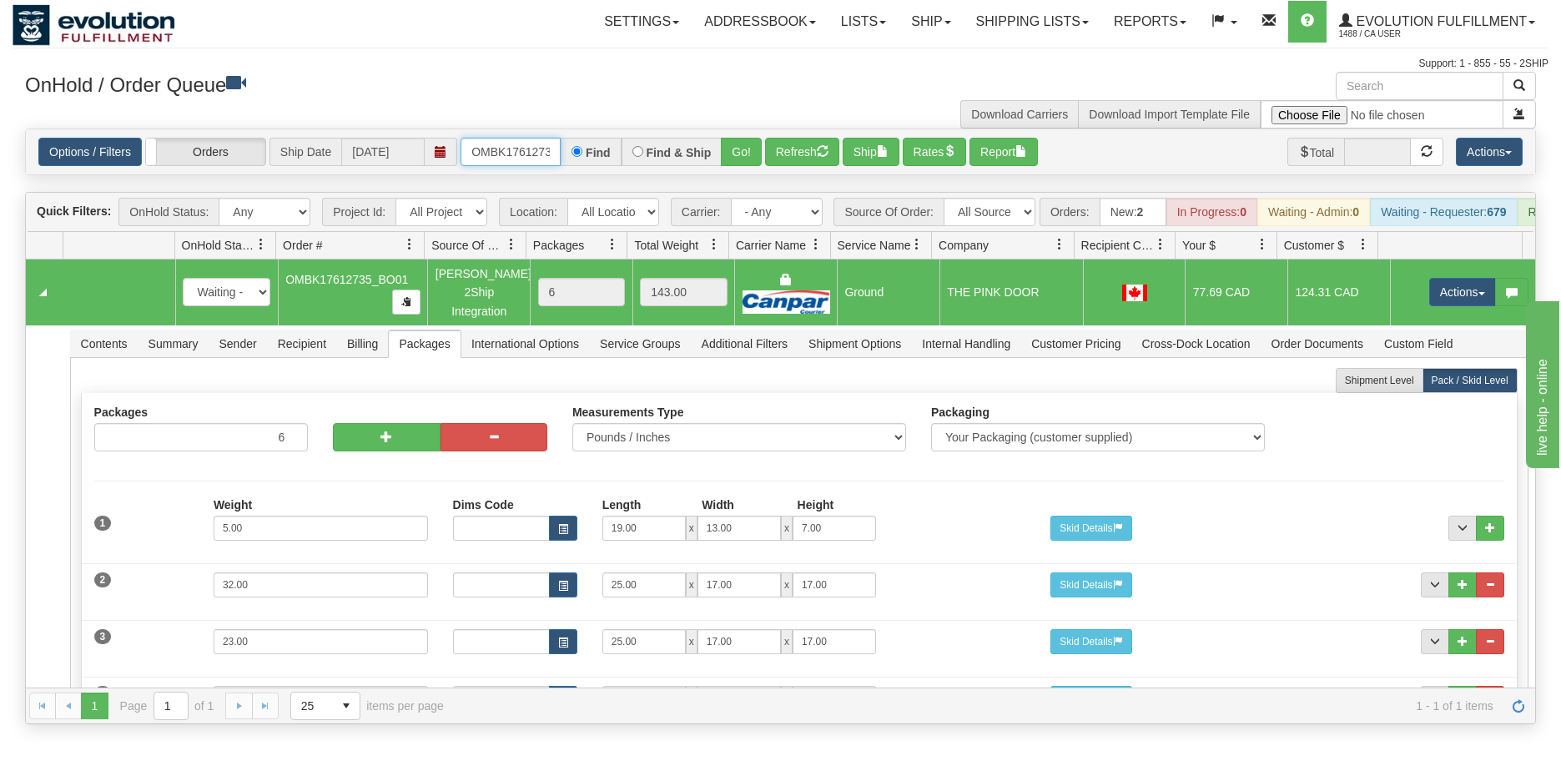
scroll to position [0, 44]
drag, startPoint x: 470, startPoint y: 152, endPoint x: 610, endPoint y: 152, distance: 140.2
click at [610, 152] on div "OMBK17612735_BO01 Find Find & Ship Go!" at bounding box center [611, 152] width 301 height 28
drag, startPoint x: 522, startPoint y: 149, endPoint x: 574, endPoint y: 149, distance: 51.7
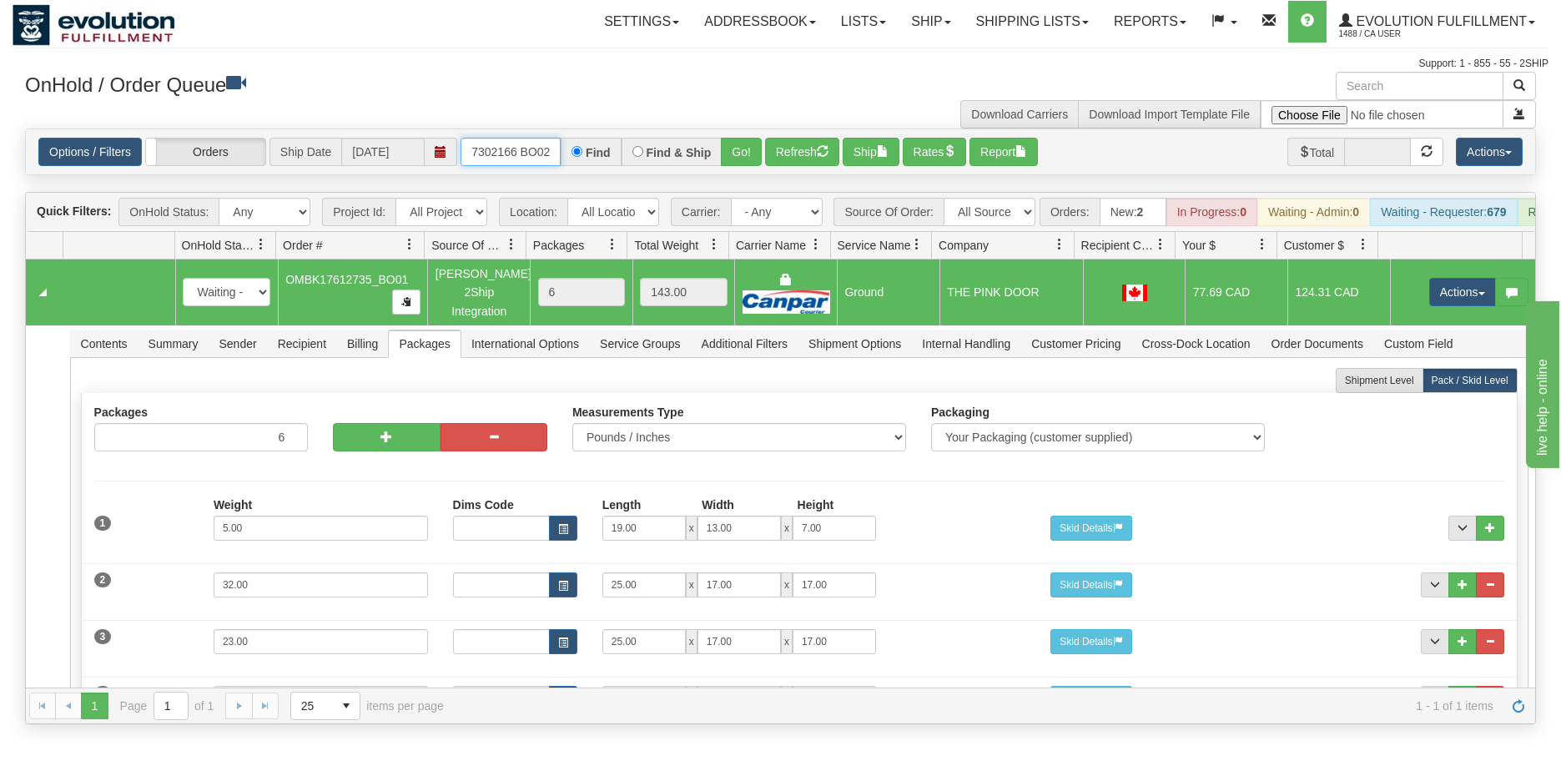
click at [577, 149] on div "OMBK17302166 BO02 Find Find & Ship Go!" at bounding box center [611, 152] width 301 height 28
click at [525, 149] on input "OMBK17302166 BO02" at bounding box center [511, 152] width 100 height 28
type input "OMBK17302166_BO02"
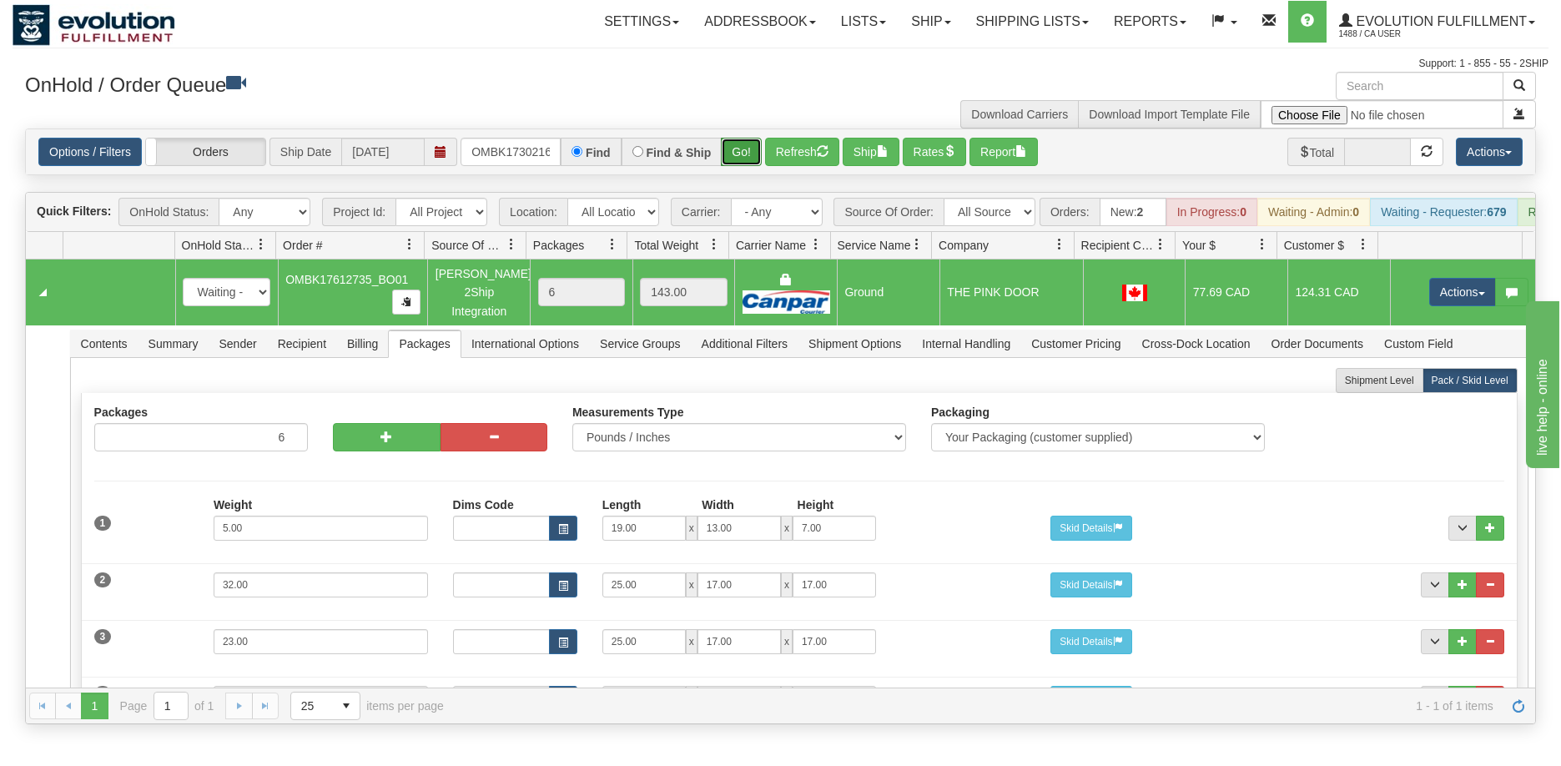
click at [726, 150] on button "Go!" at bounding box center [741, 152] width 41 height 28
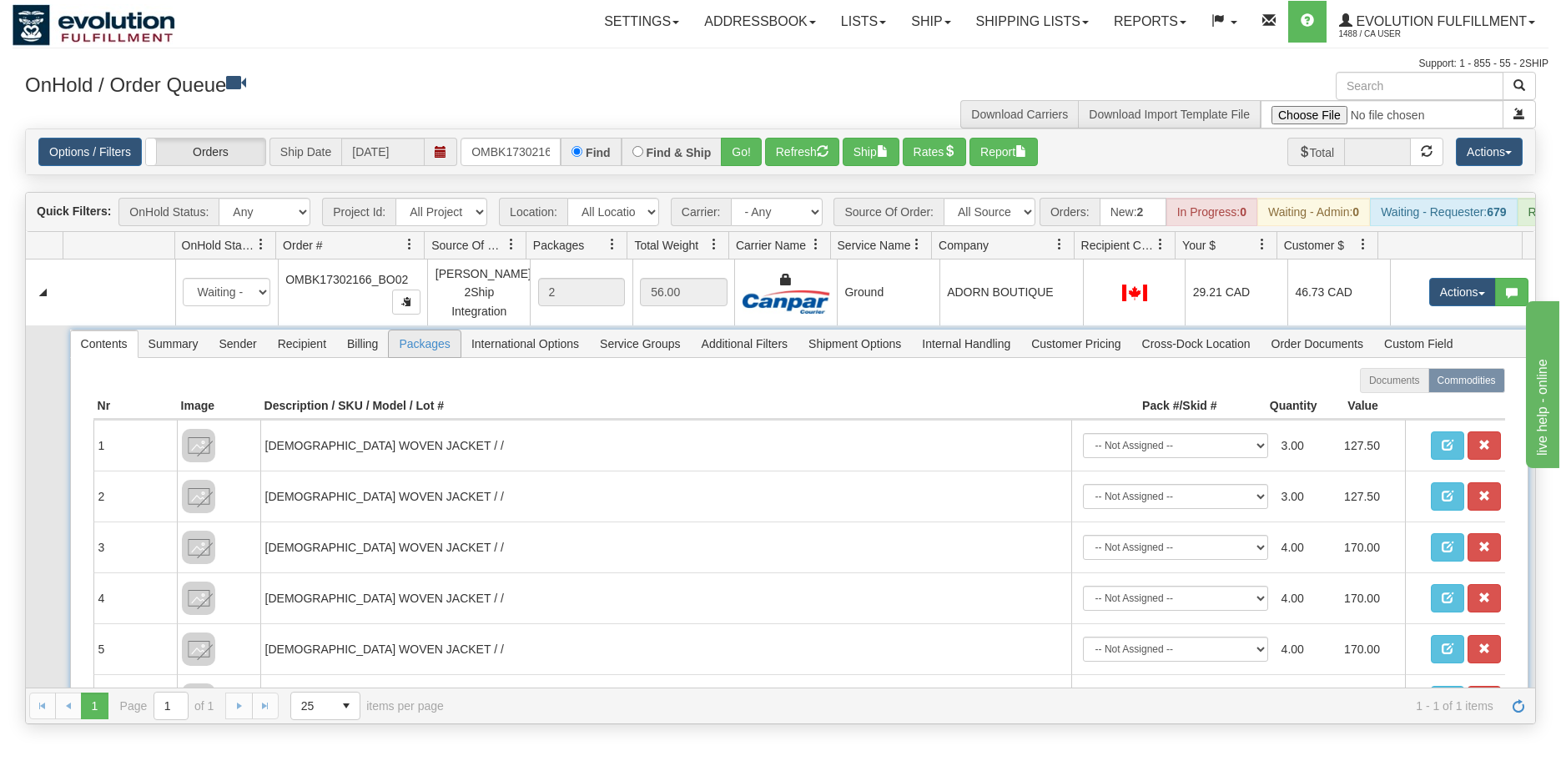
click at [416, 357] on span "Packages" at bounding box center [424, 343] width 71 height 27
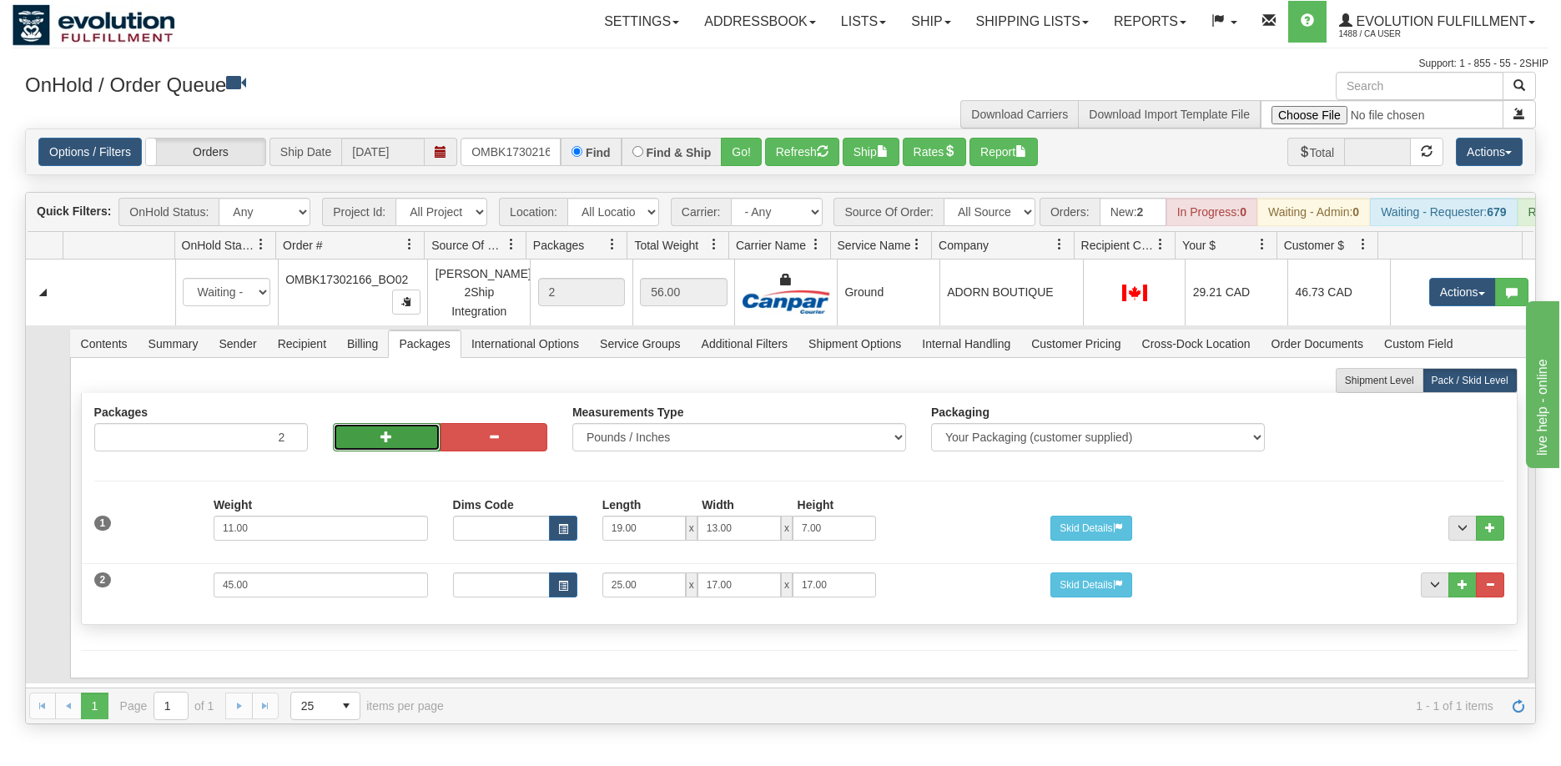
click at [391, 446] on button "button" at bounding box center [386, 437] width 107 height 28
type input "4"
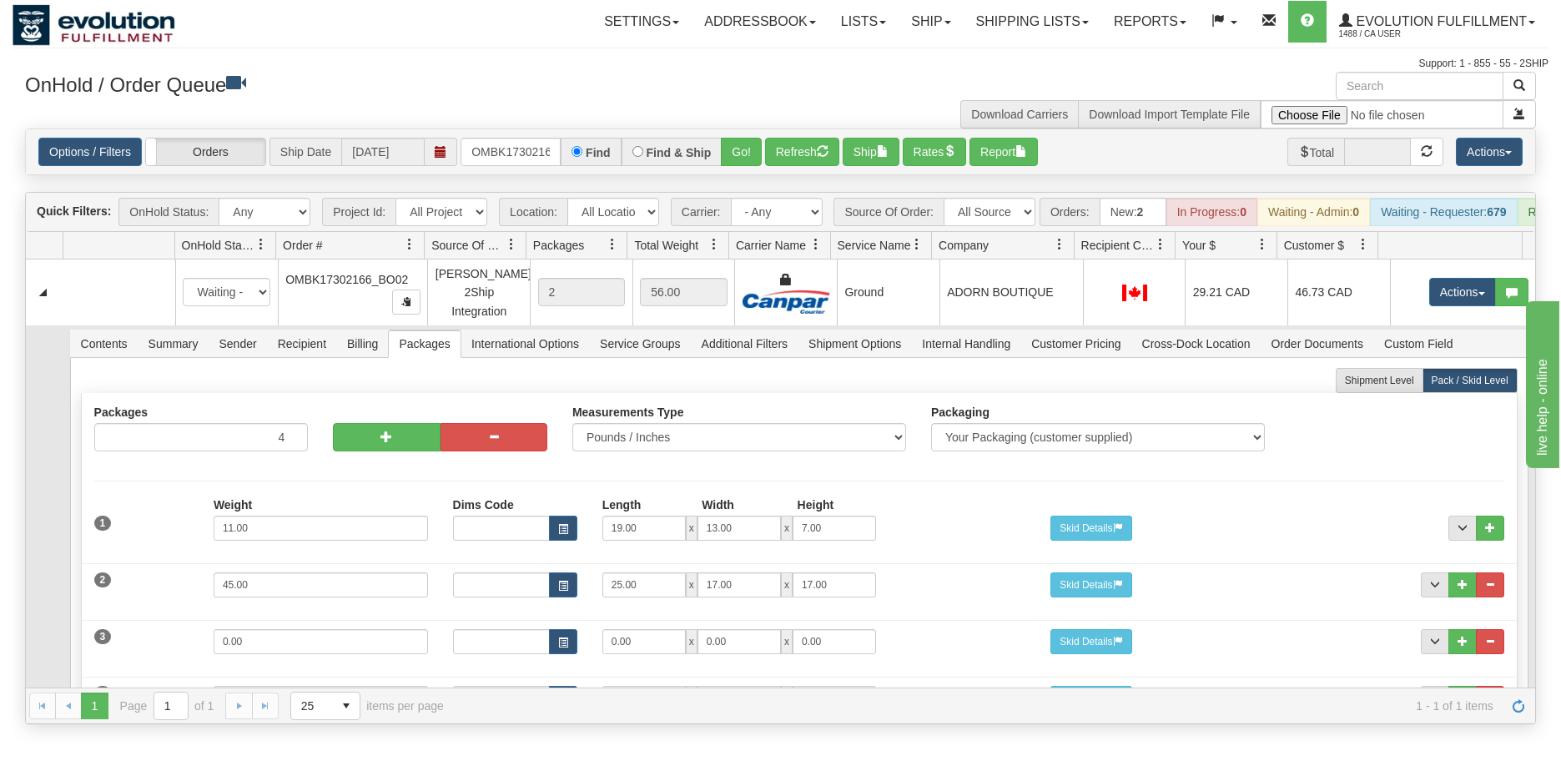
scroll to position [150, 0]
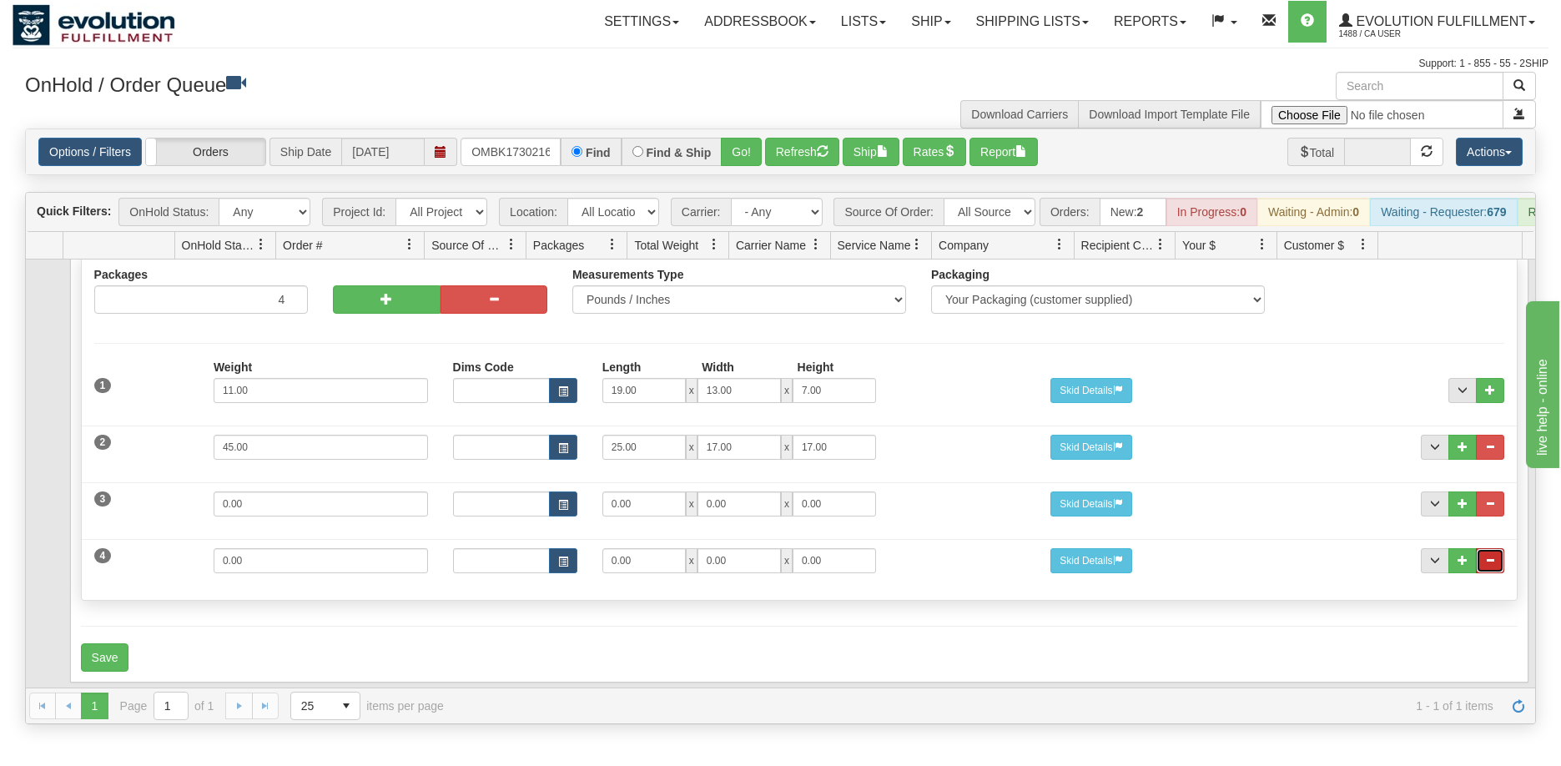
click at [1486, 561] on button "..." at bounding box center [1490, 560] width 28 height 25
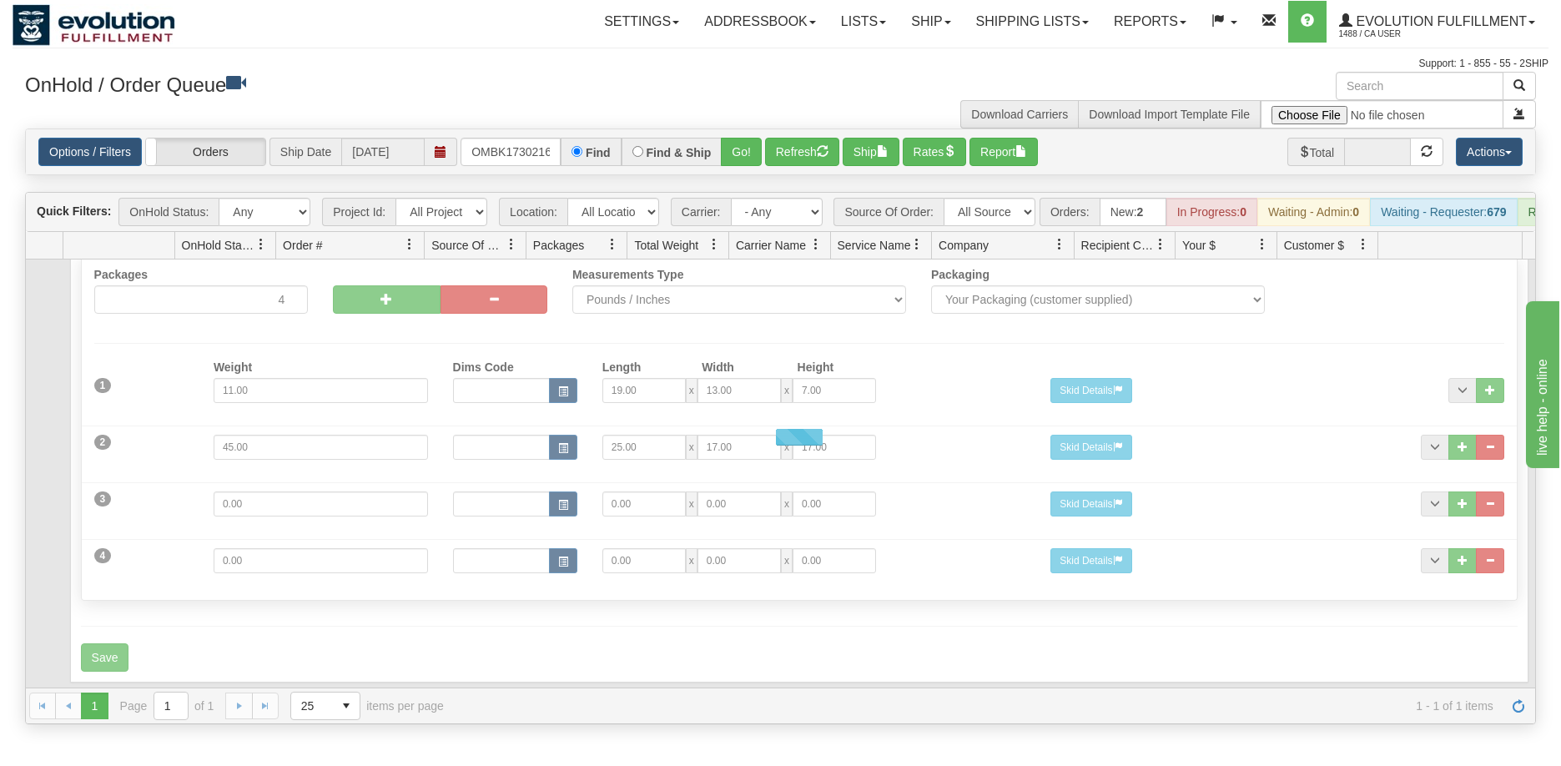
scroll to position [93, 0]
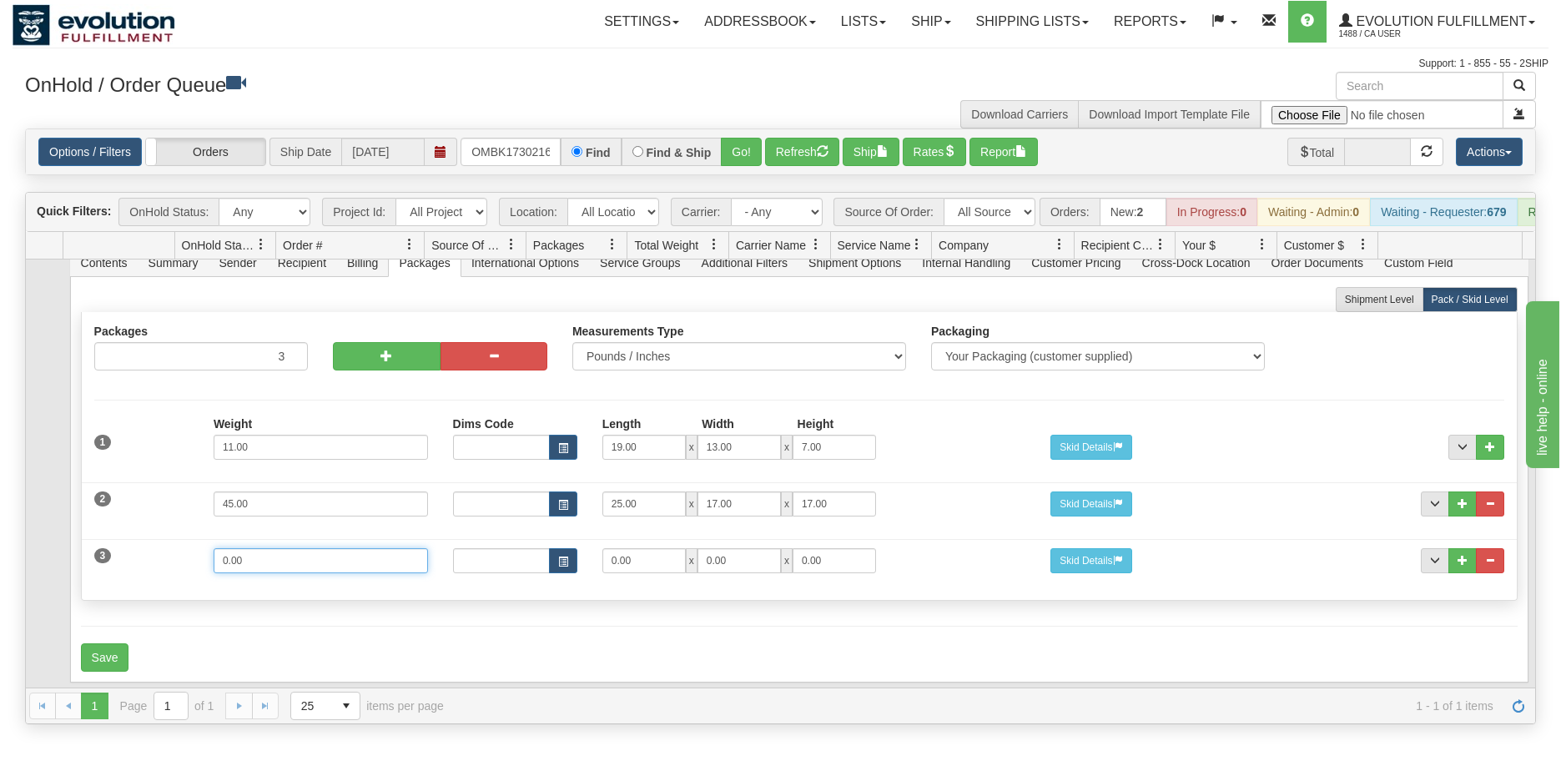
drag, startPoint x: 258, startPoint y: 557, endPoint x: 194, endPoint y: 553, distance: 64.3
click at [194, 553] on div "3 Weight 0.00 Dims Code Length Width Height 0.00 x 0.00 x" at bounding box center [799, 559] width 1435 height 56
type input "23"
type input "25"
type input "17"
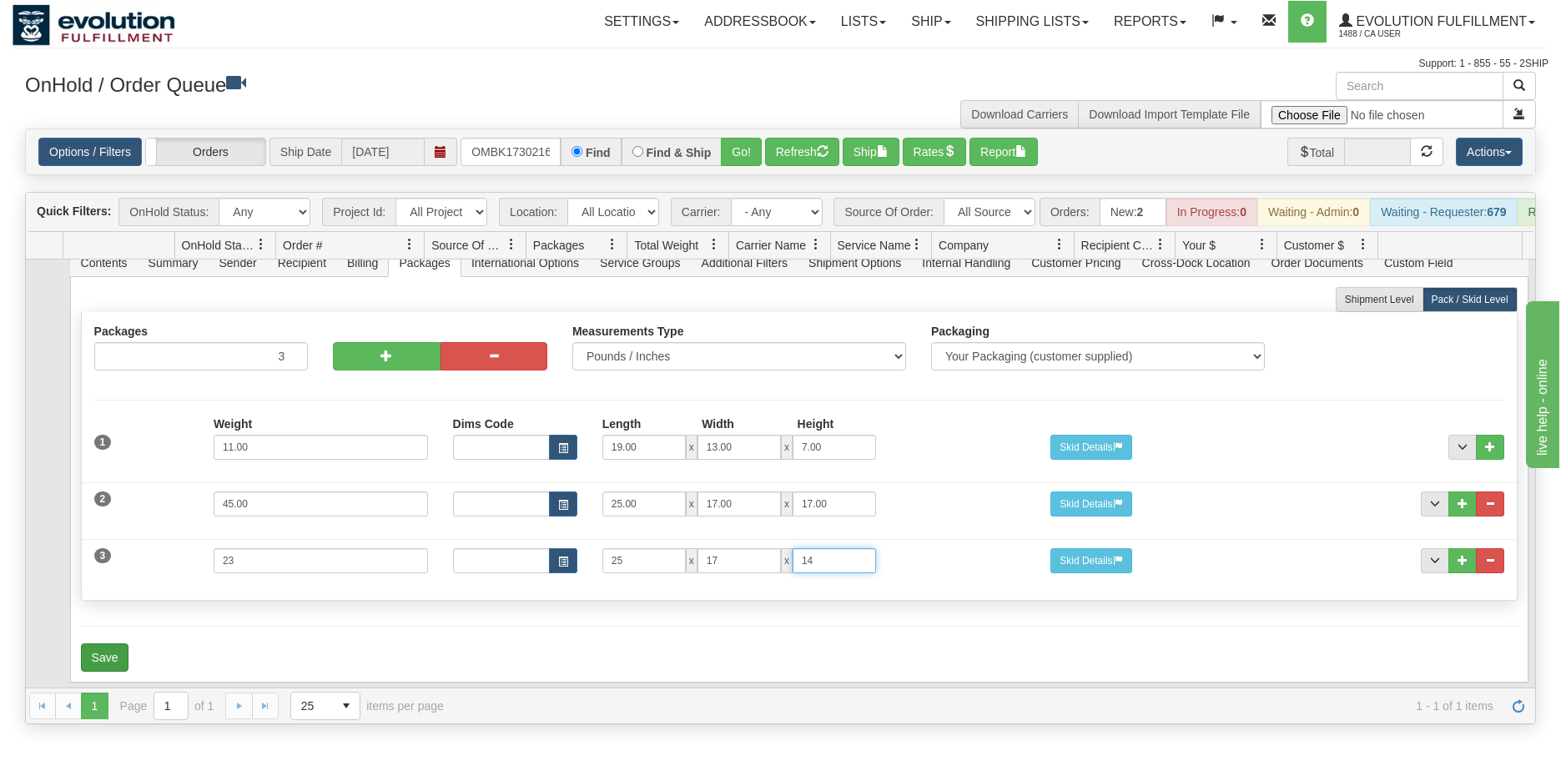
type input "14"
click at [87, 657] on button "Save" at bounding box center [105, 657] width 48 height 28
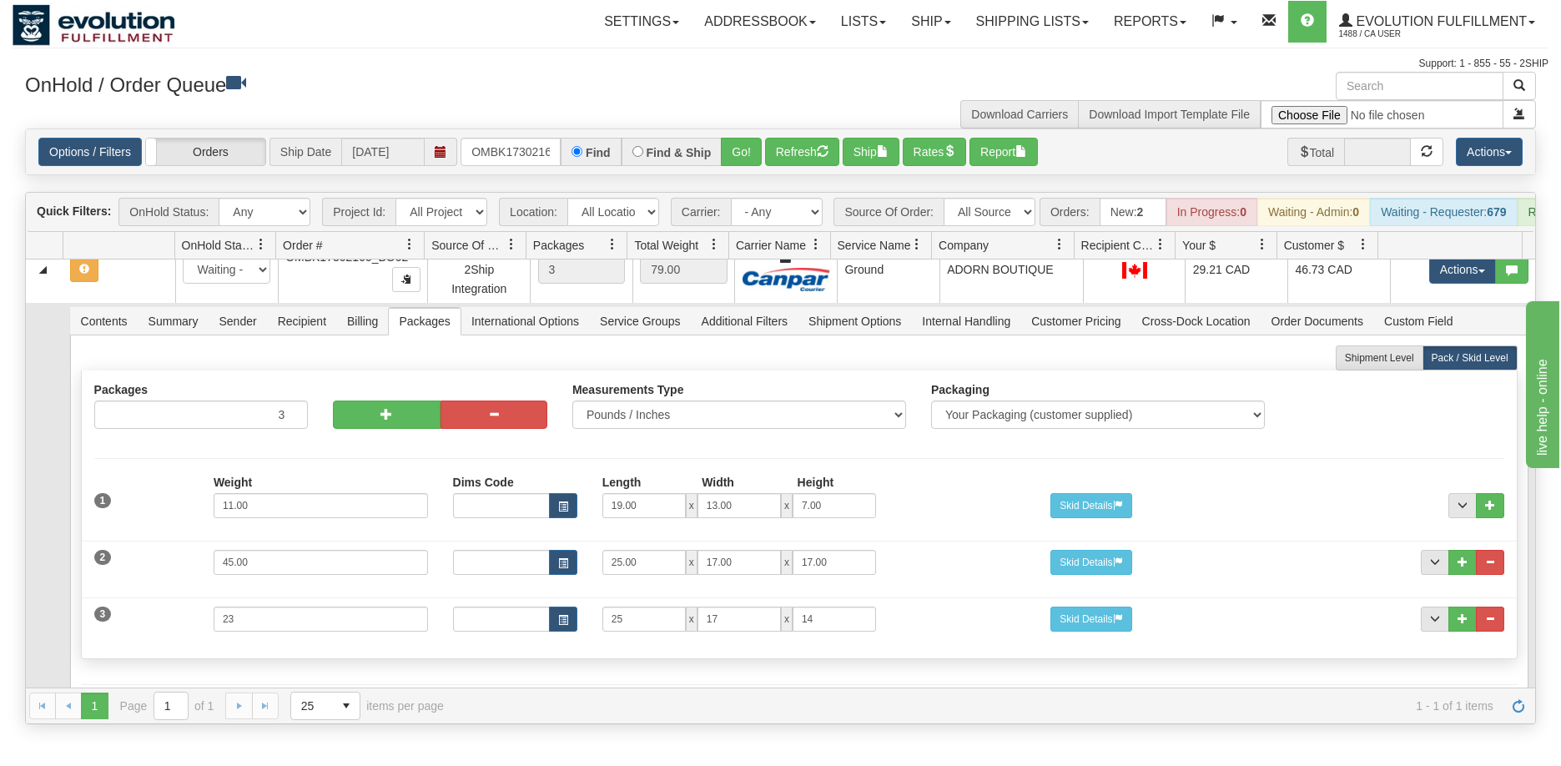
scroll to position [0, 0]
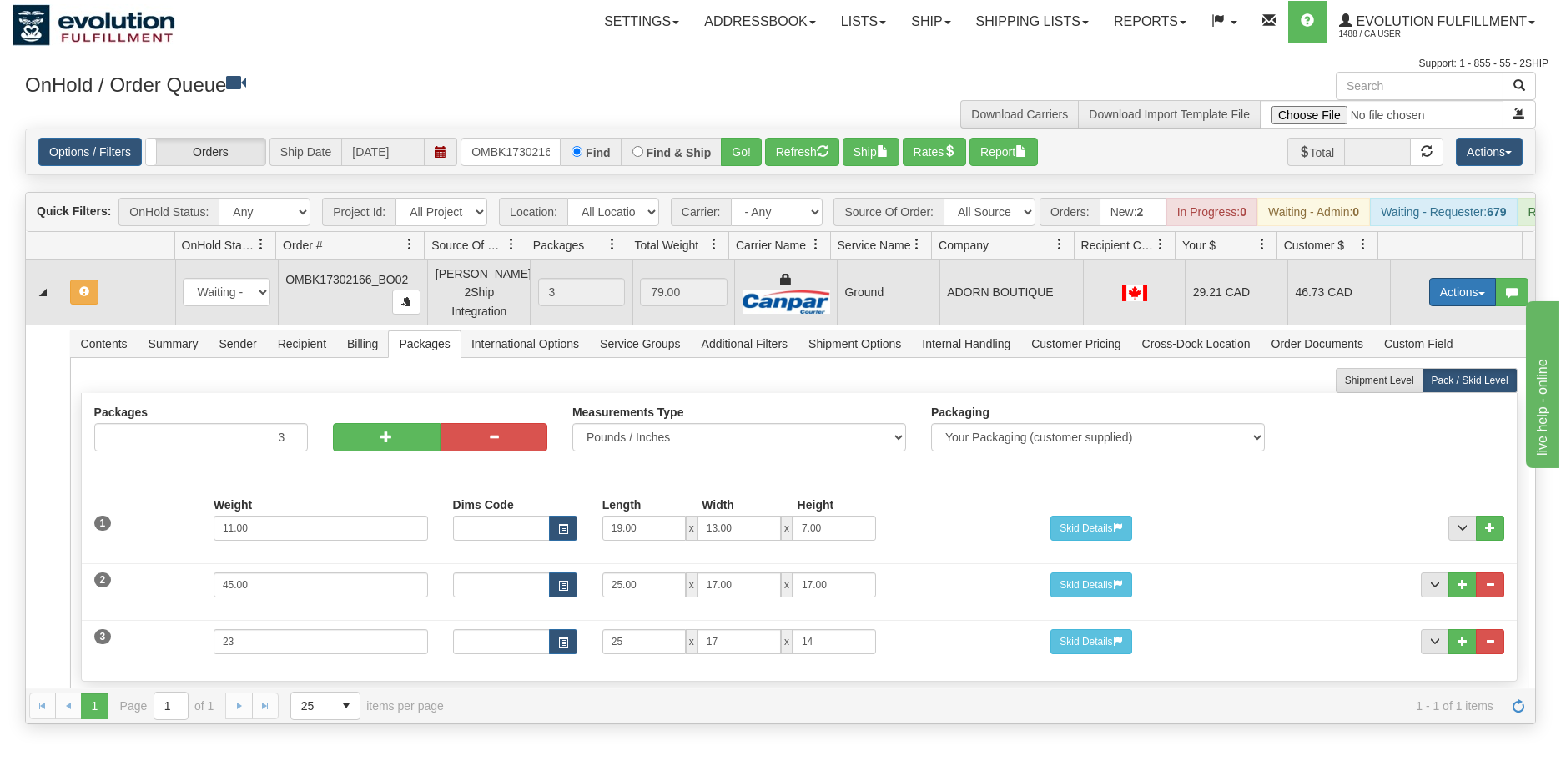
click at [1446, 303] on button "Actions" at bounding box center [1463, 292] width 67 height 28
click at [1404, 352] on span "Refresh Rates" at bounding box center [1422, 345] width 86 height 13
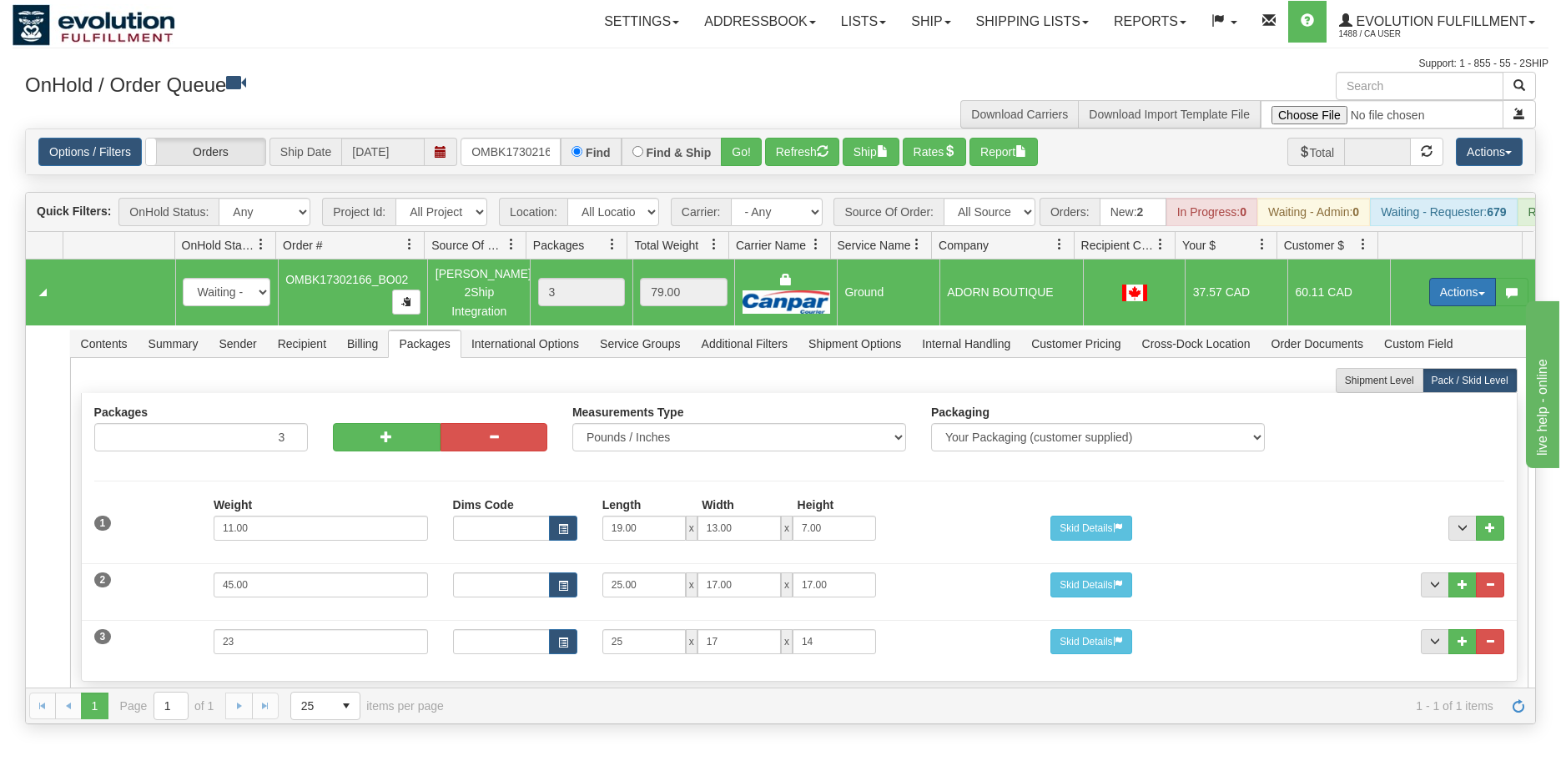
click at [1434, 306] on button "Actions" at bounding box center [1463, 292] width 67 height 28
click at [1416, 352] on span "Refresh Rates" at bounding box center [1422, 345] width 86 height 13
drag, startPoint x: 475, startPoint y: 142, endPoint x: 595, endPoint y: 144, distance: 120.2
click at [595, 144] on div "OMBK17302166_BO02 Find Find & Ship Go!" at bounding box center [611, 152] width 301 height 28
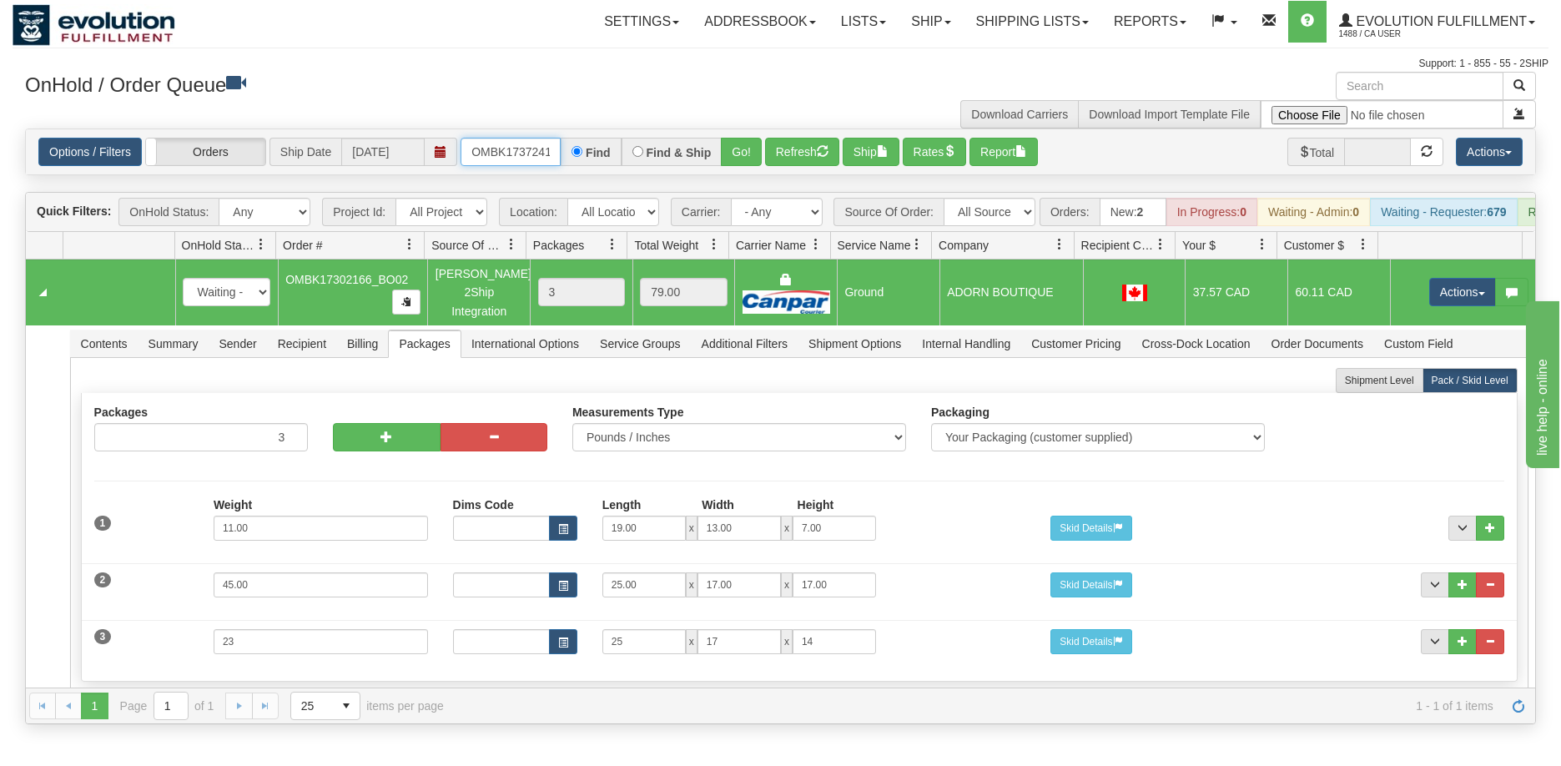
scroll to position [0, 41]
drag, startPoint x: 512, startPoint y: 150, endPoint x: 550, endPoint y: 152, distance: 37.6
click at [550, 152] on input "OMBK17372415 BO01" at bounding box center [511, 152] width 100 height 28
click at [522, 155] on input "OMBK17372415 BO01" at bounding box center [511, 152] width 100 height 28
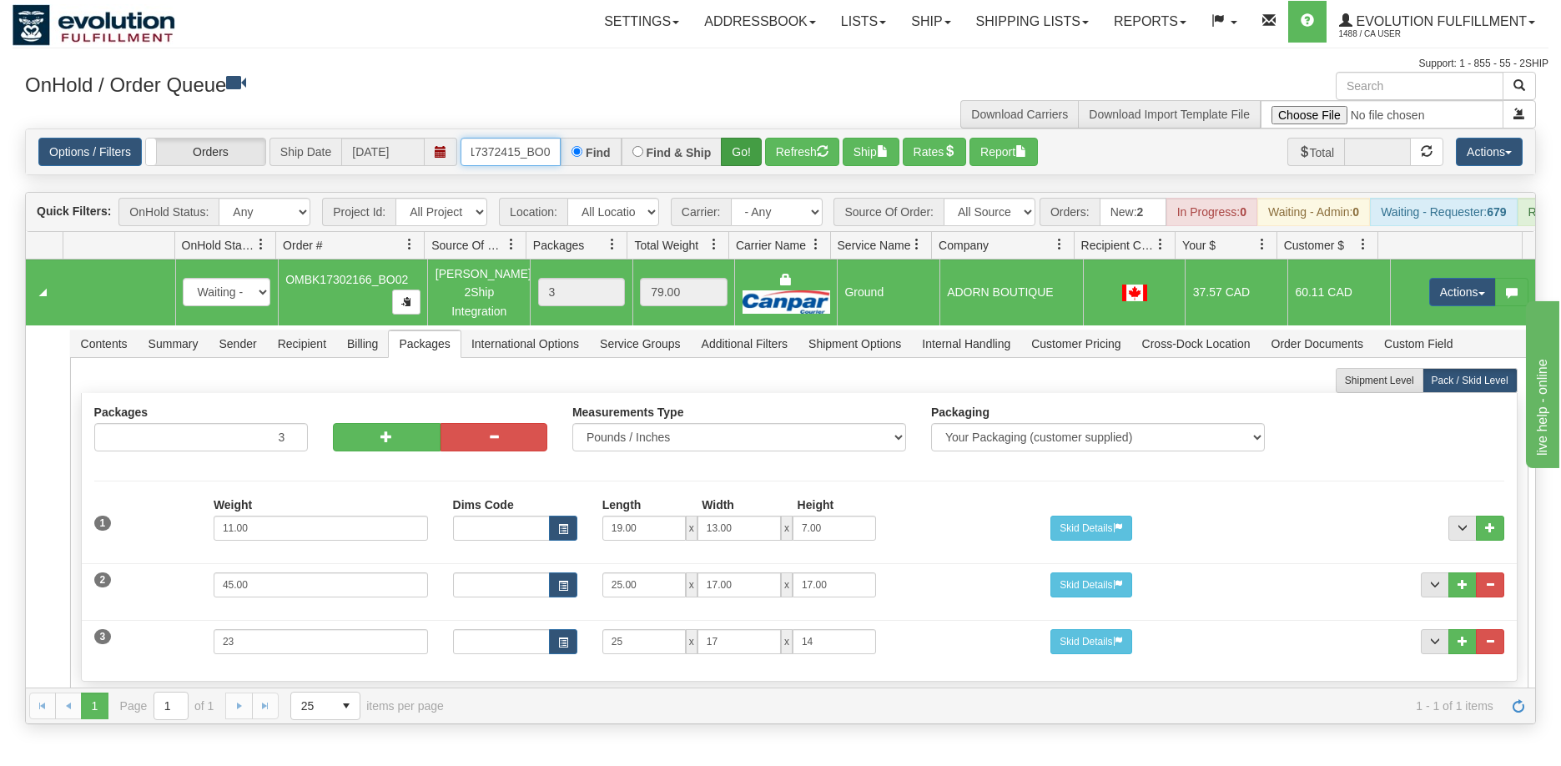
type input "OMBK17372415_BO01"
click at [734, 148] on button "Go!" at bounding box center [741, 152] width 41 height 28
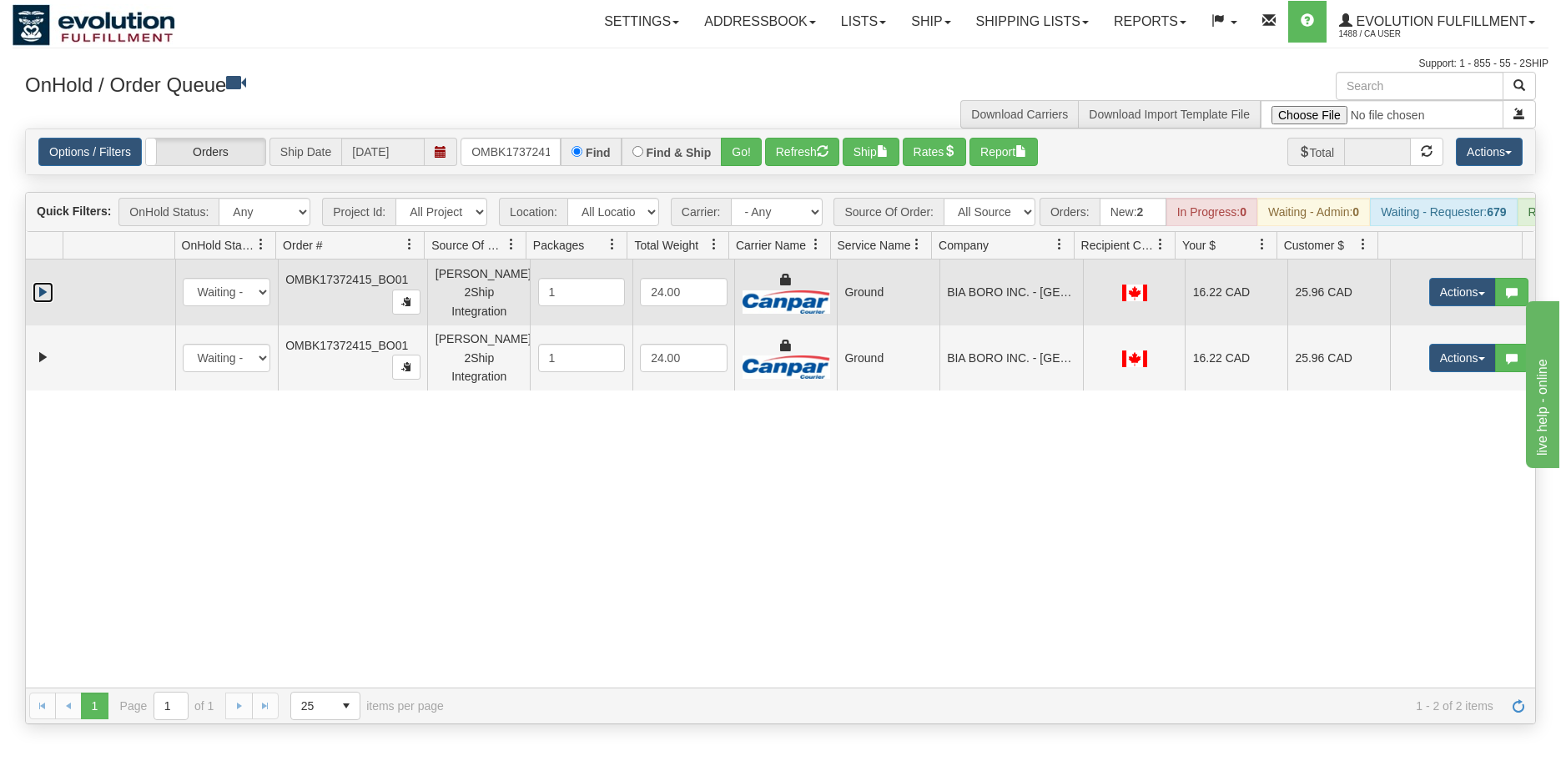
click at [43, 302] on link "Expand" at bounding box center [43, 292] width 21 height 21
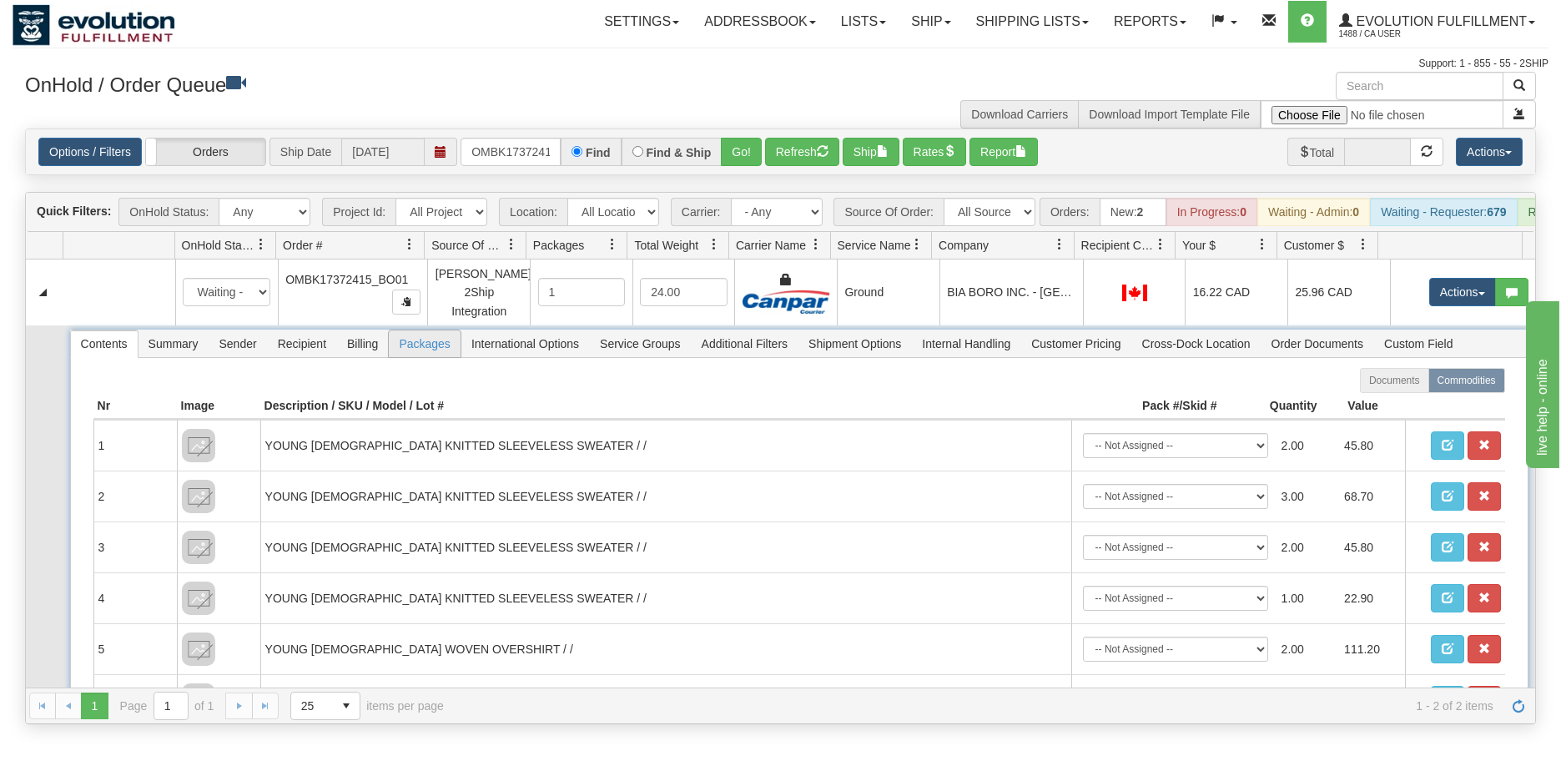
click at [416, 353] on span "Packages" at bounding box center [424, 343] width 71 height 27
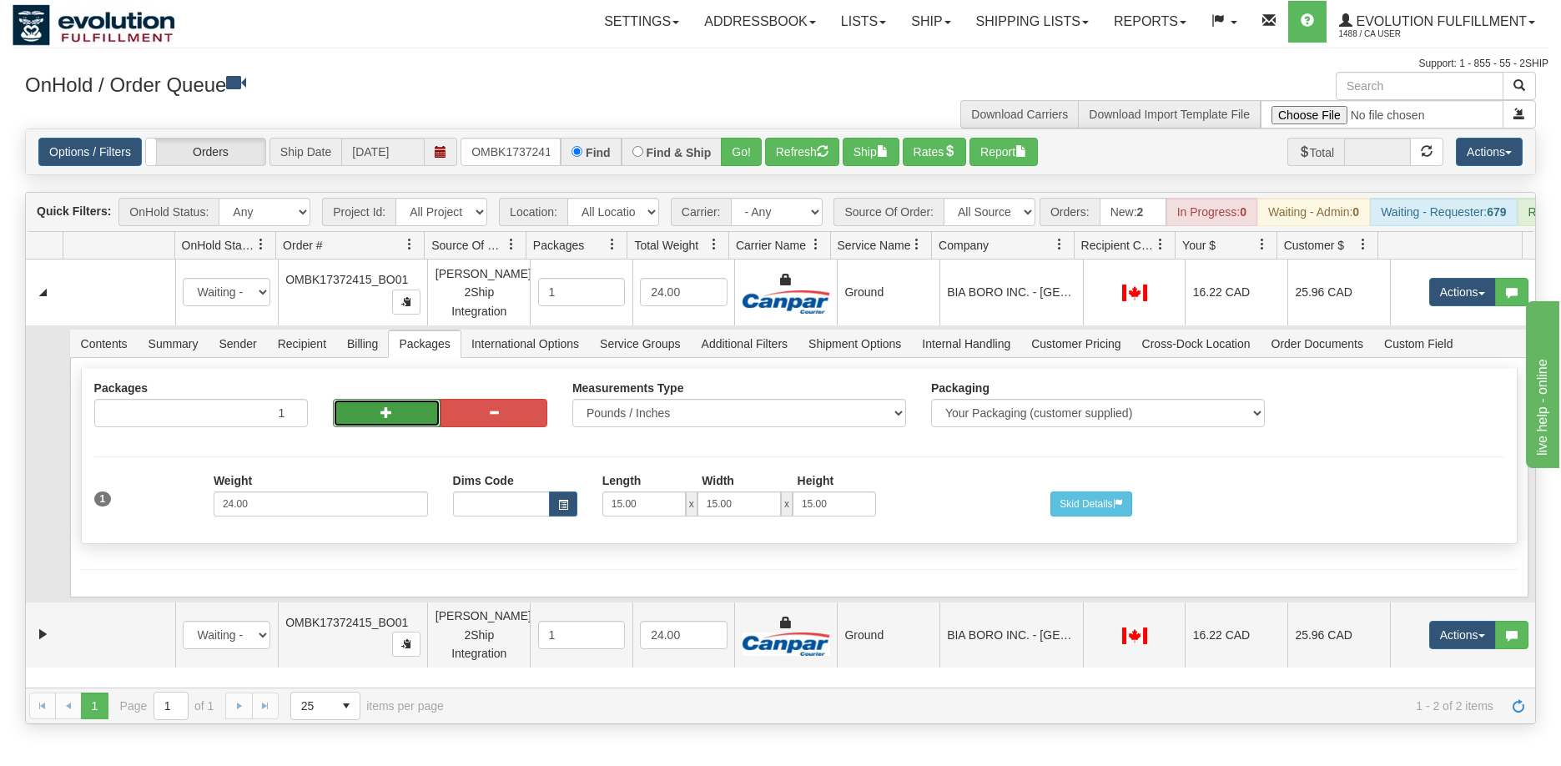
click at [365, 427] on button "button" at bounding box center [386, 413] width 107 height 28
radio input "true"
type input "2"
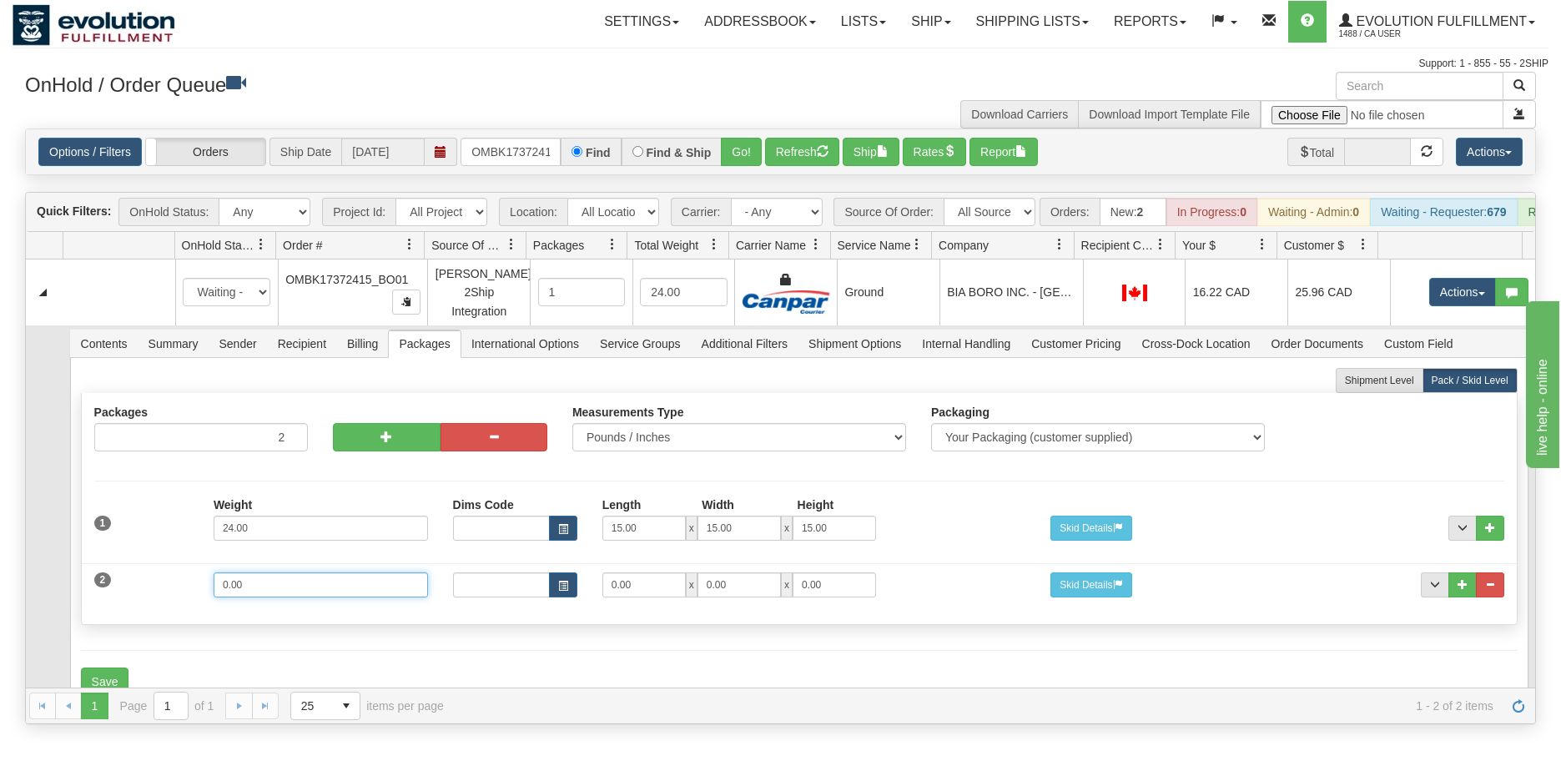
drag, startPoint x: 308, startPoint y: 596, endPoint x: 204, endPoint y: 591, distance: 104.4
click at [204, 591] on div "Weight 0.00" at bounding box center [321, 592] width 240 height 38
type input "17"
type input "15"
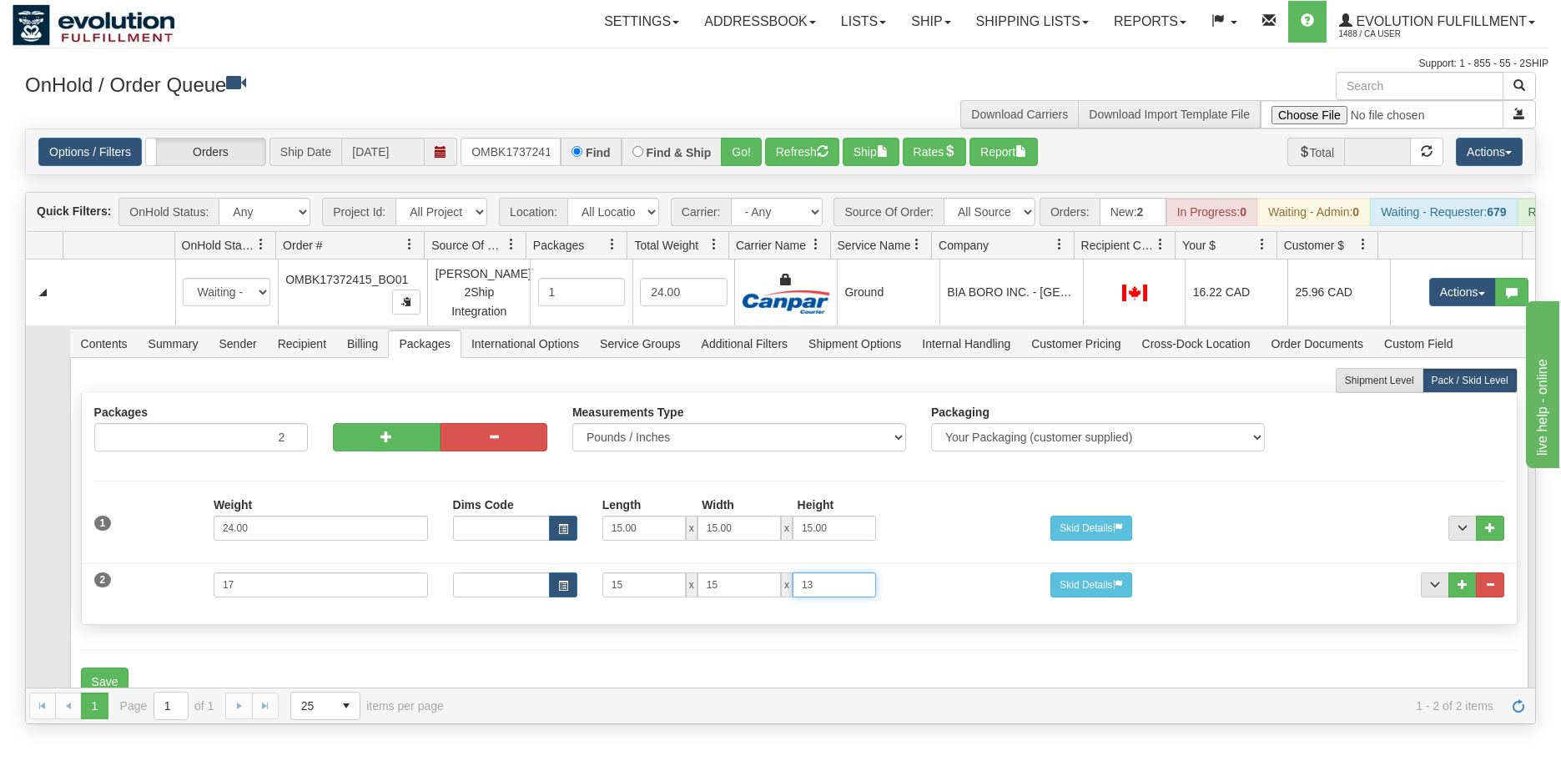
scroll to position [83, 0]
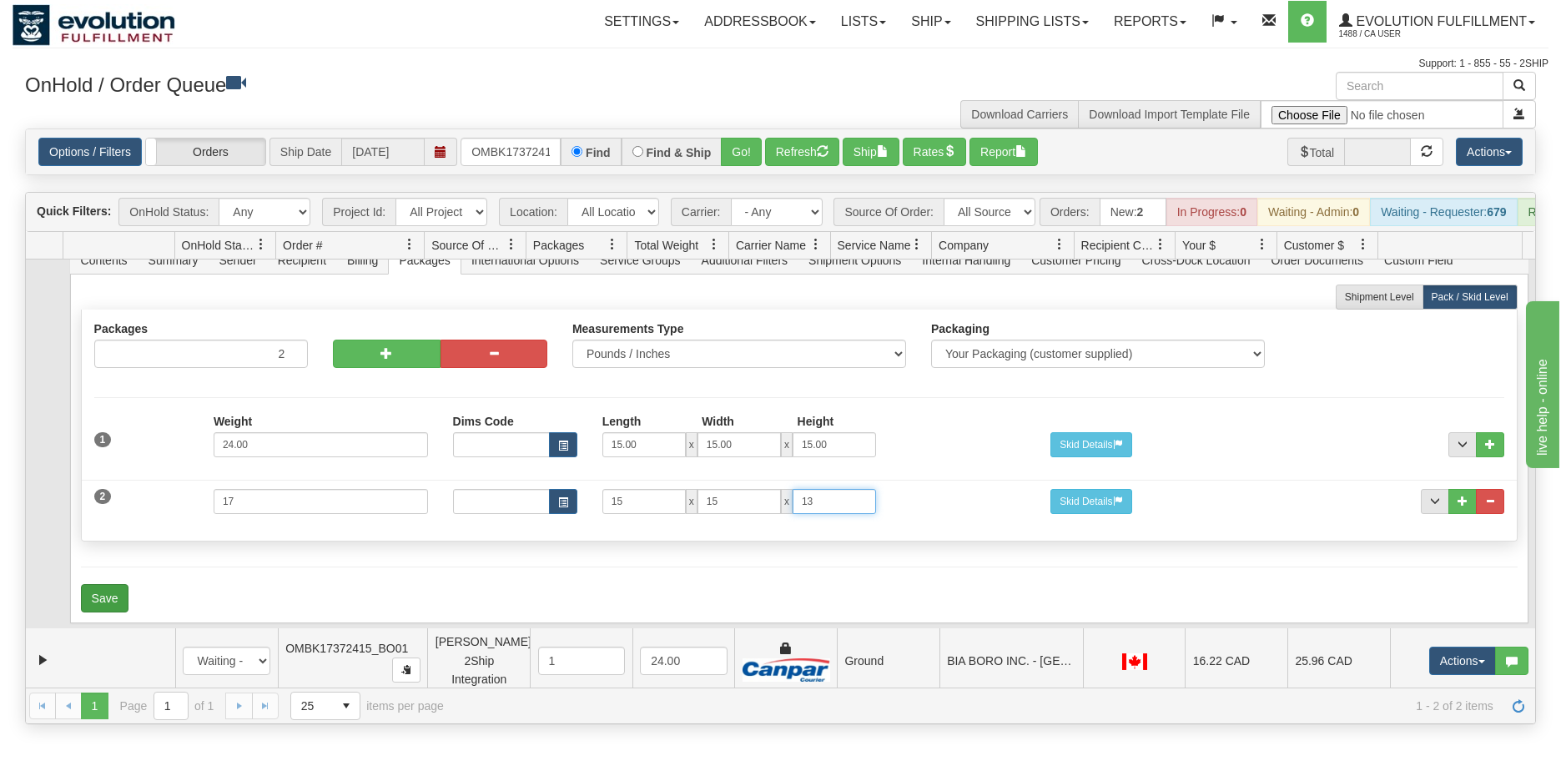
type input "13"
click at [116, 613] on button "Save" at bounding box center [105, 598] width 48 height 28
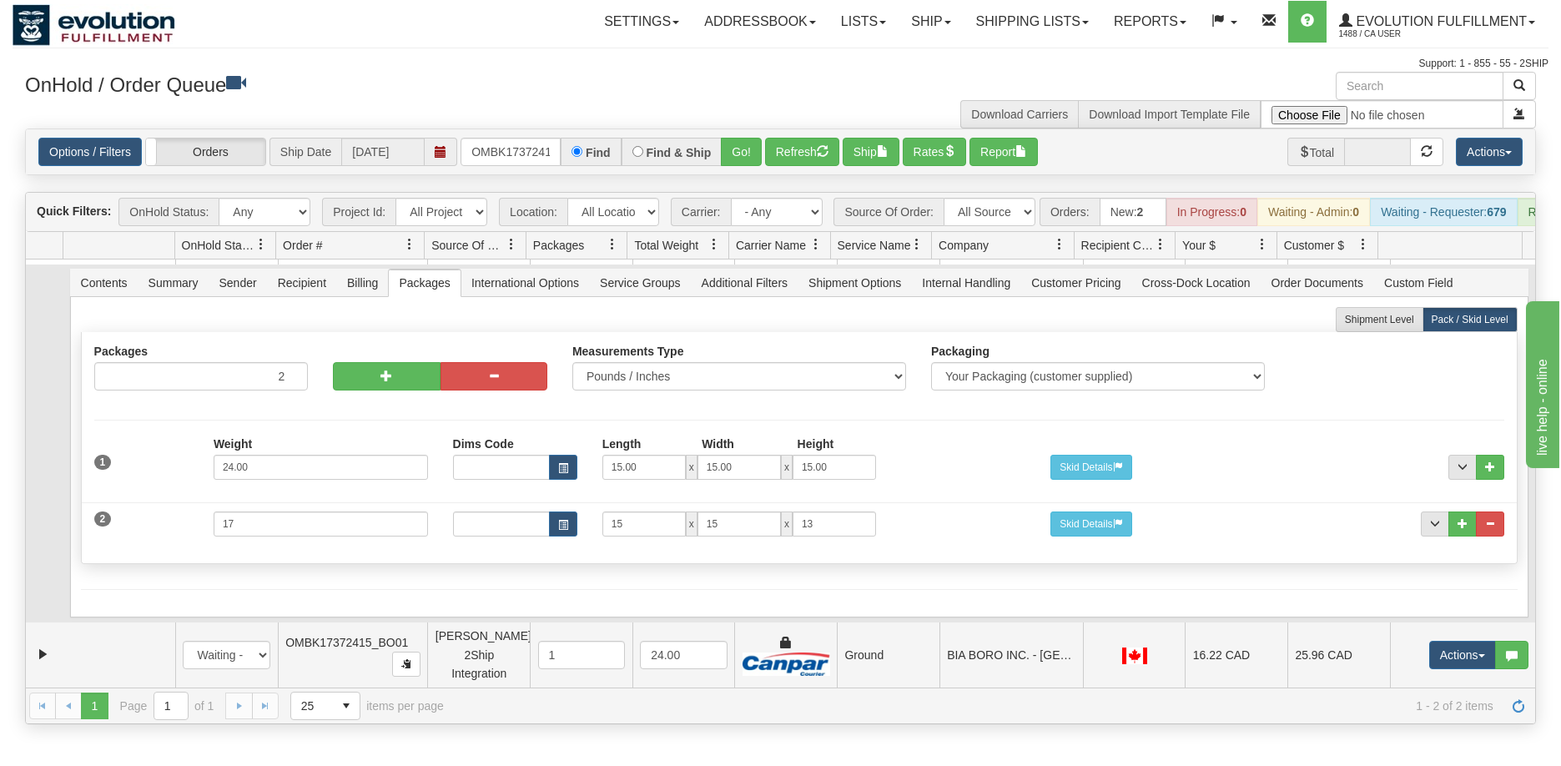
scroll to position [0, 0]
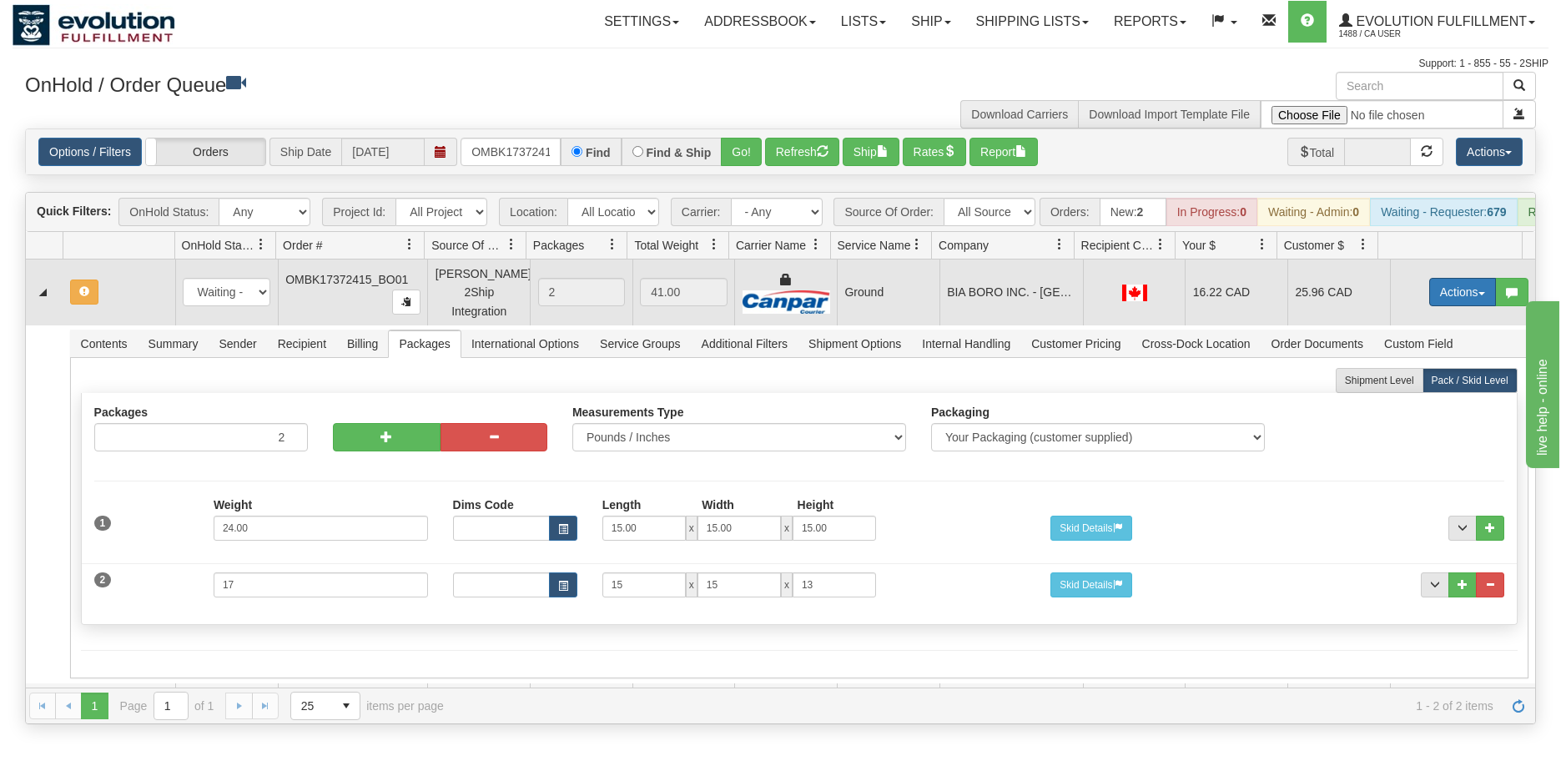
click at [1445, 304] on button "Actions" at bounding box center [1463, 292] width 67 height 28
click at [1408, 352] on span "Refresh Rates" at bounding box center [1422, 345] width 86 height 13
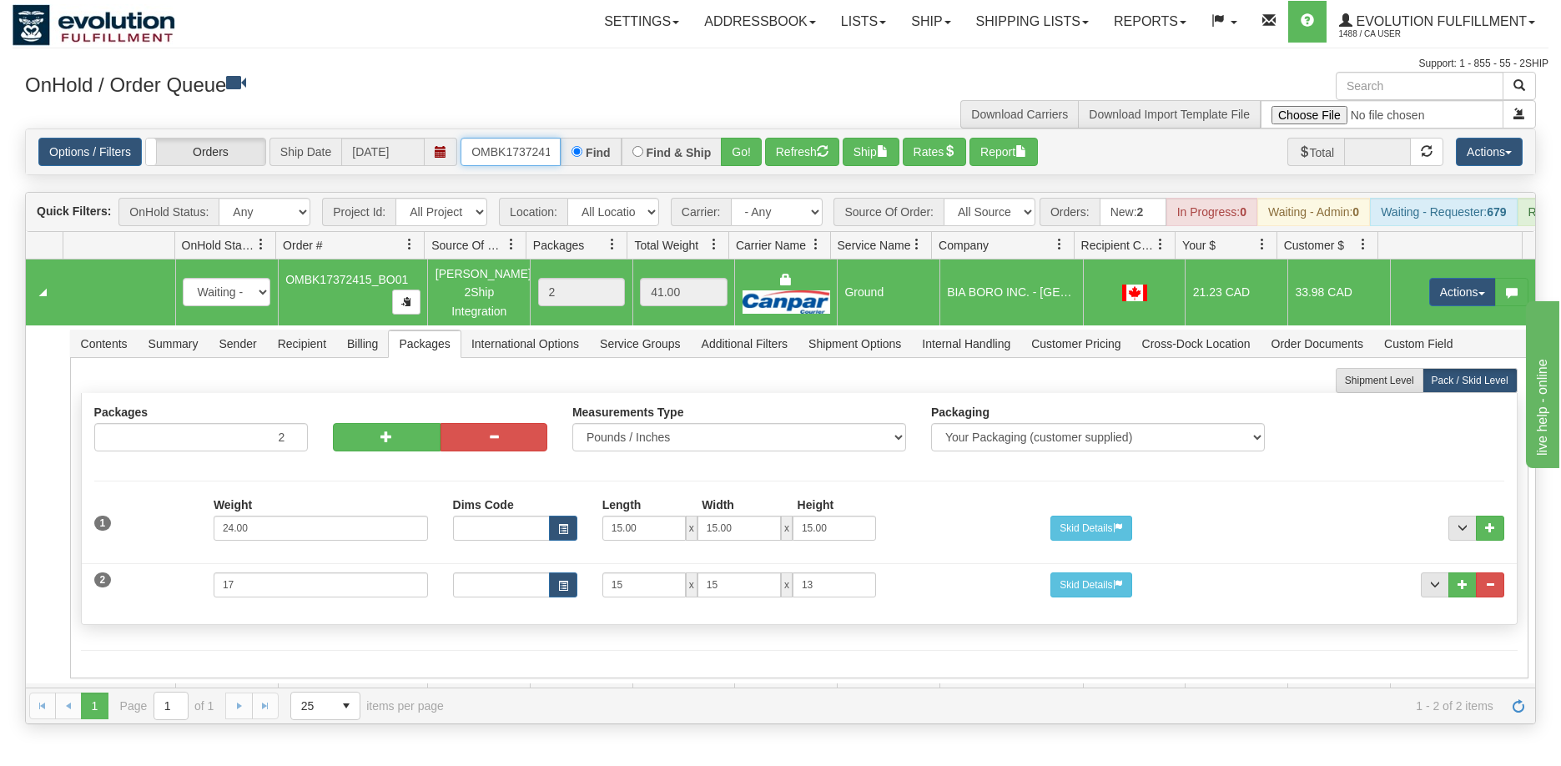
scroll to position [0, 44]
drag, startPoint x: 476, startPoint y: 142, endPoint x: 563, endPoint y: 147, distance: 87.8
click at [563, 147] on div "OMBK17372415_BO01 Find Find & Ship Go!" at bounding box center [611, 152] width 301 height 28
type input "ombk17532788"
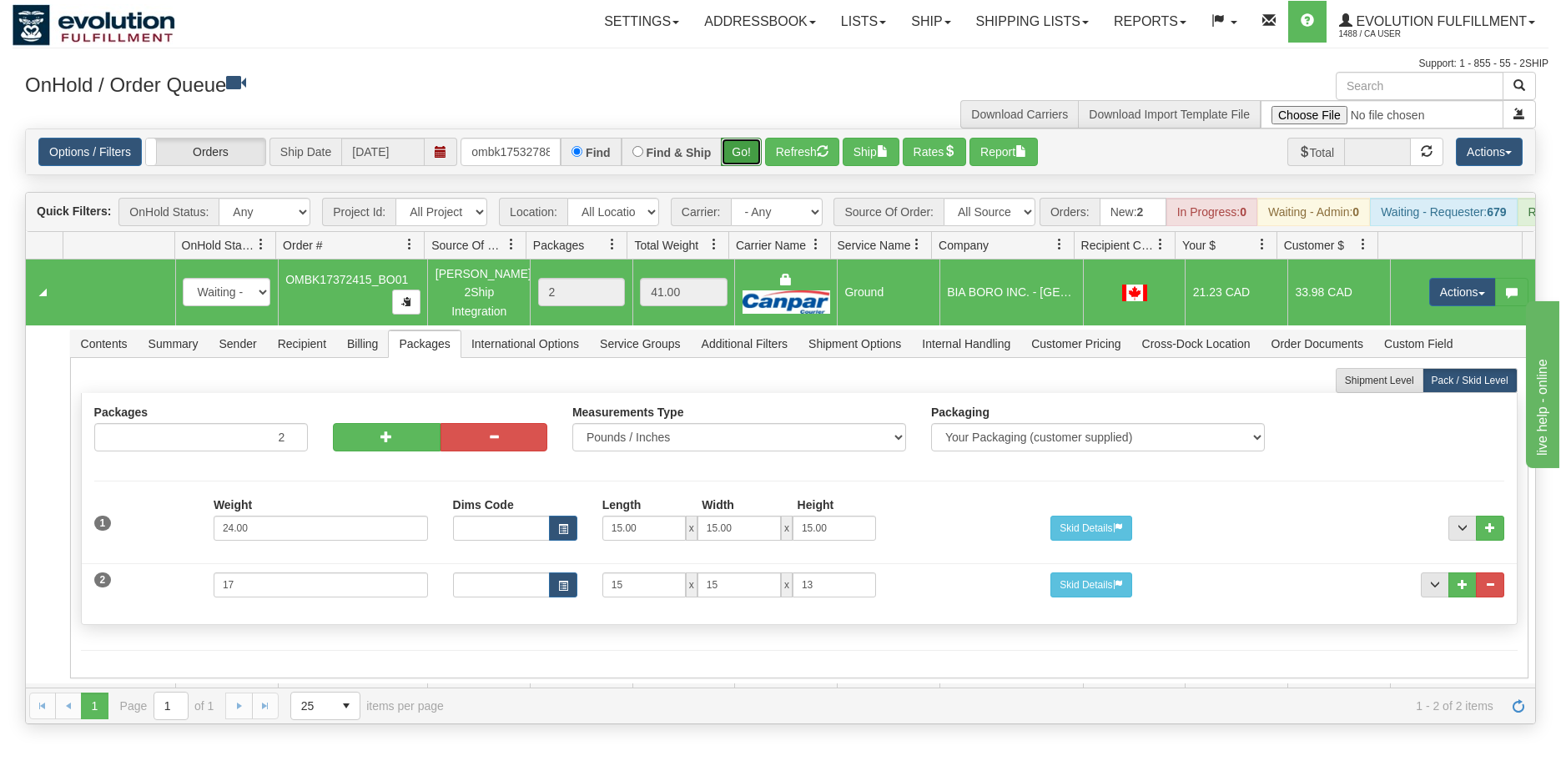
click at [749, 159] on button "Go!" at bounding box center [741, 152] width 41 height 28
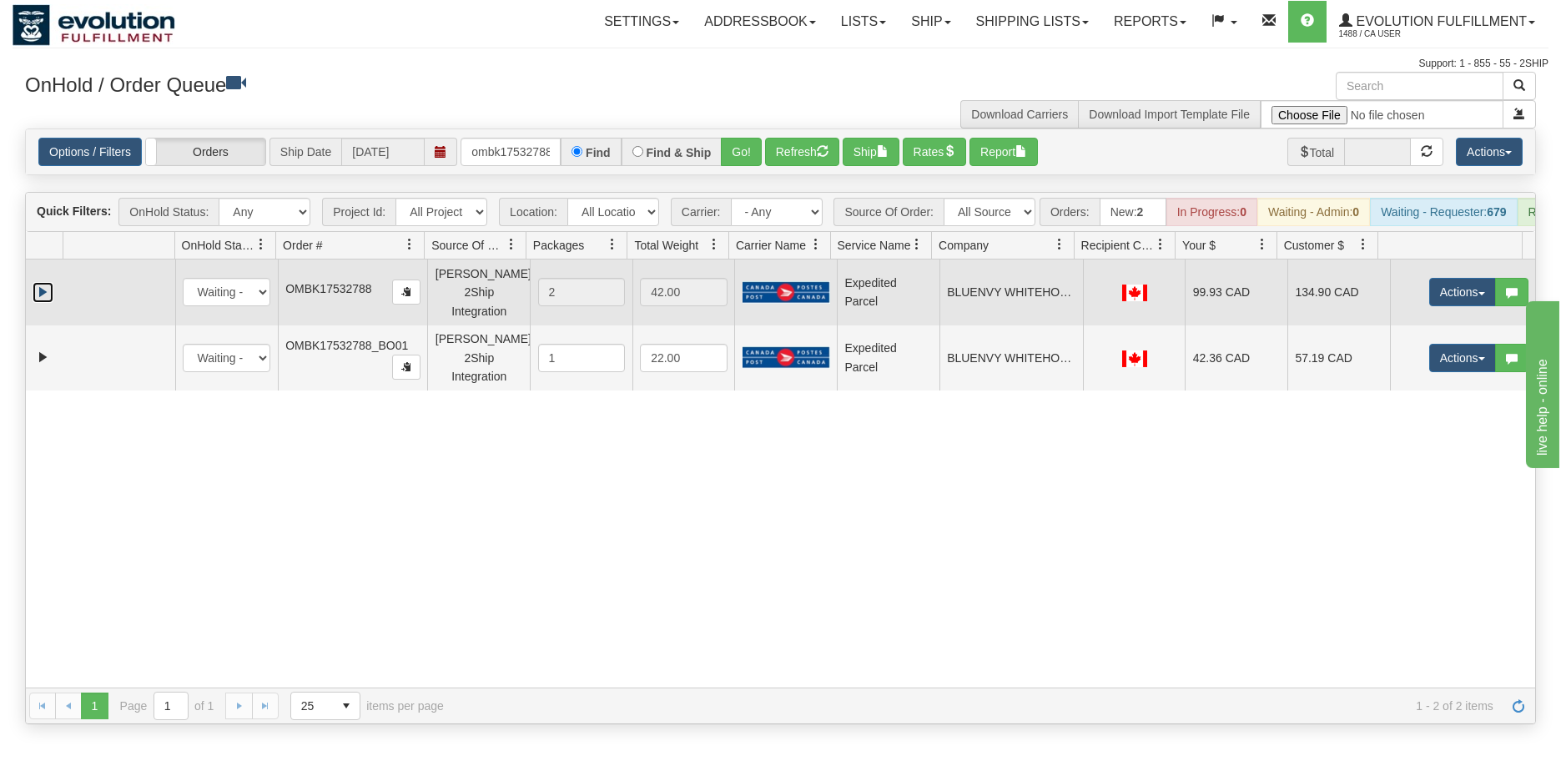
click at [46, 303] on link "Expand" at bounding box center [43, 292] width 21 height 21
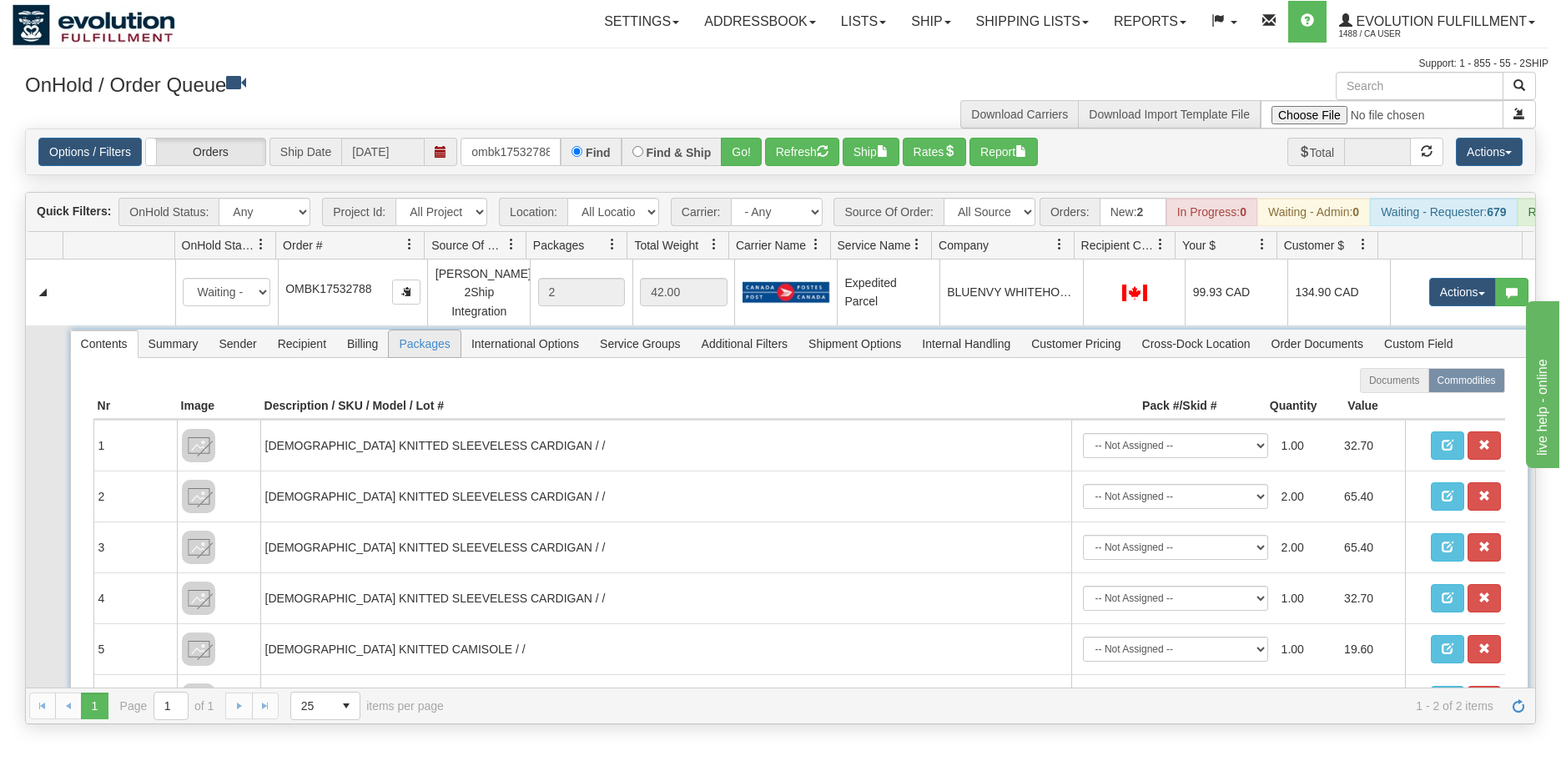
click at [411, 357] on span "Packages" at bounding box center [424, 343] width 71 height 27
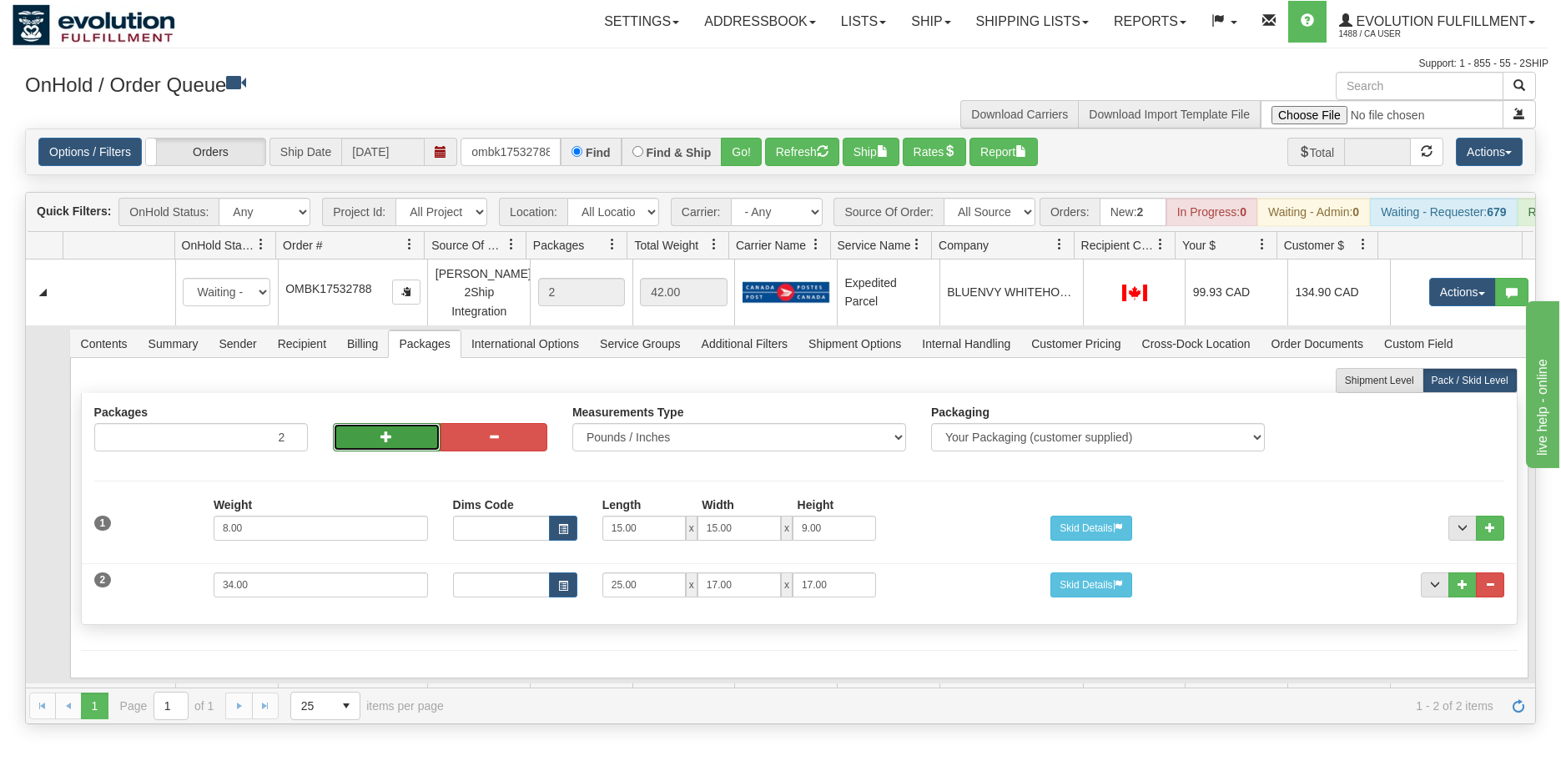
click at [390, 451] on button "button" at bounding box center [386, 437] width 107 height 28
type input "4"
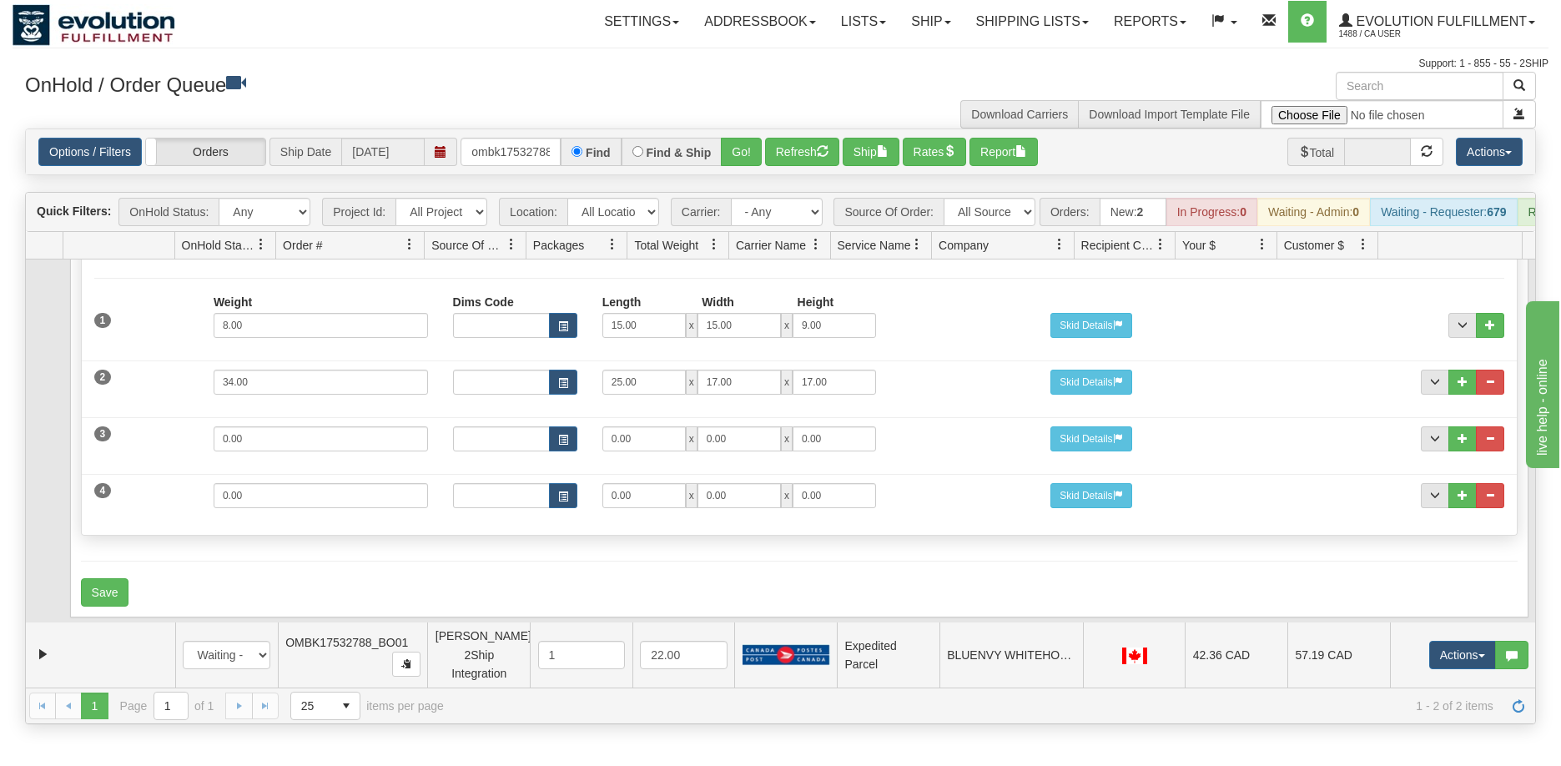
scroll to position [215, 0]
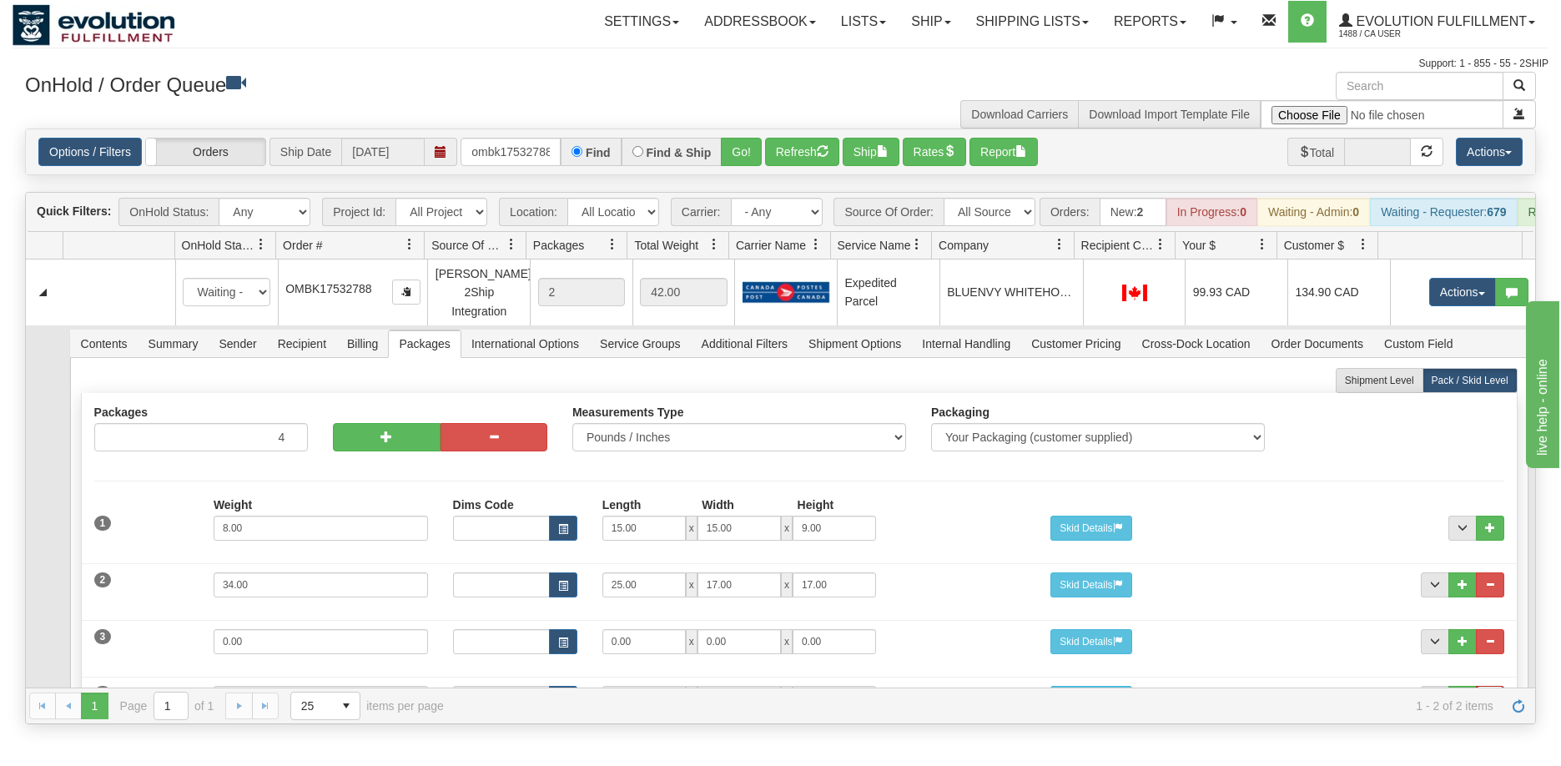
scroll to position [215, 0]
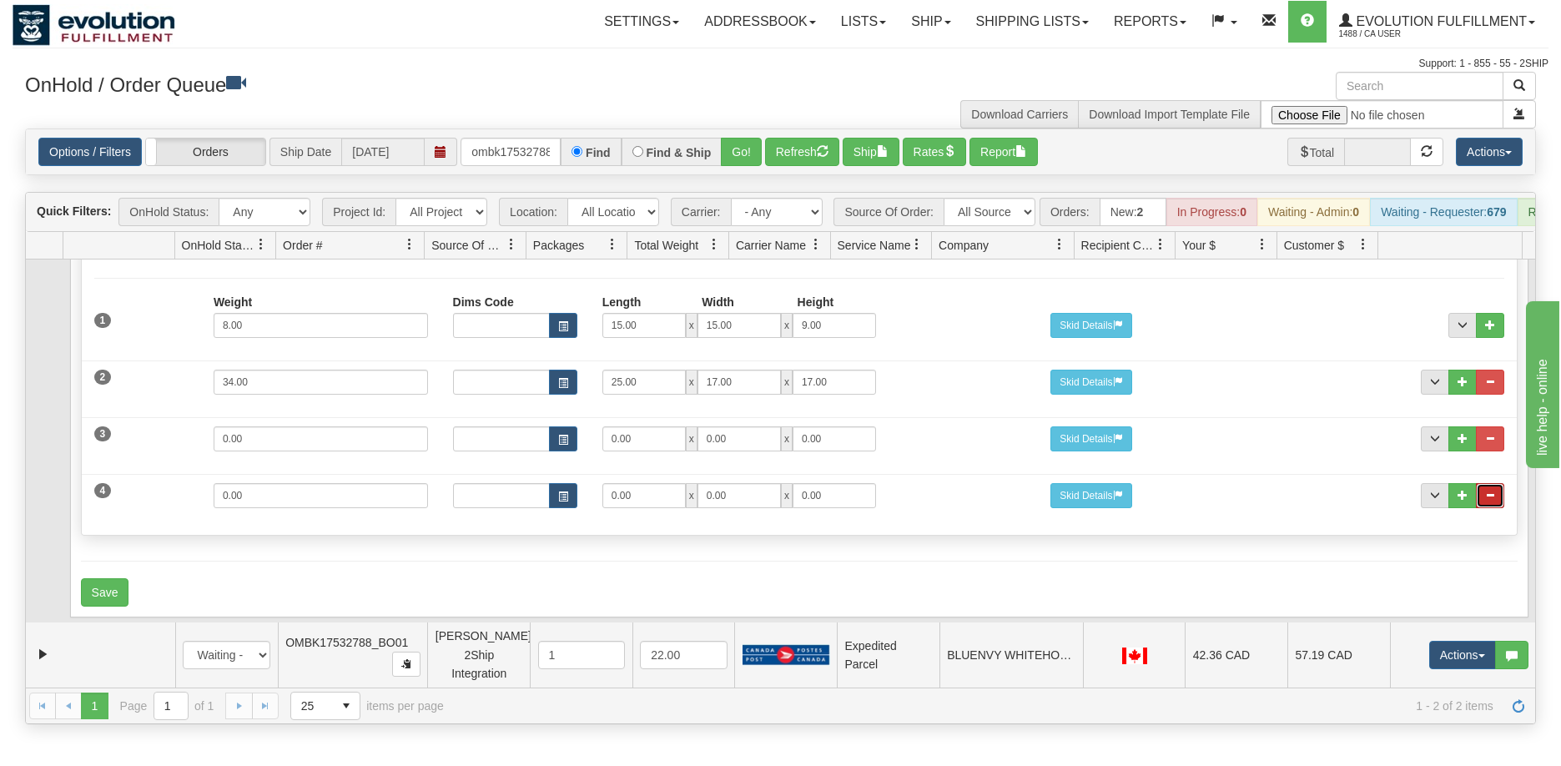
click at [1488, 501] on button "..." at bounding box center [1490, 495] width 28 height 25
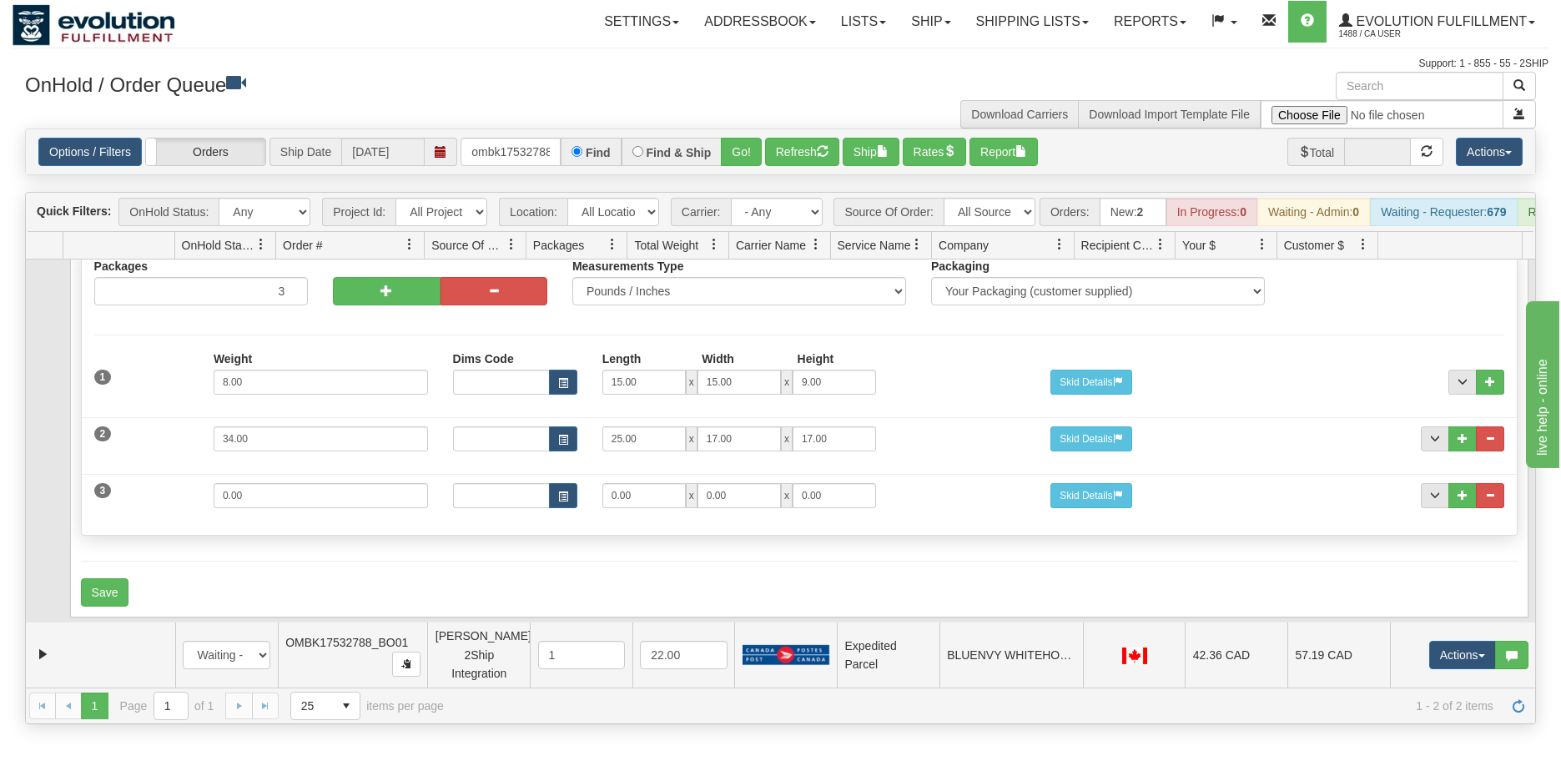
scroll to position [159, 0]
drag, startPoint x: 295, startPoint y: 500, endPoint x: 195, endPoint y: 492, distance: 100.4
click at [195, 492] on div "3 Weight 0.00 Dims Code Length Width Height 0.00 x 0.00 x" at bounding box center [799, 494] width 1435 height 56
type input "22"
type input "25"
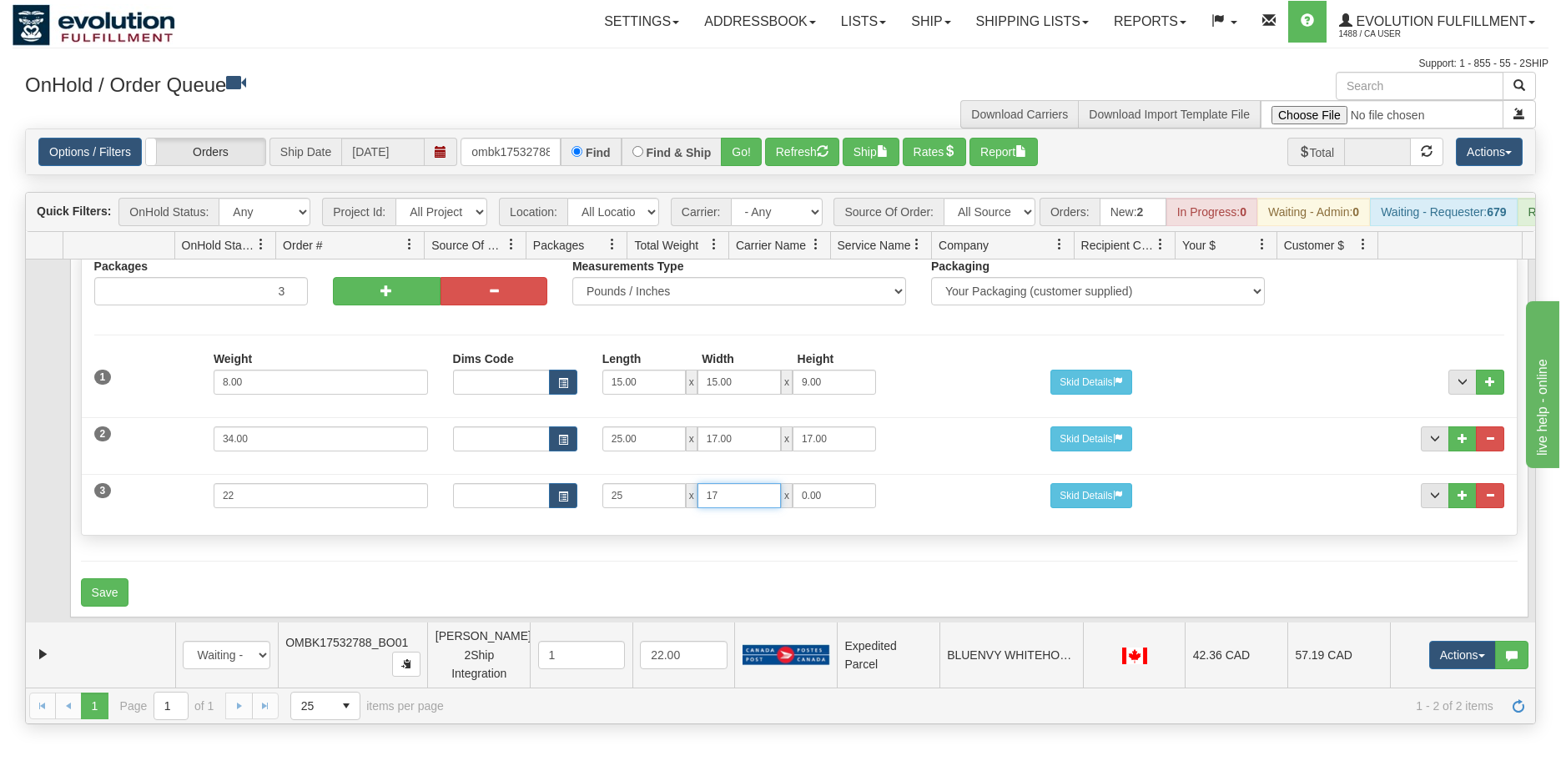
type input "17"
type input "9"
click at [109, 593] on button "Save" at bounding box center [105, 592] width 48 height 28
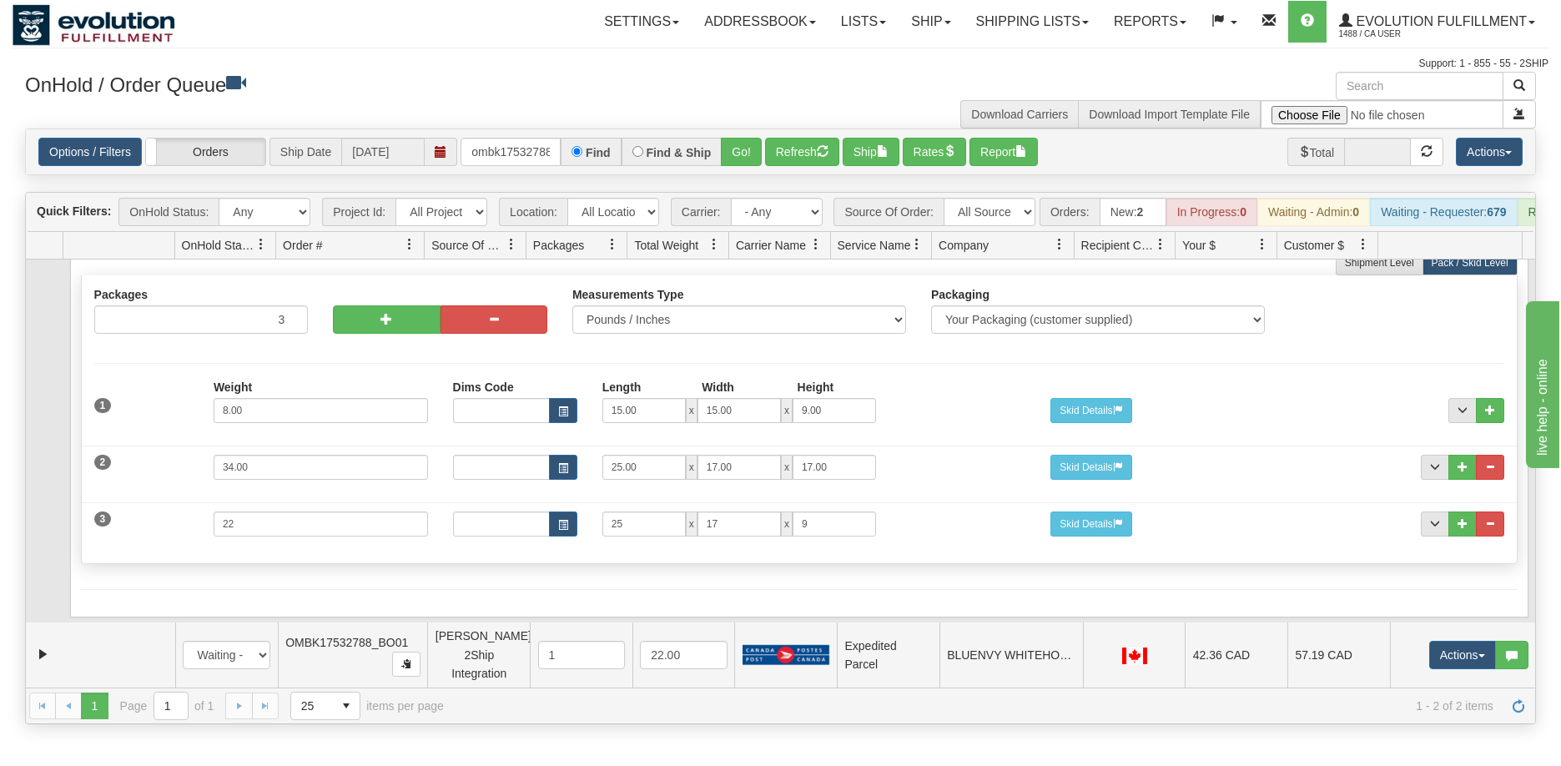
scroll to position [0, 0]
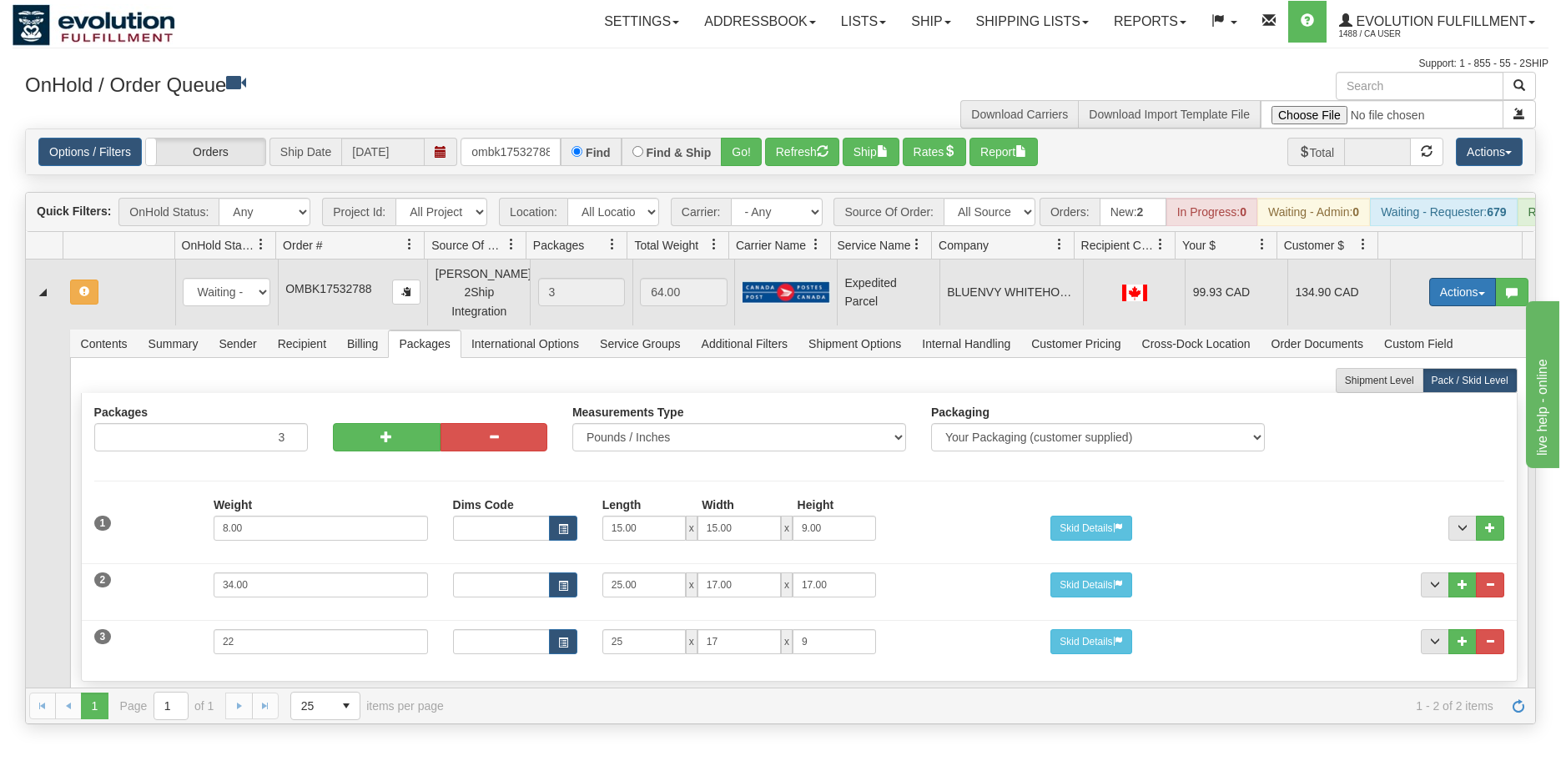
click at [1438, 306] on button "Actions" at bounding box center [1463, 292] width 67 height 28
click at [1404, 352] on span "Refresh Rates" at bounding box center [1422, 345] width 86 height 13
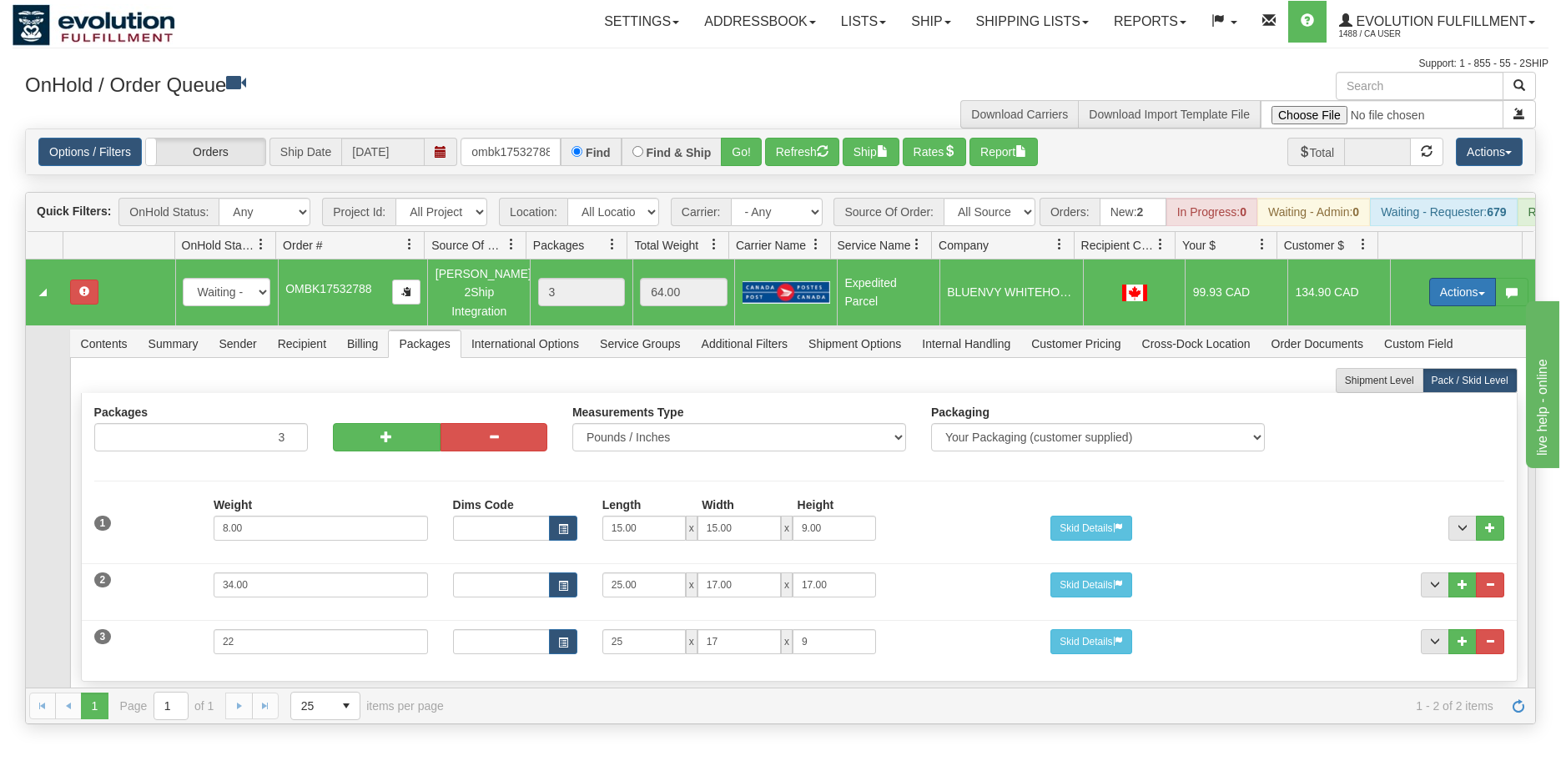
click at [1445, 306] on button "Actions" at bounding box center [1463, 292] width 67 height 28
click at [1412, 352] on span "Refresh Rates" at bounding box center [1422, 345] width 86 height 13
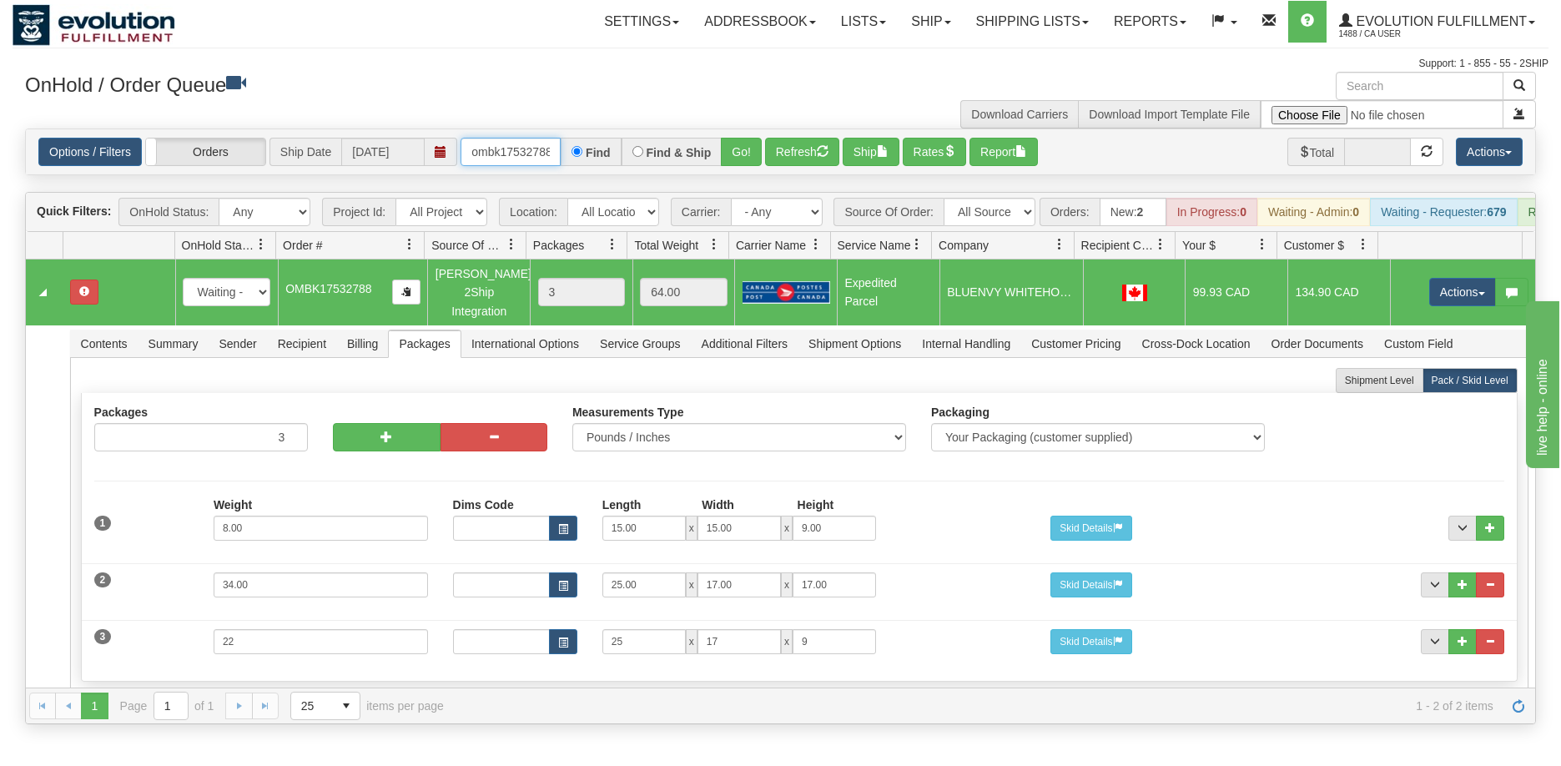
scroll to position [0, 3]
drag, startPoint x: 467, startPoint y: 151, endPoint x: 561, endPoint y: 152, distance: 93.5
click at [561, 152] on input "ombk17532788" at bounding box center [511, 152] width 100 height 28
drag, startPoint x: 534, startPoint y: 150, endPoint x: 554, endPoint y: 149, distance: 20.1
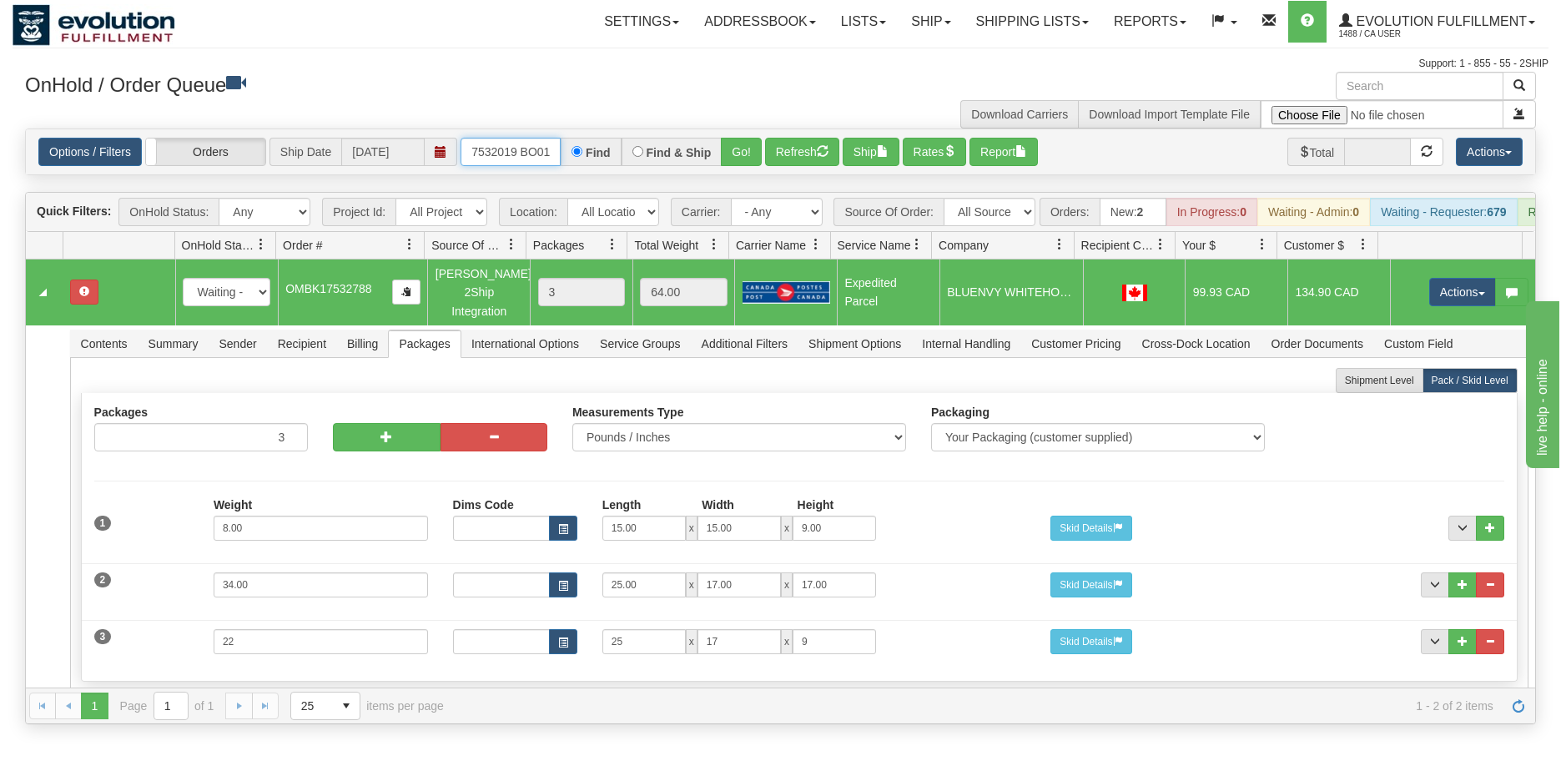
click at [554, 149] on input "OMBK17532019 BO01" at bounding box center [511, 152] width 100 height 28
click at [520, 149] on input "OMBK17532019 BO01" at bounding box center [511, 152] width 100 height 28
type input "OMBK17532019_BO01"
click at [744, 146] on button "Go!" at bounding box center [741, 152] width 41 height 28
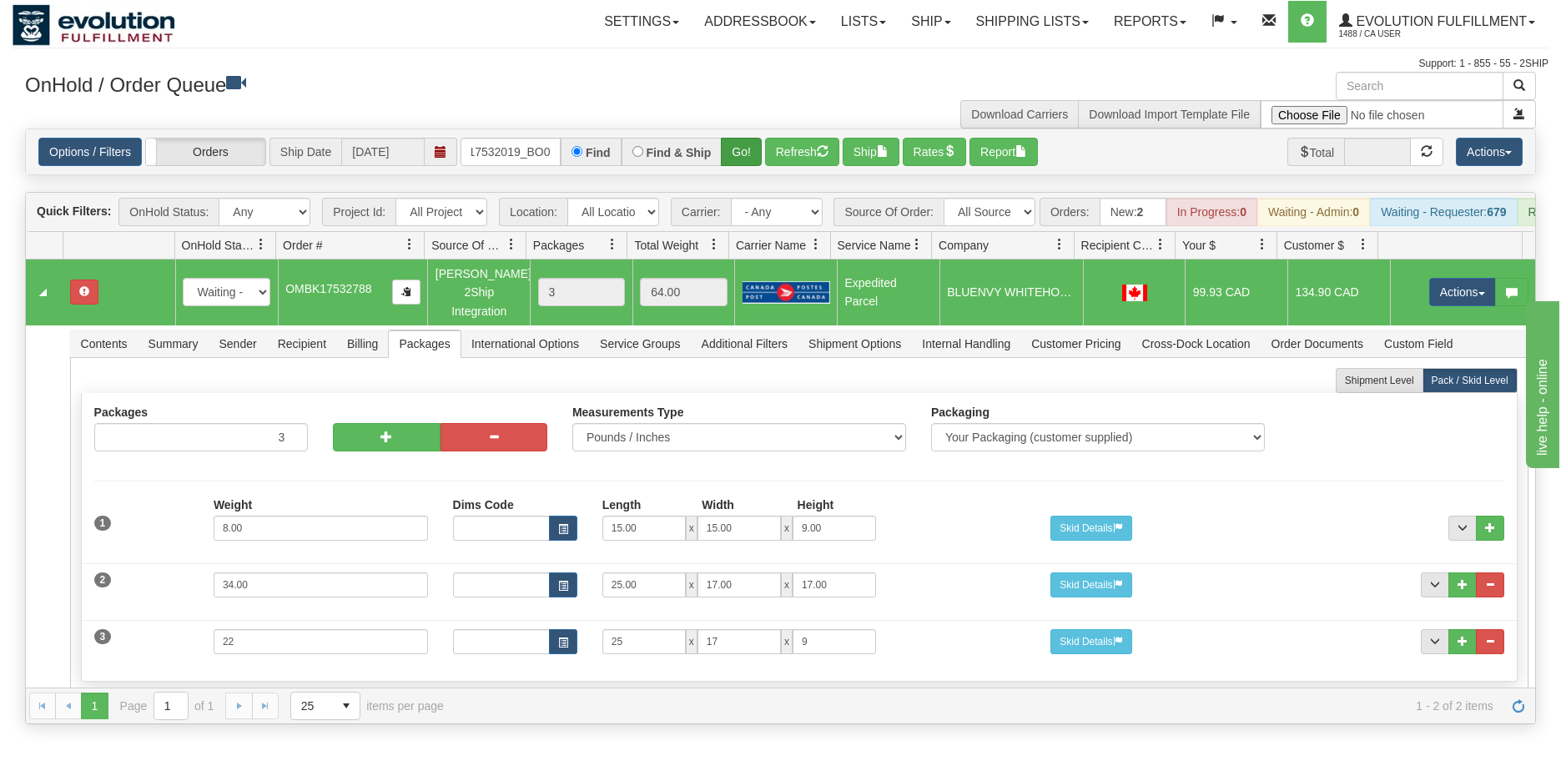
scroll to position [0, 0]
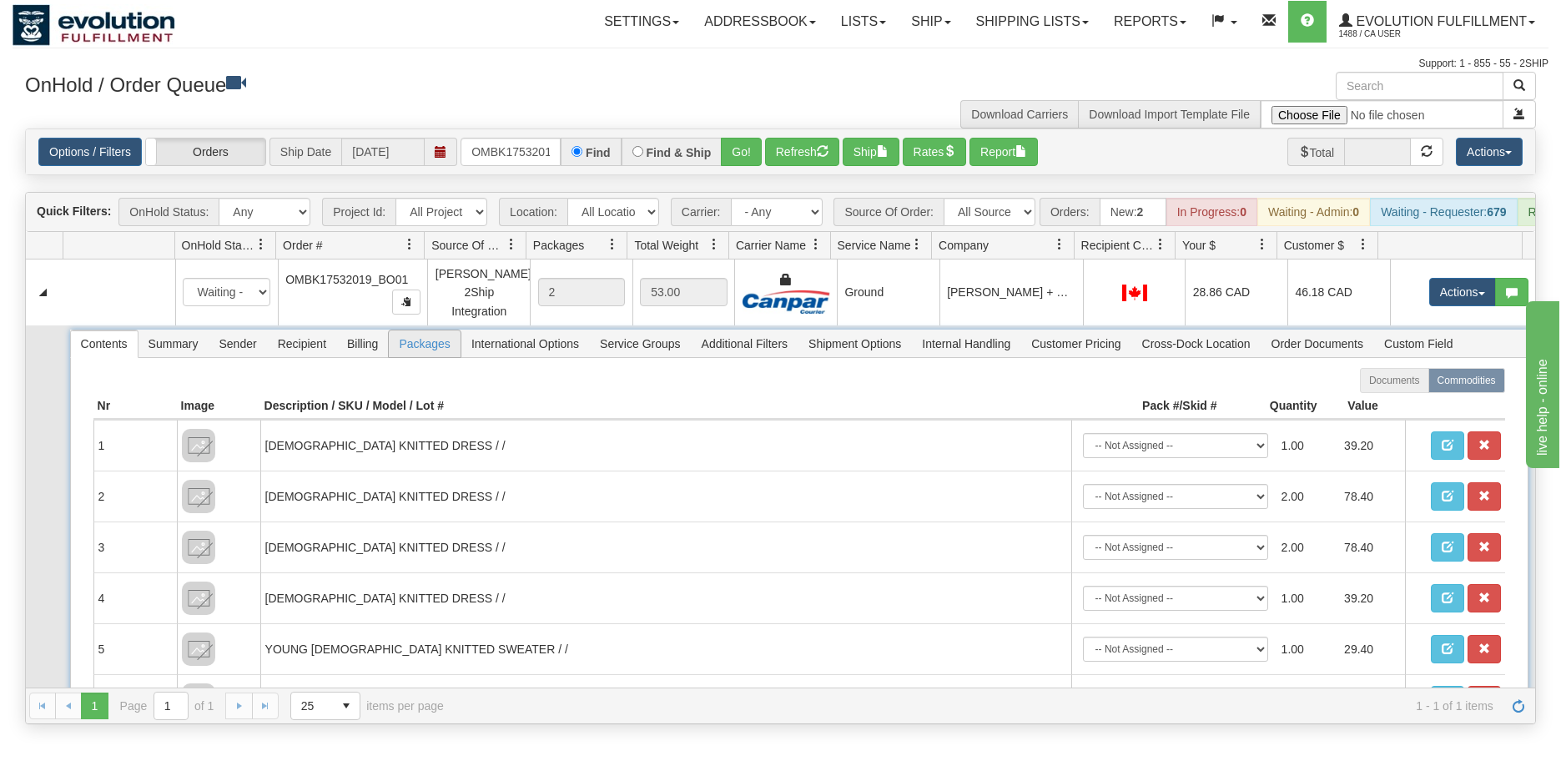
click at [419, 357] on span "Packages" at bounding box center [424, 343] width 71 height 27
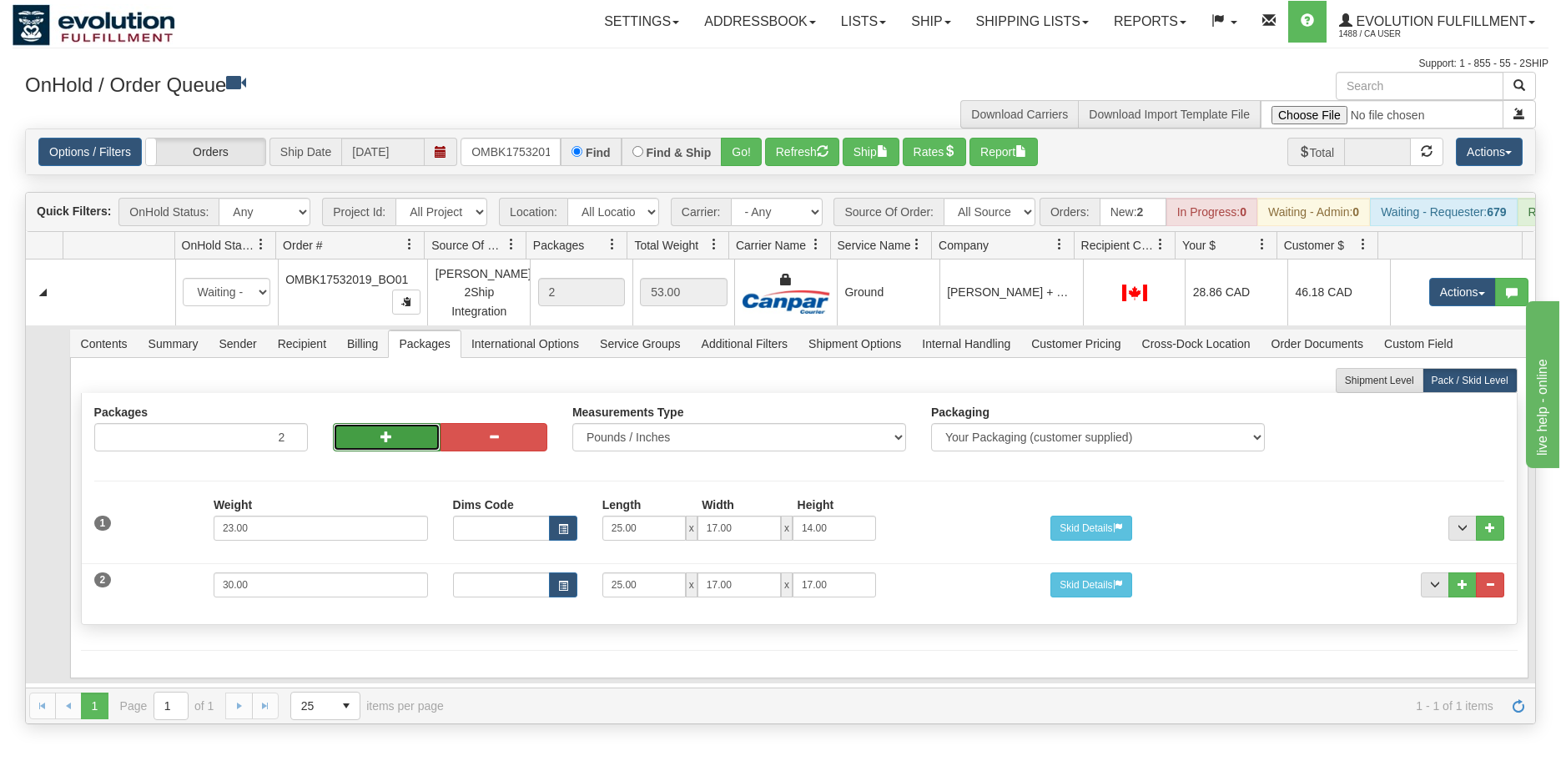
click at [388, 451] on button "button" at bounding box center [386, 437] width 107 height 28
click at [386, 451] on button "button" at bounding box center [386, 437] width 107 height 28
type input "4"
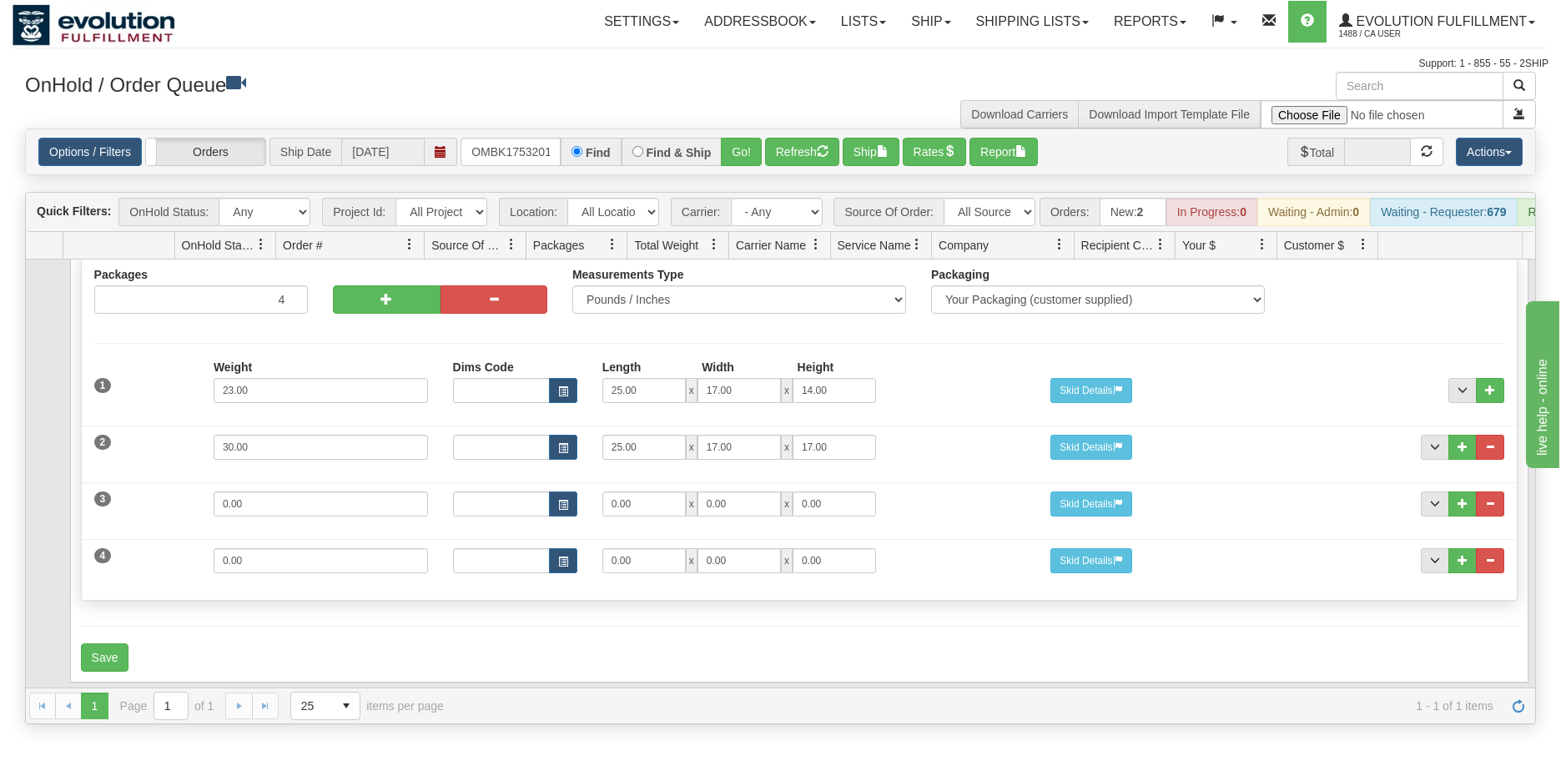
scroll to position [150, 0]
click at [1494, 565] on div at bounding box center [1337, 560] width 359 height 25
click at [1486, 565] on span "..." at bounding box center [1491, 560] width 10 height 10
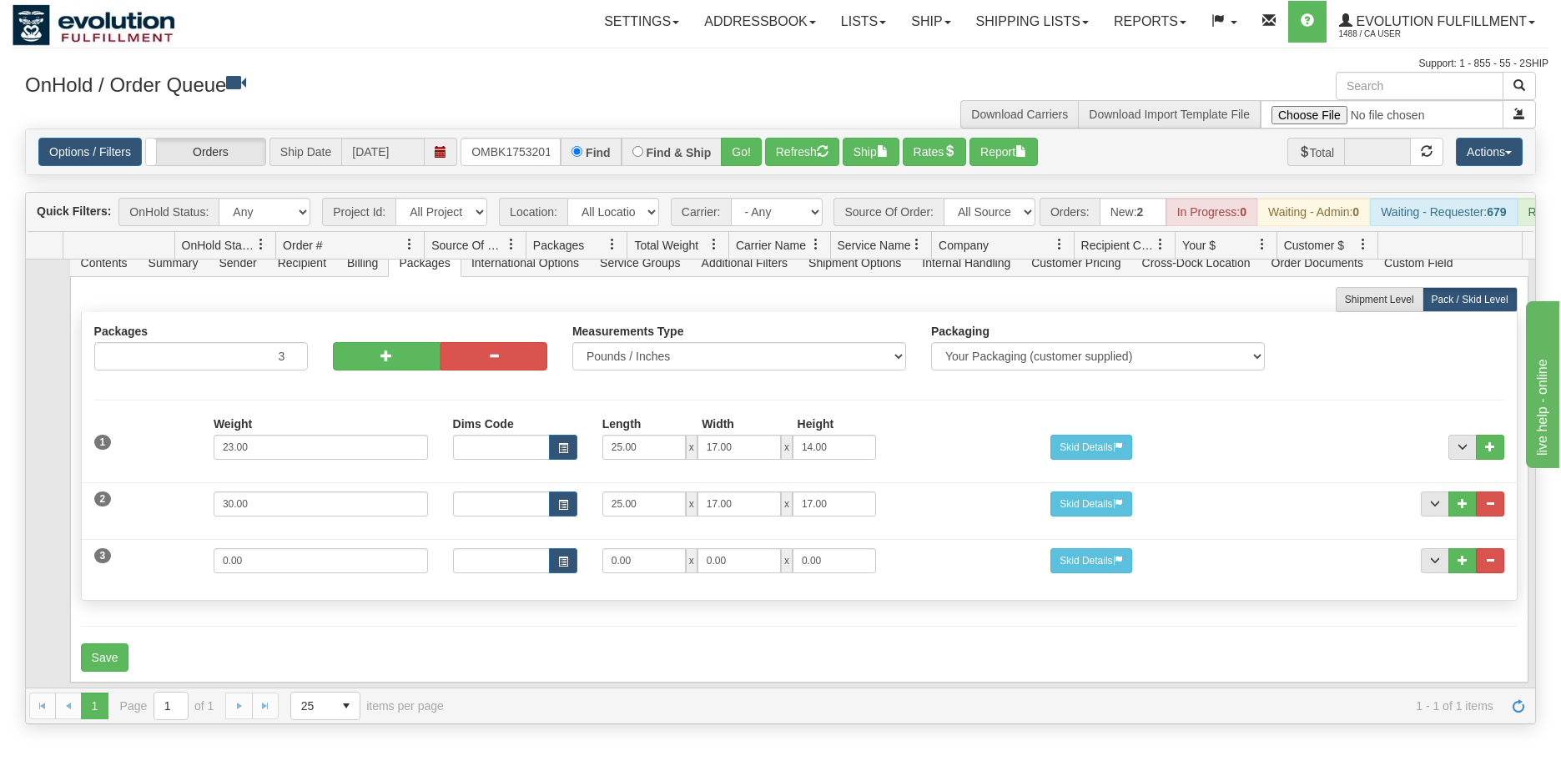
scroll to position [93, 0]
drag, startPoint x: 267, startPoint y: 556, endPoint x: 130, endPoint y: 541, distance: 137.7
click at [130, 546] on div "3 Weight 0.00 Dims Code Length Width Height 0.00 x 0.00 x" at bounding box center [799, 559] width 1435 height 56
type input "48"
type input "25"
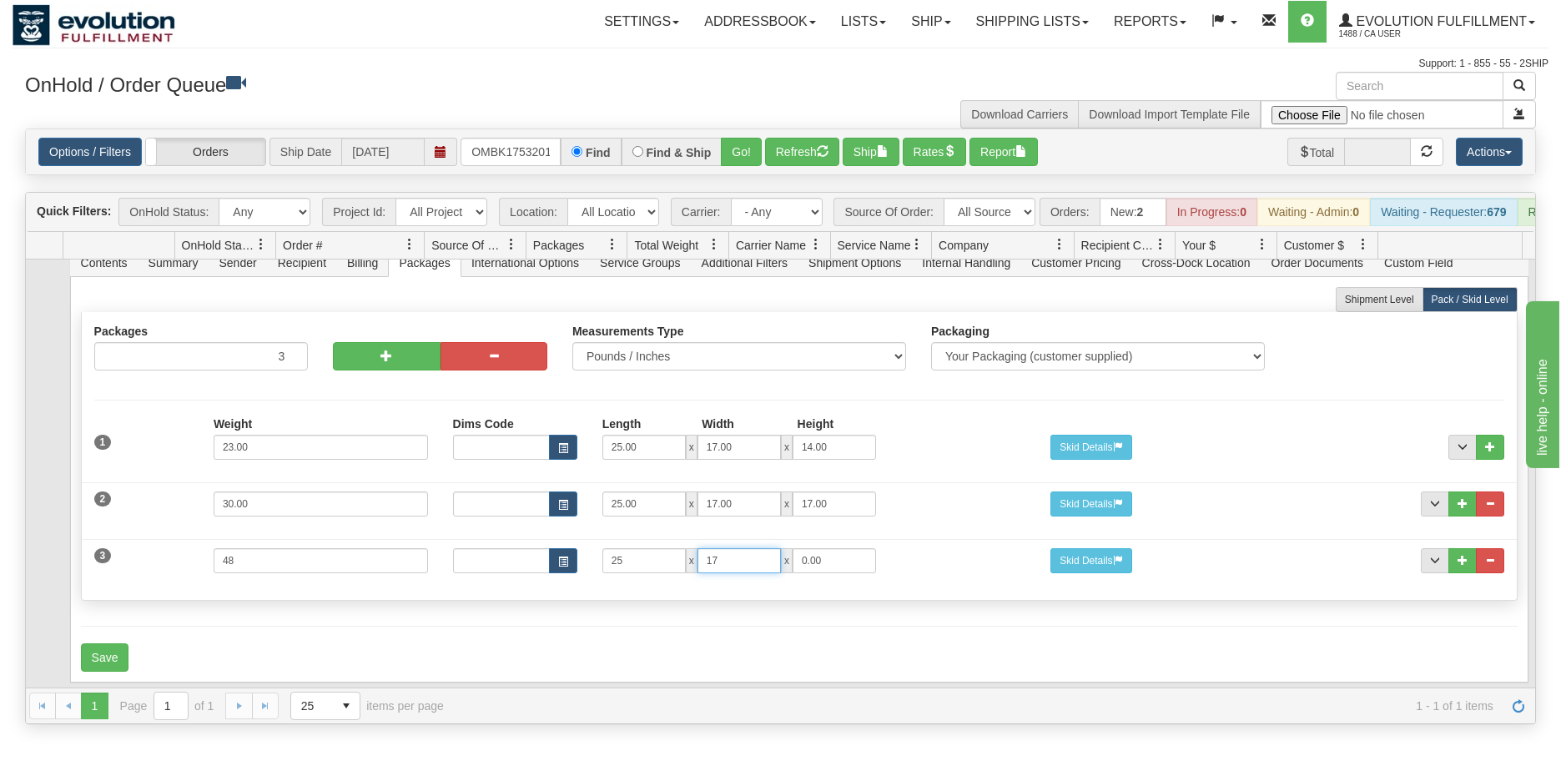
type input "17"
click at [105, 656] on button "Save" at bounding box center [105, 657] width 48 height 28
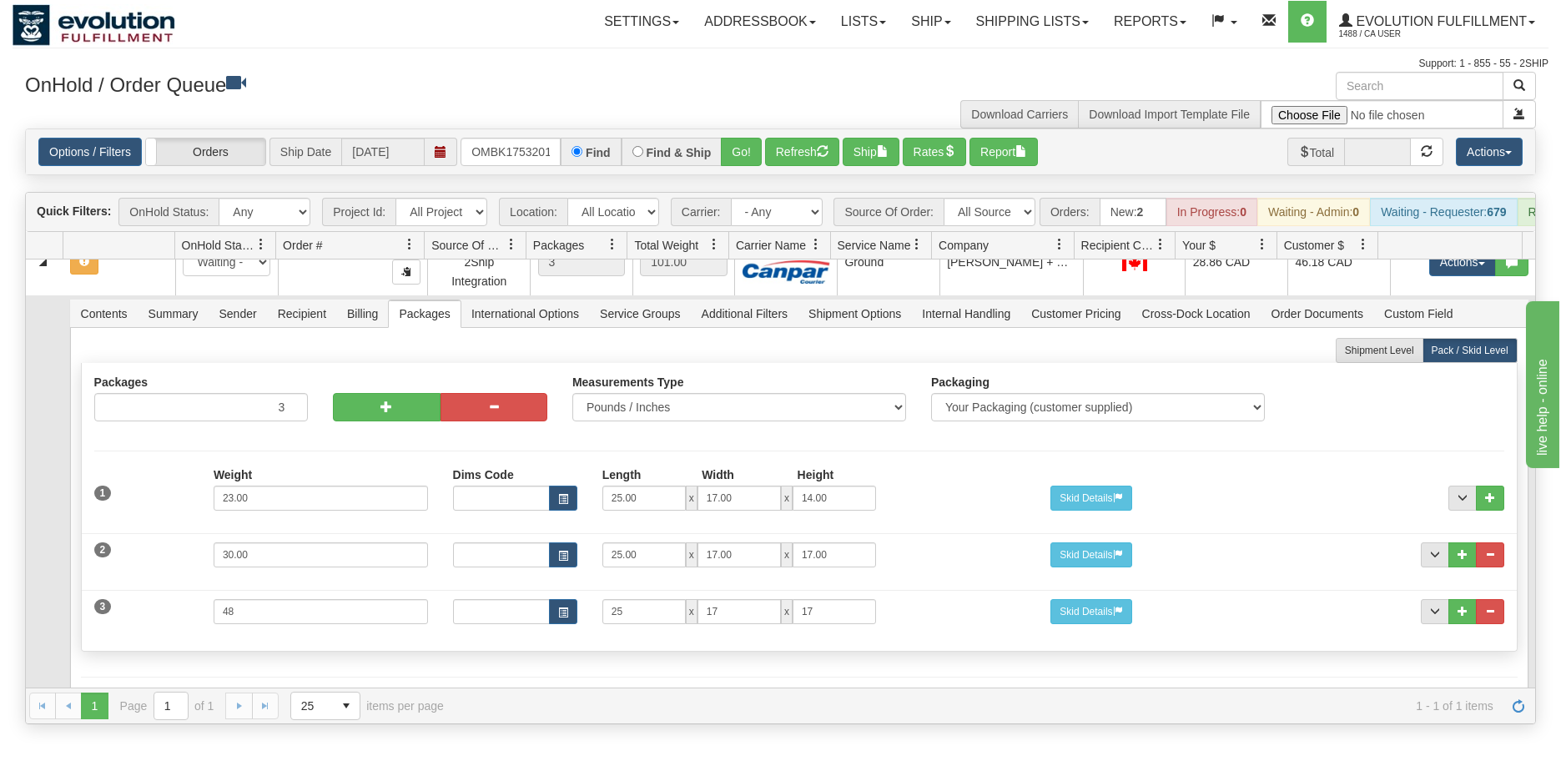
scroll to position [0, 0]
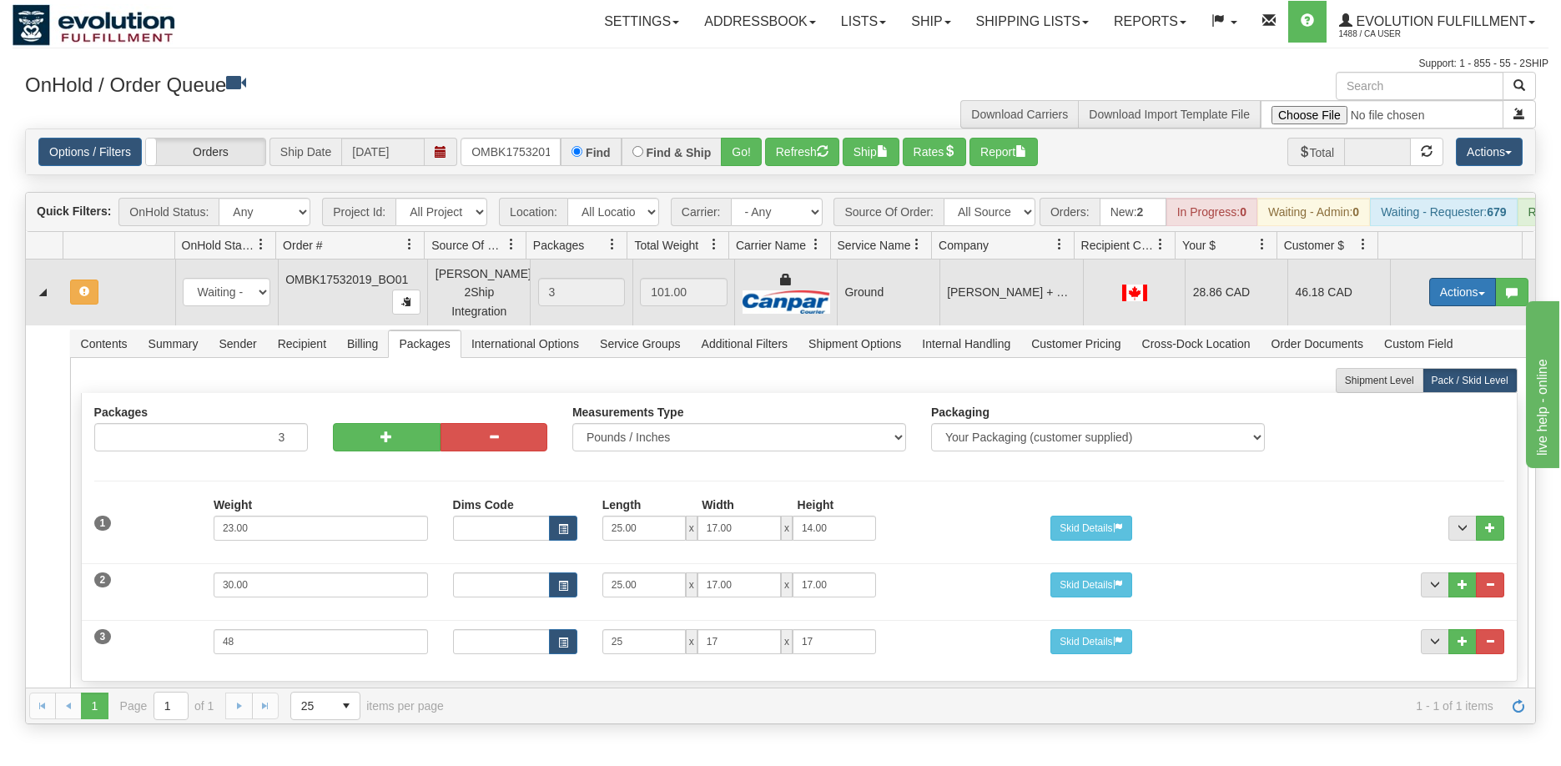
click at [1440, 306] on button "Actions" at bounding box center [1463, 292] width 67 height 28
click at [1415, 352] on span "Refresh Rates" at bounding box center [1422, 345] width 86 height 13
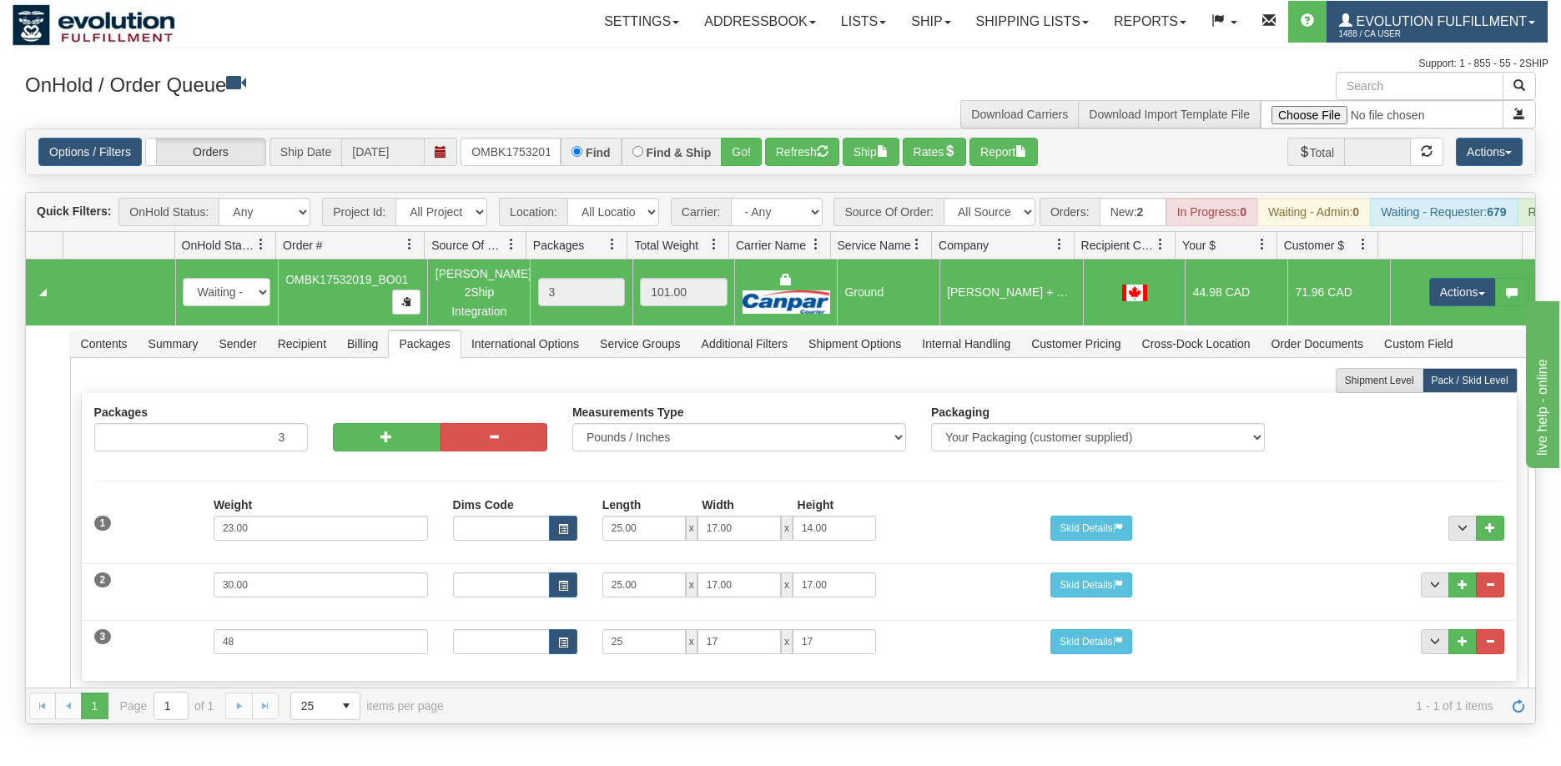
click at [1413, 31] on span "1488 / CA User" at bounding box center [1401, 34] width 125 height 17
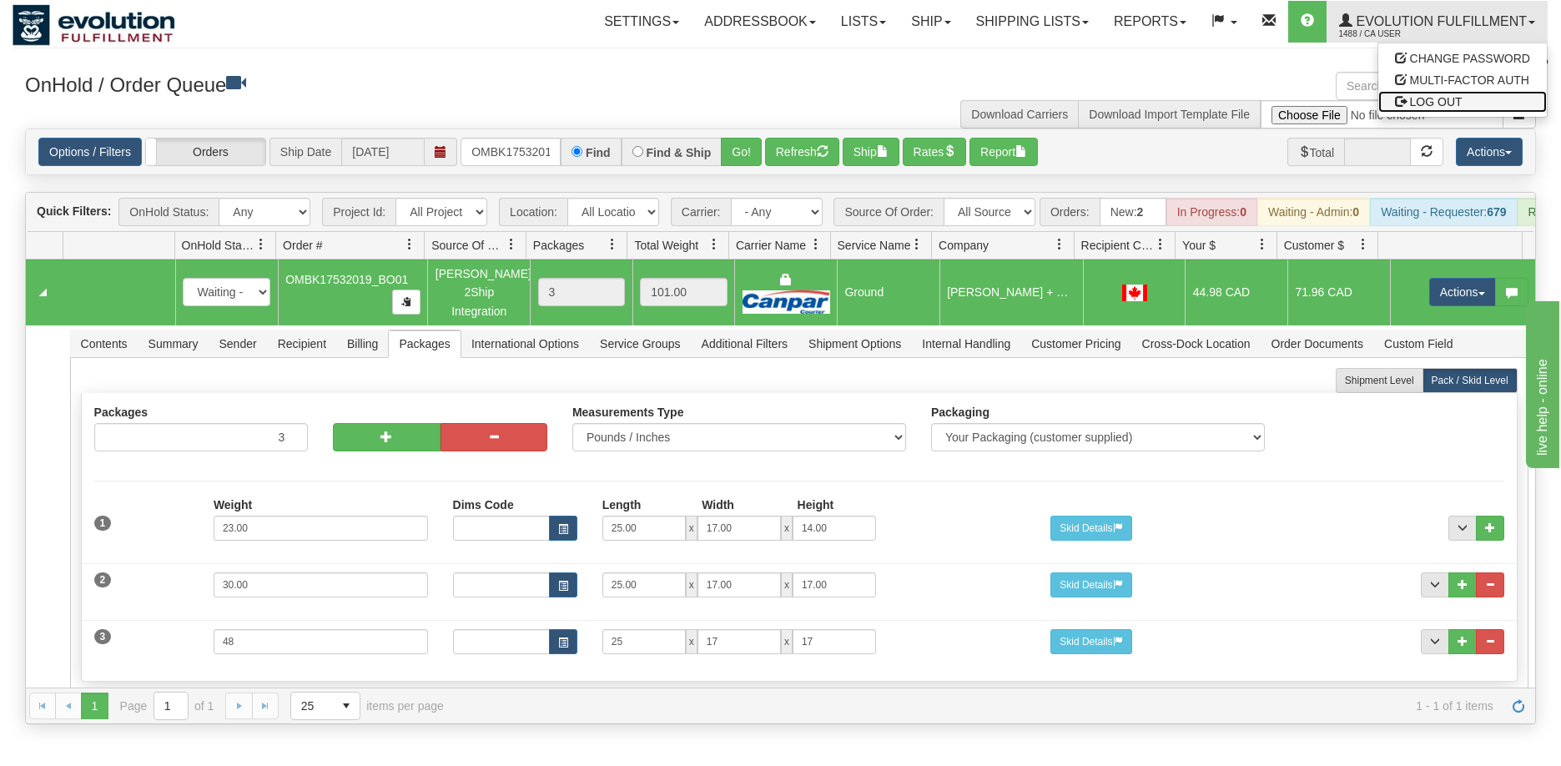
click at [1411, 105] on span "LOG OUT" at bounding box center [1436, 101] width 53 height 13
